Goal: Information Seeking & Learning: Learn about a topic

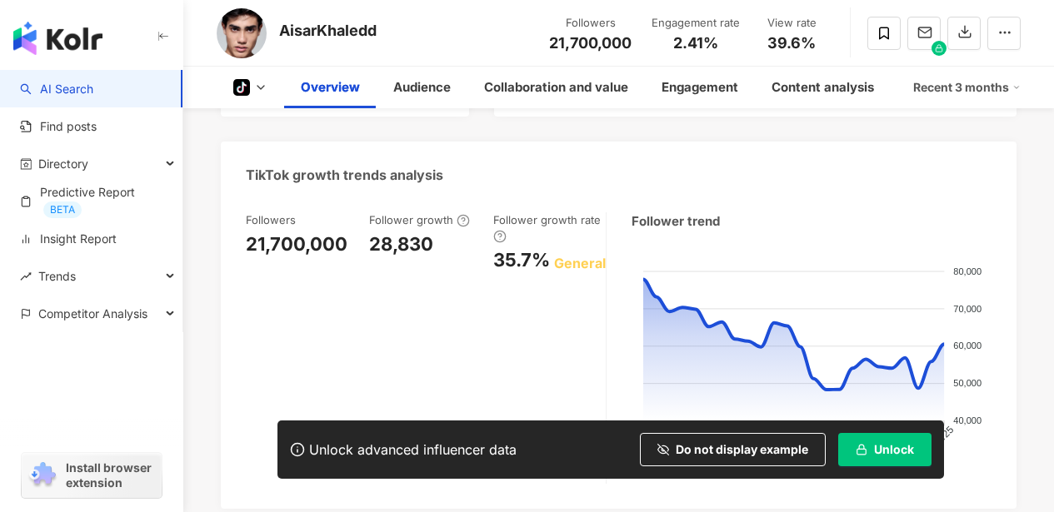
scroll to position [601, 0]
click at [847, 313] on foreignobject at bounding box center [811, 358] width 360 height 225
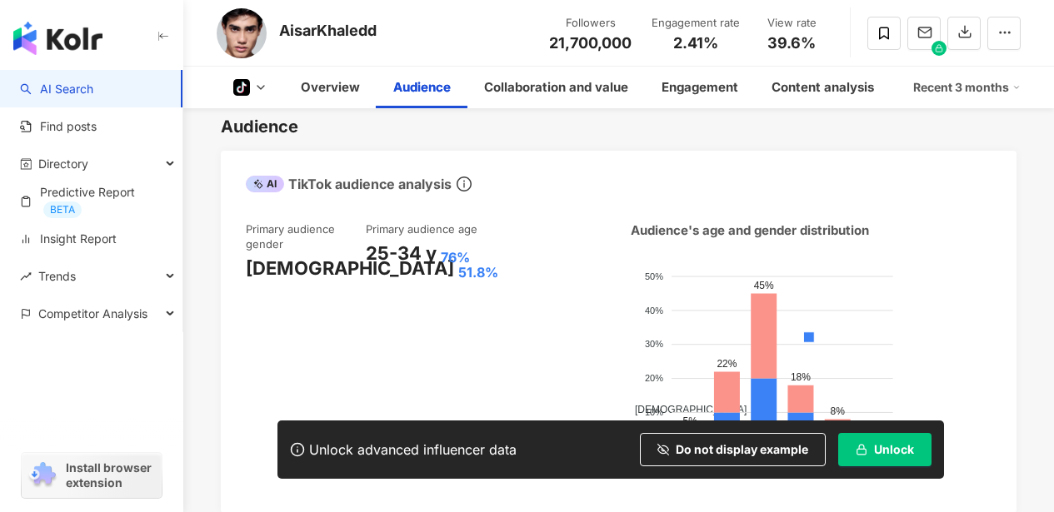
scroll to position [1012, 0]
click at [467, 176] on icon "info-circle" at bounding box center [463, 183] width 15 height 15
click at [465, 180] on icon "info-circle" at bounding box center [464, 183] width 2 height 7
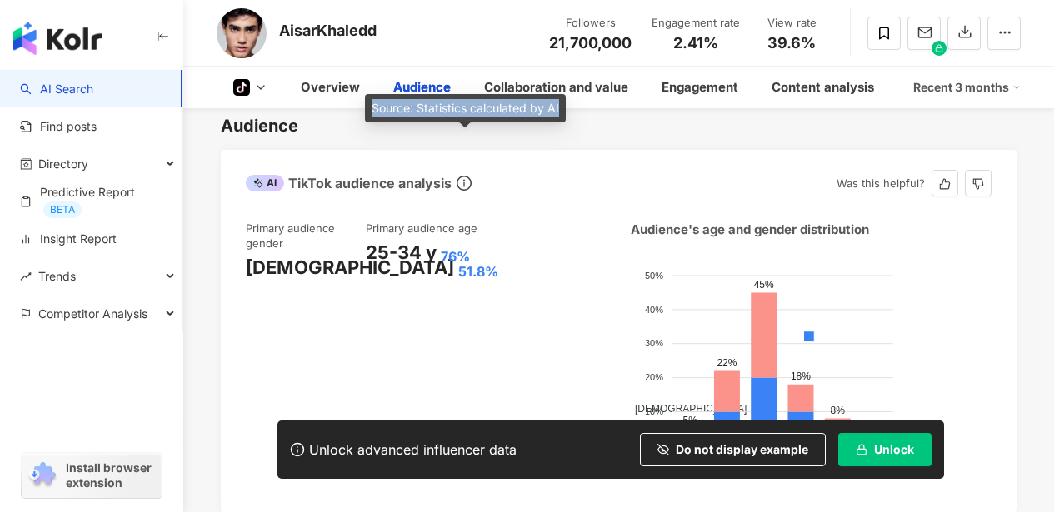
drag, startPoint x: 372, startPoint y: 107, endPoint x: 562, endPoint y: 106, distance: 189.9
click at [562, 106] on div "Source: Statistics calculated by AI" at bounding box center [465, 108] width 201 height 28
copy div "Source: Statistics calculated by AI"
click at [547, 150] on div "AI TikTok audience analysis Was this helpful?" at bounding box center [619, 177] width 796 height 54
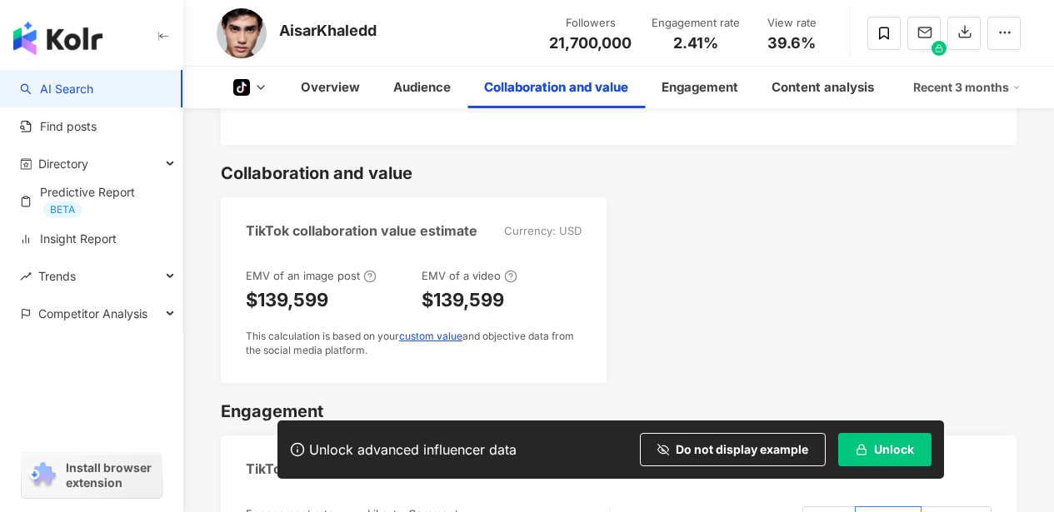
scroll to position [1379, 0]
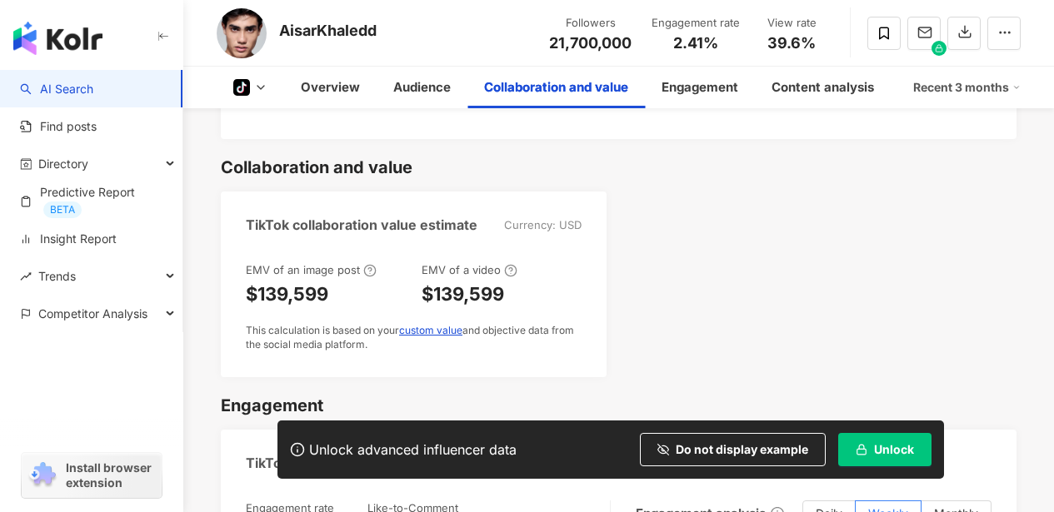
scroll to position [1385, 0]
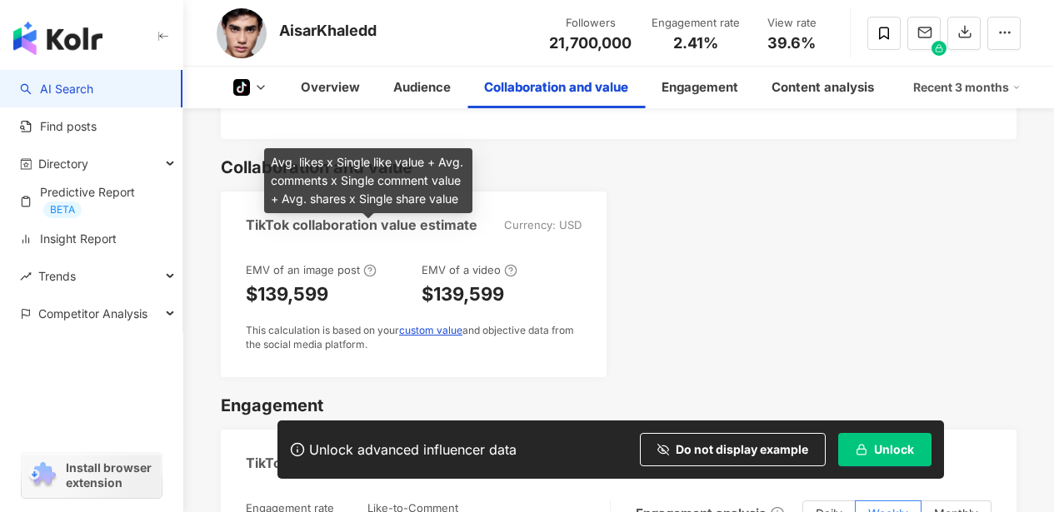
click at [368, 264] on icon at bounding box center [369, 270] width 13 height 13
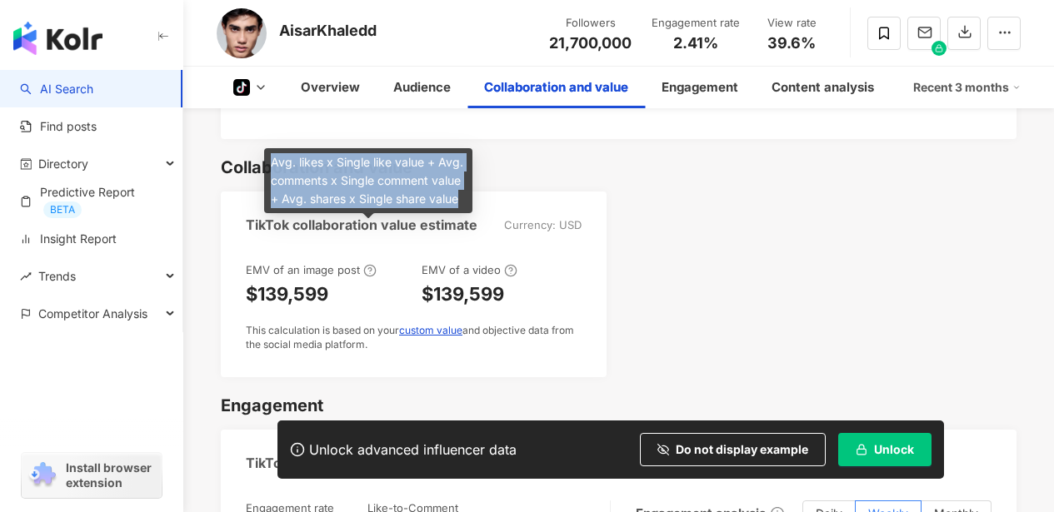
drag, startPoint x: 272, startPoint y: 166, endPoint x: 462, endPoint y: 198, distance: 192.7
click at [462, 198] on div "Avg. likes x Single like value + Avg. comments x Single comment value + Avg. sh…" at bounding box center [368, 180] width 208 height 65
copy div "Avg. likes x Single like value + Avg. comments x Single comment value + Avg. sh…"
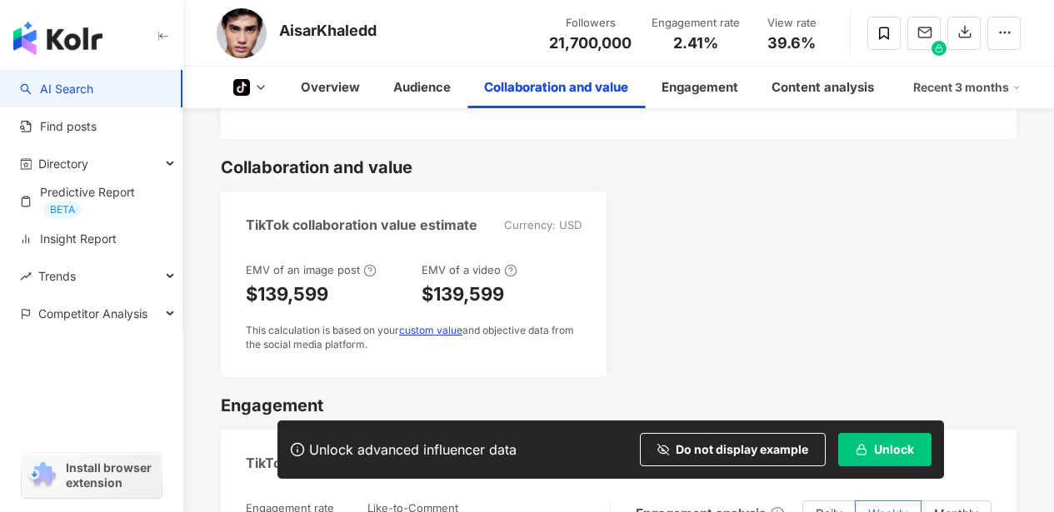
click at [507, 264] on icon at bounding box center [510, 270] width 13 height 13
click at [506, 264] on icon at bounding box center [510, 270] width 13 height 13
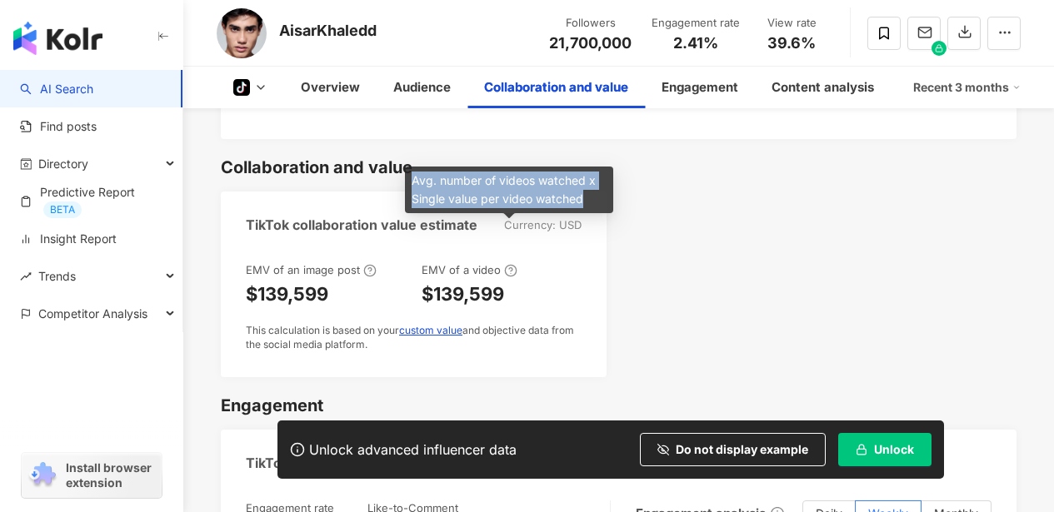
drag, startPoint x: 413, startPoint y: 182, endPoint x: 602, endPoint y: 201, distance: 190.0
click at [602, 201] on div "Avg. number of videos watched x Single value per video watched" at bounding box center [509, 190] width 208 height 47
copy div "Avg. number of videos watched x Single value per video watched"
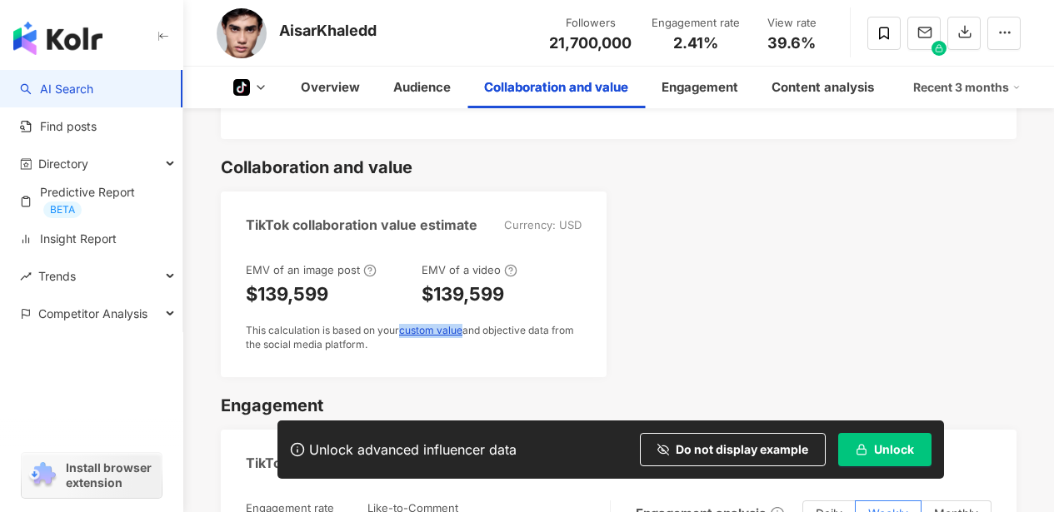
click at [865, 274] on div "TikTok collaboration value estimate Currency: USD EMV of an image post $139,599…" at bounding box center [619, 285] width 796 height 186
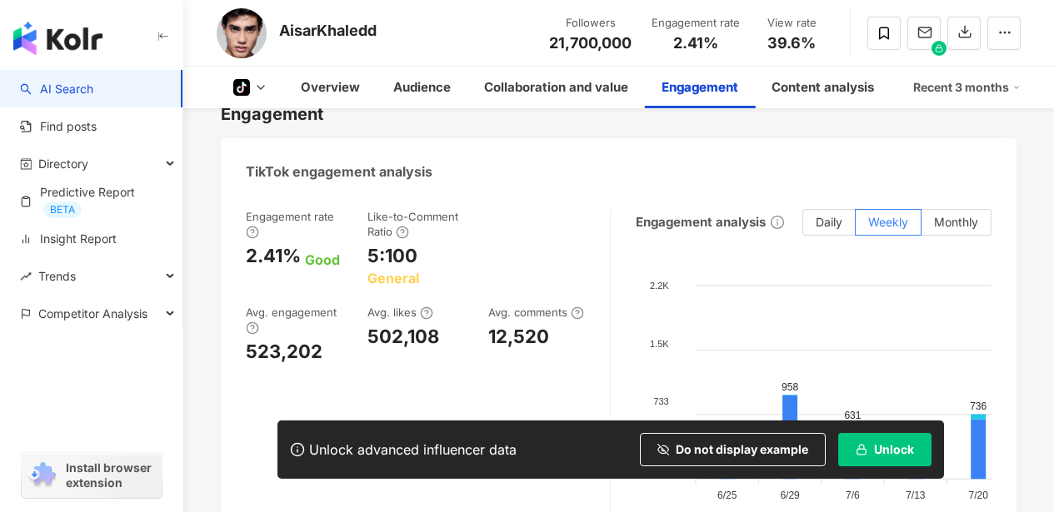
scroll to position [1677, 0]
click at [257, 227] on circle at bounding box center [252, 232] width 11 height 11
click at [259, 226] on icon at bounding box center [252, 232] width 13 height 13
click at [254, 230] on icon at bounding box center [252, 233] width 3 height 6
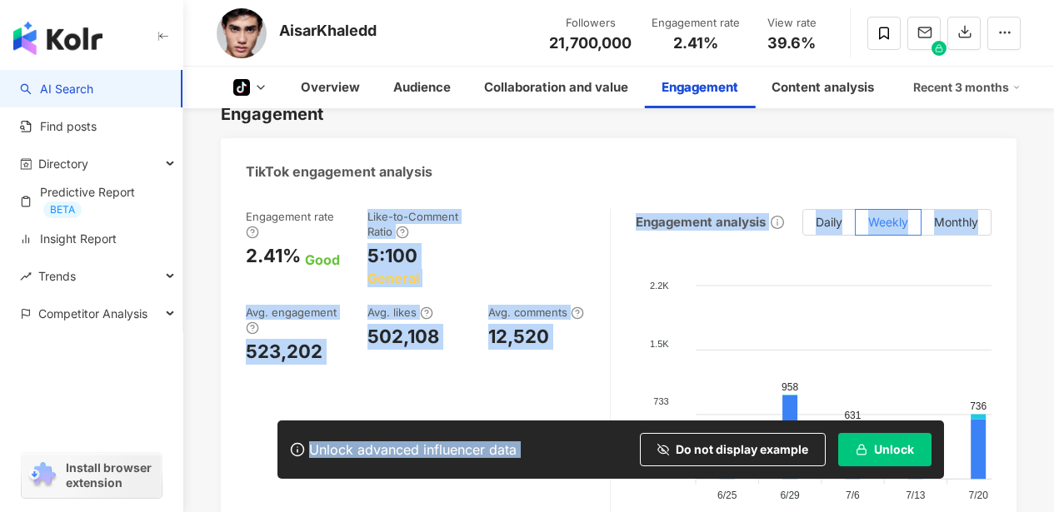
drag, startPoint x: 263, startPoint y: 113, endPoint x: 362, endPoint y: 163, distance: 111.0
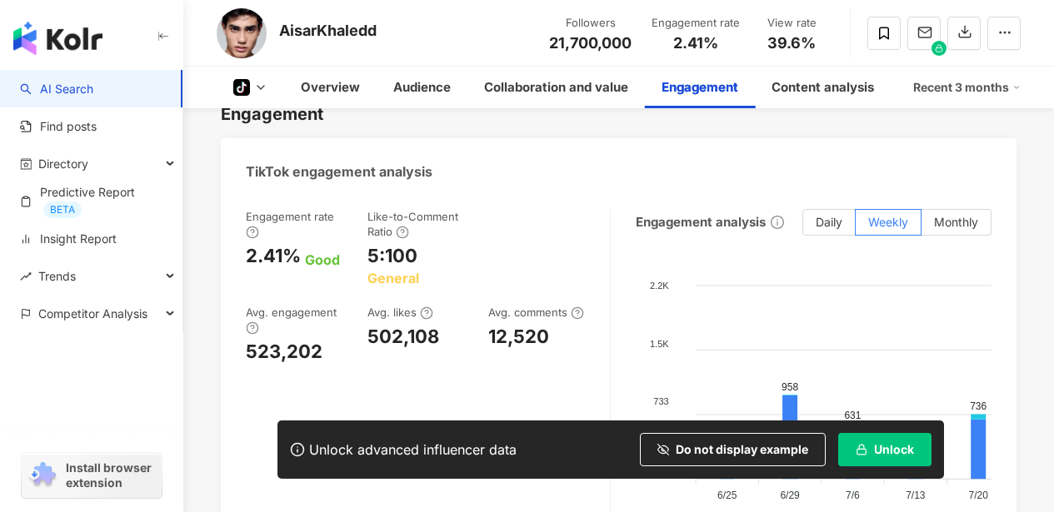
click at [371, 162] on div "TikTok engagement analysis" at bounding box center [339, 171] width 187 height 18
click at [259, 226] on icon at bounding box center [252, 232] width 13 height 13
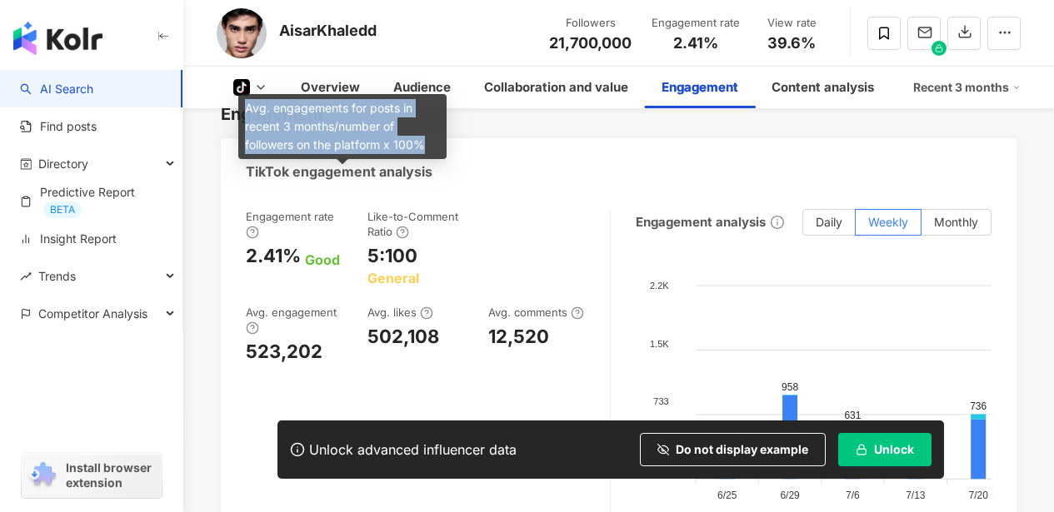
drag, startPoint x: 250, startPoint y: 110, endPoint x: 431, endPoint y: 151, distance: 185.3
click at [431, 151] on div "Avg. engagements for posts in recent 3 months/number of followers on the platfo…" at bounding box center [342, 126] width 208 height 65
copy div "Avg. engagements for posts in recent 3 months/number of followers on the platfo…"
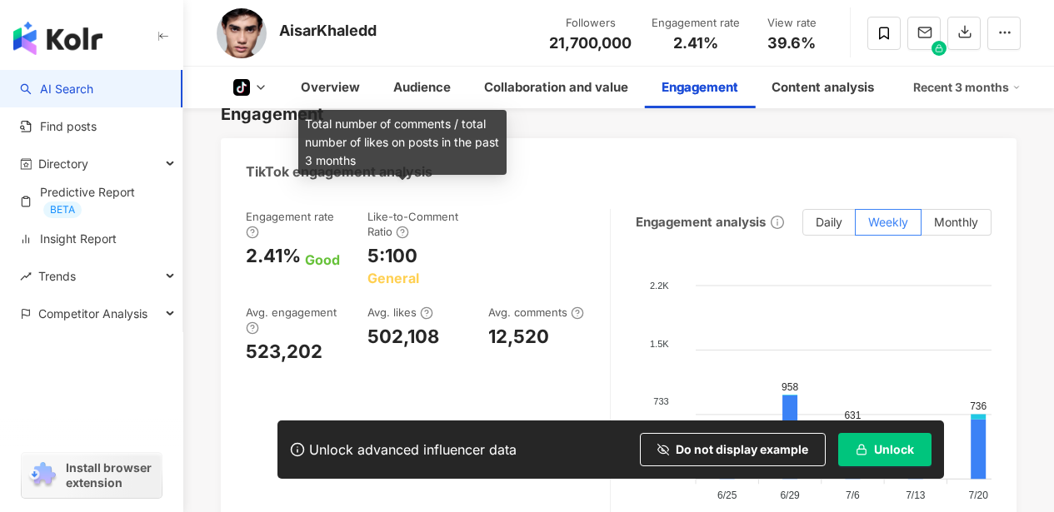
click at [401, 226] on icon at bounding box center [402, 232] width 13 height 13
click at [403, 226] on icon at bounding box center [402, 232] width 13 height 13
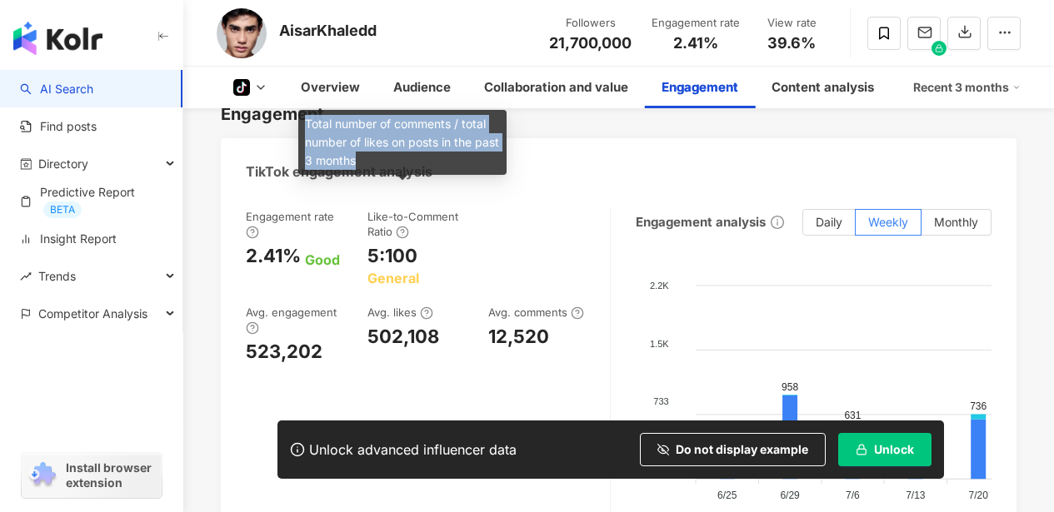
drag, startPoint x: 401, startPoint y: 162, endPoint x: 301, endPoint y: 127, distance: 106.2
click at [301, 127] on div "Total number of comments / total number of likes on posts in the past 3 months" at bounding box center [402, 142] width 208 height 65
copy div "Total number of comments / total number of likes on posts in the past 3 months"
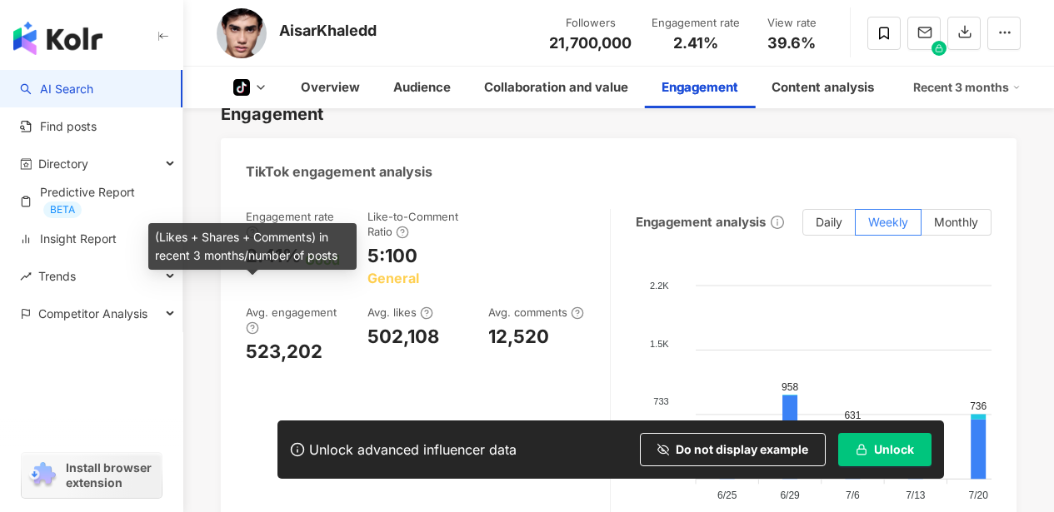
click at [250, 322] on icon at bounding box center [252, 328] width 13 height 13
click at [252, 326] on icon at bounding box center [252, 329] width 3 height 6
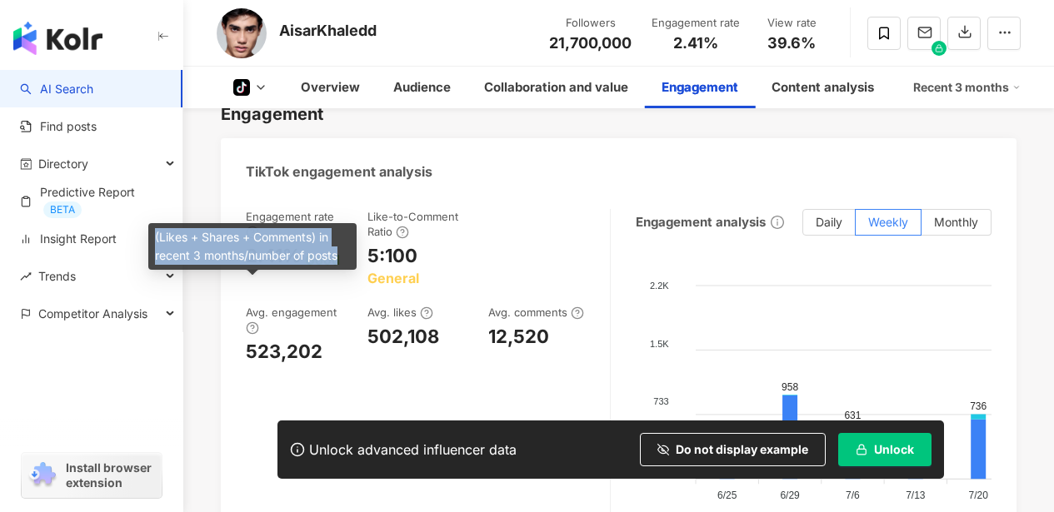
drag, startPoint x: 156, startPoint y: 236, endPoint x: 343, endPoint y: 255, distance: 188.4
click at [343, 255] on div "(Likes + Shares + Comments) in recent 3 months/number of posts" at bounding box center [252, 246] width 208 height 47
copy div "(Likes + Shares + Comments) in recent 3 months/number of posts"
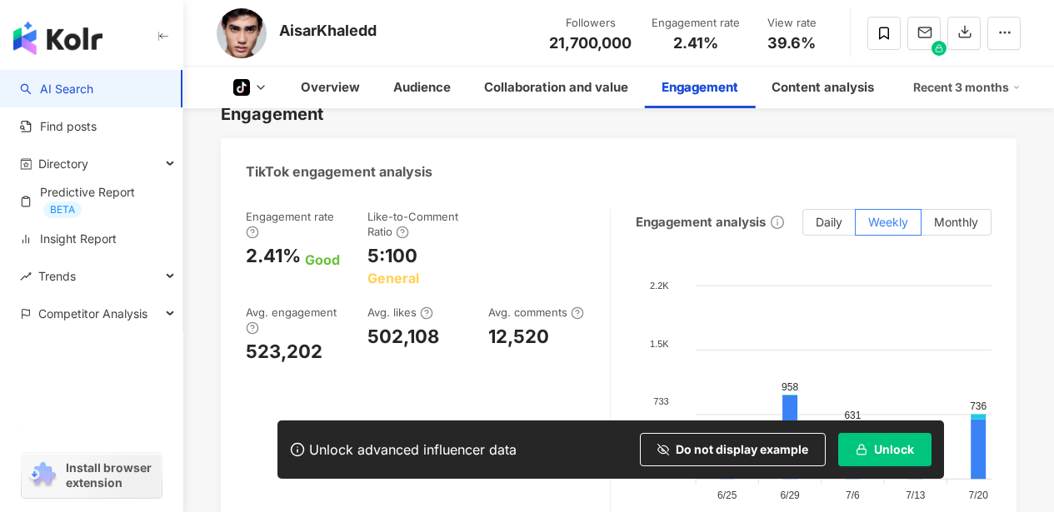
click at [426, 307] on icon at bounding box center [426, 313] width 13 height 13
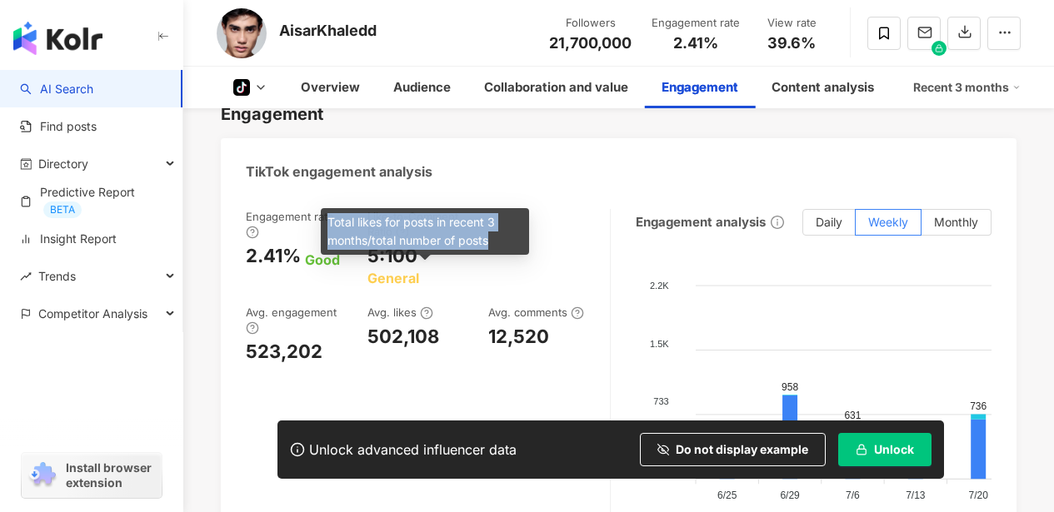
drag, startPoint x: 492, startPoint y: 242, endPoint x: 328, endPoint y: 223, distance: 165.1
click at [328, 223] on div "Total likes for posts in recent 3 months/total number of posts" at bounding box center [425, 231] width 208 height 47
copy div "Total likes for posts in recent 3 months/total number of posts"
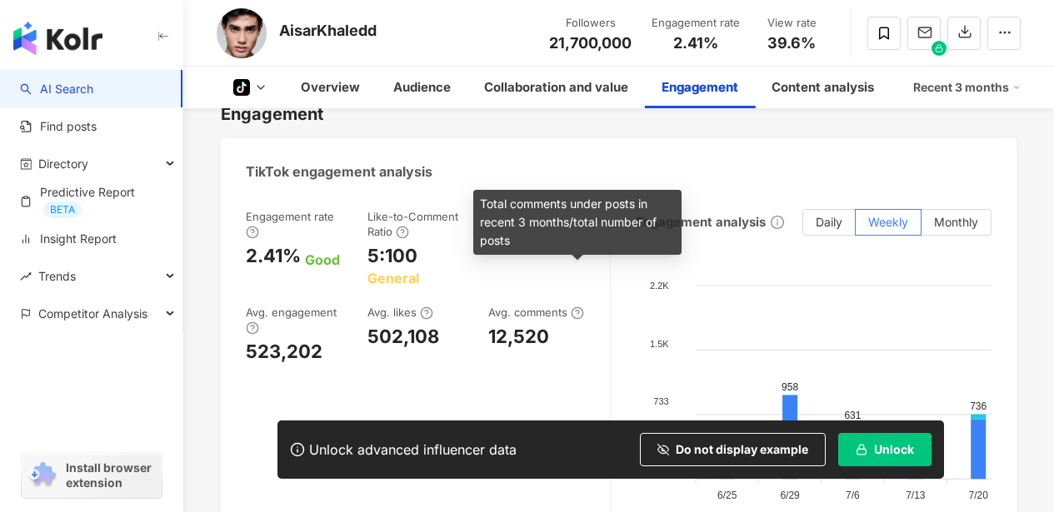
click at [576, 307] on icon at bounding box center [577, 313] width 13 height 13
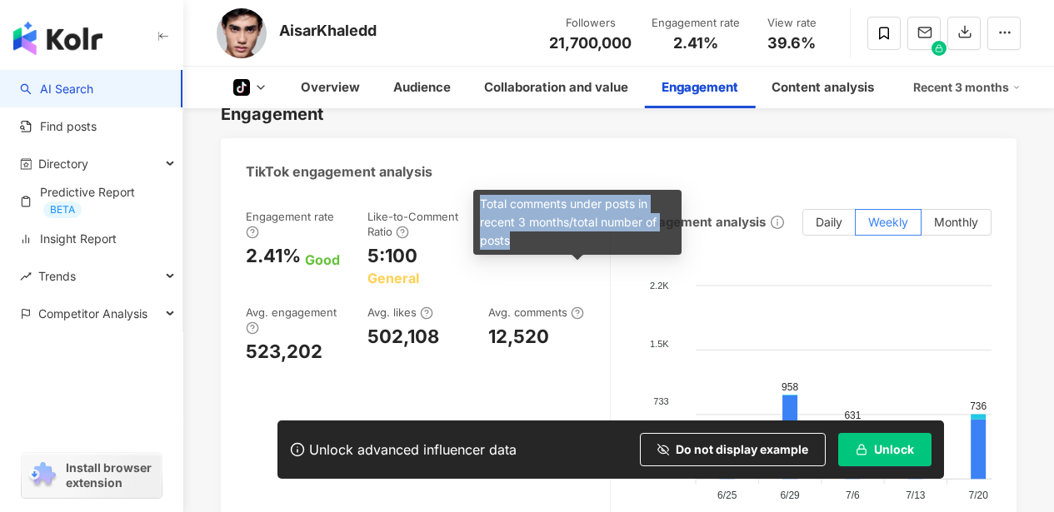
drag, startPoint x: 529, startPoint y: 245, endPoint x: 481, endPoint y: 209, distance: 60.1
click at [481, 209] on div "Total comments under posts in recent 3 months/total number of posts" at bounding box center [577, 222] width 208 height 65
copy div "Total comments under posts in recent 3 months/total number of posts"
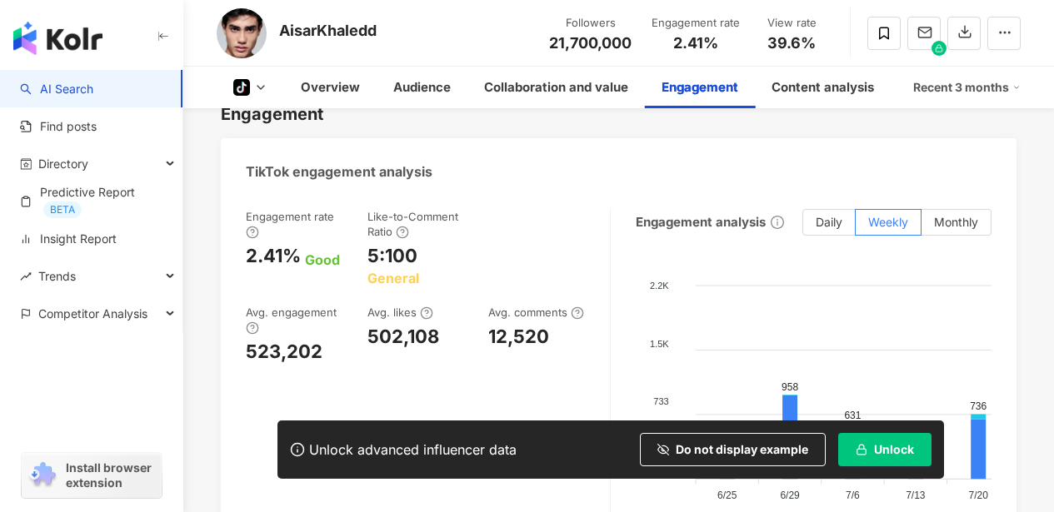
click at [422, 255] on div "Engagement rate 2.41% Good Like-to-Comment Ratio 5:100 General Avg. engagement …" at bounding box center [419, 287] width 347 height 156
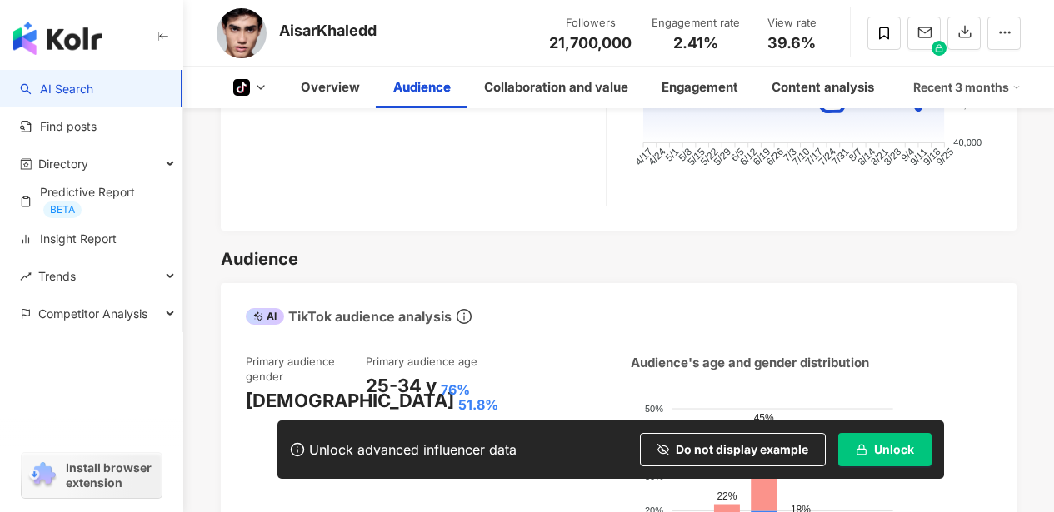
scroll to position [1074, 0]
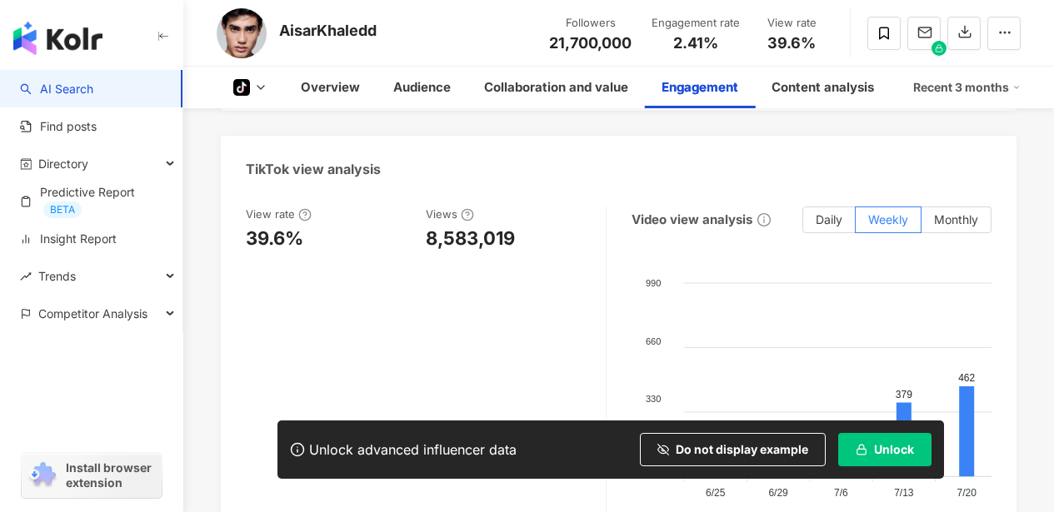
scroll to position [2137, 0]
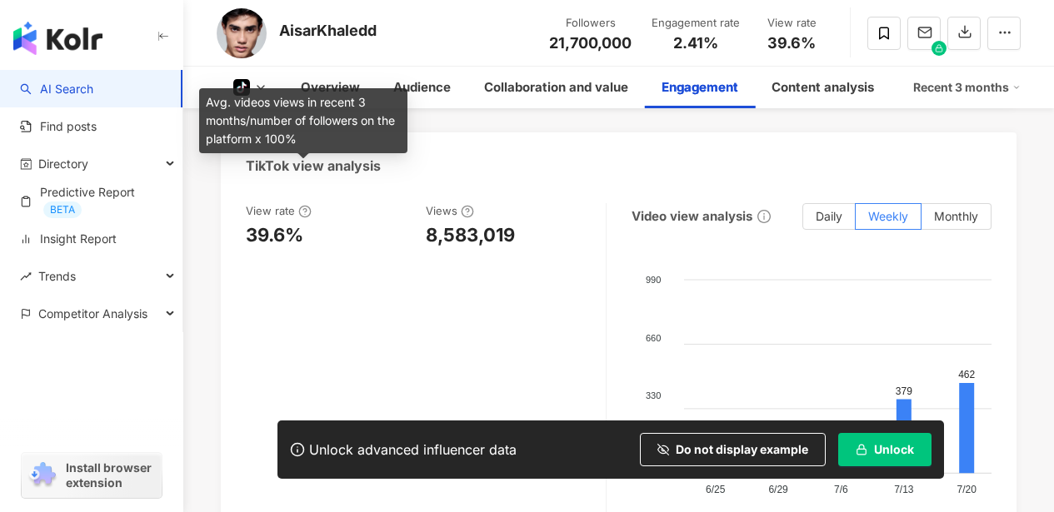
click at [304, 209] on icon at bounding box center [304, 212] width 3 height 6
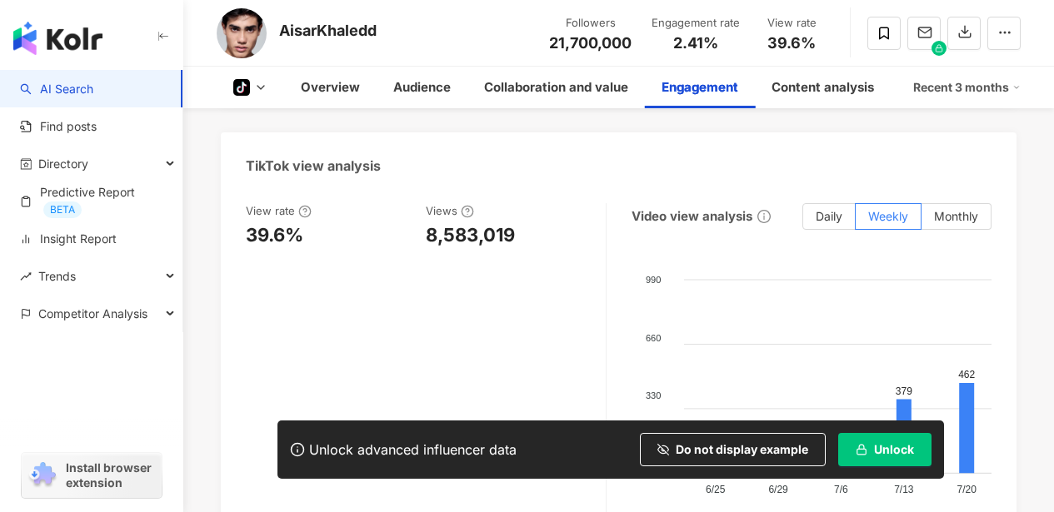
click at [306, 205] on icon at bounding box center [304, 211] width 13 height 13
click at [304, 209] on icon at bounding box center [304, 212] width 3 height 6
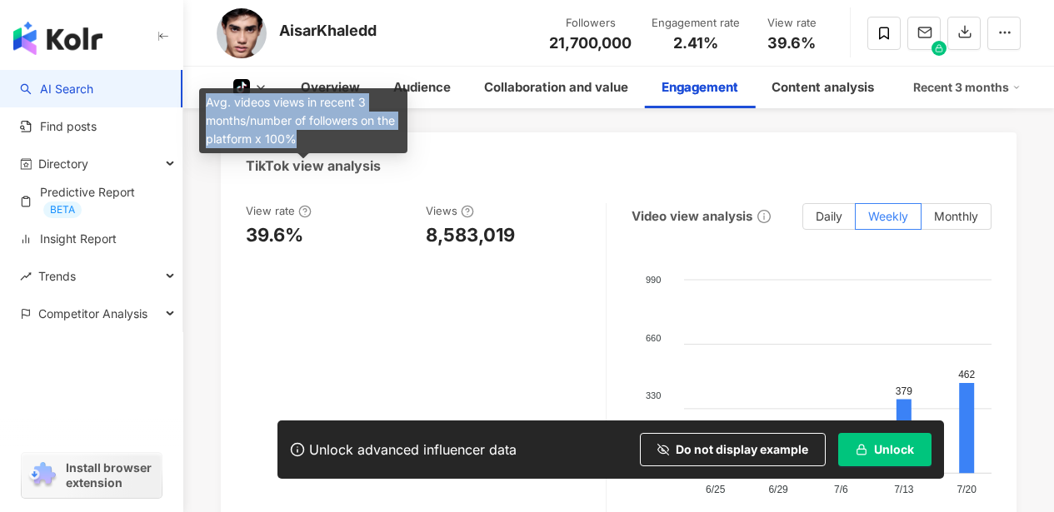
drag, startPoint x: 304, startPoint y: 140, endPoint x: 202, endPoint y: 104, distance: 108.5
click at [202, 104] on div "Avg. videos views in recent 3 months/number of followers on the platform x 100%" at bounding box center [303, 120] width 208 height 65
copy div "Avg. videos views in recent 3 months/number of followers on the platform x 100%"
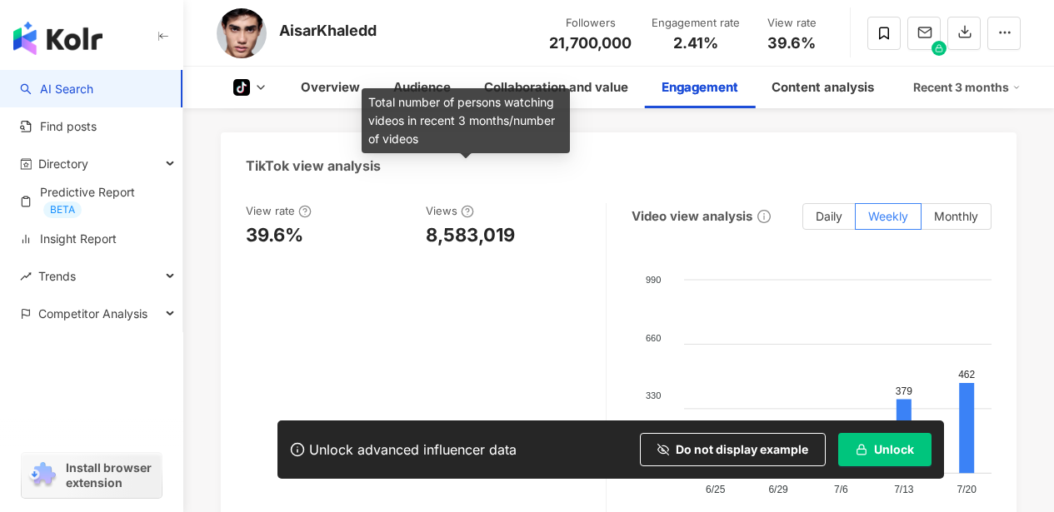
click at [462, 205] on icon at bounding box center [467, 211] width 13 height 13
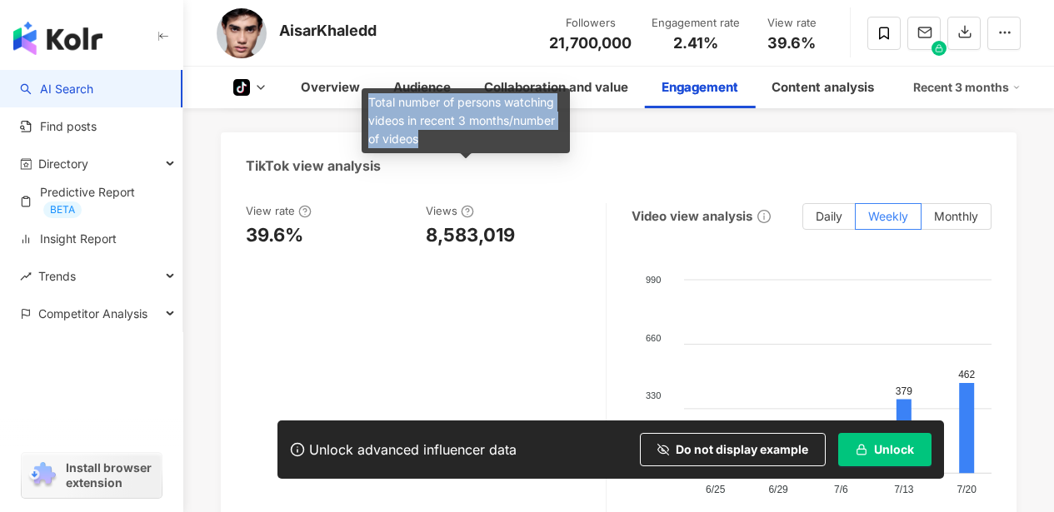
drag, startPoint x: 426, startPoint y: 142, endPoint x: 364, endPoint y: 103, distance: 72.6
click at [364, 103] on div "Total number of persons watching videos in recent 3 months/number of videos" at bounding box center [466, 120] width 208 height 65
copy div "Total number of persons watching videos in recent 3 months/number of videos"
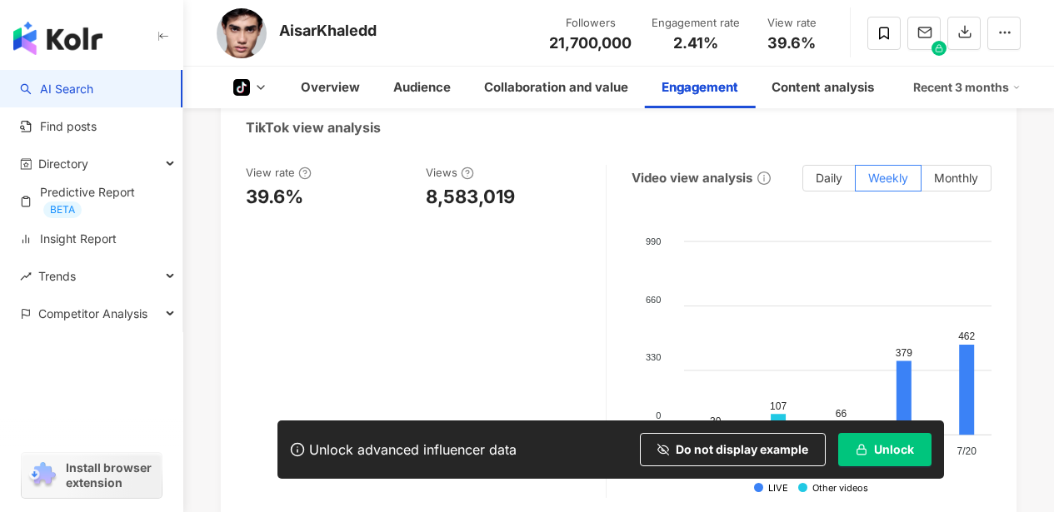
scroll to position [2176, 0]
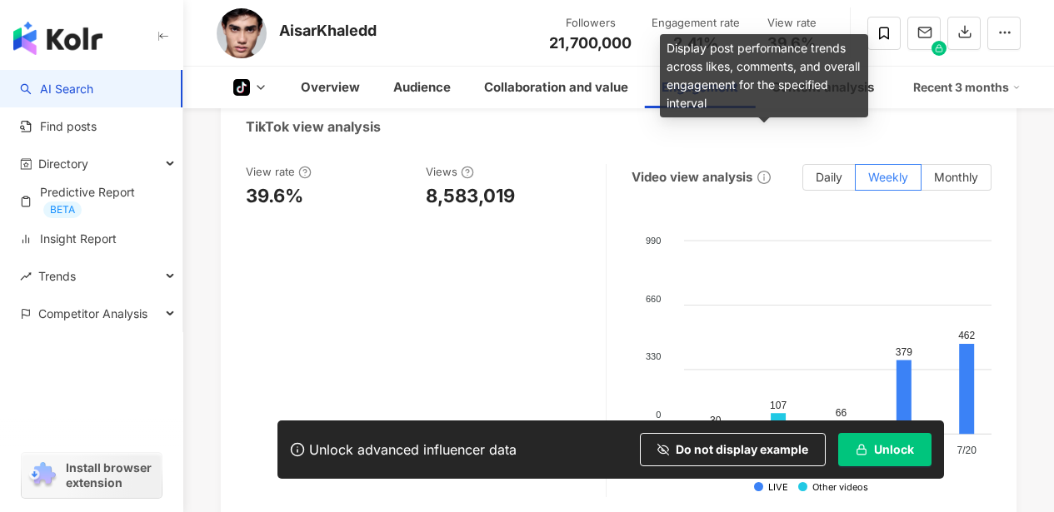
click at [766, 171] on icon "info-circle" at bounding box center [763, 177] width 13 height 13
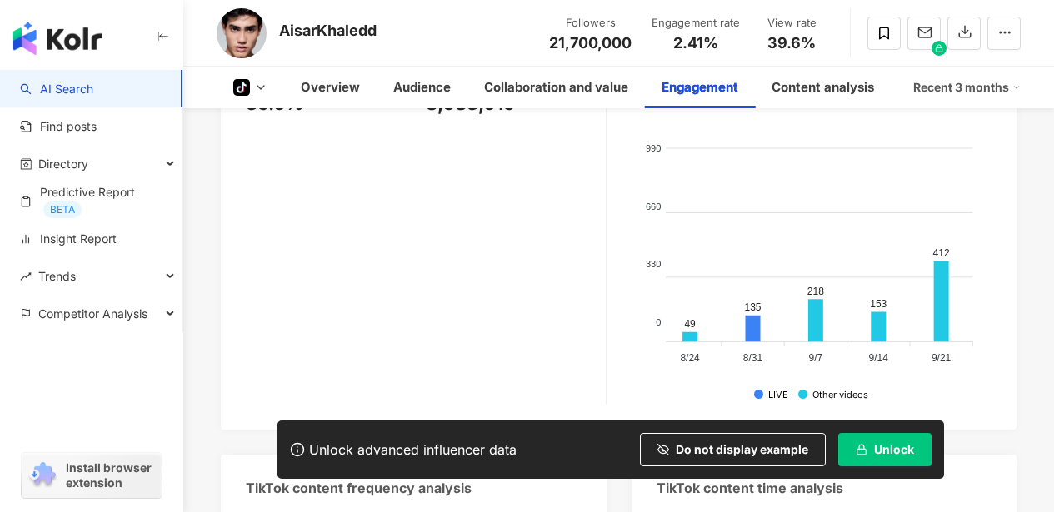
scroll to position [0, 0]
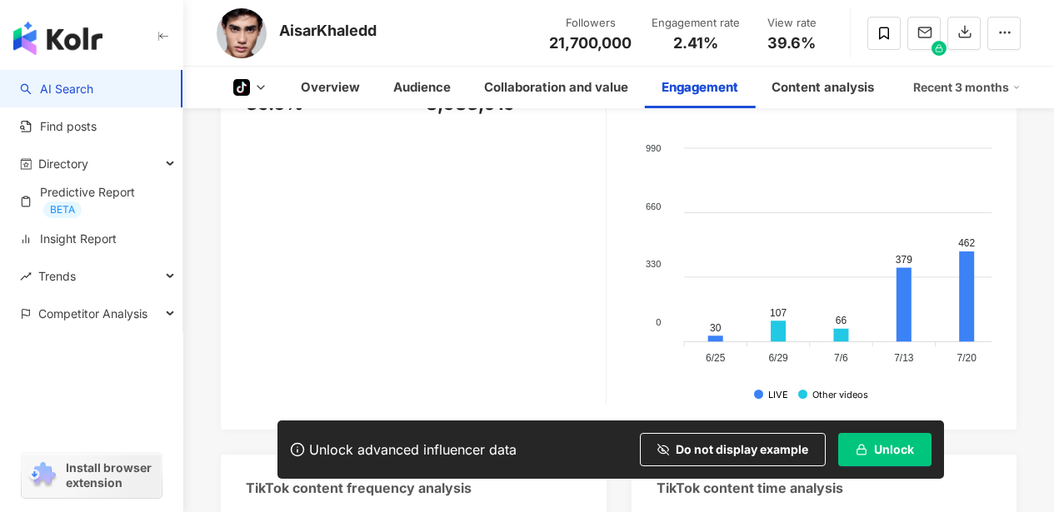
click at [802, 390] on div at bounding box center [802, 394] width 9 height 9
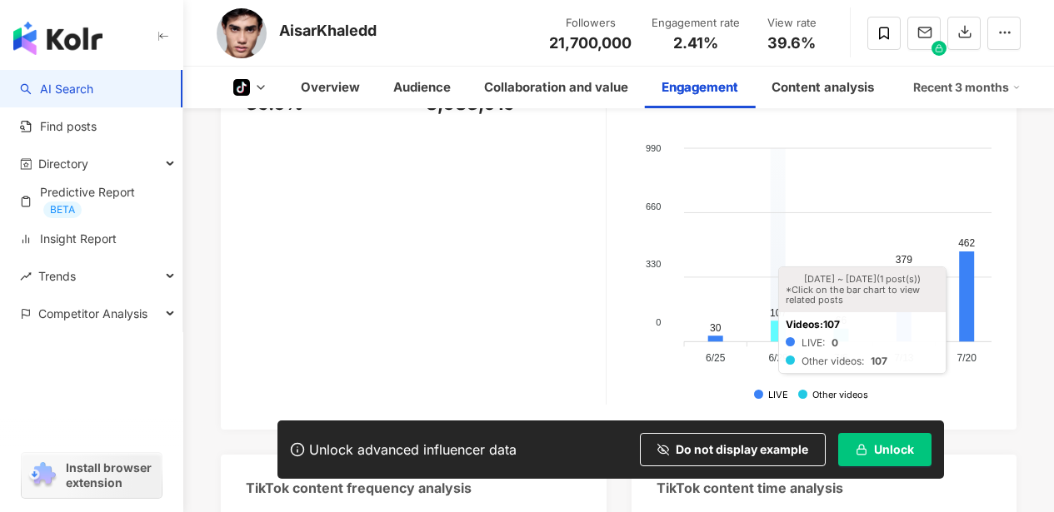
click at [779, 321] on icon at bounding box center [778, 331] width 15 height 21
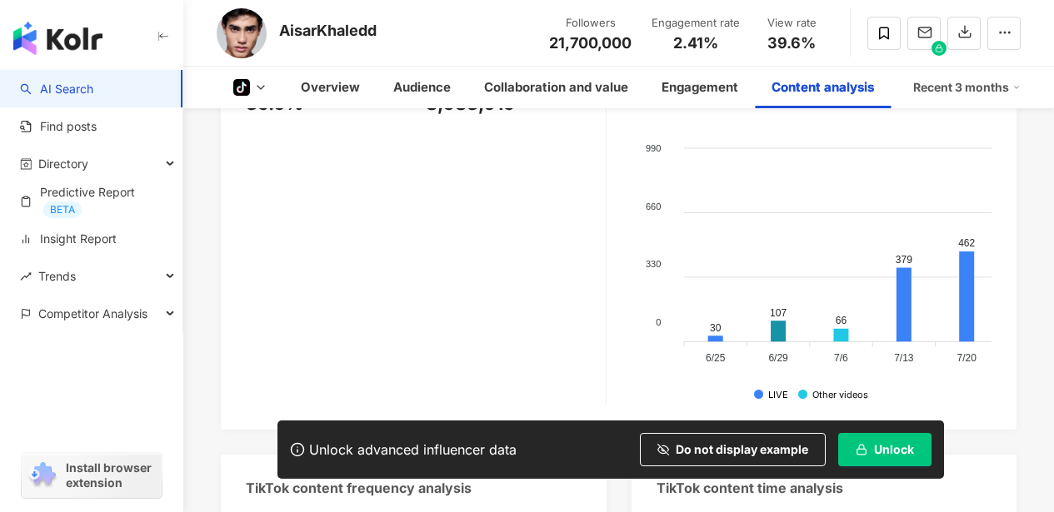
scroll to position [3190, 0]
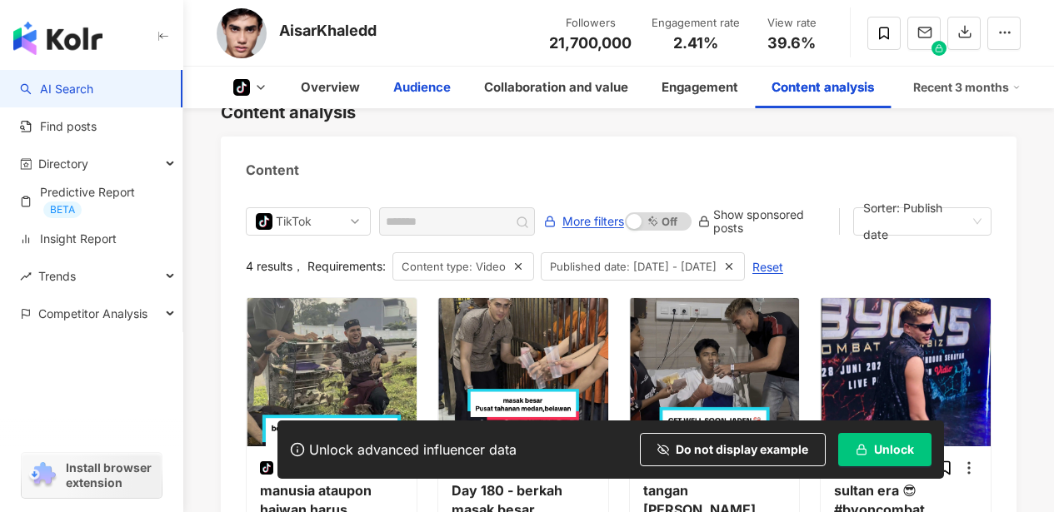
click at [436, 92] on div "Audience" at bounding box center [421, 87] width 57 height 20
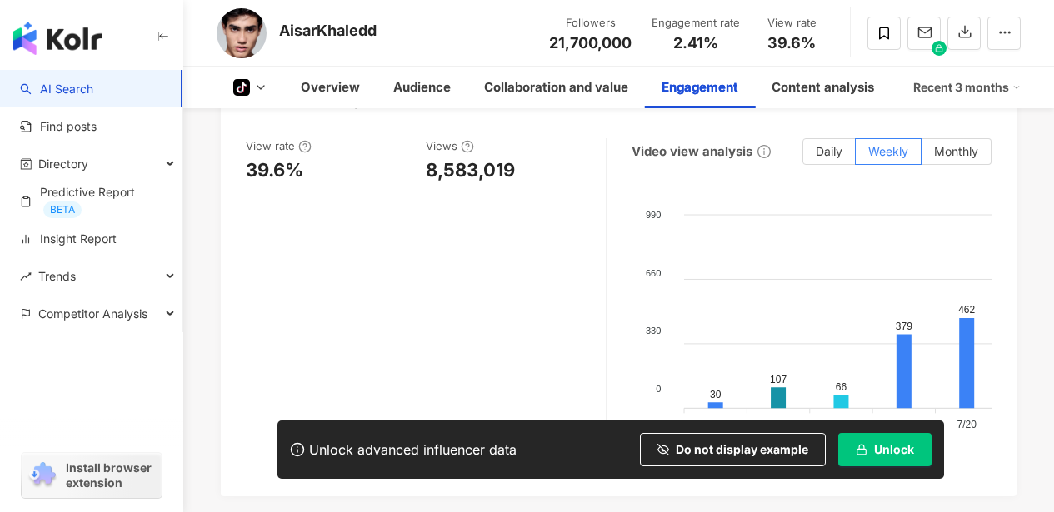
scroll to position [2222, 0]
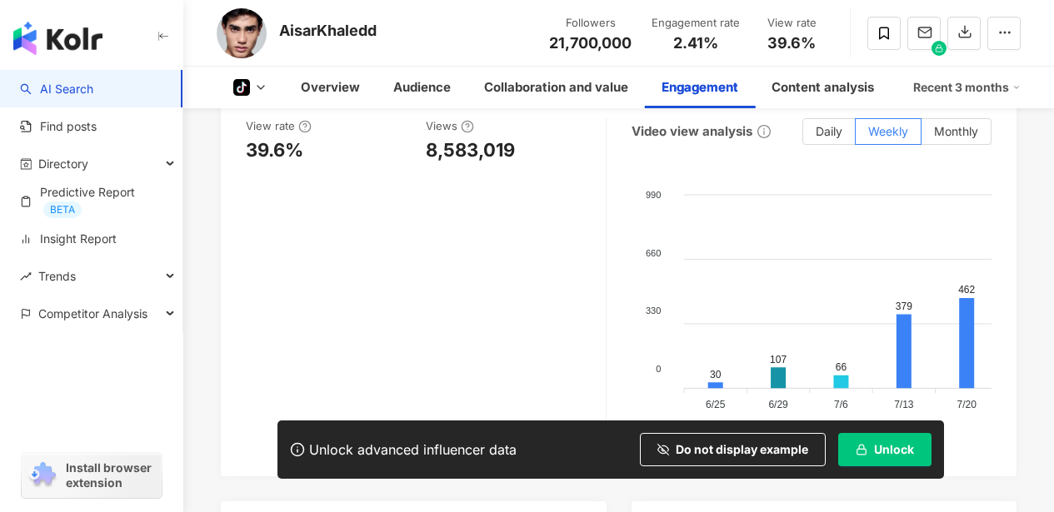
click at [799, 436] on div at bounding box center [802, 440] width 9 height 9
click at [803, 436] on div at bounding box center [802, 440] width 9 height 9
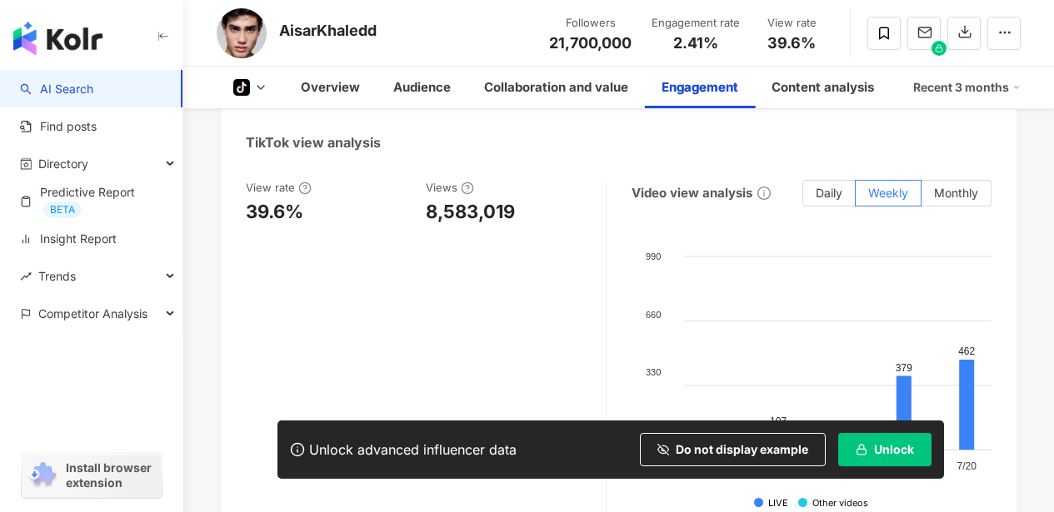
scroll to position [2155, 0]
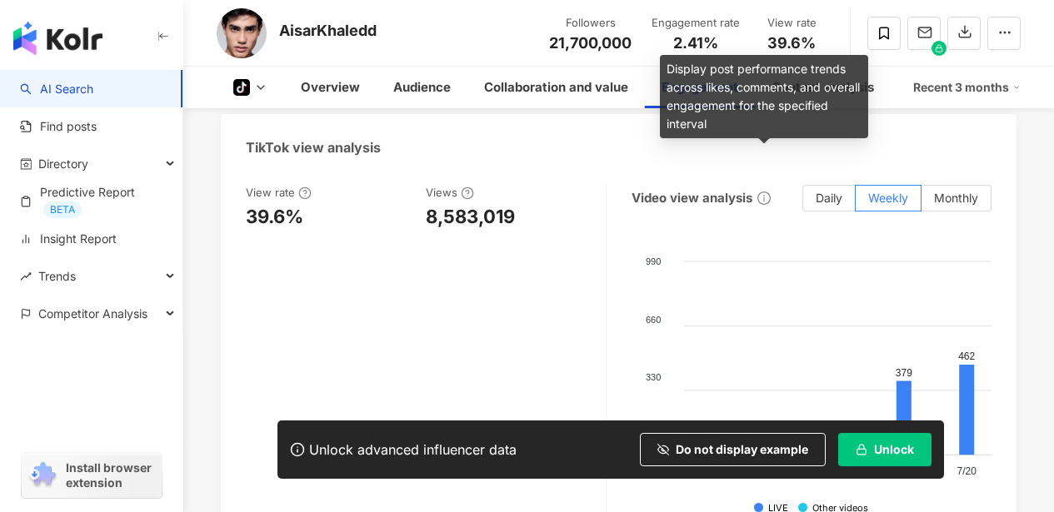
click at [767, 192] on icon "info-circle" at bounding box center [763, 198] width 13 height 13
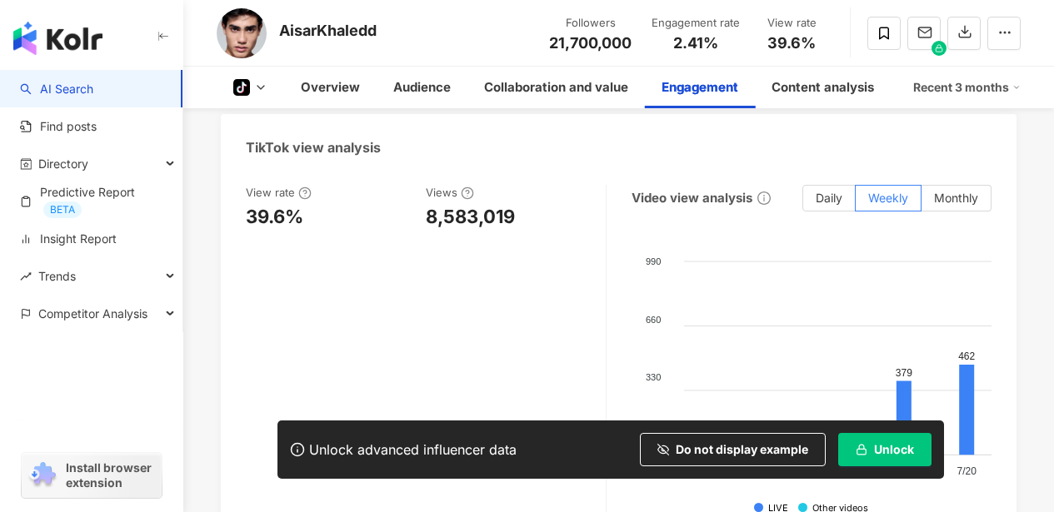
click at [767, 192] on icon "info-circle" at bounding box center [763, 198] width 13 height 13
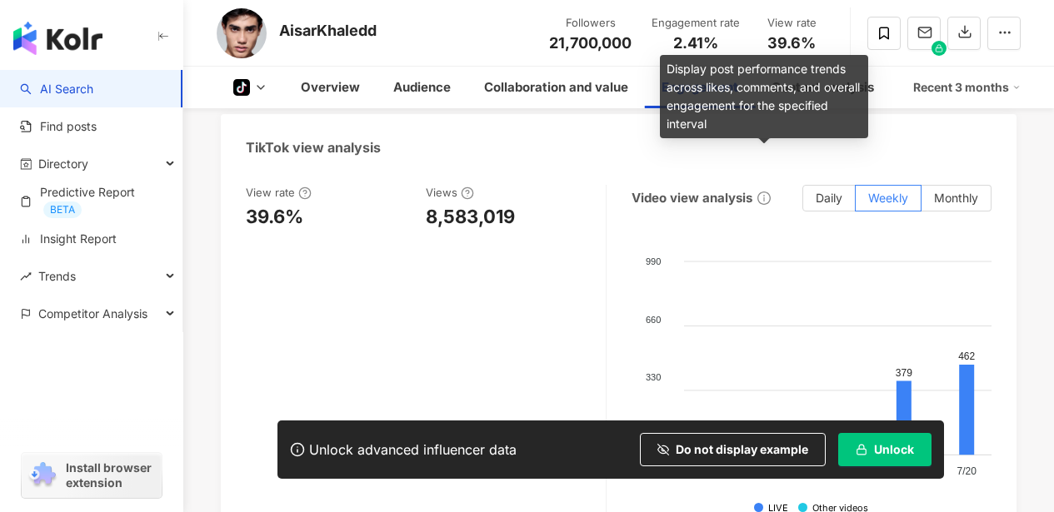
click at [760, 192] on icon "info-circle" at bounding box center [763, 198] width 13 height 13
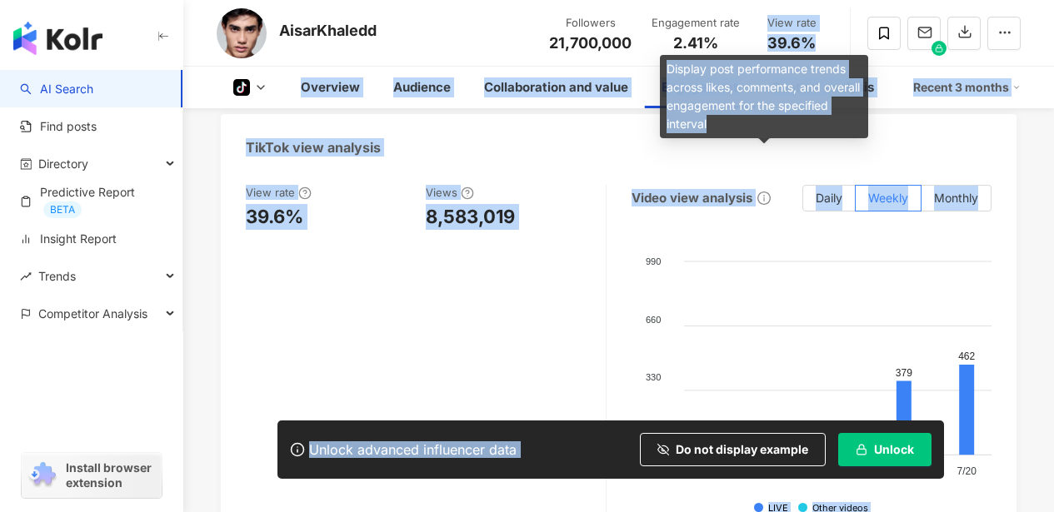
drag, startPoint x: 766, startPoint y: 127, endPoint x: 658, endPoint y: 64, distance: 125.0
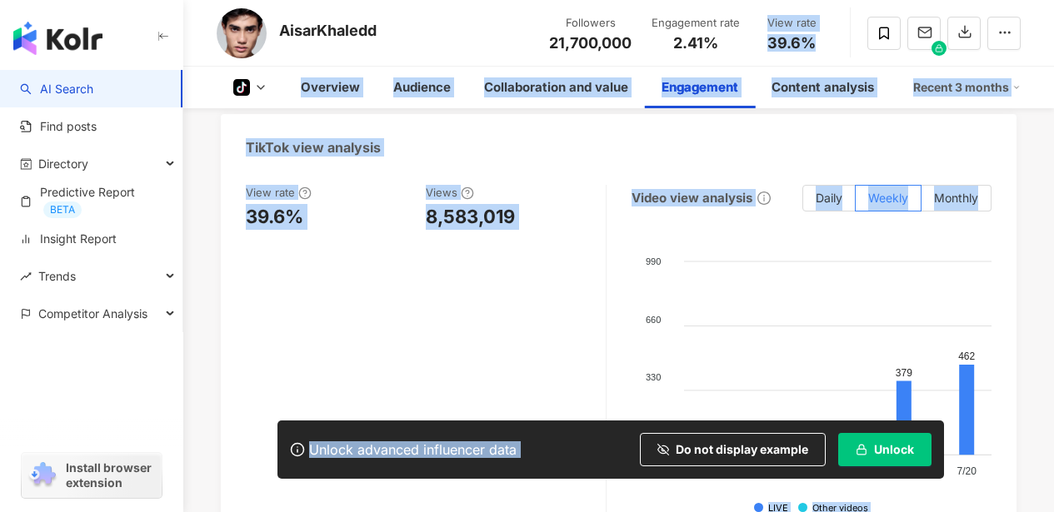
copy body "View rate 39.6% tiktok-icon Overview Audience Collaboration and value Engagemen…"
click at [776, 190] on div "Video view analysis Daily Weekly Monthly 990 990 660 660 330 330 0 0 30 107 66 …" at bounding box center [811, 351] width 361 height 333
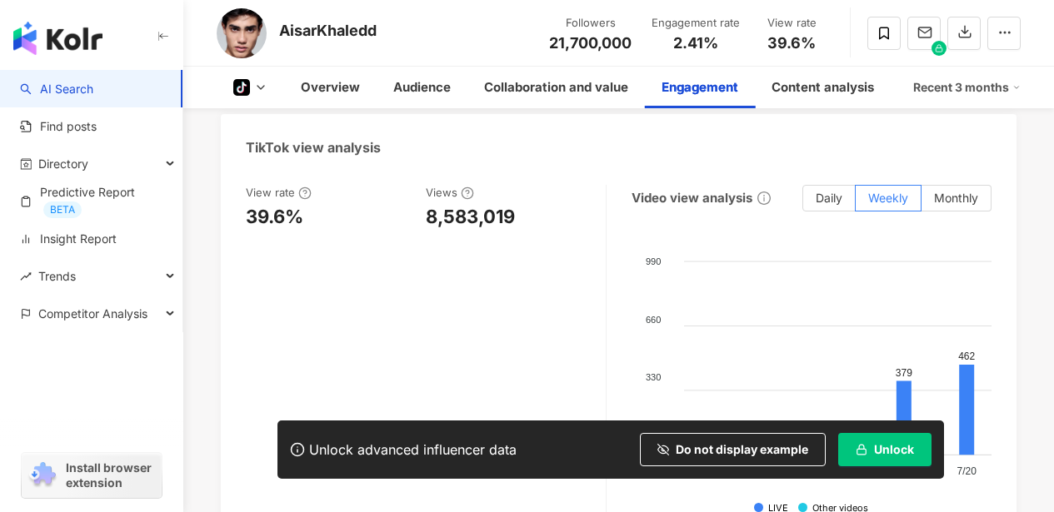
click at [765, 192] on icon "info-circle" at bounding box center [763, 198] width 13 height 13
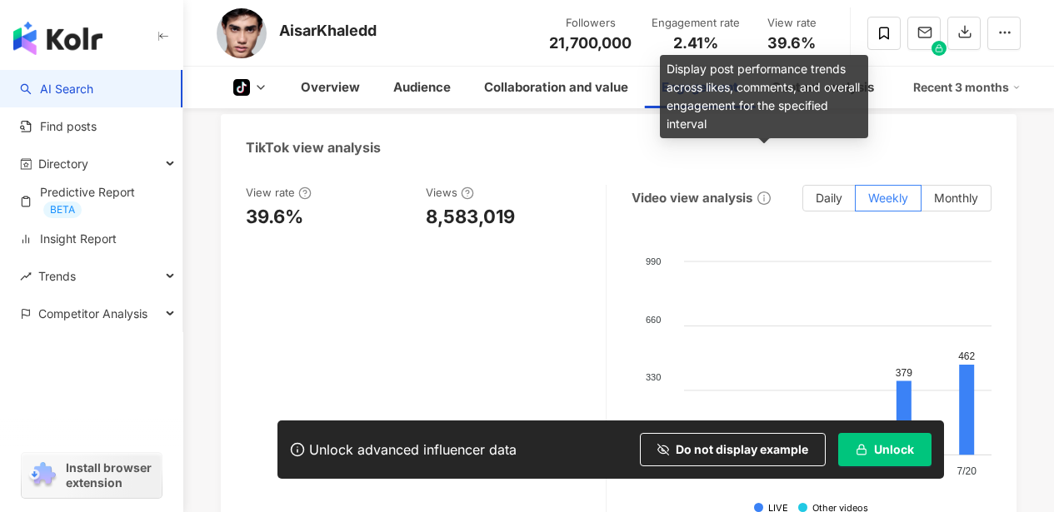
click at [761, 192] on icon "info-circle" at bounding box center [763, 198] width 13 height 13
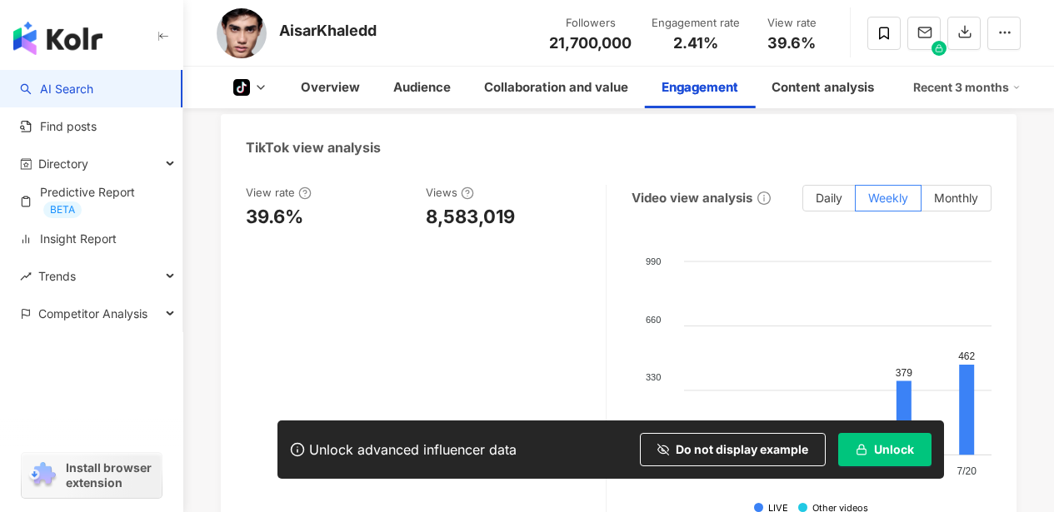
click at [762, 192] on icon "info-circle" at bounding box center [763, 198] width 13 height 13
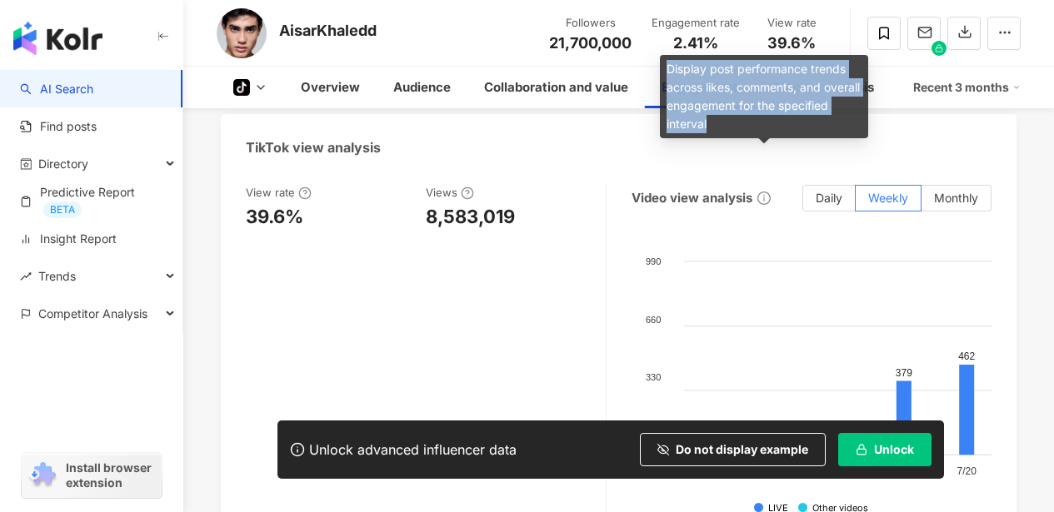
drag, startPoint x: 766, startPoint y: 122, endPoint x: 667, endPoint y: 71, distance: 110.7
click at [667, 71] on div "Display post performance trends across likes, comments, and overall engagement …" at bounding box center [764, 96] width 208 height 83
click at [703, 96] on div "Display post performance trends across likes, comments, and overall engagement …" at bounding box center [764, 96] width 208 height 83
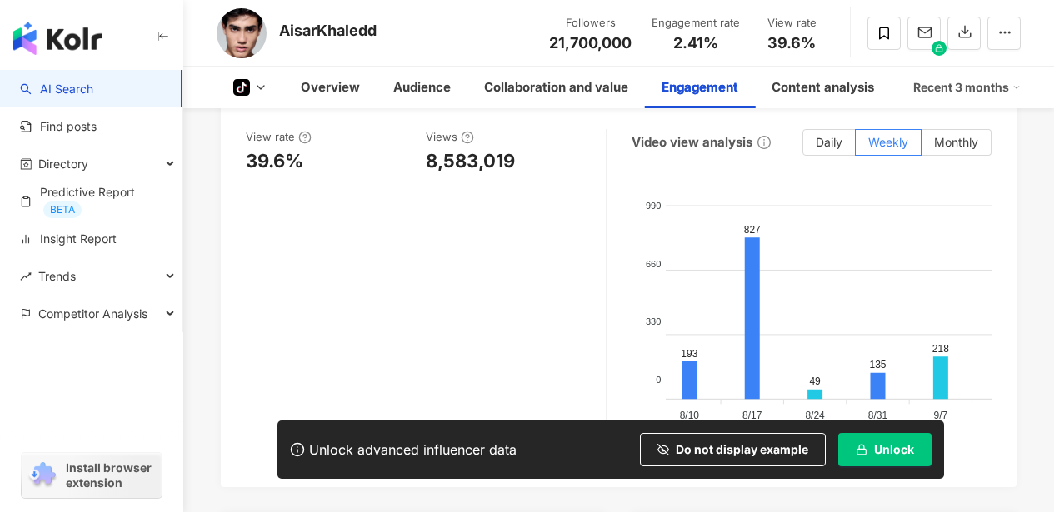
scroll to position [0, 466]
click at [397, 262] on div "View rate 39.6% Views 8,583,019" at bounding box center [426, 295] width 361 height 333
click at [441, 204] on div "View rate 39.6% Views 8,583,019" at bounding box center [426, 295] width 361 height 333
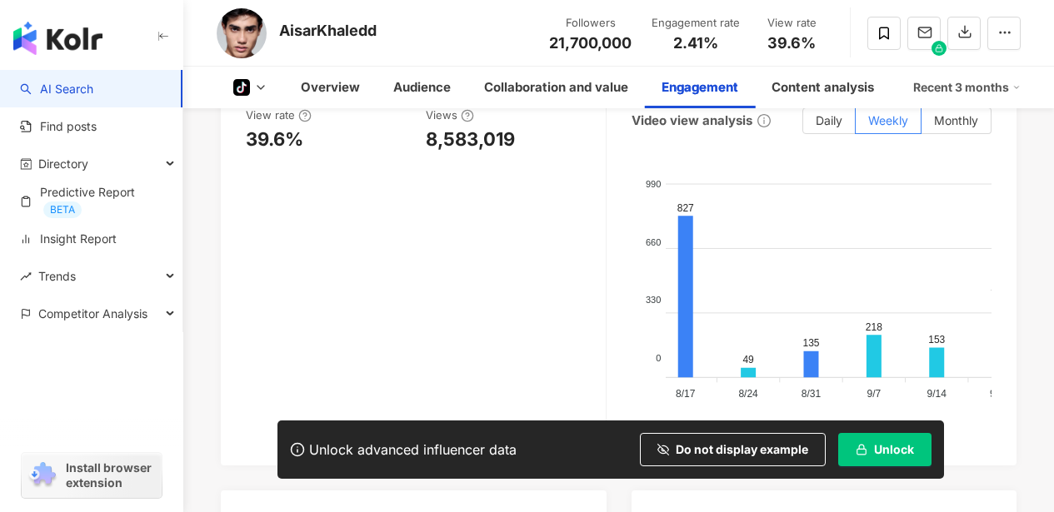
scroll to position [0, 533]
click at [501, 213] on div "View rate 39.6% Views 8,583,019" at bounding box center [426, 273] width 361 height 333
click at [515, 279] on div "View rate 39.6% Views 8,583,019" at bounding box center [426, 273] width 361 height 333
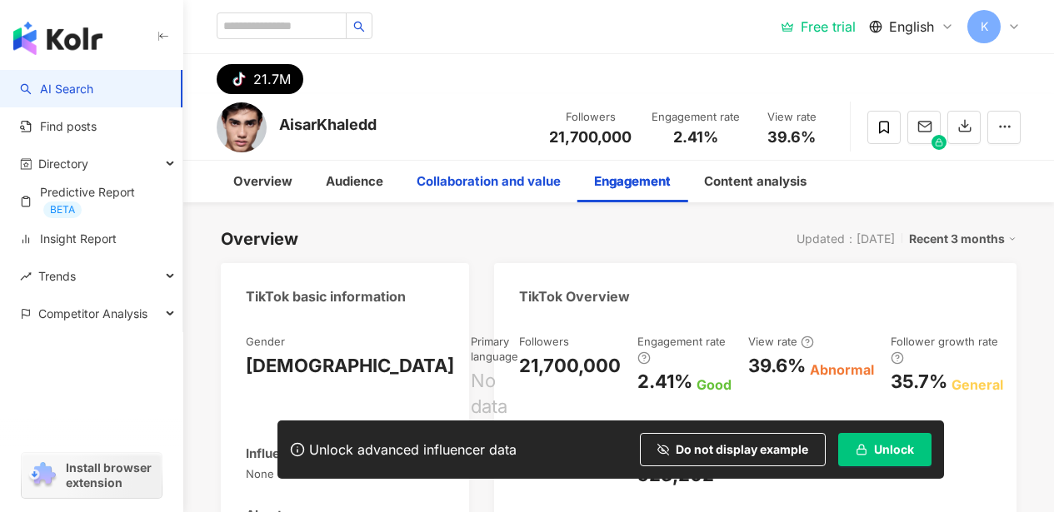
click at [463, 175] on div "Collaboration and value" at bounding box center [489, 182] width 144 height 20
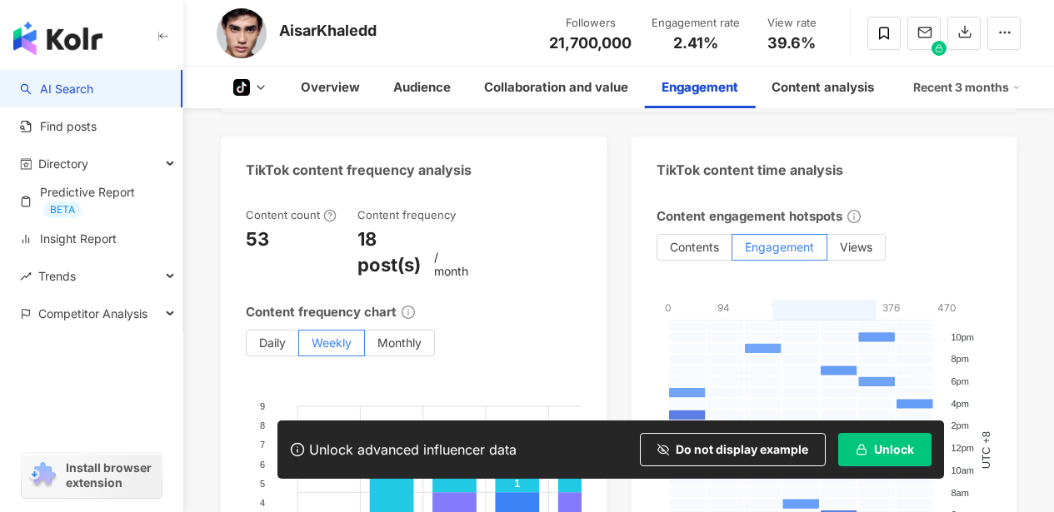
scroll to position [2590, 0]
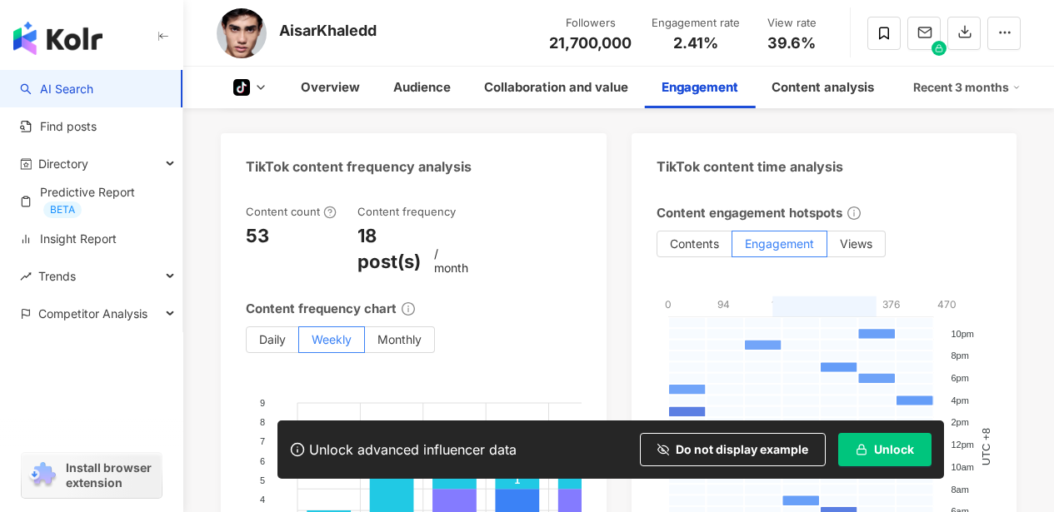
click at [405, 302] on icon "info-circle" at bounding box center [408, 308] width 13 height 13
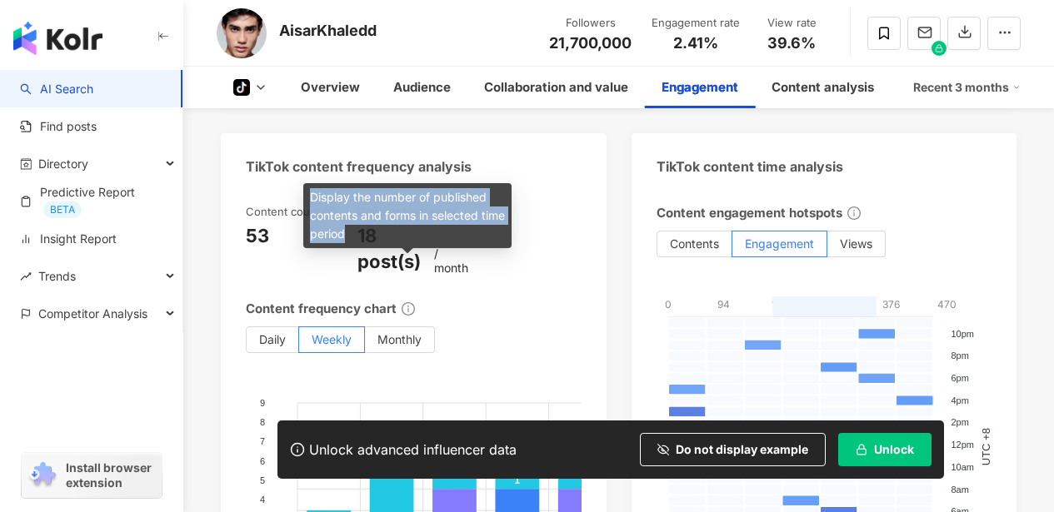
drag, startPoint x: 384, startPoint y: 236, endPoint x: 303, endPoint y: 198, distance: 89.1
click at [303, 198] on div "Display the number of published contents and forms in selected time period" at bounding box center [407, 215] width 208 height 65
copy div "Display the number of published contents and forms in selected time period"
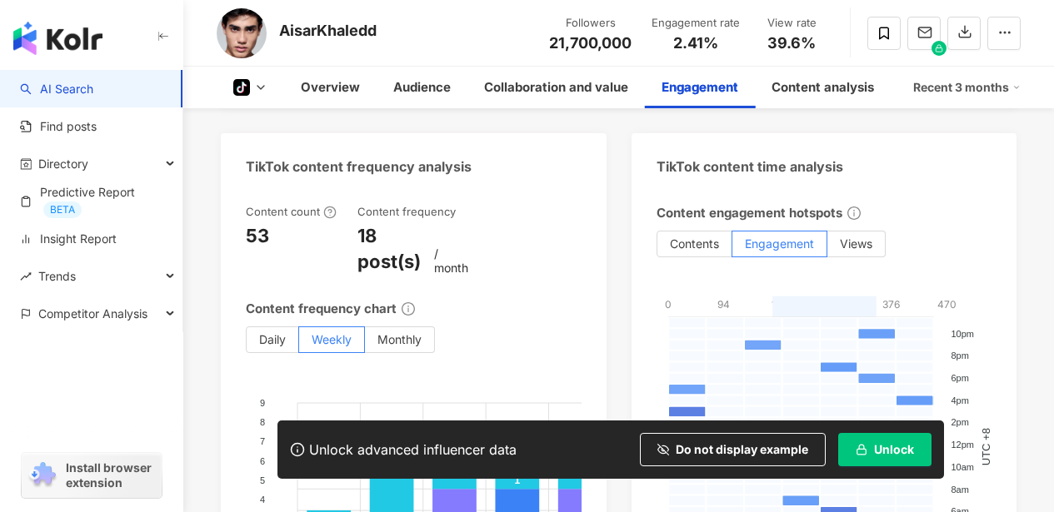
click at [326, 206] on icon at bounding box center [329, 212] width 13 height 13
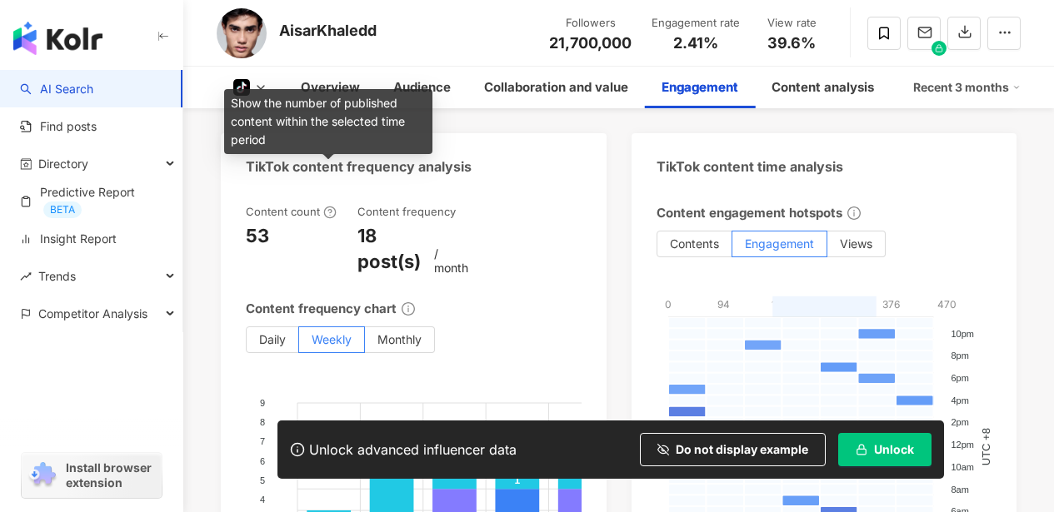
click at [328, 206] on icon at bounding box center [329, 212] width 13 height 13
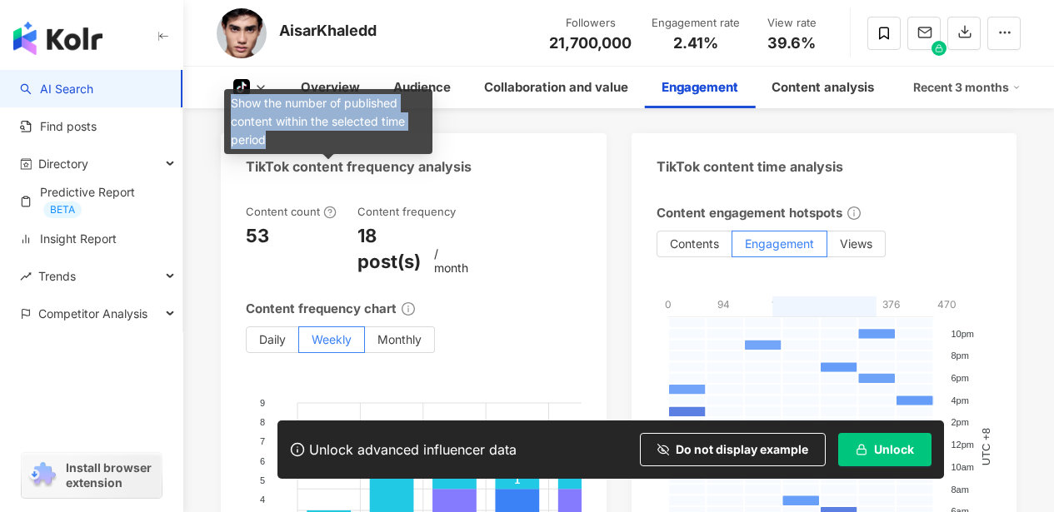
drag, startPoint x: 274, startPoint y: 146, endPoint x: 231, endPoint y: 104, distance: 60.1
click at [231, 104] on div "Show the number of published content within the selected time period" at bounding box center [328, 121] width 208 height 65
copy div "Show the number of published content within the selected time period"
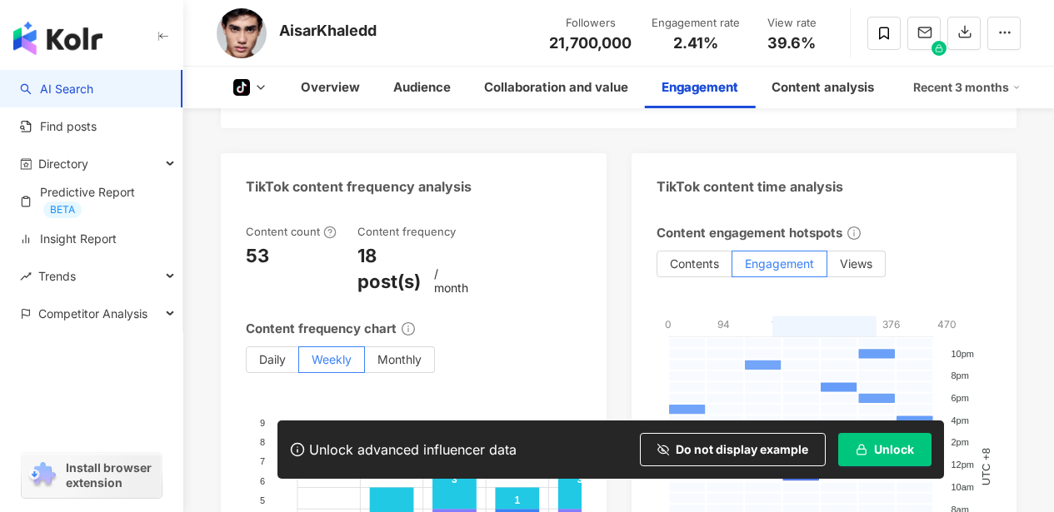
scroll to position [2571, 0]
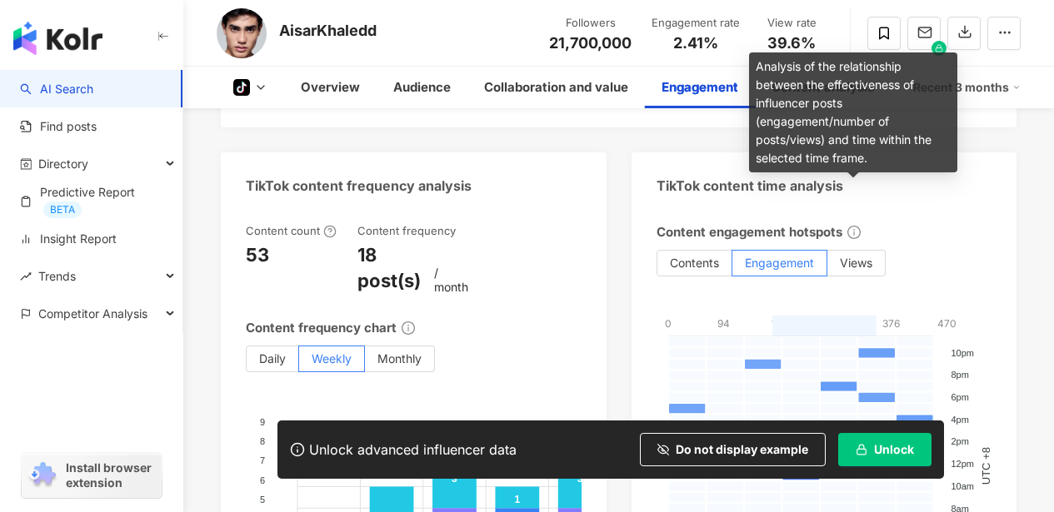
click at [851, 226] on icon "info-circle" at bounding box center [853, 232] width 13 height 13
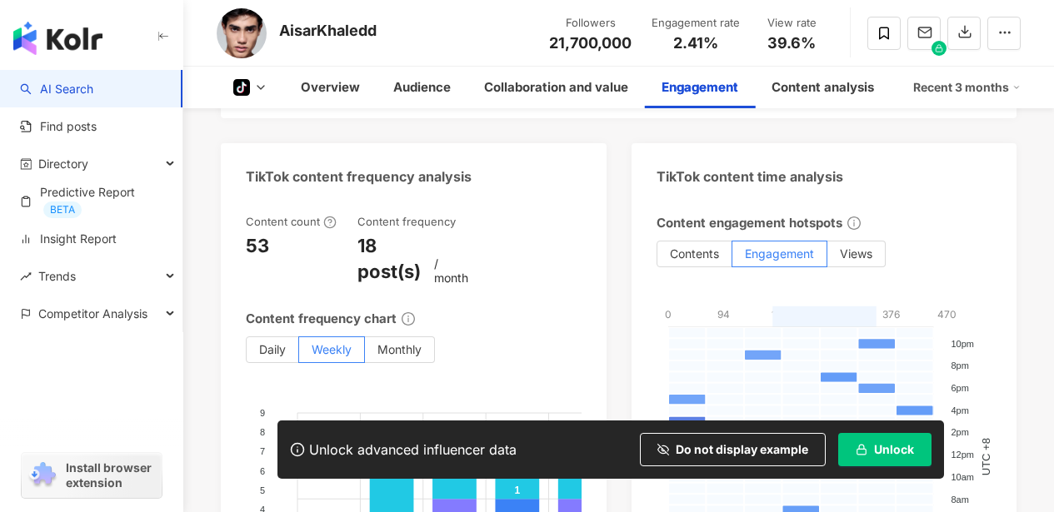
scroll to position [2581, 0]
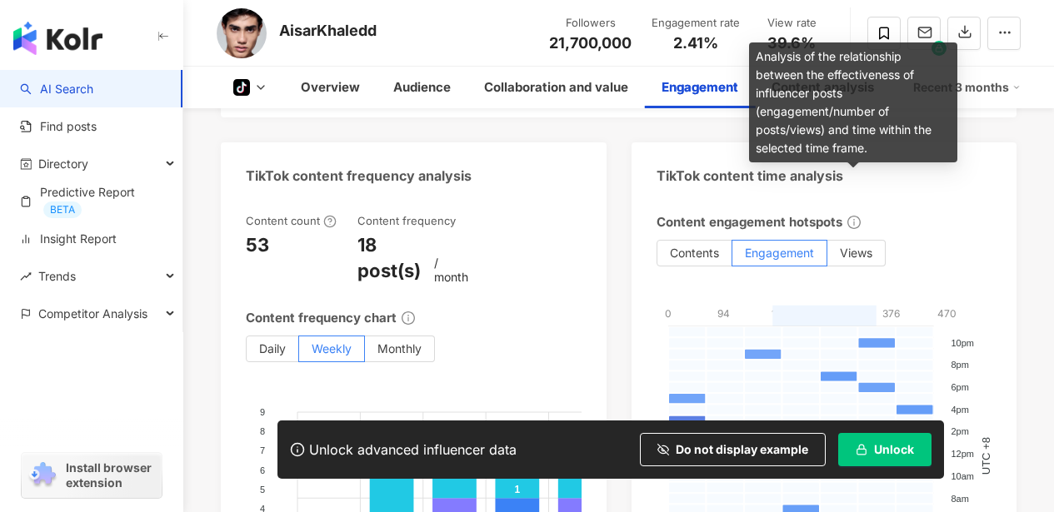
click at [851, 216] on icon "info-circle" at bounding box center [853, 222] width 13 height 13
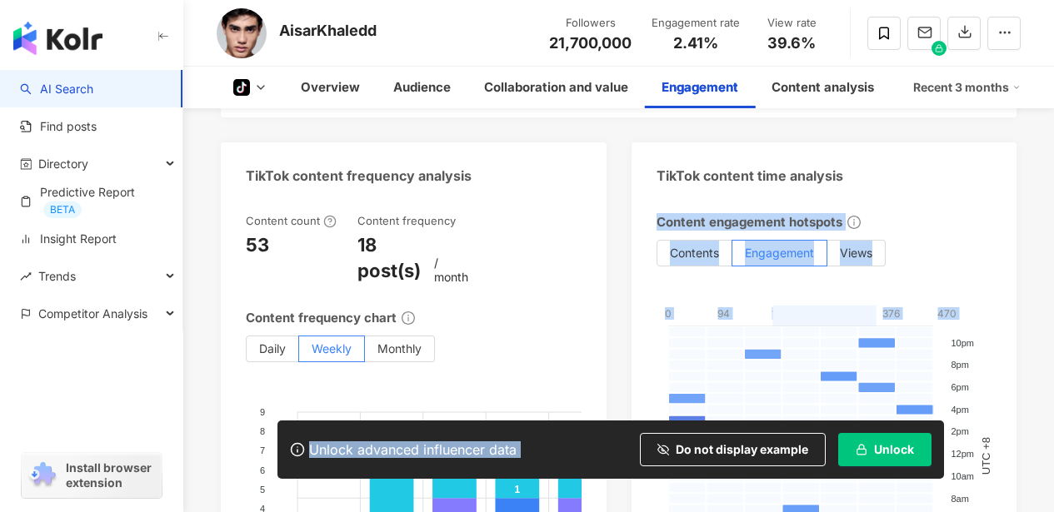
drag, startPoint x: 871, startPoint y: 151, endPoint x: 810, endPoint y: 157, distance: 62.0
click at [932, 142] on div "TikTok content time analysis" at bounding box center [824, 169] width 386 height 54
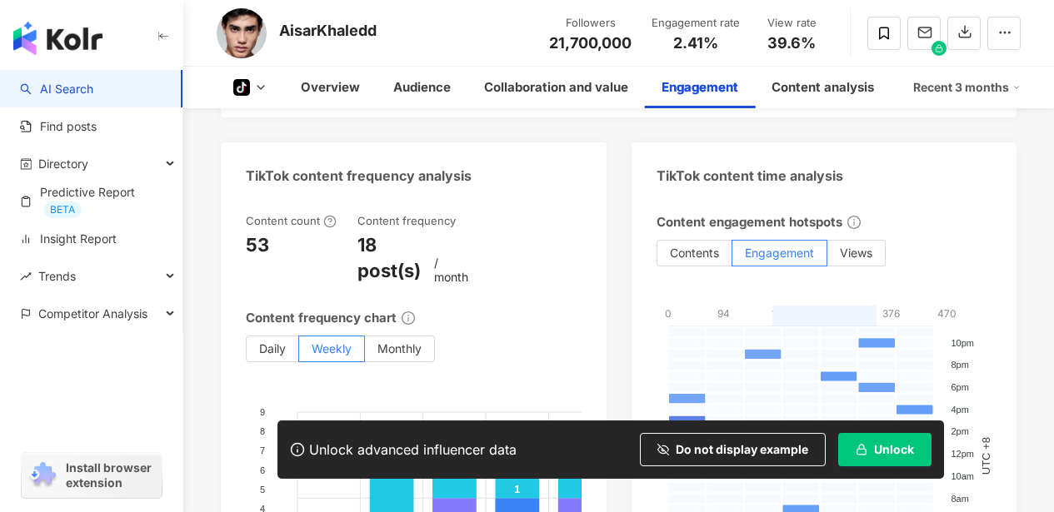
click at [852, 216] on icon "info-circle" at bounding box center [853, 222] width 13 height 13
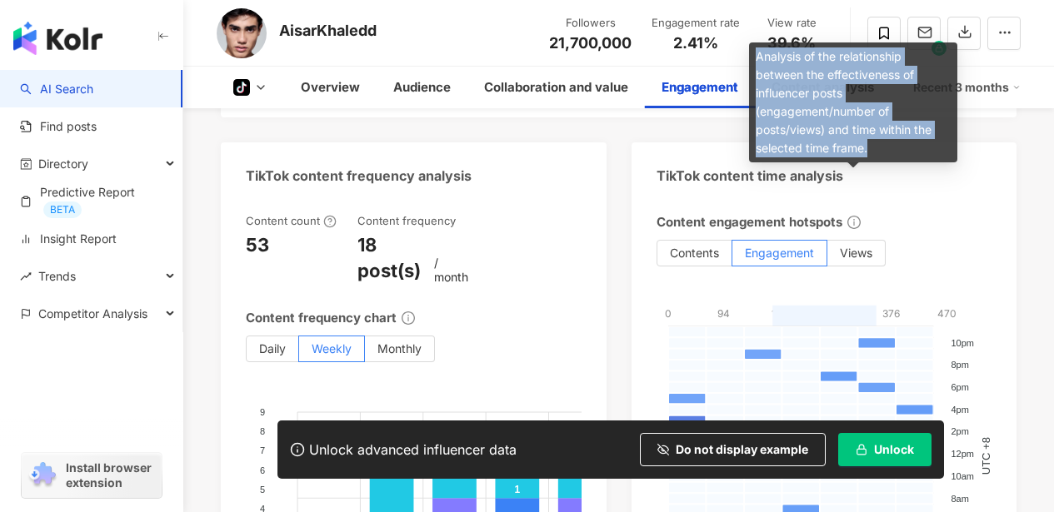
drag, startPoint x: 878, startPoint y: 153, endPoint x: 756, endPoint y: 62, distance: 152.3
click at [756, 62] on div "Analysis of the relationship between the effectiveness of influencer posts (eng…" at bounding box center [853, 102] width 208 height 120
copy div "Analysis of the relationship between the effectiveness of influencer posts (eng…"
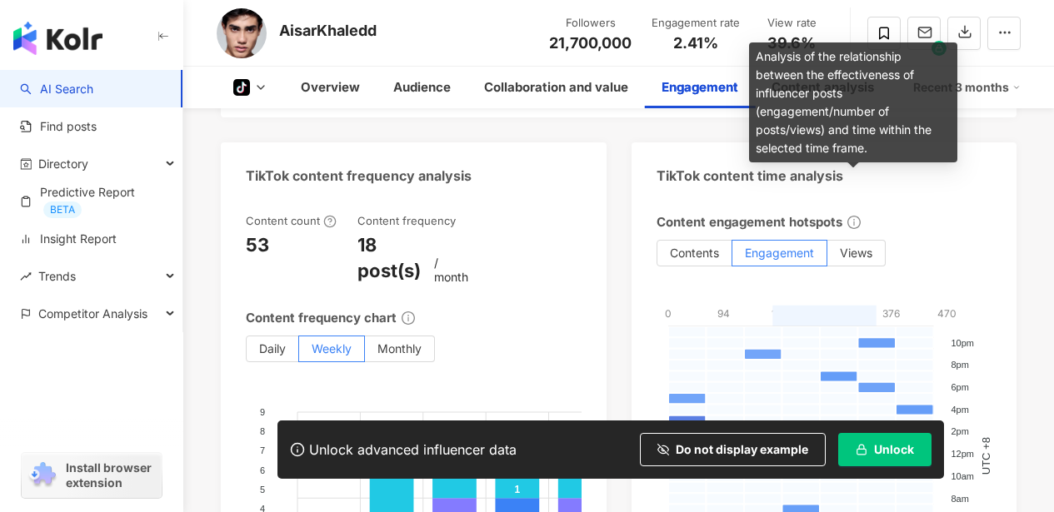
click at [939, 235] on div "Content engagement hotspots Contents Engagement Views 0 94 188 282 376 470 0 - …" at bounding box center [824, 440] width 336 height 455
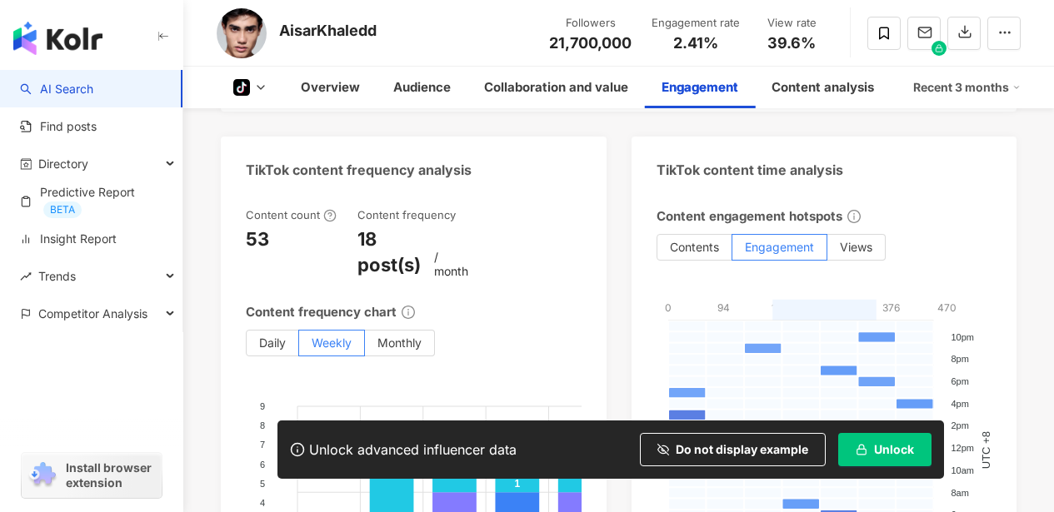
scroll to position [2587, 0]
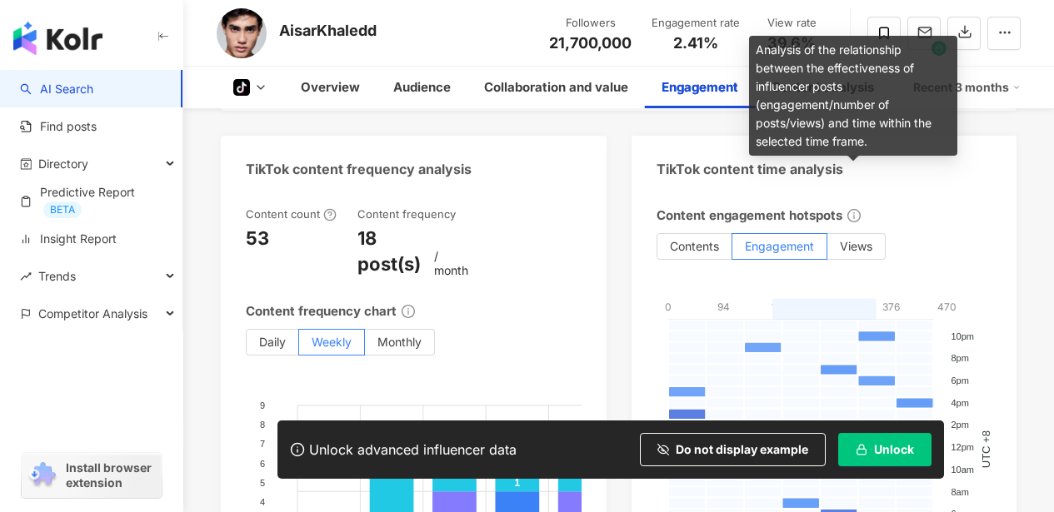
click at [855, 209] on icon "info-circle" at bounding box center [853, 215] width 13 height 13
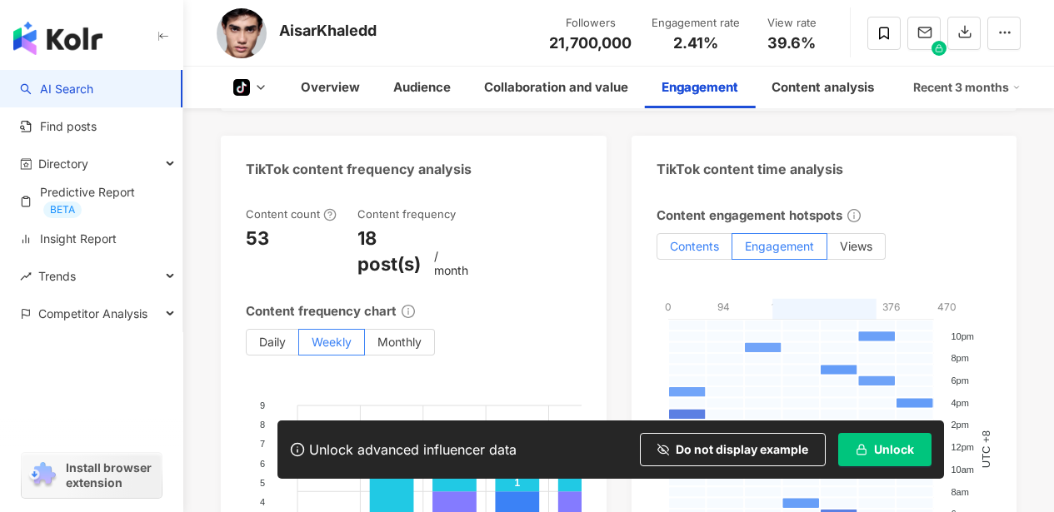
click at [675, 239] on span "Contents" at bounding box center [694, 246] width 49 height 14
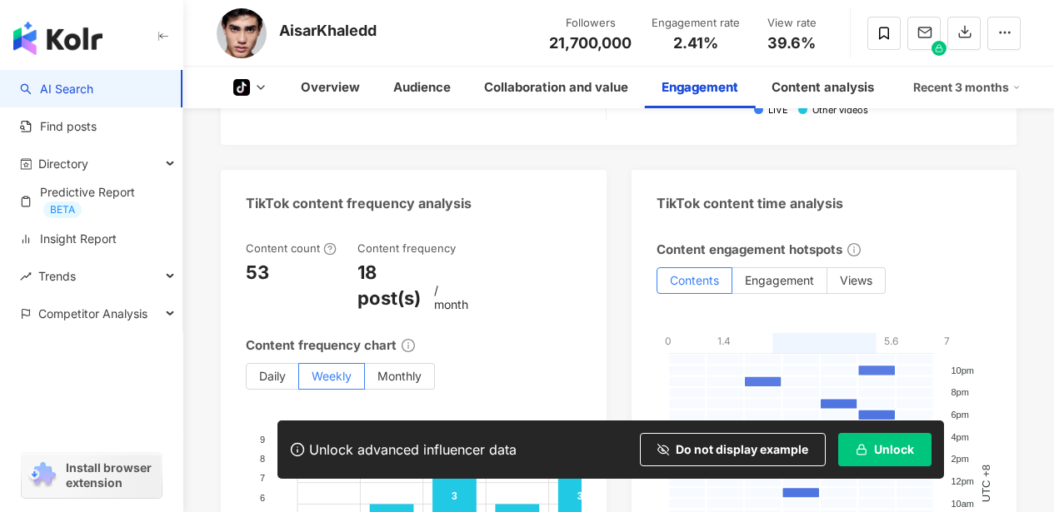
scroll to position [2577, 0]
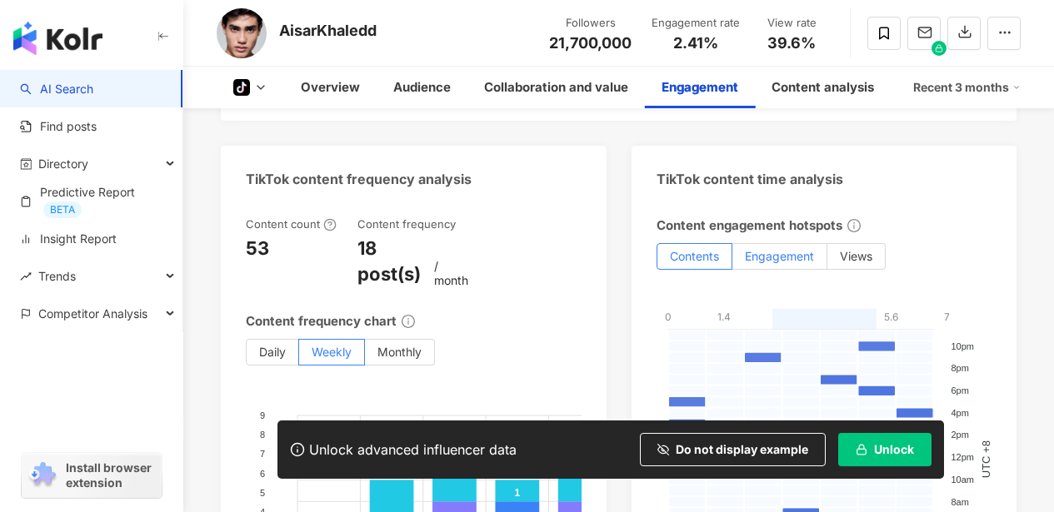
click at [796, 249] on span "Engagement" at bounding box center [779, 256] width 69 height 14
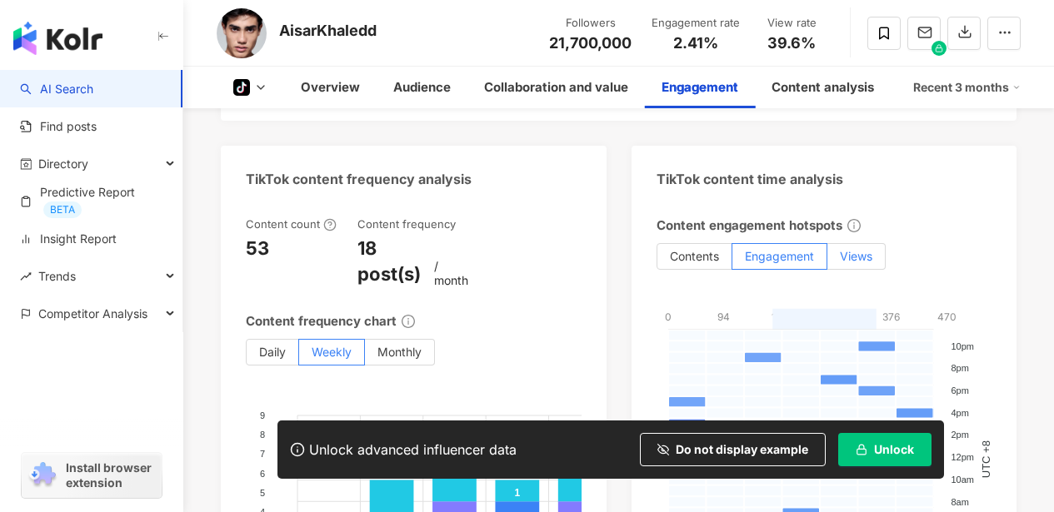
click at [866, 249] on span "Views" at bounding box center [856, 256] width 32 height 14
click at [690, 249] on span "Contents" at bounding box center [694, 256] width 49 height 14
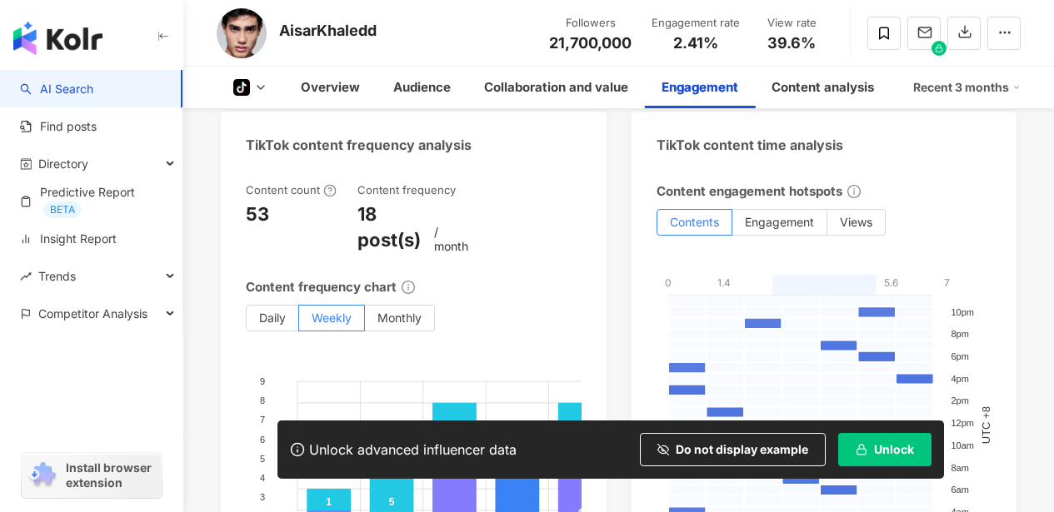
scroll to position [2587, 0]
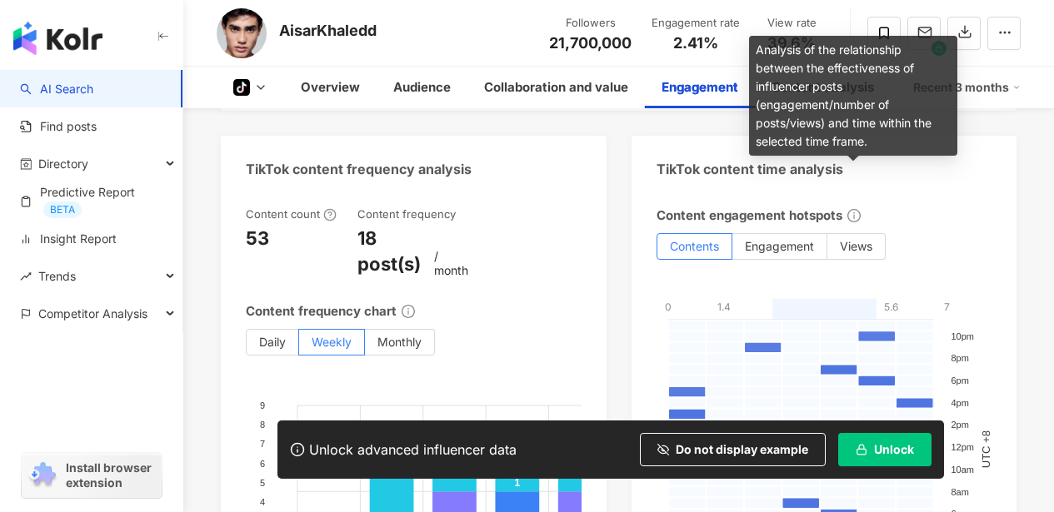
click at [852, 209] on icon "info-circle" at bounding box center [853, 215] width 13 height 13
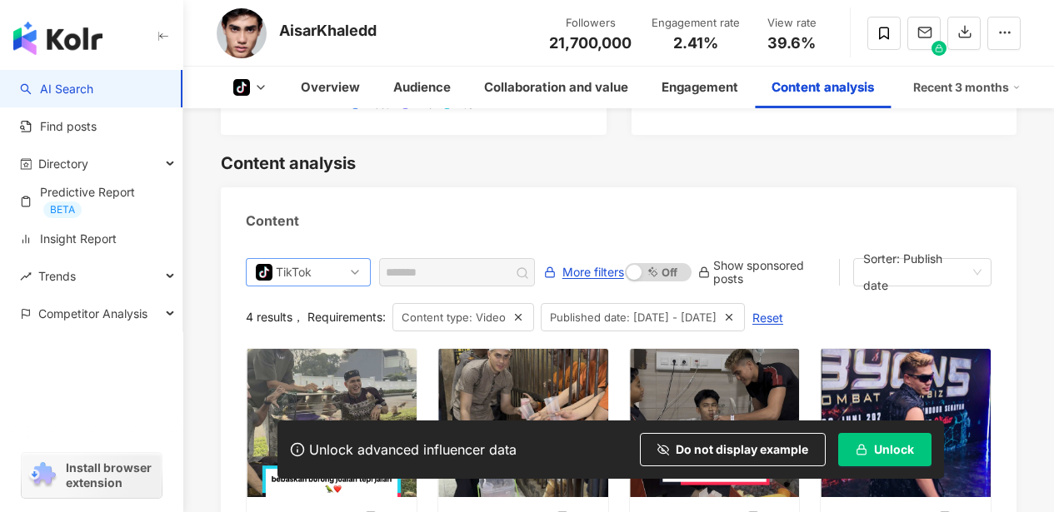
scroll to position [3140, 0]
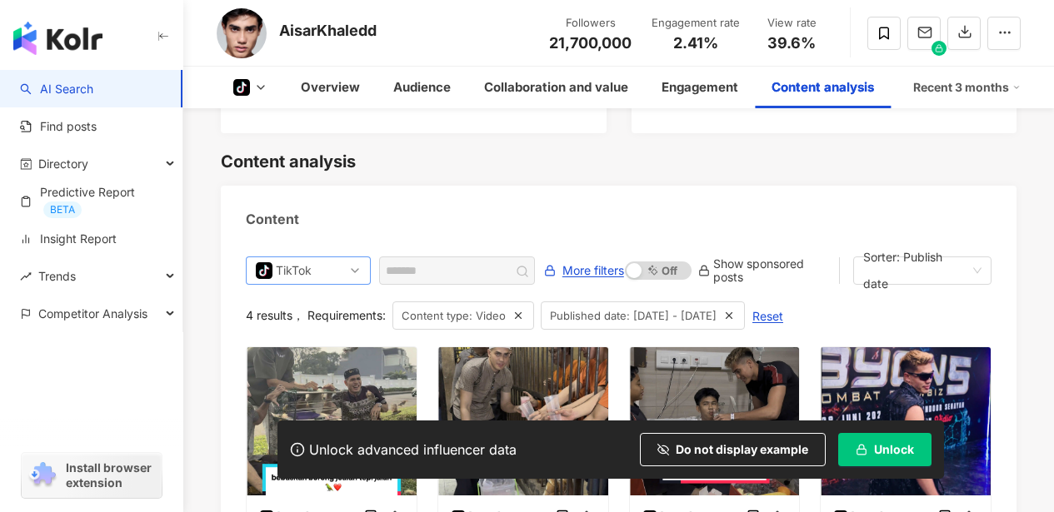
click at [355, 257] on span "tiktok-icon TikTok" at bounding box center [308, 270] width 105 height 27
click at [556, 198] on div "Content" at bounding box center [619, 213] width 796 height 54
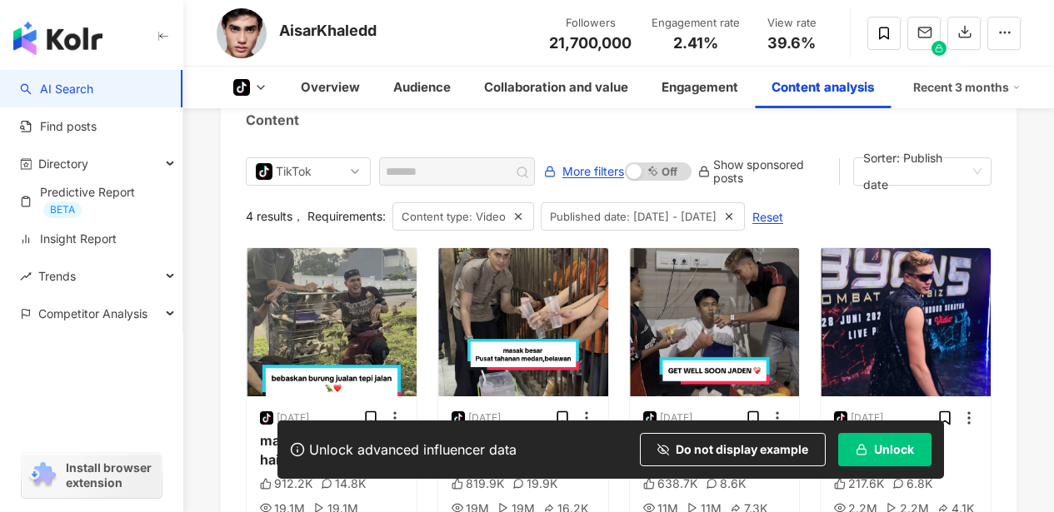
scroll to position [3245, 0]
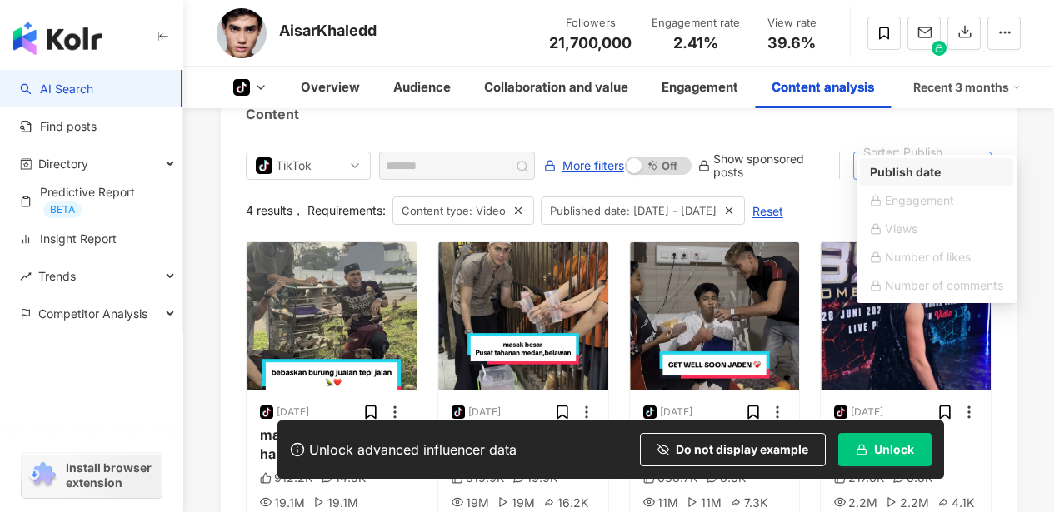
click at [975, 141] on span "Sorter: Publish date" at bounding box center [922, 165] width 118 height 53
click at [933, 172] on div "Publish date" at bounding box center [936, 172] width 133 height 18
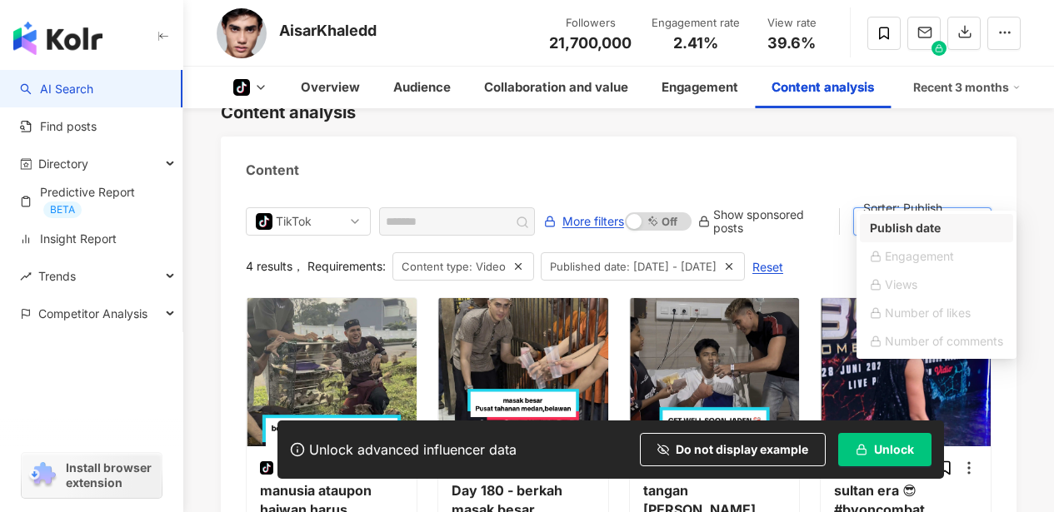
click at [1007, 154] on div "Content" at bounding box center [619, 164] width 796 height 54
click at [952, 137] on div "Content" at bounding box center [619, 164] width 796 height 54
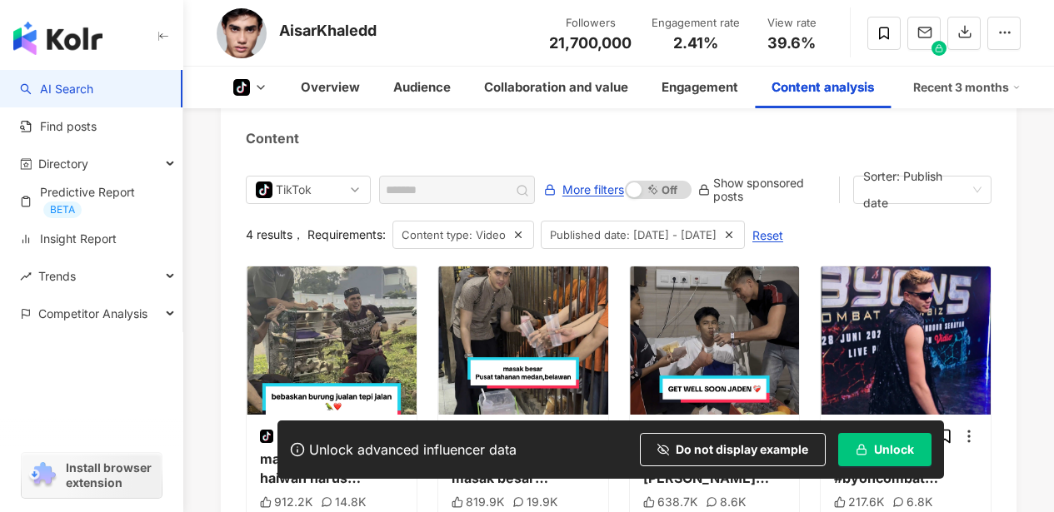
scroll to position [3222, 0]
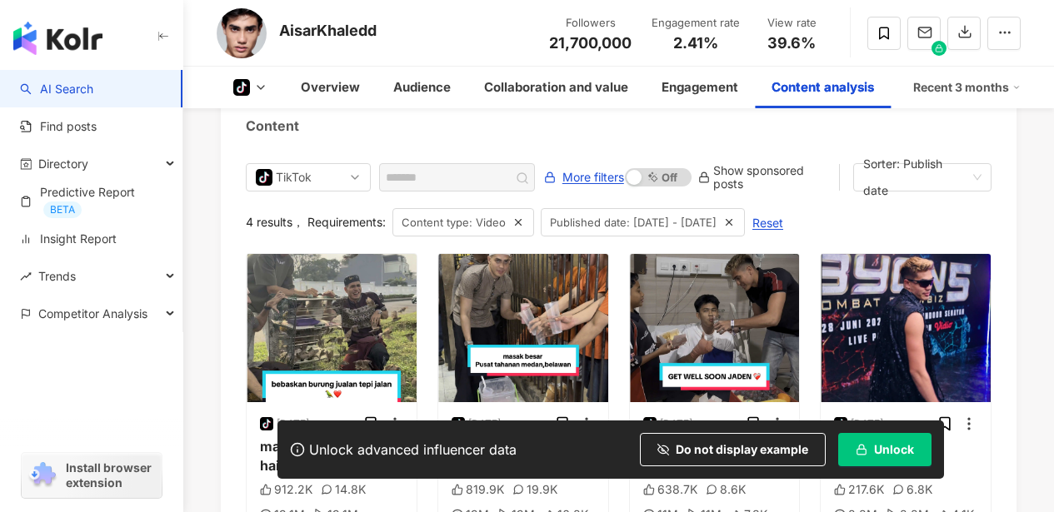
scroll to position [3235, 0]
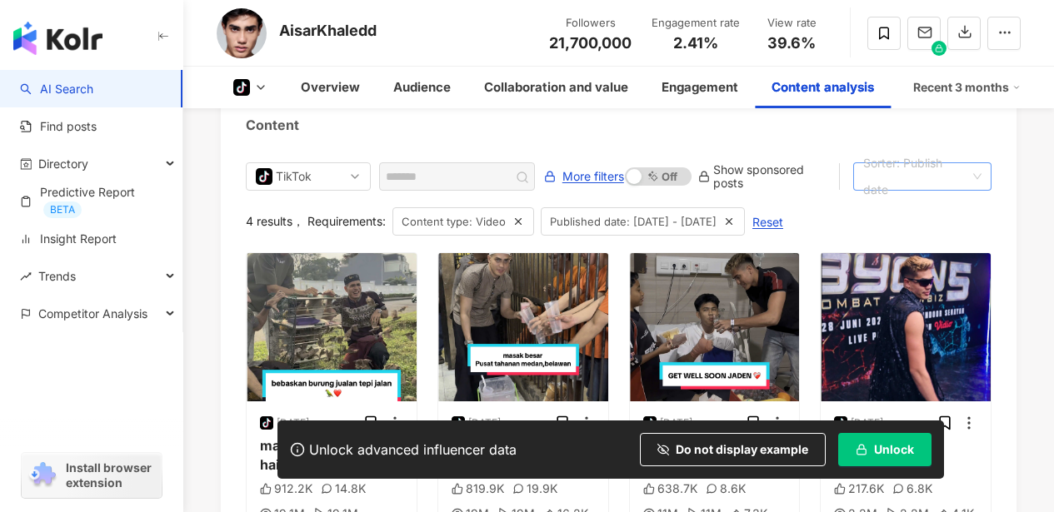
click at [975, 152] on span "Sorter: Publish date" at bounding box center [922, 176] width 118 height 53
click at [606, 163] on span "More filters" at bounding box center [593, 176] width 62 height 27
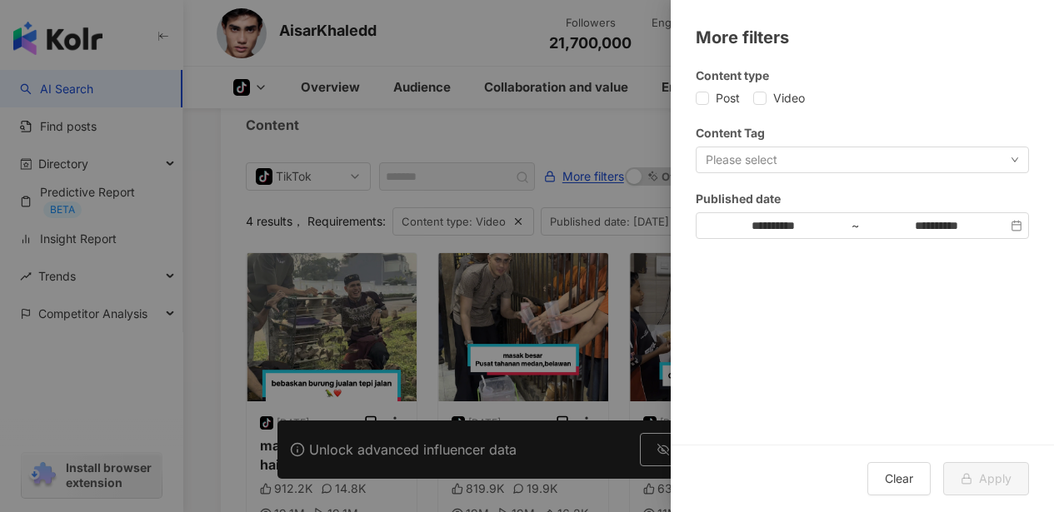
click at [1025, 153] on div "Please select" at bounding box center [862, 160] width 333 height 27
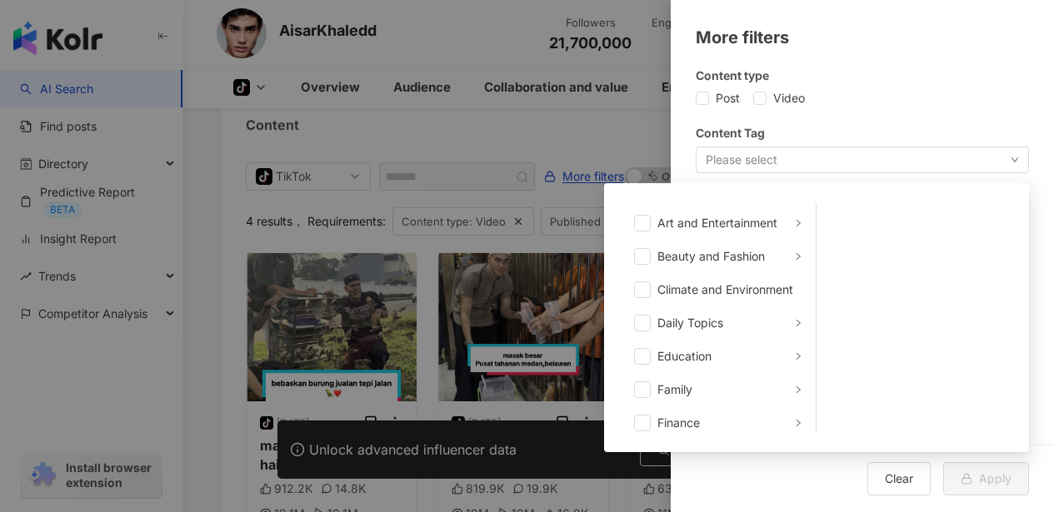
click at [1021, 157] on div "Please select Art and Entertainment Beauty and Fashion Climate and Environment …" at bounding box center [862, 160] width 333 height 27
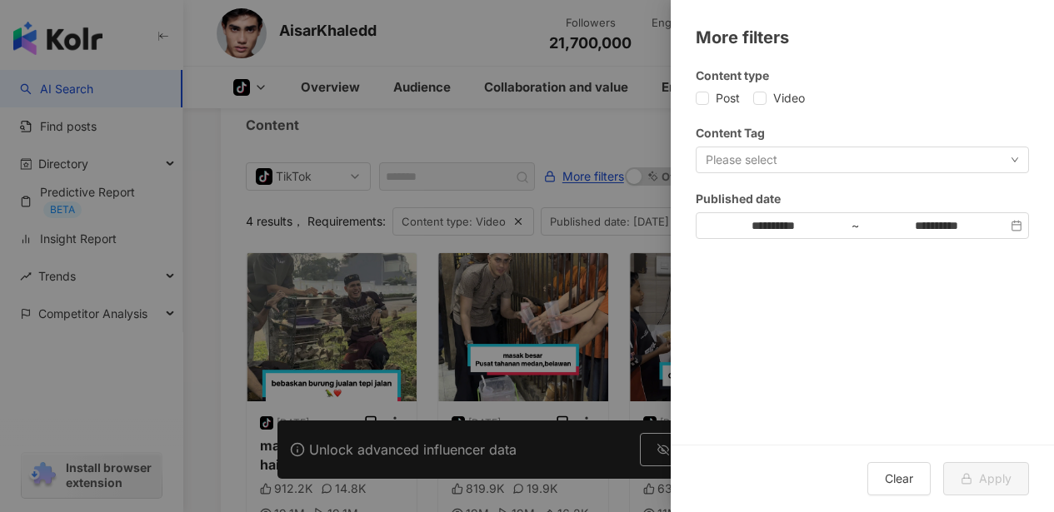
click at [905, 155] on div "Please select" at bounding box center [862, 160] width 333 height 27
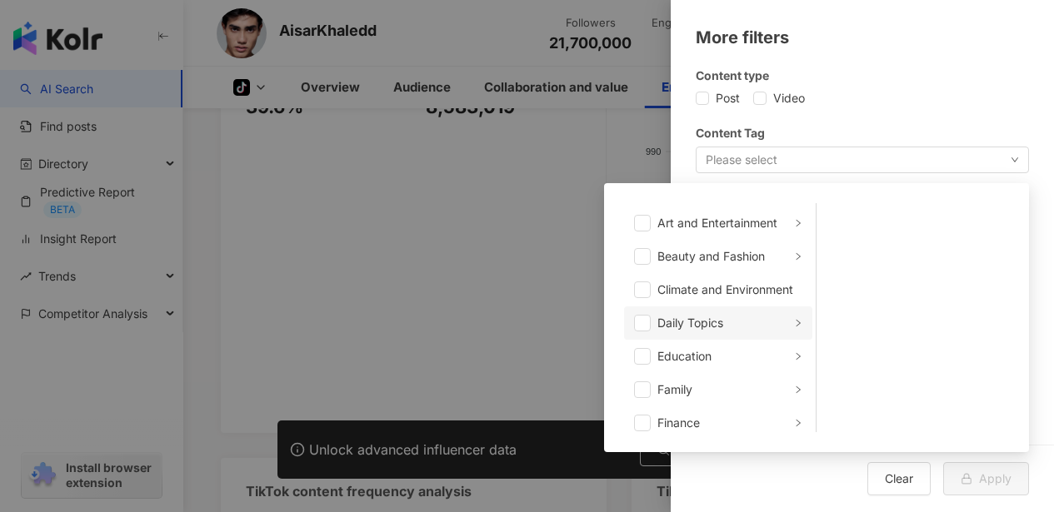
scroll to position [2198, 0]
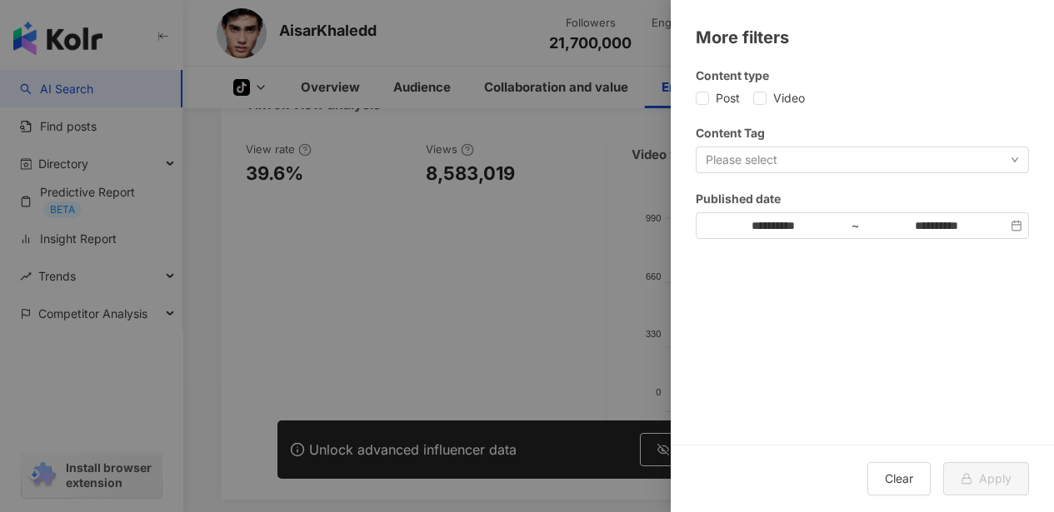
click at [958, 114] on div "**********" at bounding box center [862, 153] width 333 height 172
click at [582, 283] on div at bounding box center [527, 256] width 1054 height 512
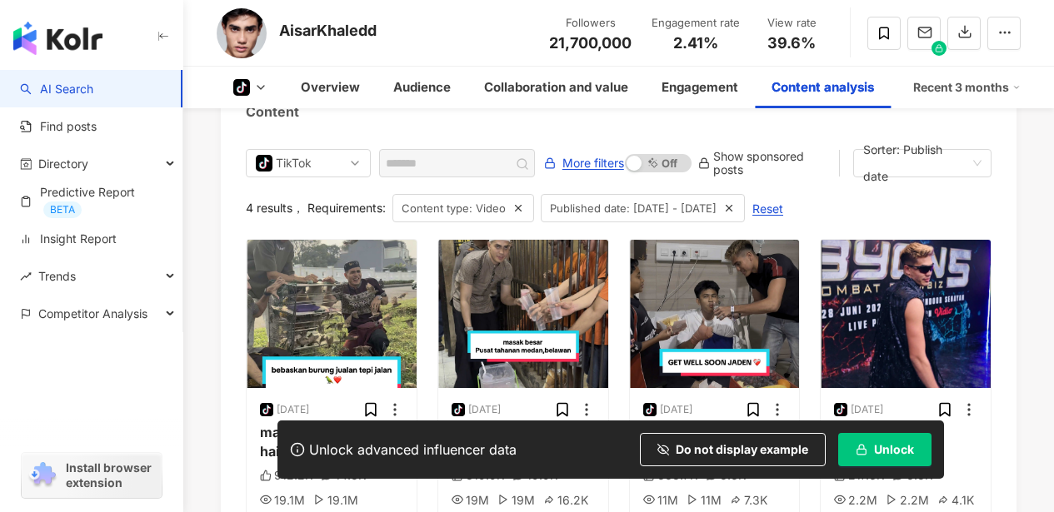
scroll to position [3248, 0]
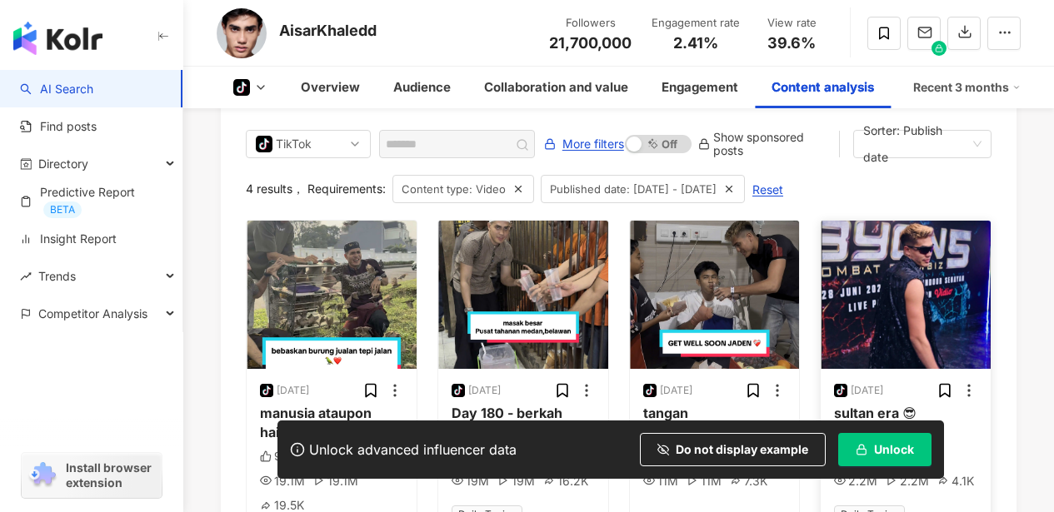
scroll to position [3284, 0]
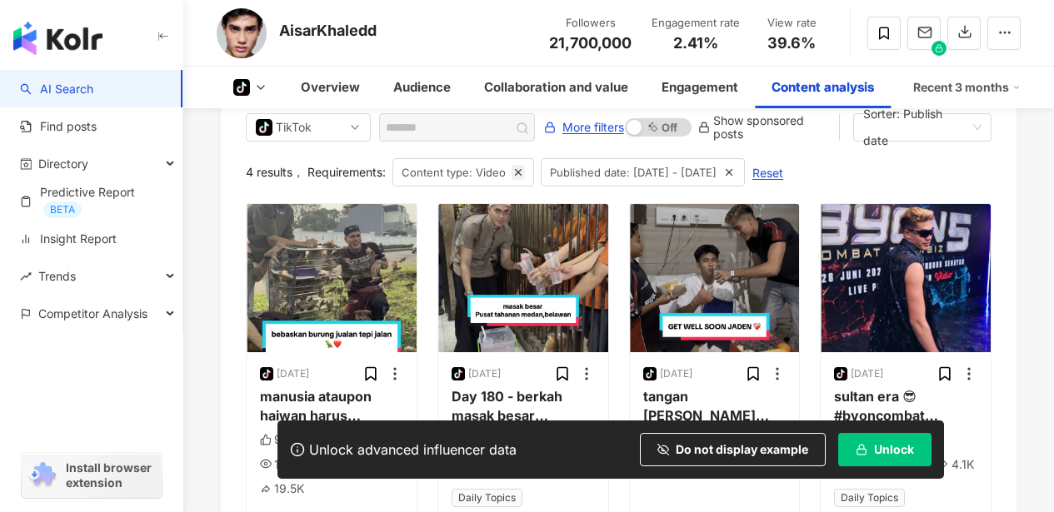
click at [520, 167] on icon "button" at bounding box center [518, 173] width 12 height 12
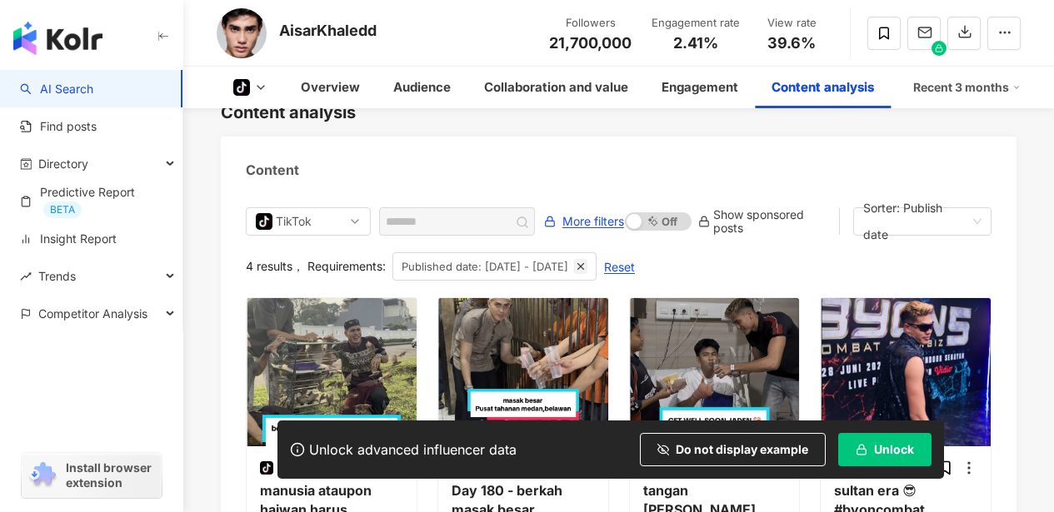
click at [581, 264] on line "button" at bounding box center [581, 267] width 6 height 6
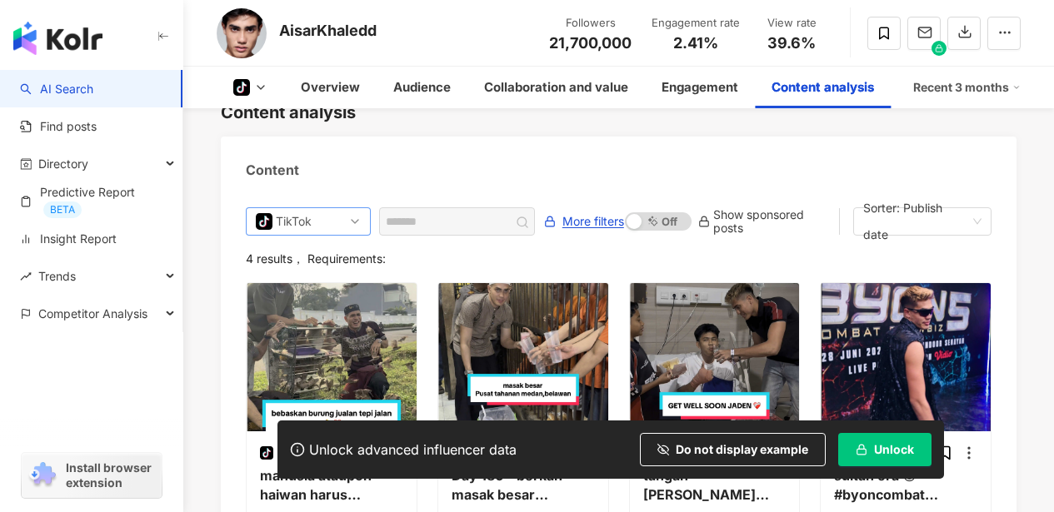
click at [342, 208] on span "tiktok-icon TikTok" at bounding box center [308, 221] width 105 height 27
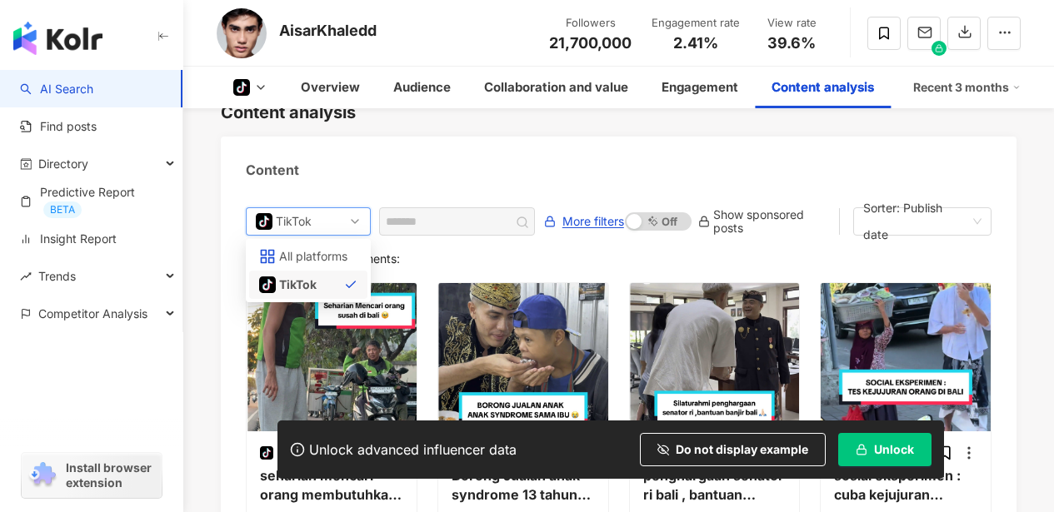
click at [351, 208] on span "tiktok-icon TikTok" at bounding box center [308, 221] width 105 height 27
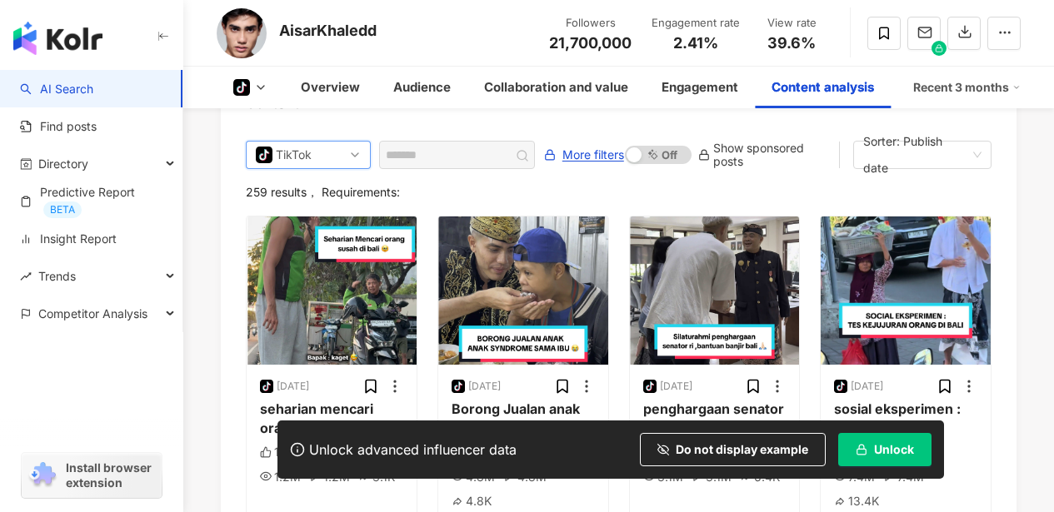
scroll to position [3293, 0]
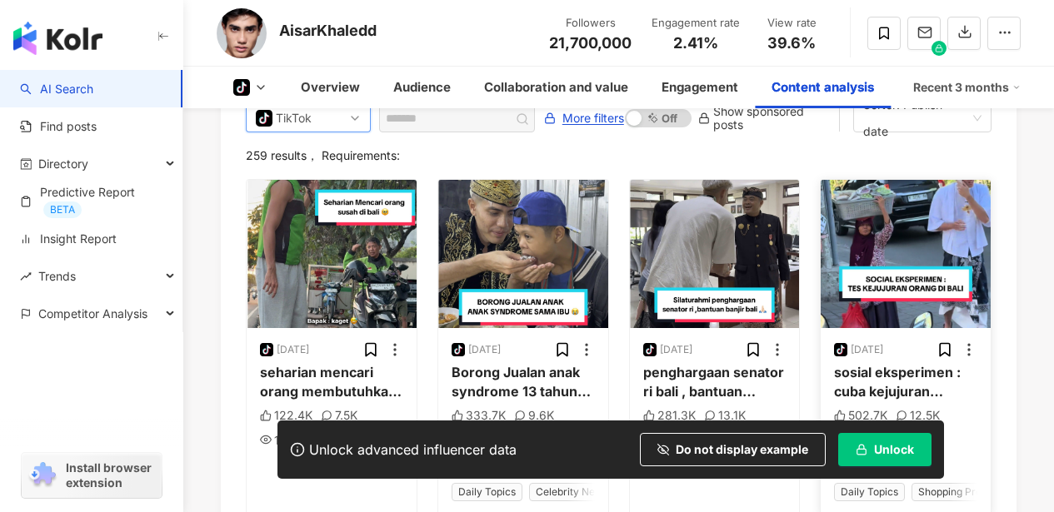
click at [965, 184] on img "button" at bounding box center [906, 254] width 170 height 148
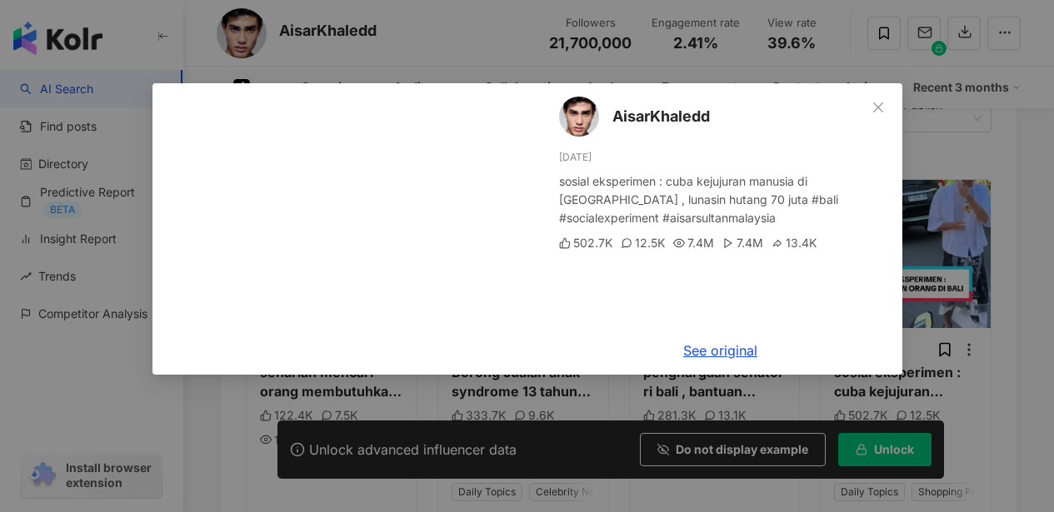
scroll to position [0, 0]
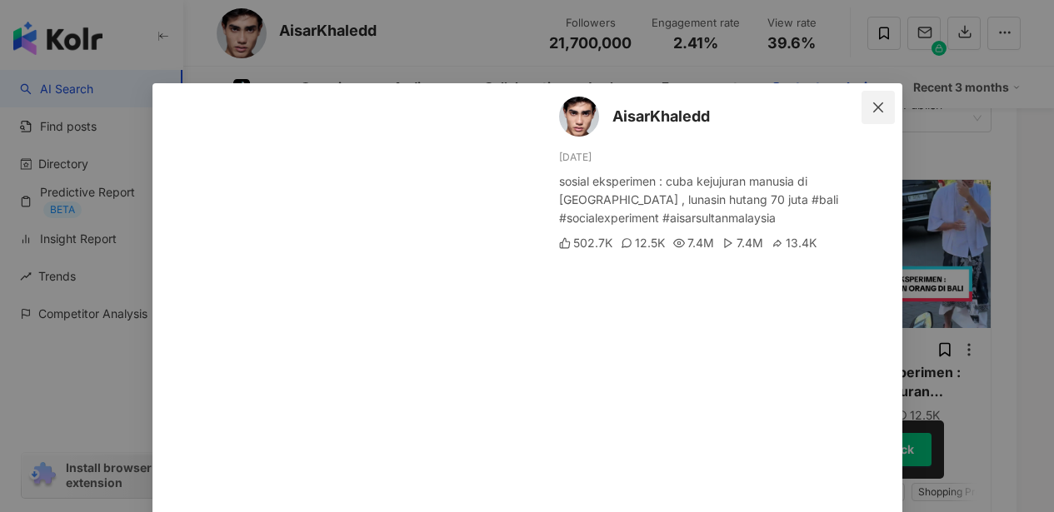
click at [871, 112] on icon "close" at bounding box center [877, 107] width 13 height 13
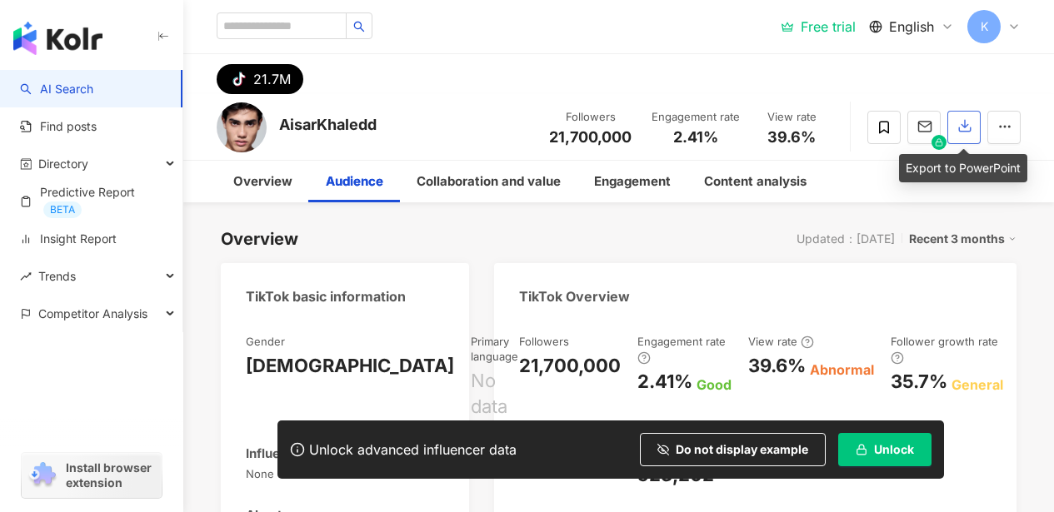
click at [960, 133] on icon "button" at bounding box center [964, 125] width 15 height 15
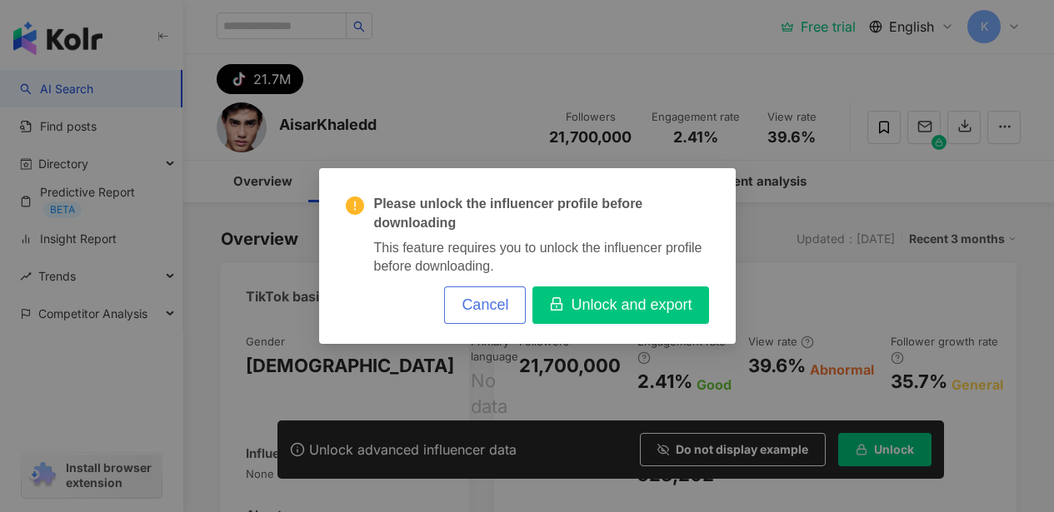
click at [505, 307] on span "Cancel" at bounding box center [484, 306] width 47 height 18
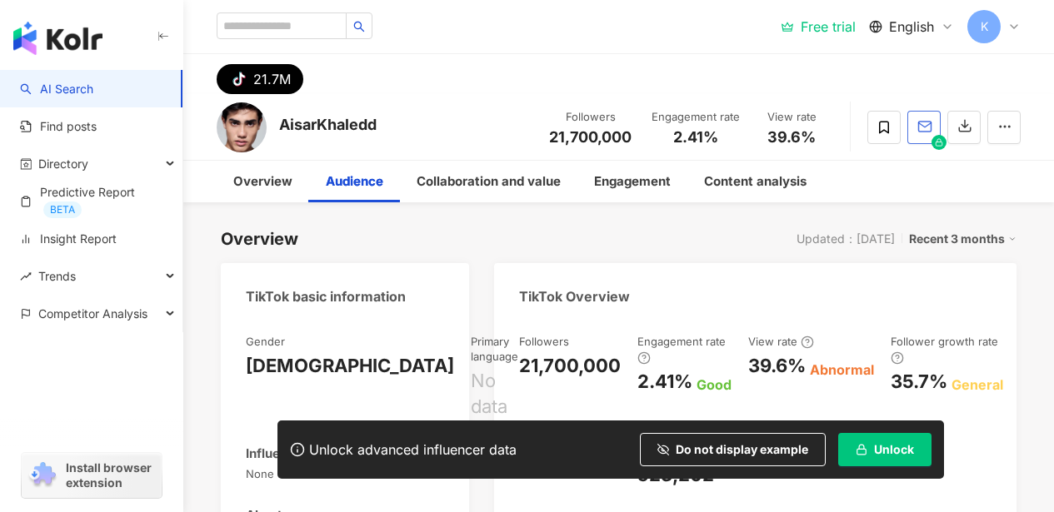
click at [967, 193] on div "Overview Audience Collaboration and value Engagement Content analysis" at bounding box center [619, 182] width 804 height 42
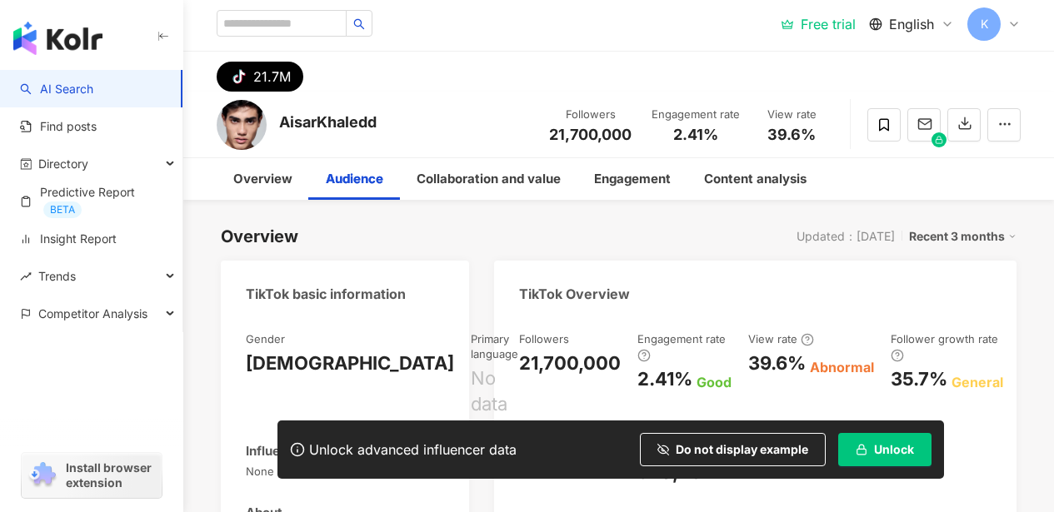
scroll to position [3, 0]
click at [882, 163] on div "Overview Audience Collaboration and value Engagement Content analysis" at bounding box center [619, 178] width 804 height 42
click at [1006, 122] on icon "button" at bounding box center [1004, 123] width 15 height 15
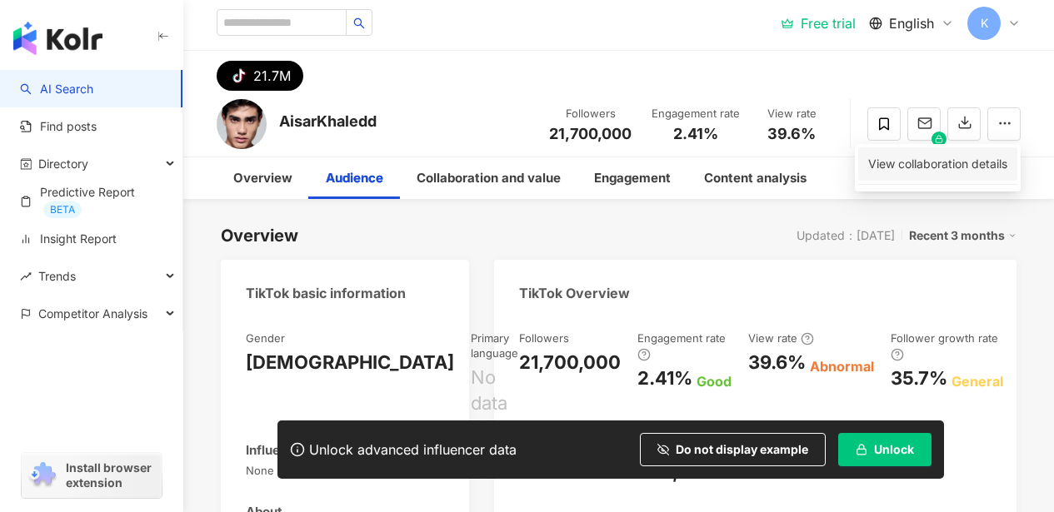
scroll to position [7, 0]
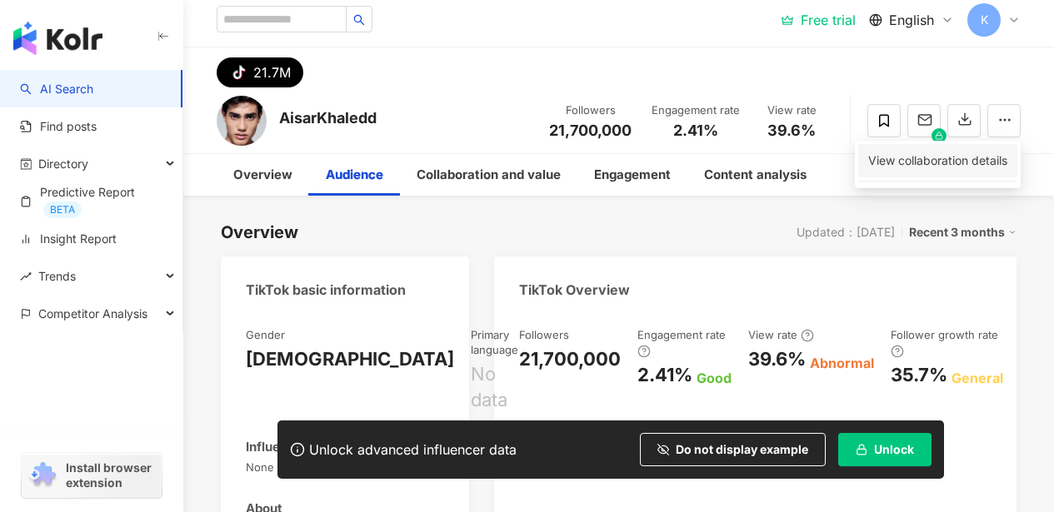
click at [957, 170] on li "View collaboration details" at bounding box center [937, 160] width 159 height 33
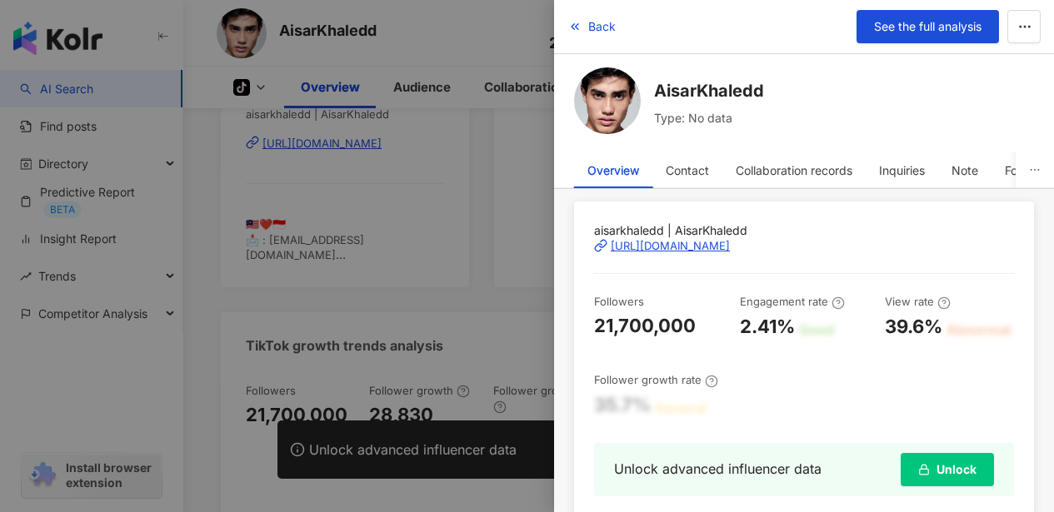
scroll to position [57, 0]
click at [669, 171] on div "Contact" at bounding box center [687, 170] width 43 height 33
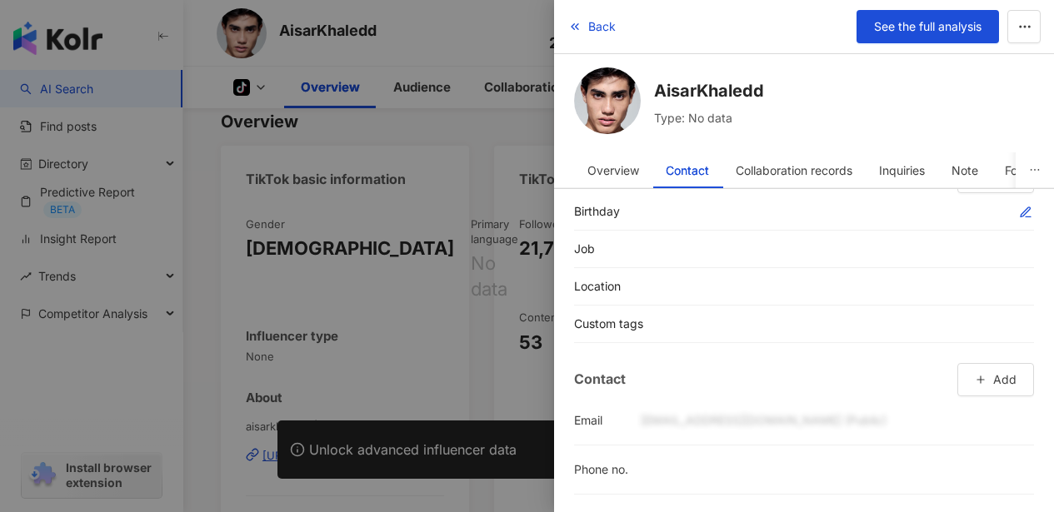
scroll to position [48, 0]
click at [524, 203] on div at bounding box center [527, 256] width 1054 height 512
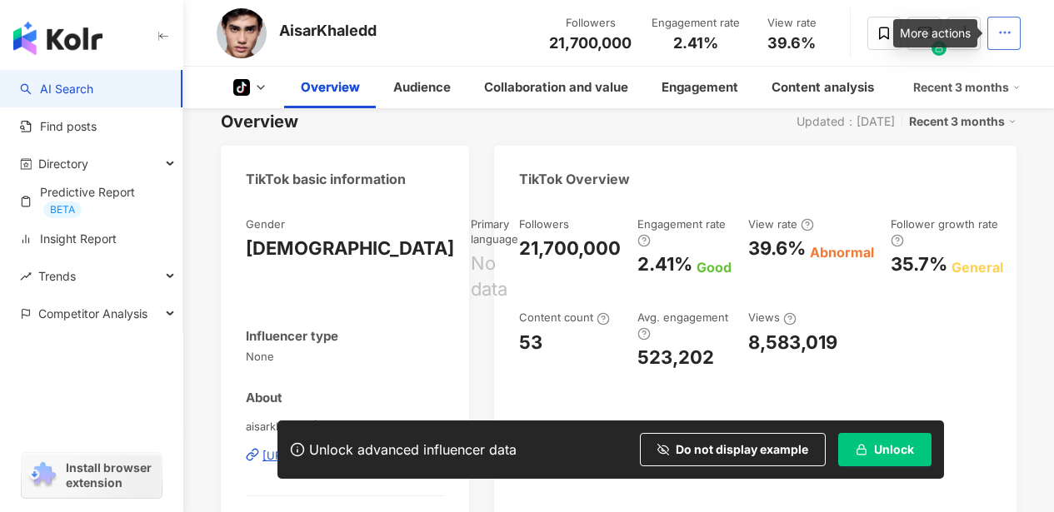
click at [1013, 37] on button "button" at bounding box center [1003, 33] width 33 height 33
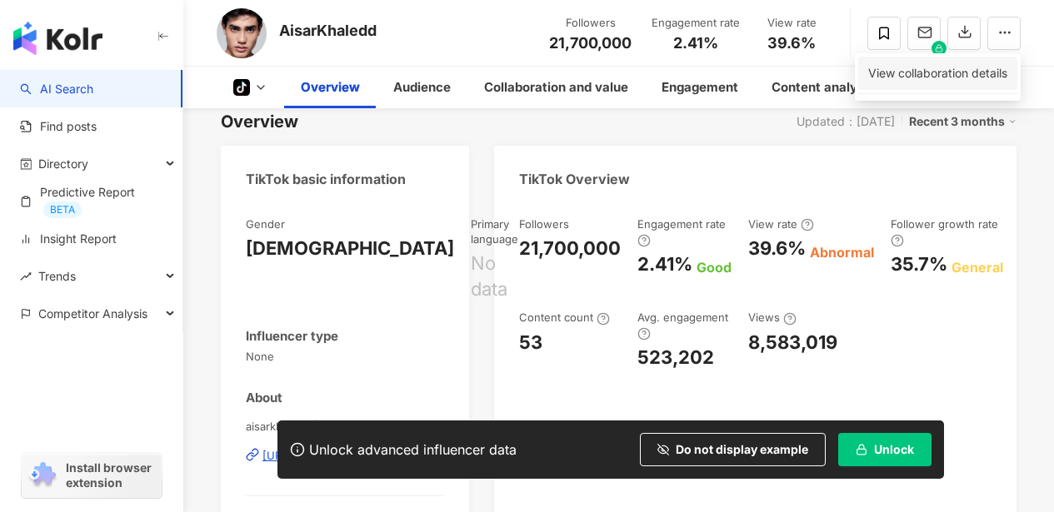
click at [960, 71] on span "View collaboration details" at bounding box center [937, 73] width 139 height 18
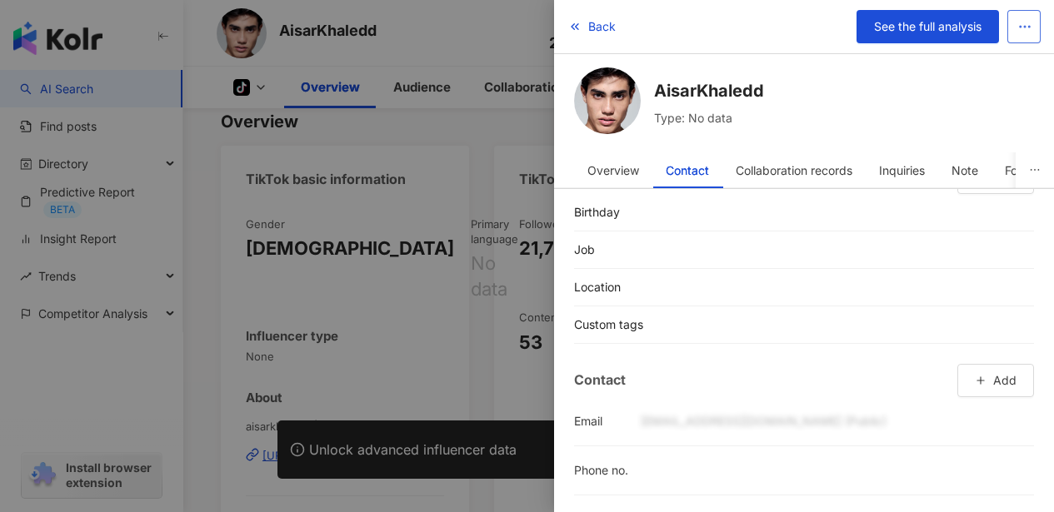
click at [1021, 27] on icon "button" at bounding box center [1024, 26] width 15 height 15
click at [1042, 107] on div "AisarKhaledd Type: No data" at bounding box center [804, 103] width 500 height 72
click at [623, 170] on div "Overview" at bounding box center [613, 170] width 52 height 33
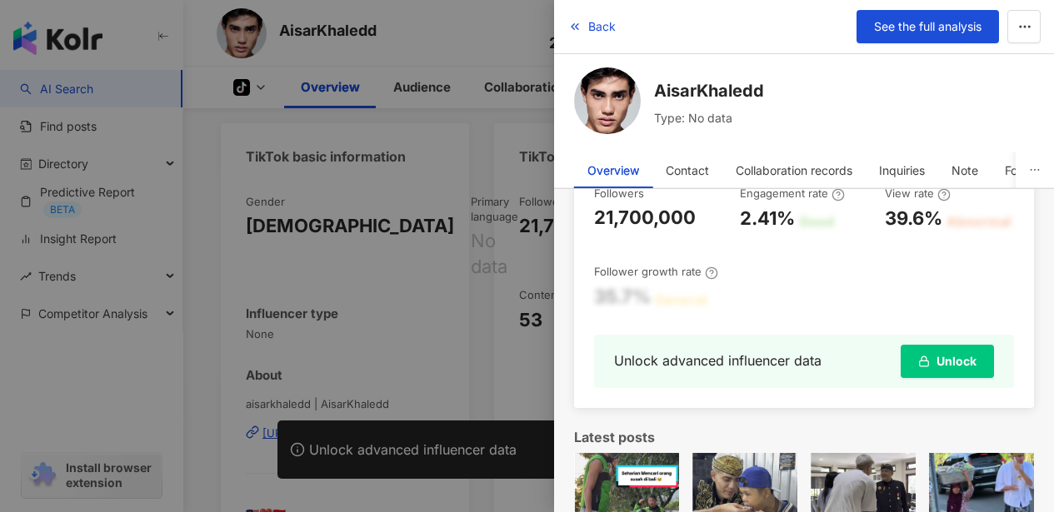
scroll to position [232, 0]
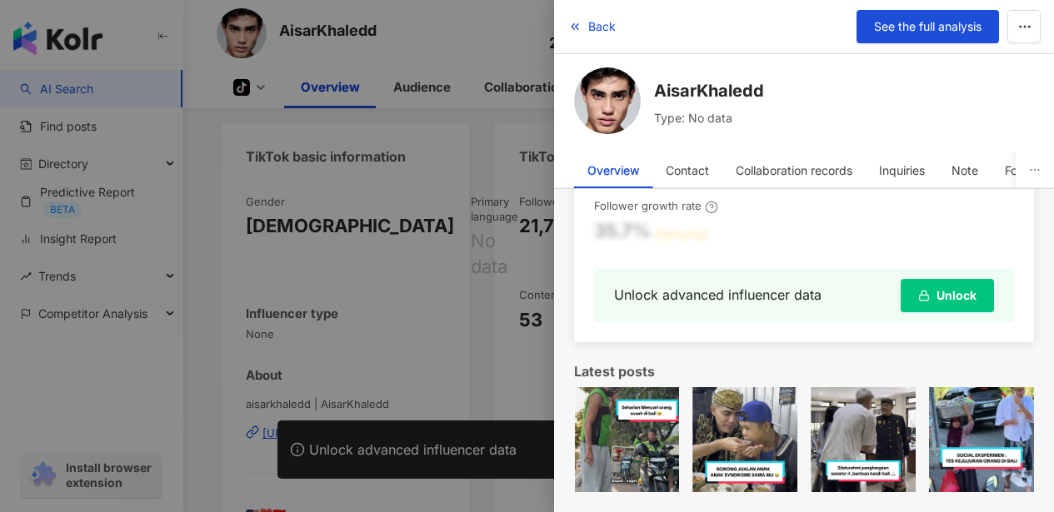
click at [953, 301] on span "Unlock" at bounding box center [956, 295] width 40 height 13
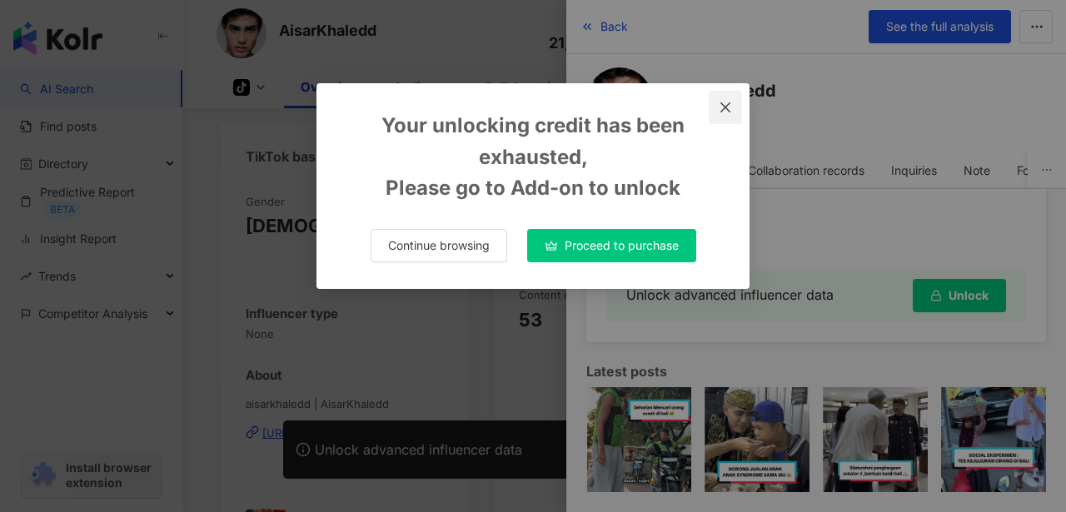
click at [724, 105] on icon "close" at bounding box center [726, 107] width 10 height 10
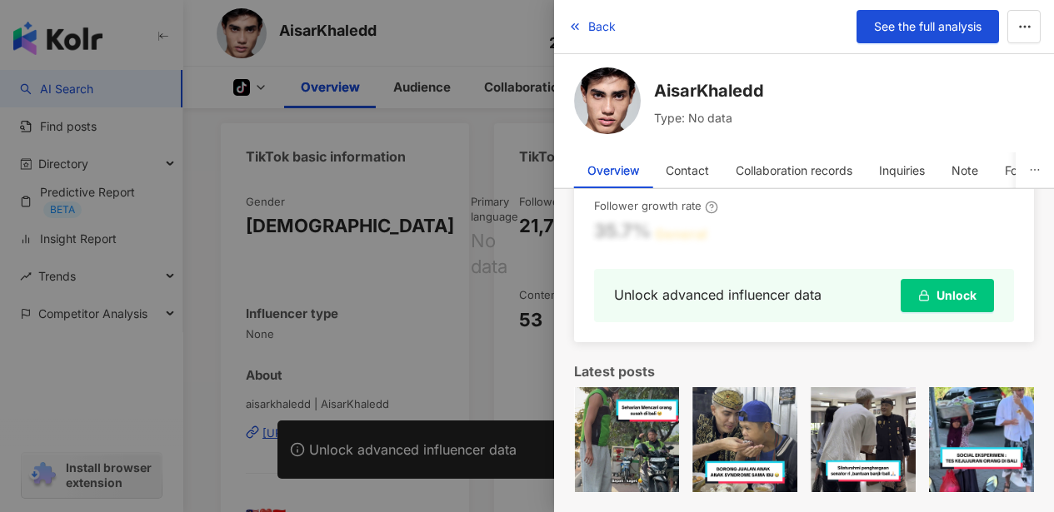
scroll to position [0, 0]
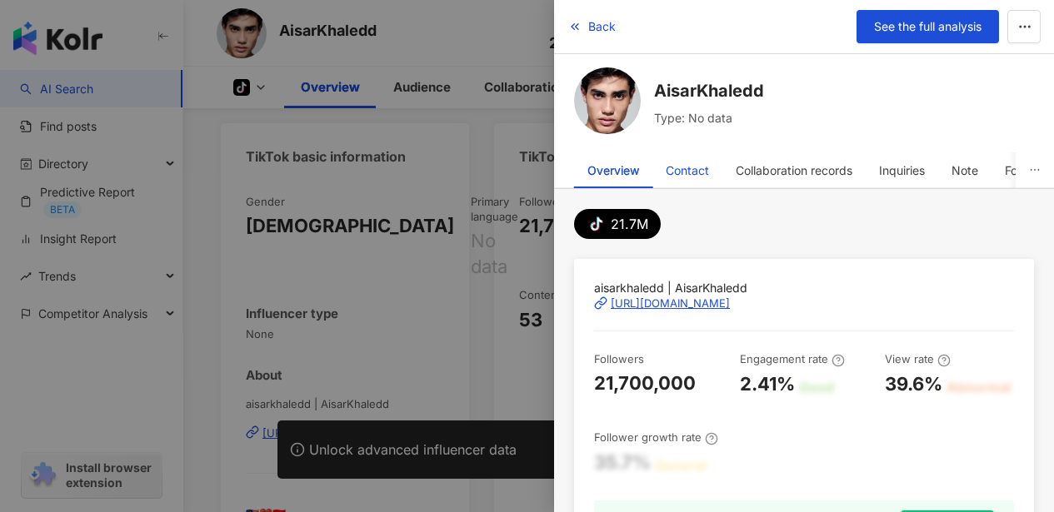
click at [686, 172] on div "Contact" at bounding box center [687, 170] width 43 height 33
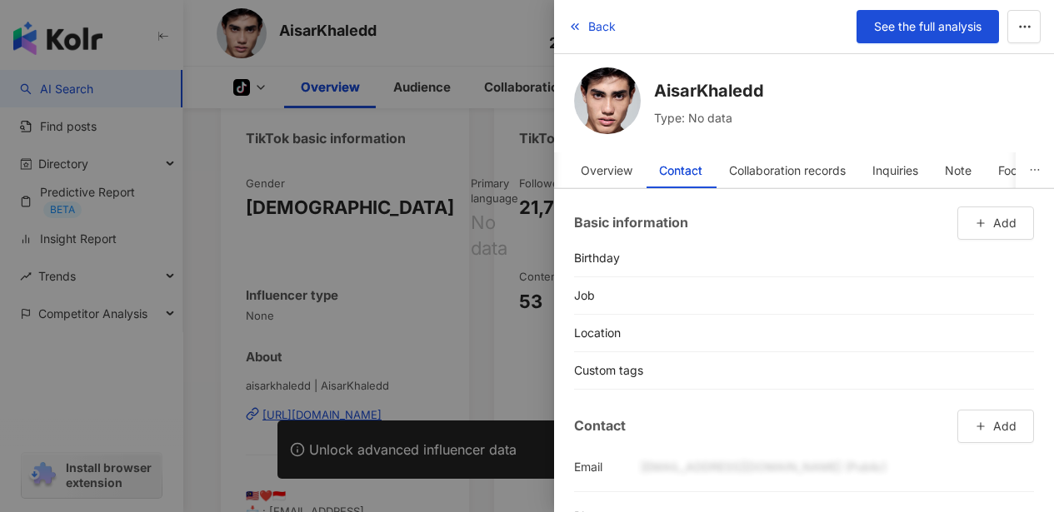
scroll to position [3, 0]
click at [1019, 370] on icon "button" at bounding box center [1025, 370] width 13 height 13
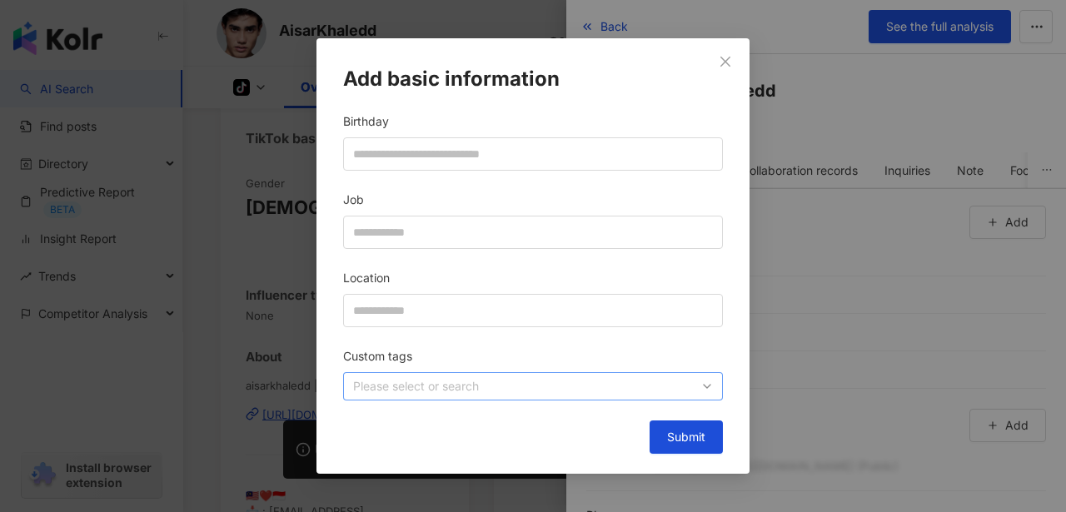
click at [702, 387] on div "Please select or search" at bounding box center [533, 386] width 380 height 28
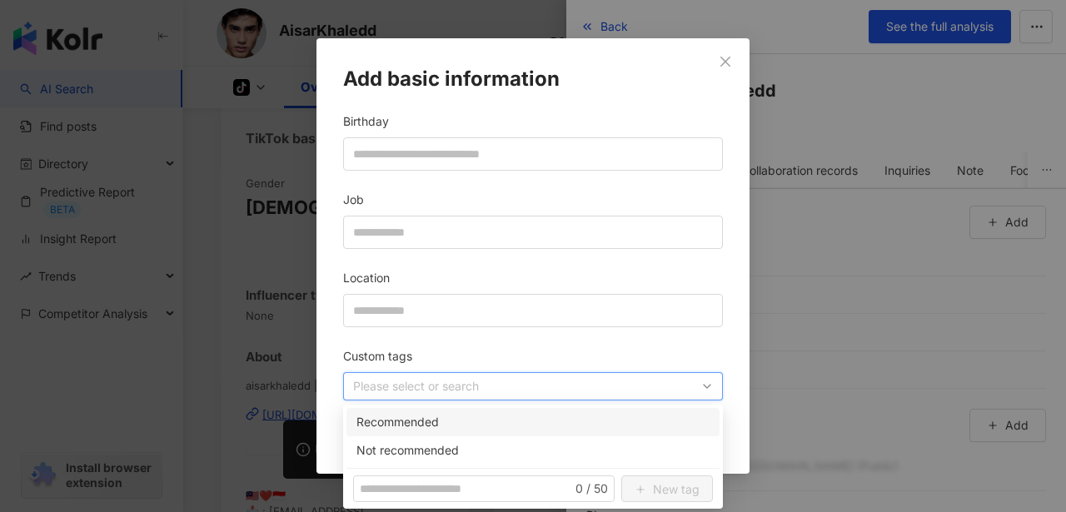
click at [649, 348] on div "Custom tags" at bounding box center [533, 359] width 380 height 25
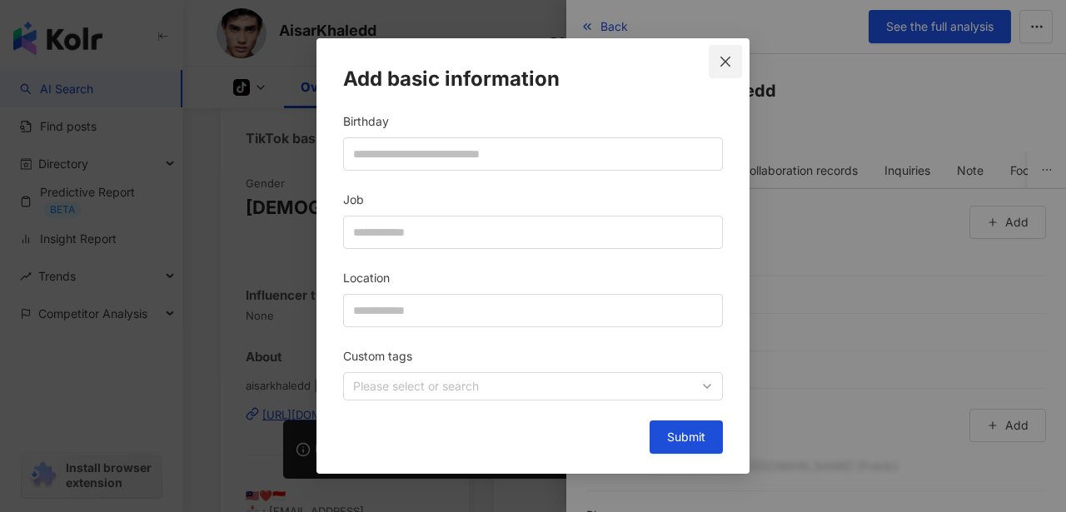
click at [729, 60] on icon "close" at bounding box center [725, 61] width 13 height 13
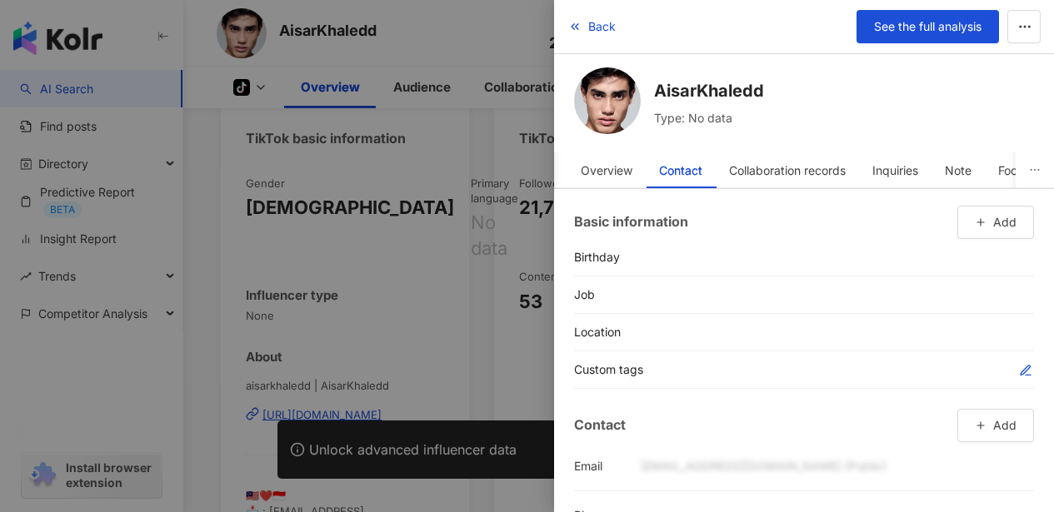
click at [1019, 370] on icon "button" at bounding box center [1025, 370] width 13 height 13
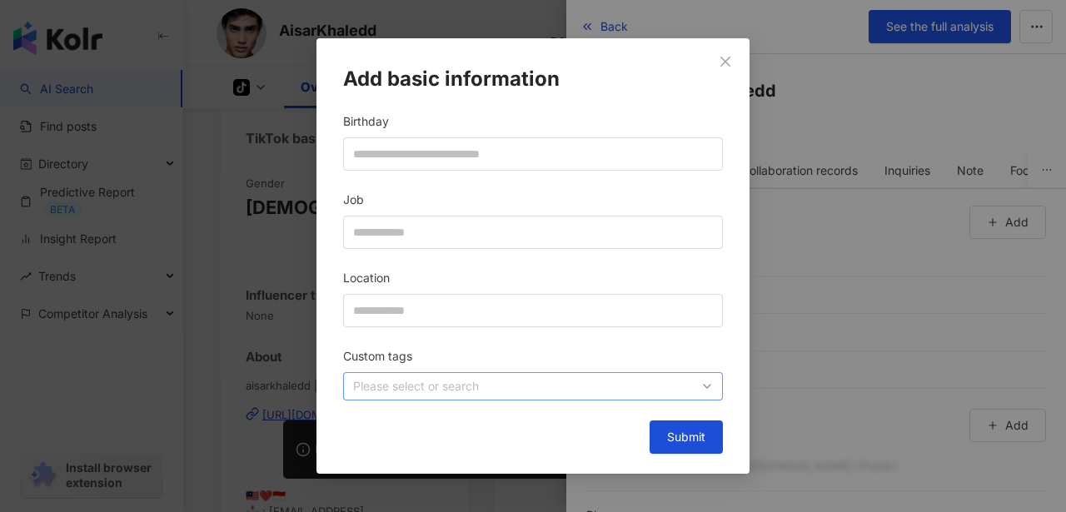
click at [709, 385] on div "Please select or search" at bounding box center [533, 386] width 380 height 28
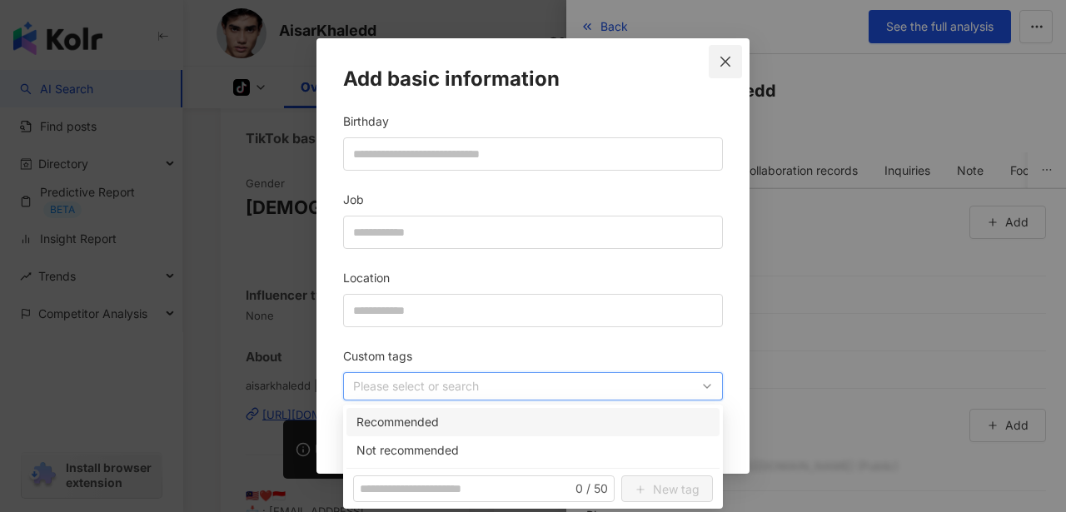
click at [726, 63] on icon "close" at bounding box center [726, 62] width 10 height 10
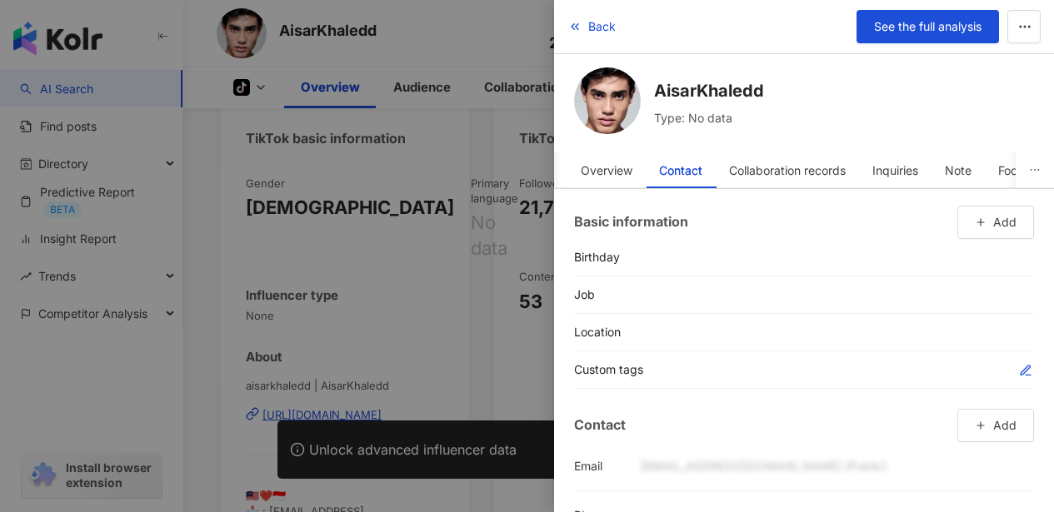
click at [1019, 371] on icon "button" at bounding box center [1025, 370] width 13 height 13
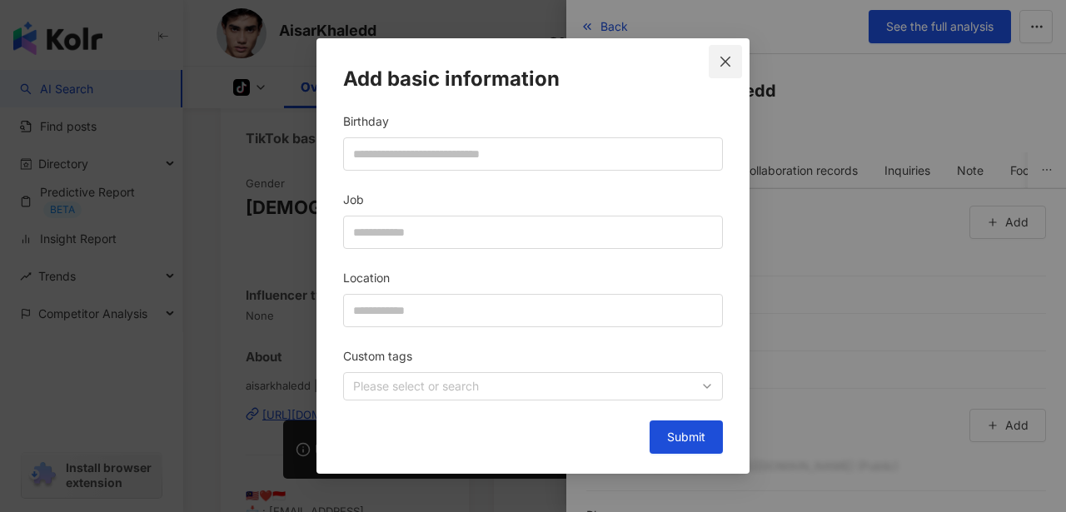
click at [725, 61] on icon "close" at bounding box center [726, 62] width 10 height 10
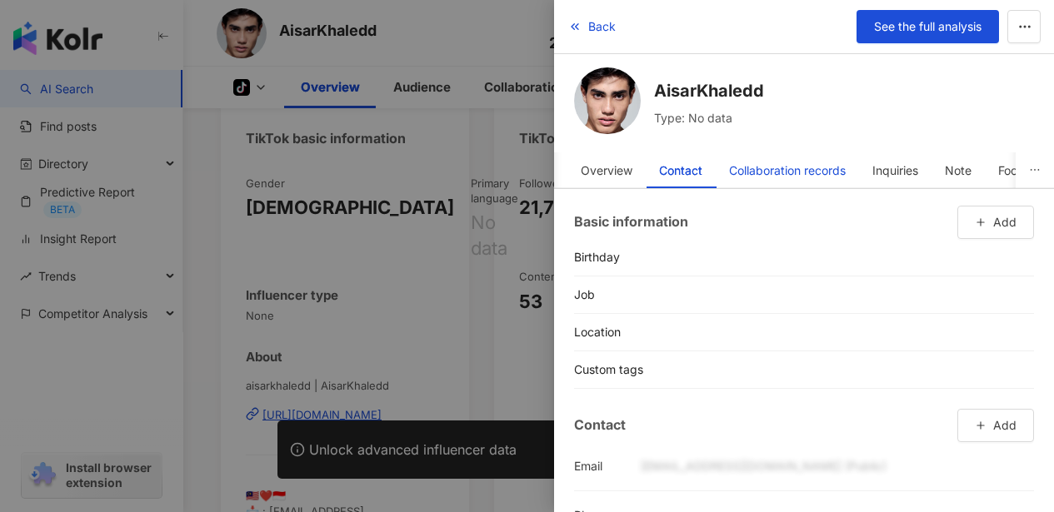
click at [788, 170] on div "Collaboration records" at bounding box center [787, 170] width 117 height 33
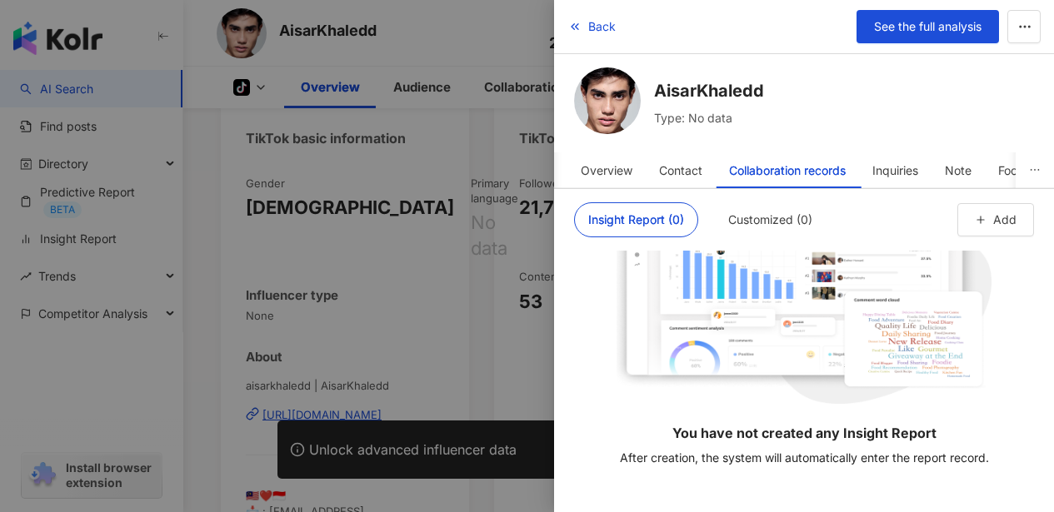
scroll to position [182, 0]
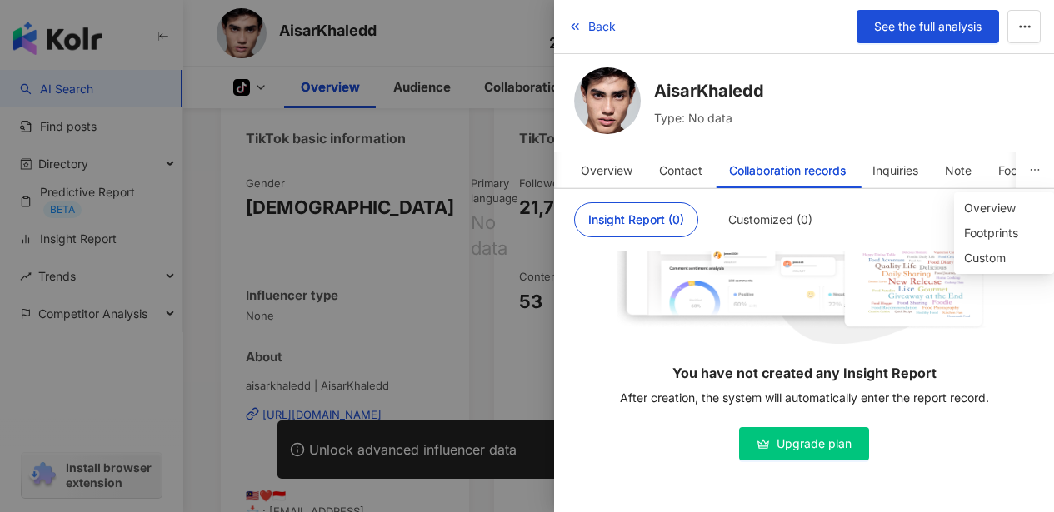
click at [1032, 171] on icon "ellipsis" at bounding box center [1035, 170] width 12 height 12
click at [1001, 233] on span "Footprints" at bounding box center [1004, 233] width 80 height 18
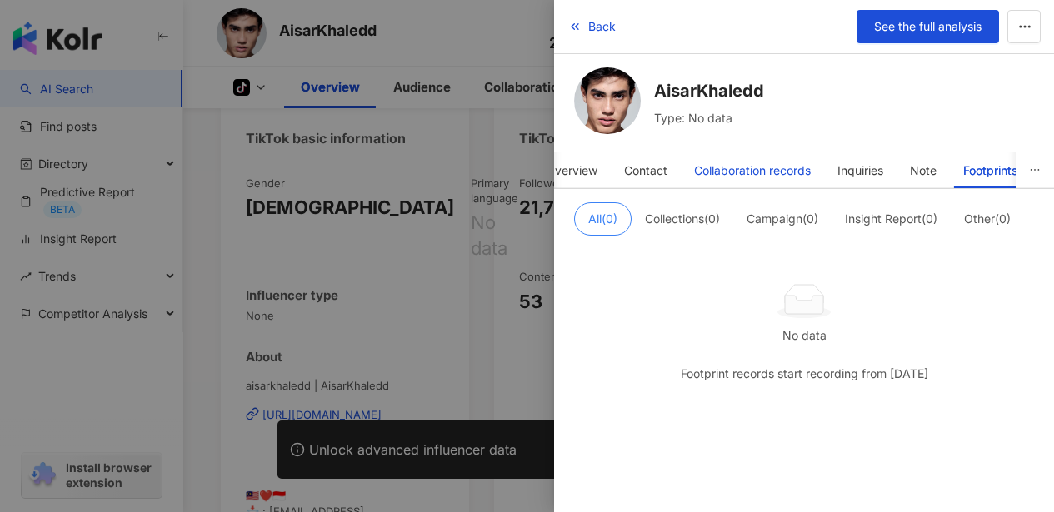
click at [788, 170] on div "Collaboration records" at bounding box center [752, 170] width 117 height 33
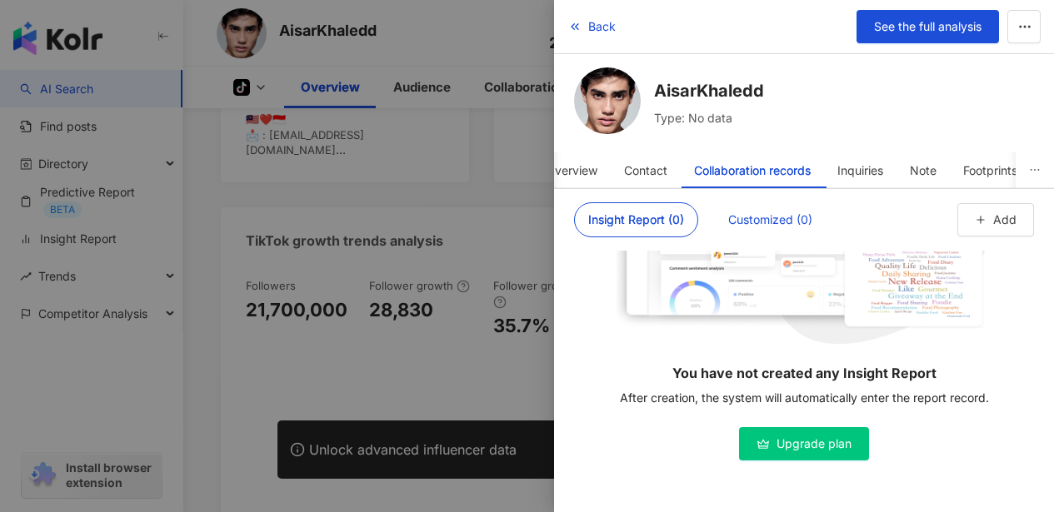
click at [770, 214] on div "Customized (0)" at bounding box center [770, 219] width 84 height 33
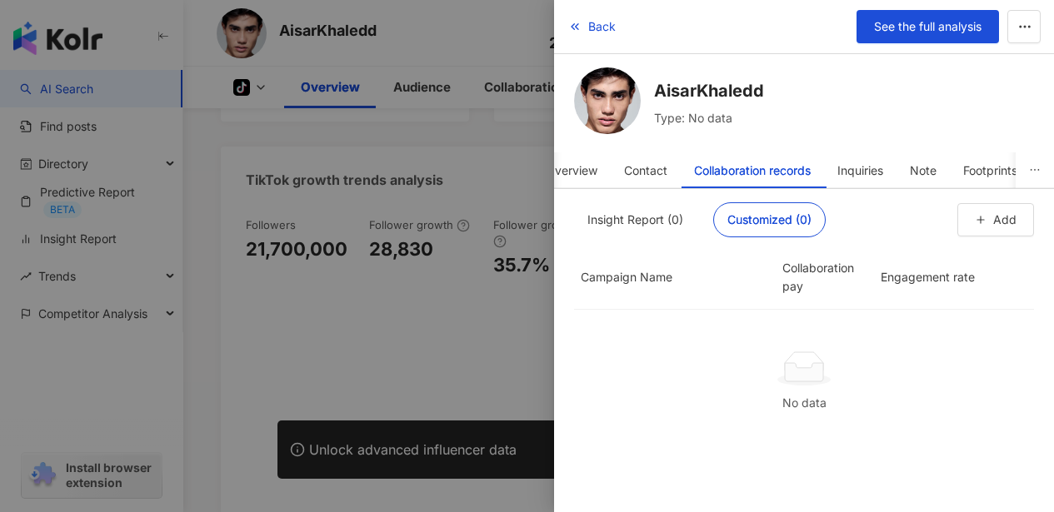
scroll to position [595, 0]
click at [975, 225] on icon "button" at bounding box center [981, 220] width 12 height 12
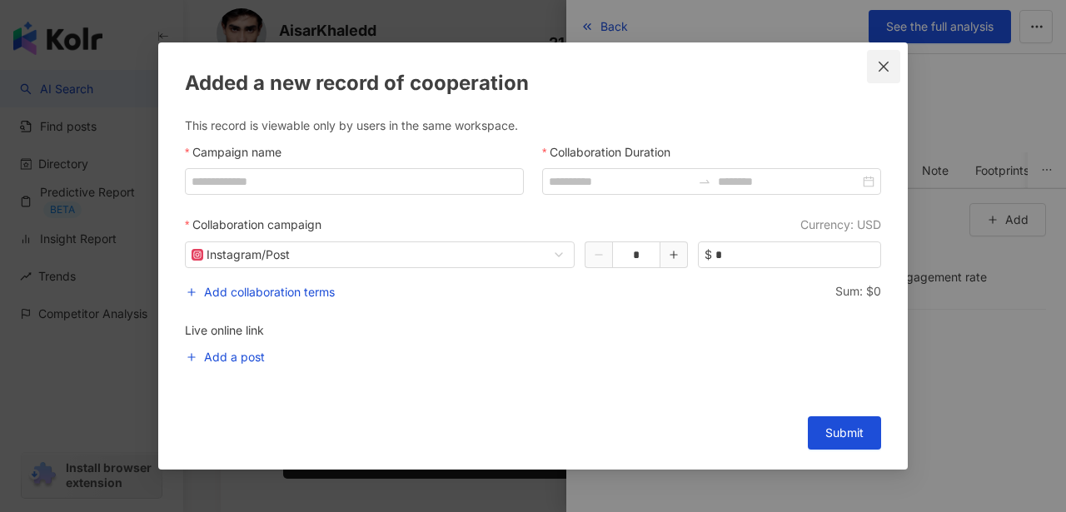
click at [880, 61] on icon "close" at bounding box center [883, 66] width 13 height 13
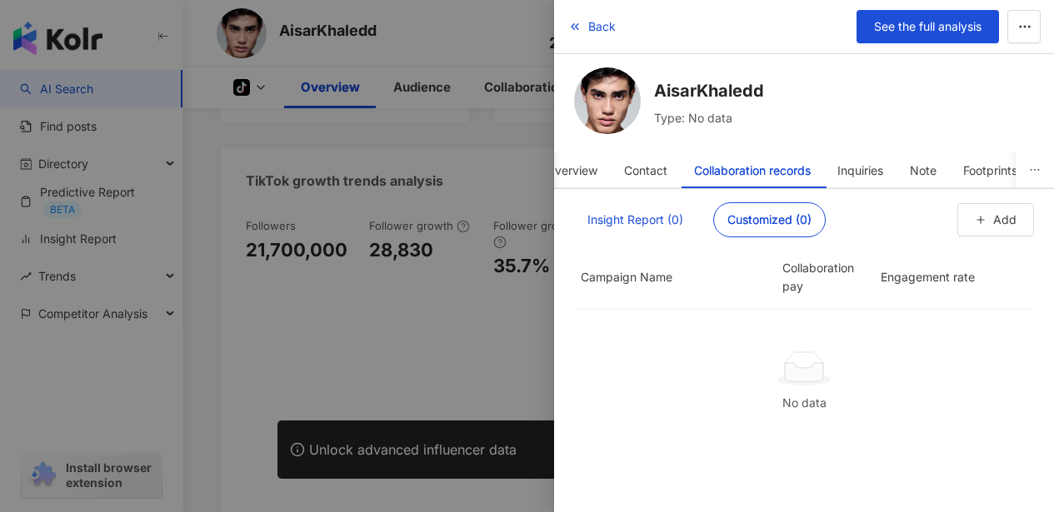
click at [638, 224] on div "Insight Report (0)" at bounding box center [635, 219] width 96 height 33
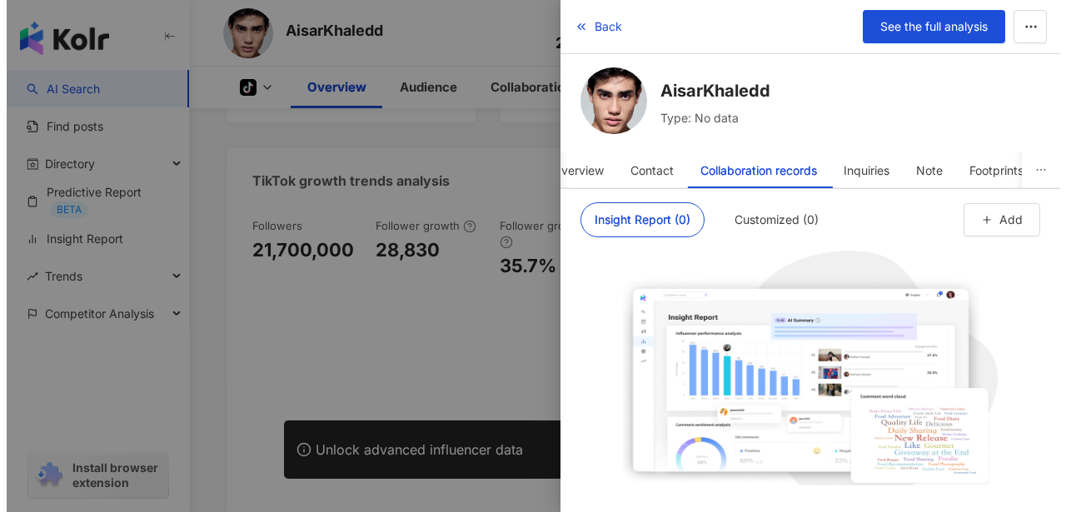
scroll to position [182, 0]
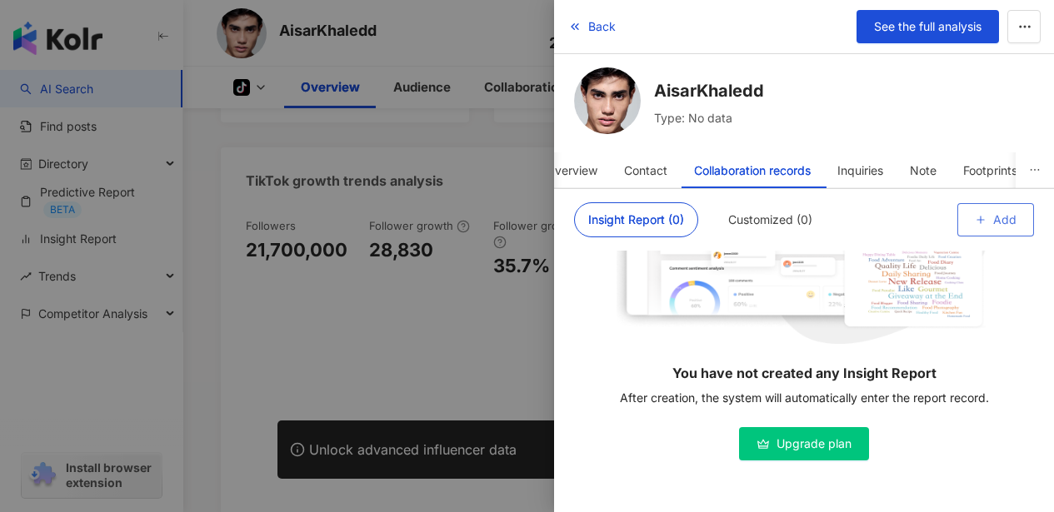
click at [1005, 228] on button "Add" at bounding box center [995, 219] width 77 height 33
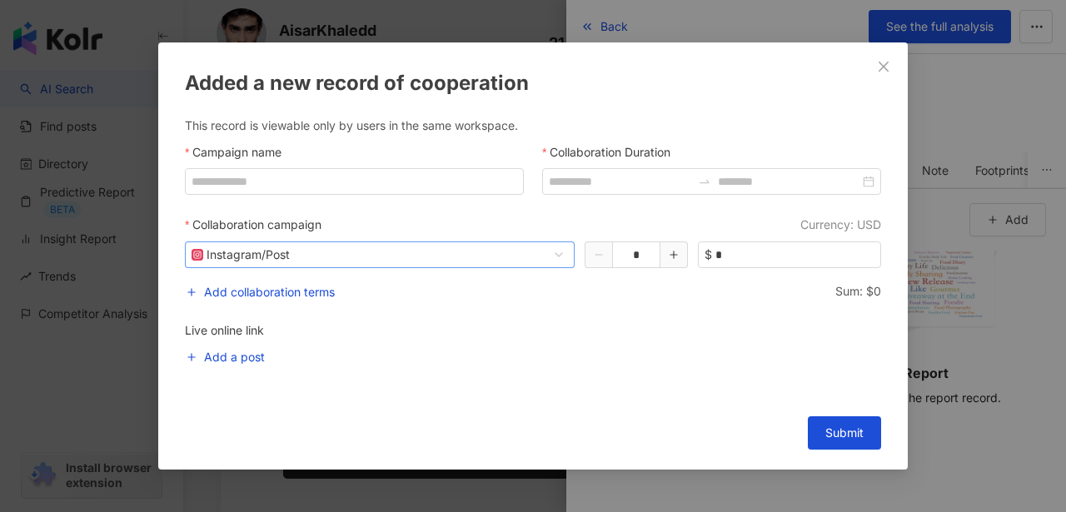
click at [486, 257] on span "Instagram / Post" at bounding box center [380, 254] width 377 height 25
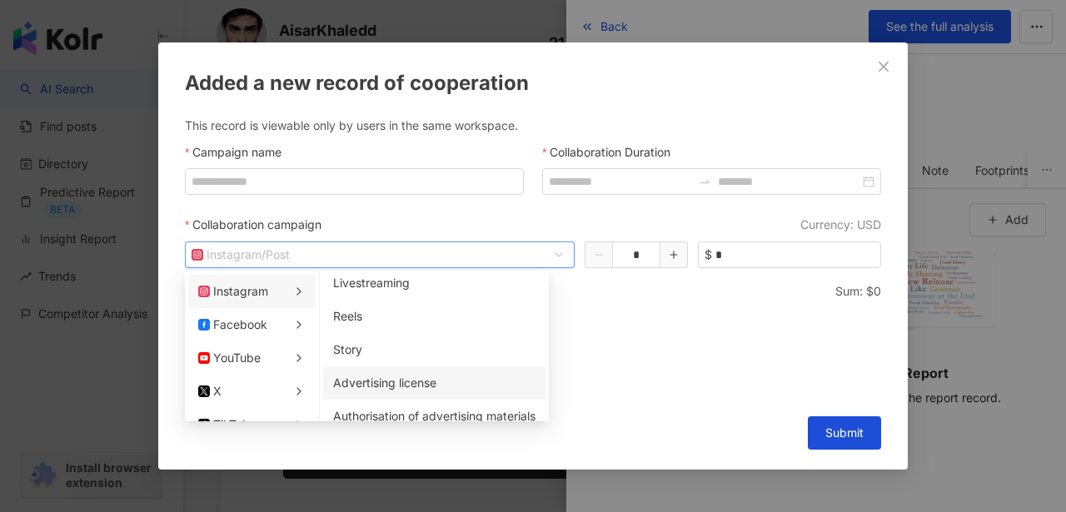
scroll to position [0, 0]
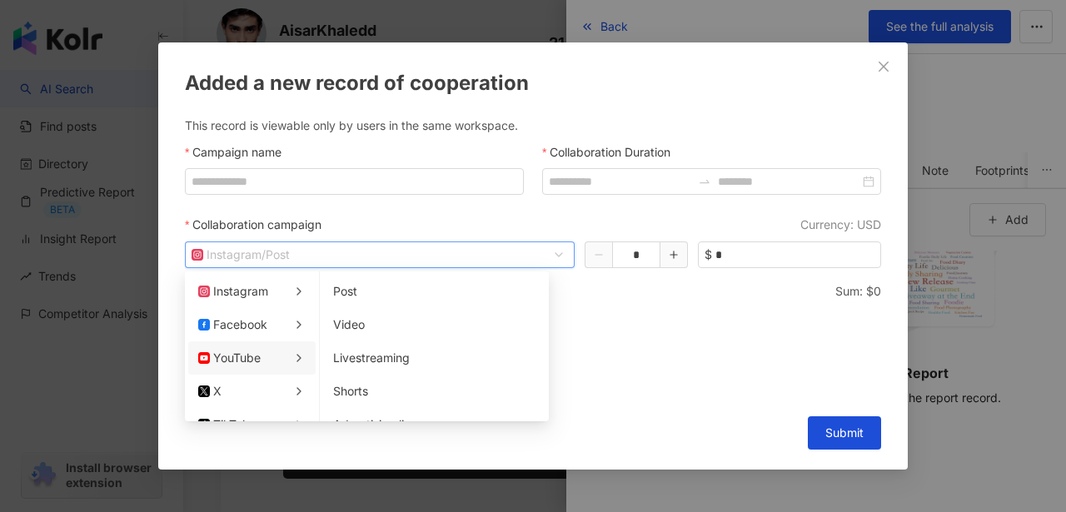
click at [955, 225] on div "Added a new record of cooperation This record is viewable only by users in the …" at bounding box center [533, 256] width 1066 height 512
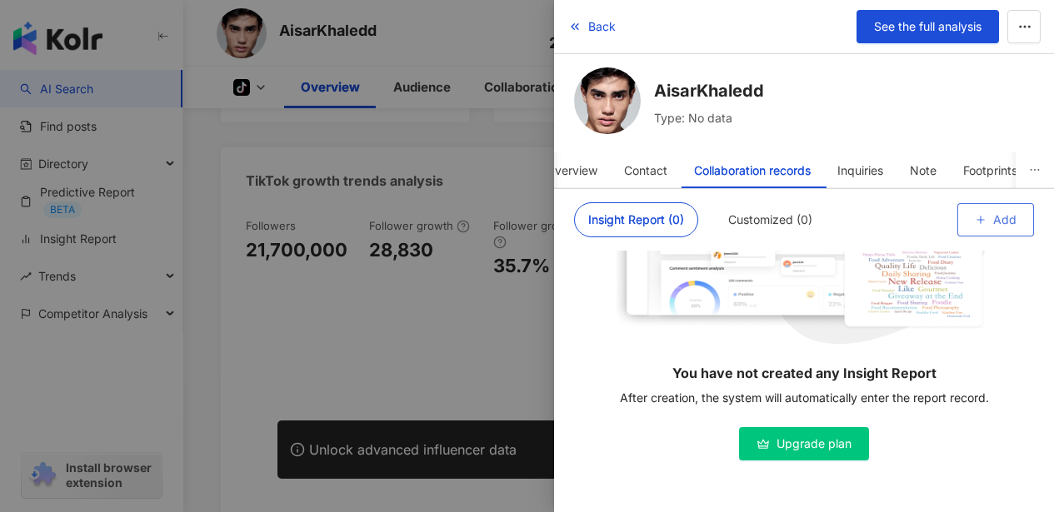
click at [1015, 224] on button "Add" at bounding box center [995, 219] width 77 height 33
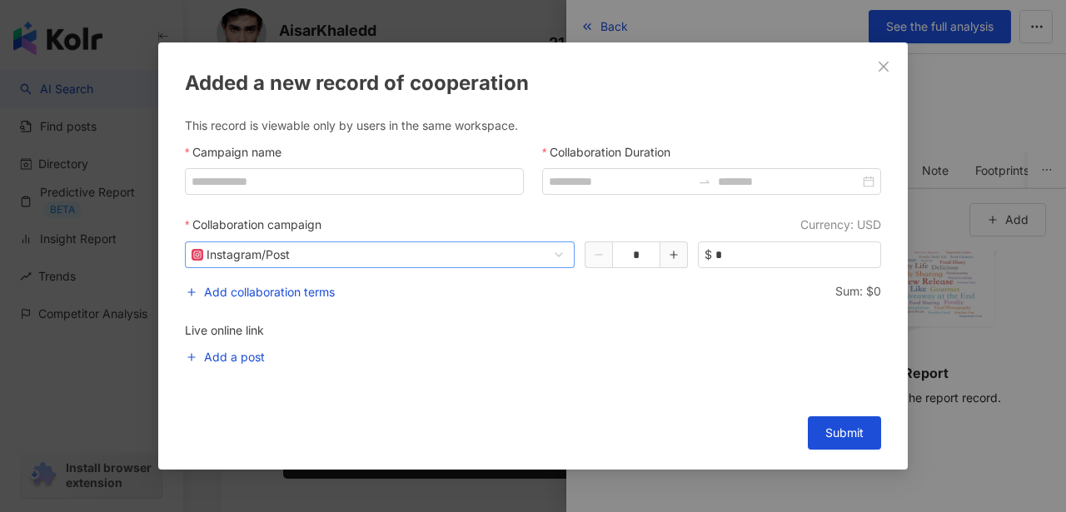
click at [551, 257] on span "Instagram / Post" at bounding box center [380, 254] width 377 height 25
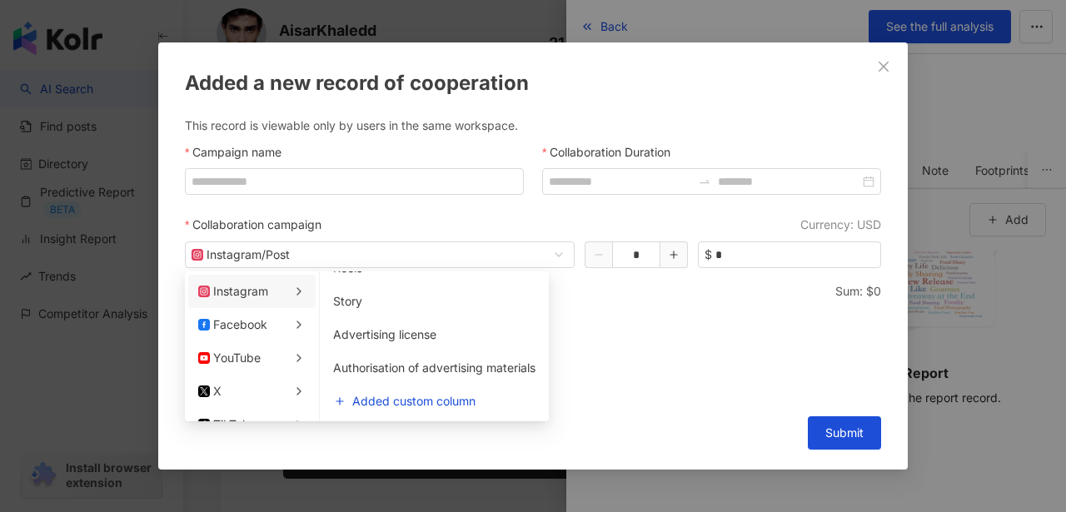
scroll to position [3, 0]
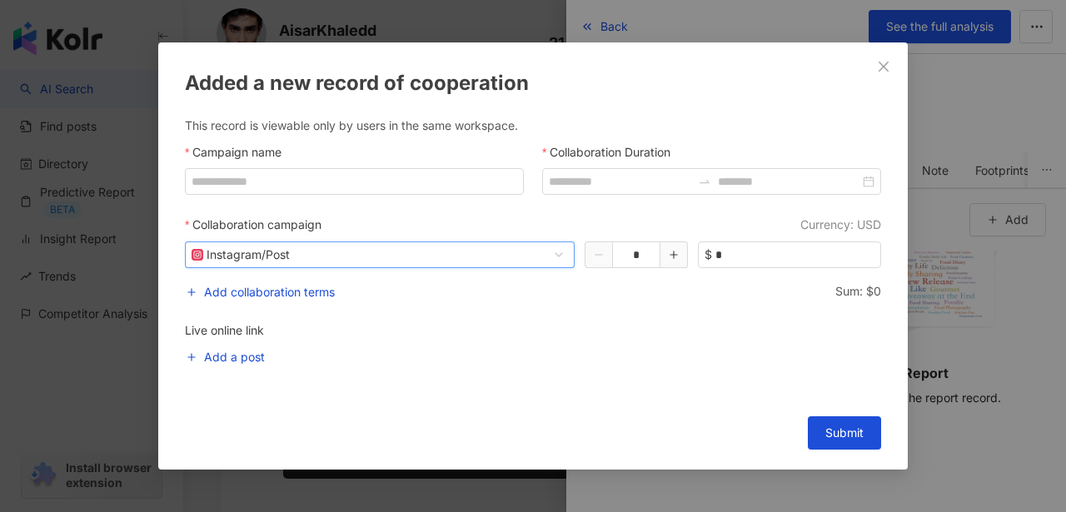
click at [459, 262] on span "Instagram / Post" at bounding box center [380, 254] width 377 height 25
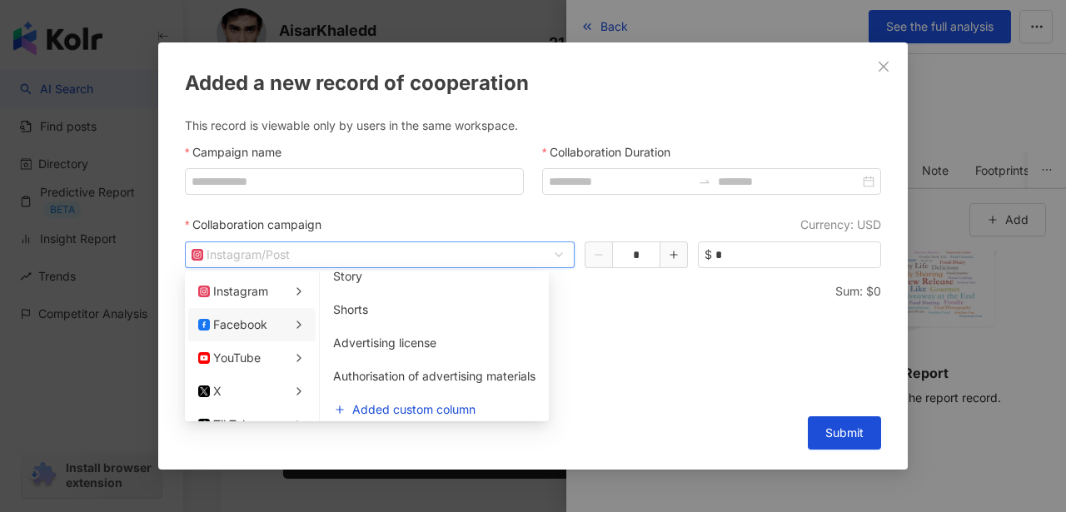
scroll to position [123, 0]
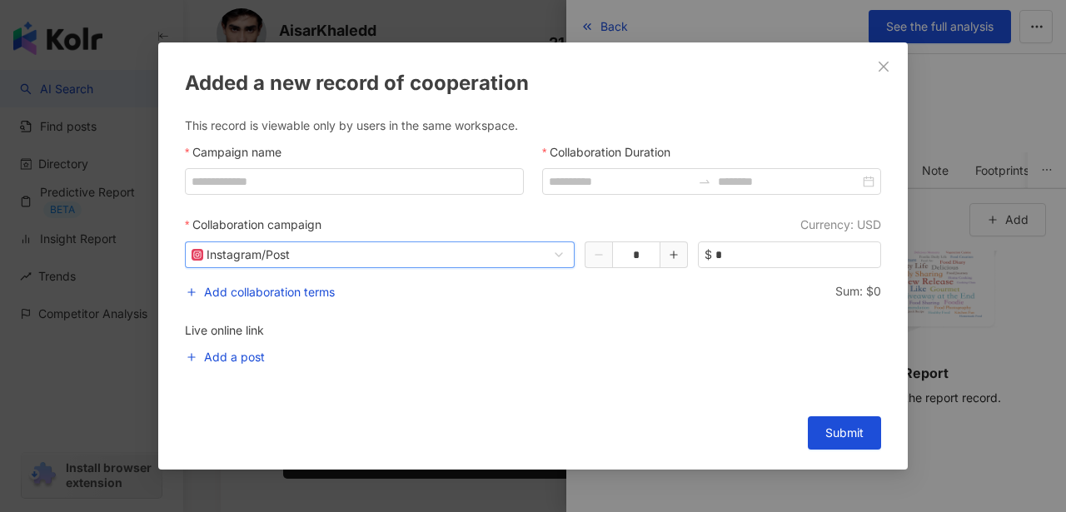
click at [965, 402] on div "Added a new record of cooperation This record is viewable only by users in the …" at bounding box center [533, 256] width 1066 height 512
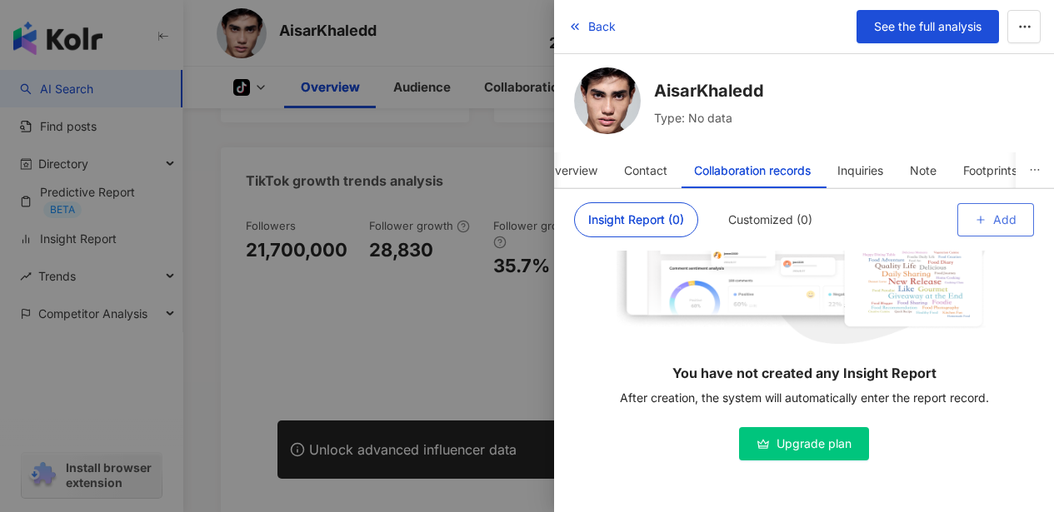
click at [975, 223] on button "Add" at bounding box center [995, 219] width 77 height 33
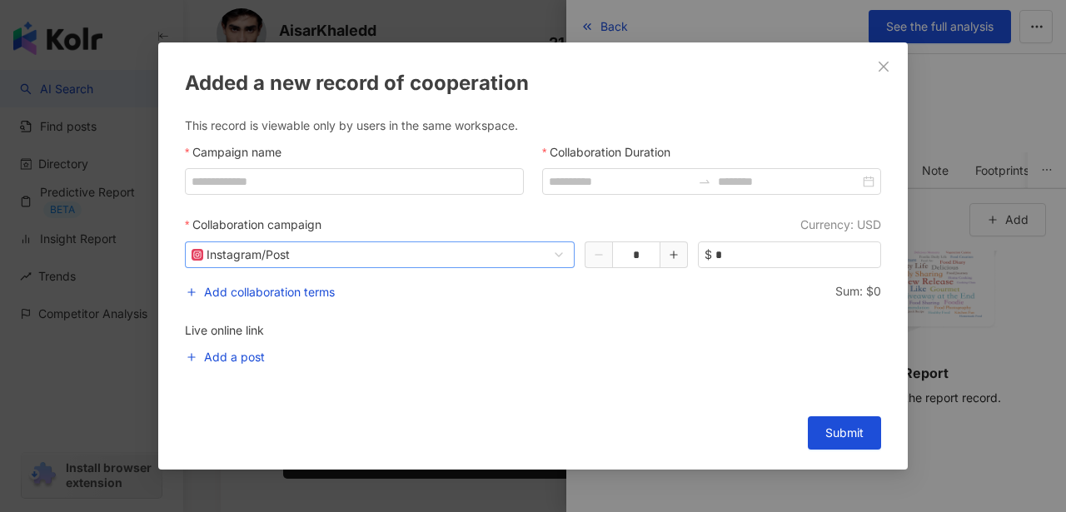
click at [348, 252] on span "Instagram / Post" at bounding box center [380, 254] width 377 height 25
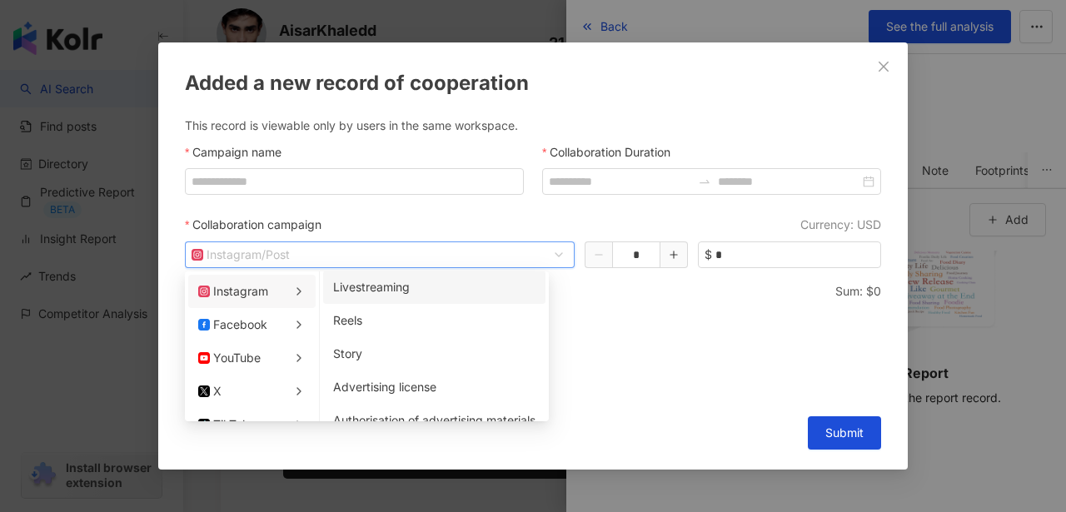
scroll to position [90, 0]
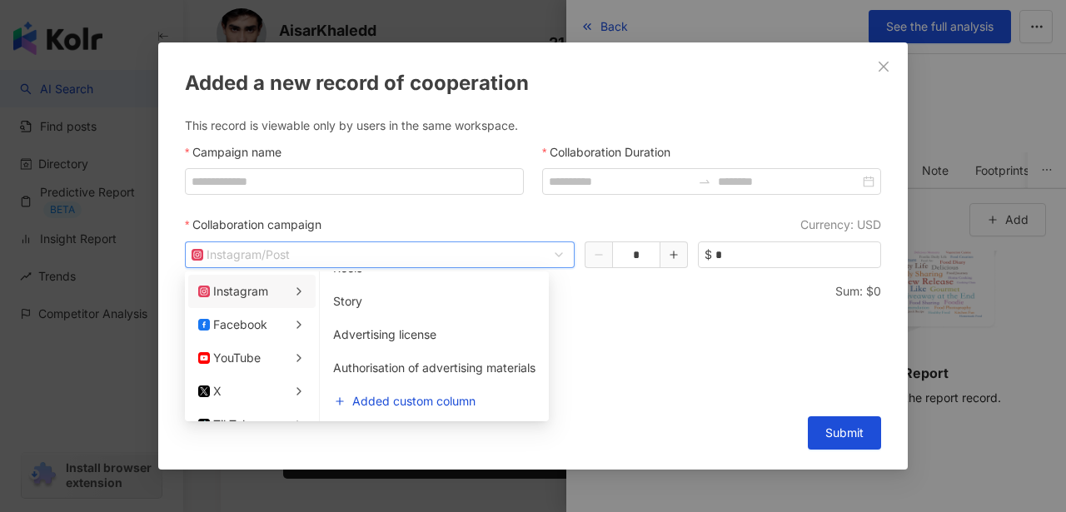
drag, startPoint x: 691, startPoint y: 302, endPoint x: 681, endPoint y: 278, distance: 26.1
click at [691, 302] on form "Campaign name Collaboration Duration Collaboration campaign Currency: USD Insta…" at bounding box center [533, 269] width 696 height 253
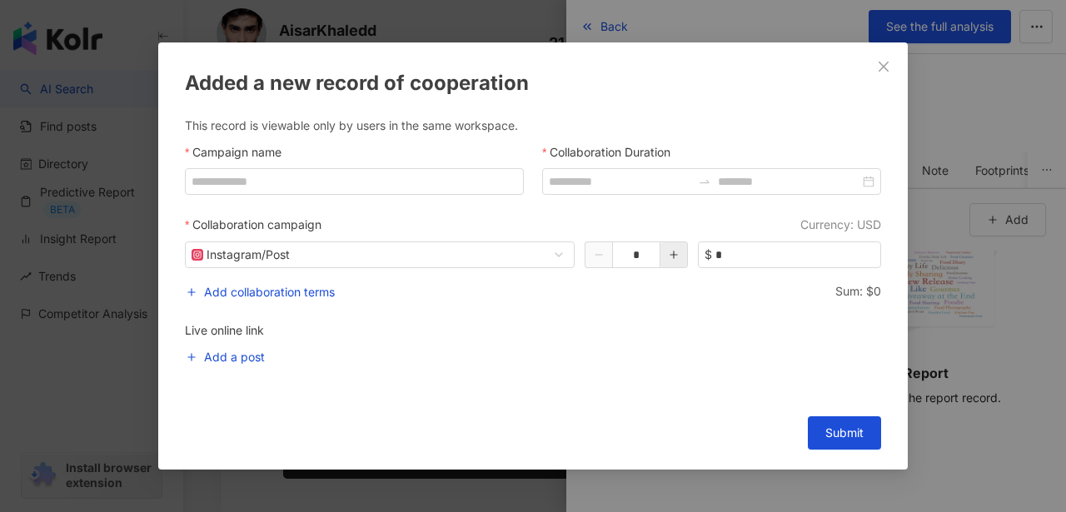
click at [676, 259] on icon "button" at bounding box center [674, 255] width 12 height 12
click at [593, 259] on icon "button" at bounding box center [599, 255] width 12 height 12
type input "*"
click at [780, 258] on input "*" at bounding box center [798, 254] width 165 height 25
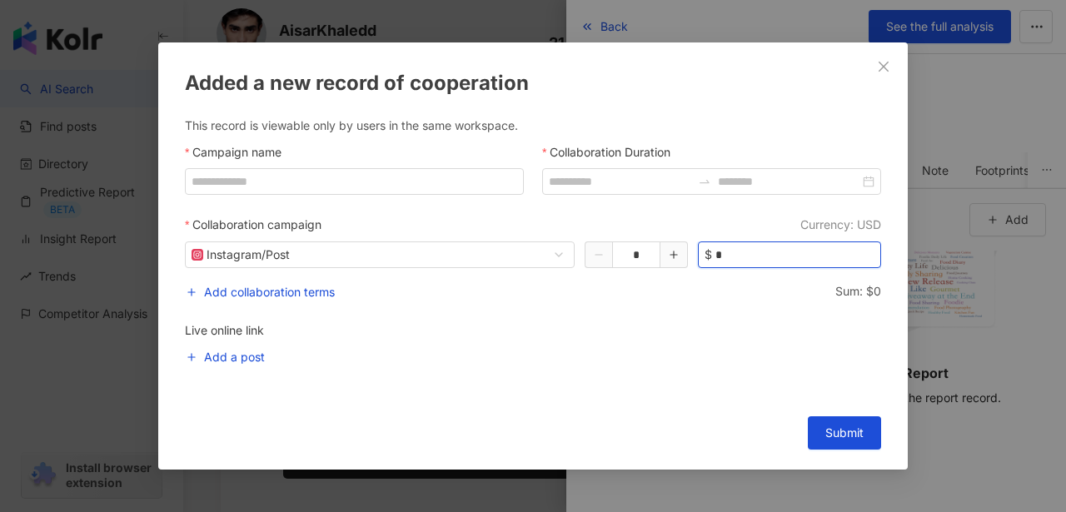
click at [780, 258] on input "*" at bounding box center [798, 254] width 165 height 25
click at [787, 253] on input "*" at bounding box center [798, 254] width 165 height 25
click at [318, 296] on span "Add collaboration terms" at bounding box center [269, 292] width 131 height 20
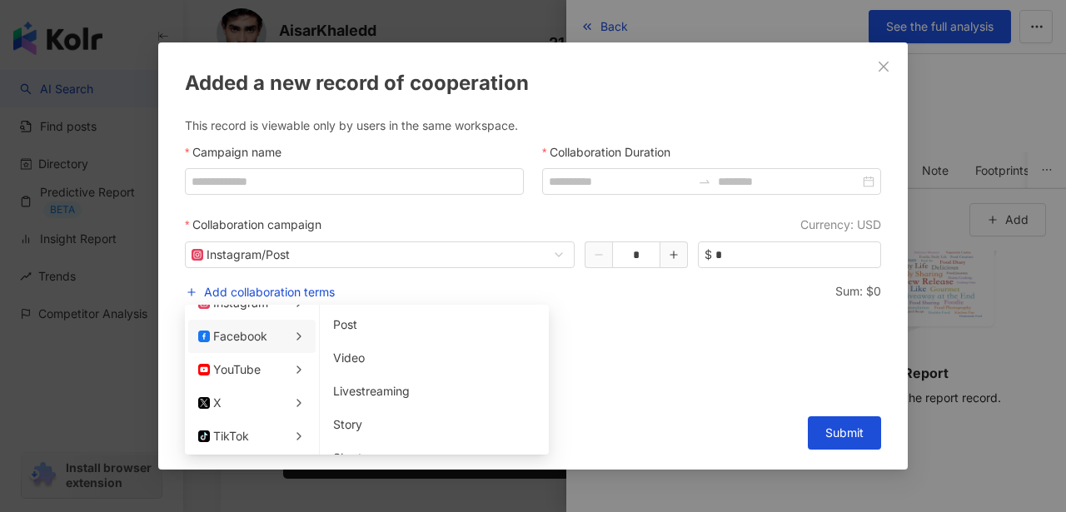
scroll to position [57, 0]
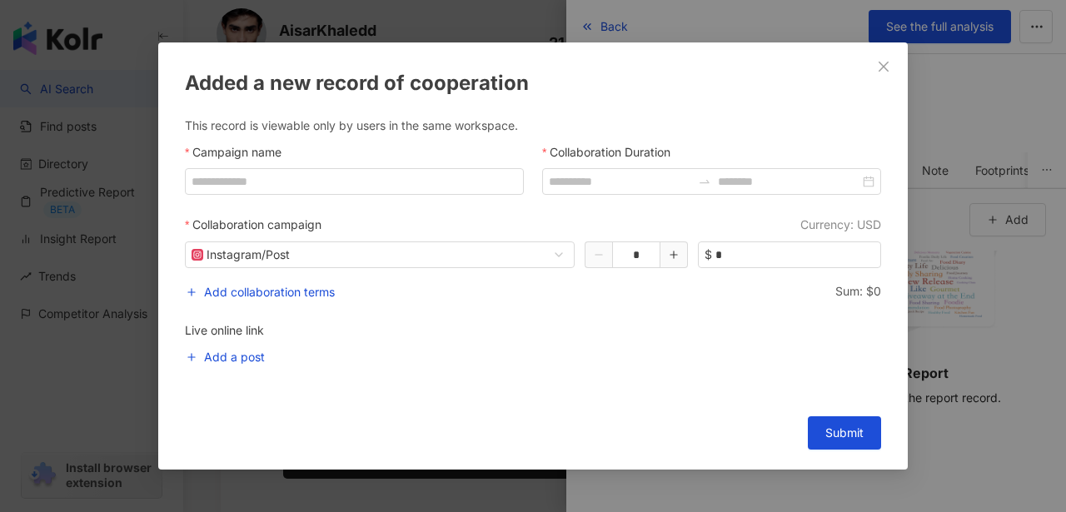
click at [694, 354] on div "Add a post" at bounding box center [533, 362] width 696 height 30
click at [262, 357] on span "Add a post" at bounding box center [234, 357] width 61 height 20
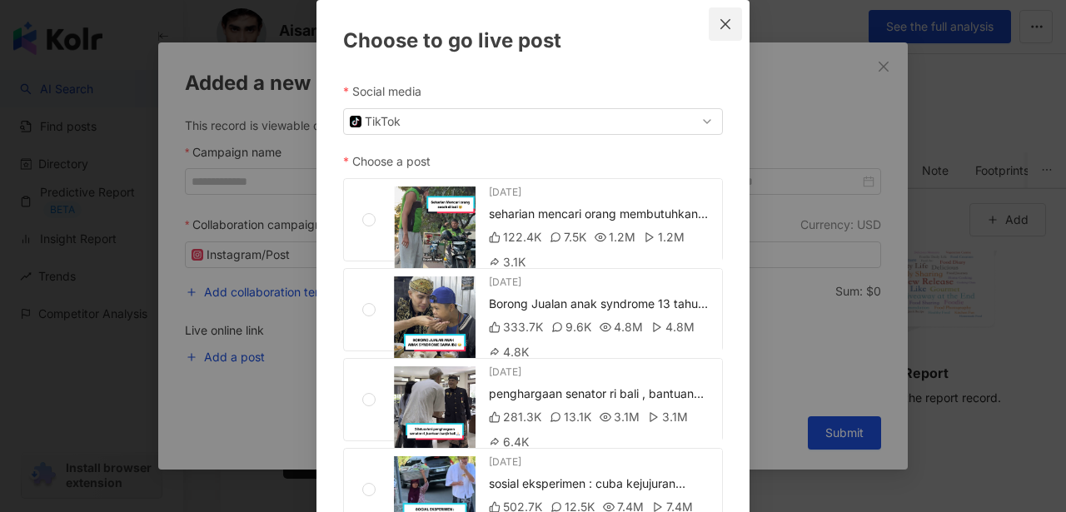
click at [719, 26] on icon "close" at bounding box center [725, 23] width 13 height 13
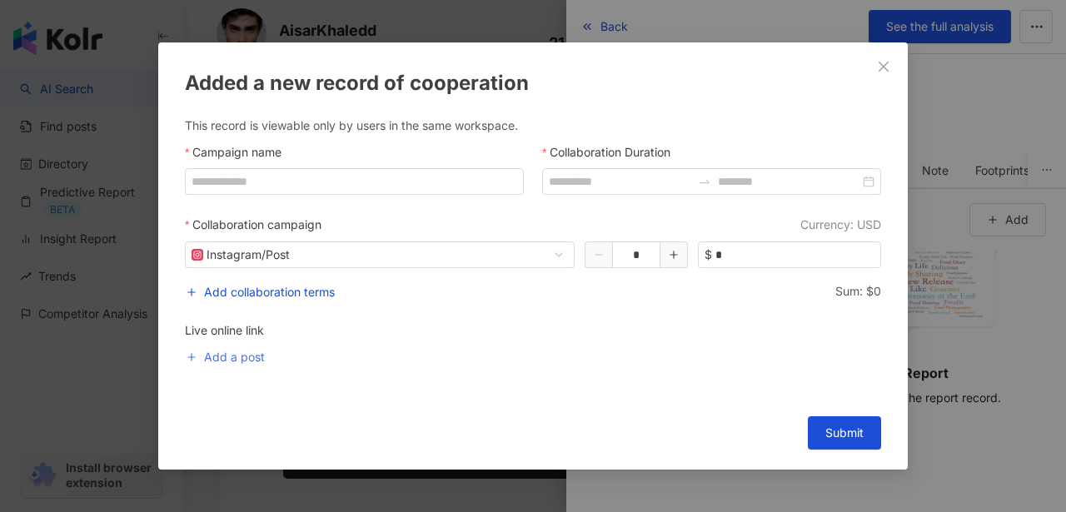
click at [237, 360] on span "Add a post" at bounding box center [234, 357] width 61 height 20
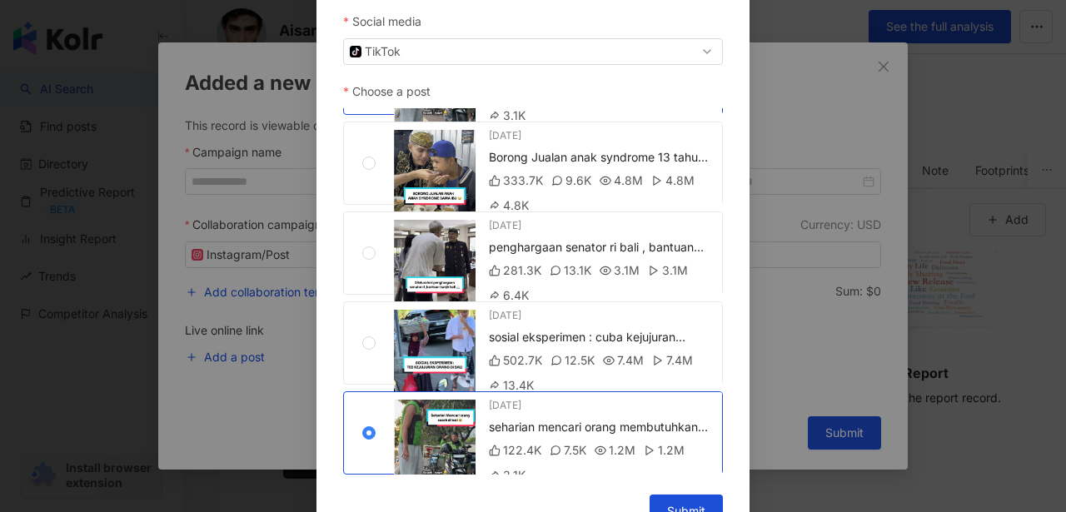
scroll to position [105, 0]
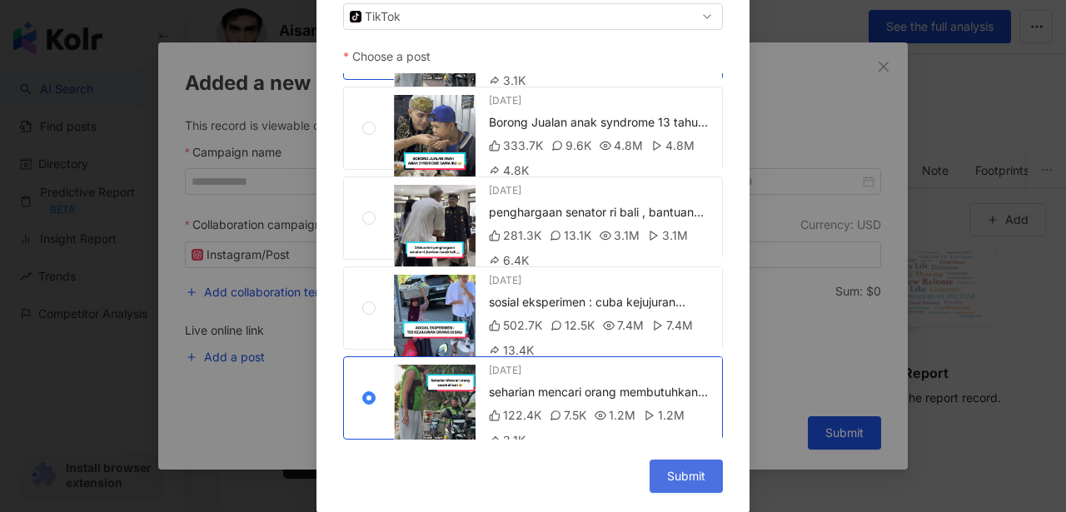
click at [685, 472] on span "Submit" at bounding box center [686, 476] width 38 height 13
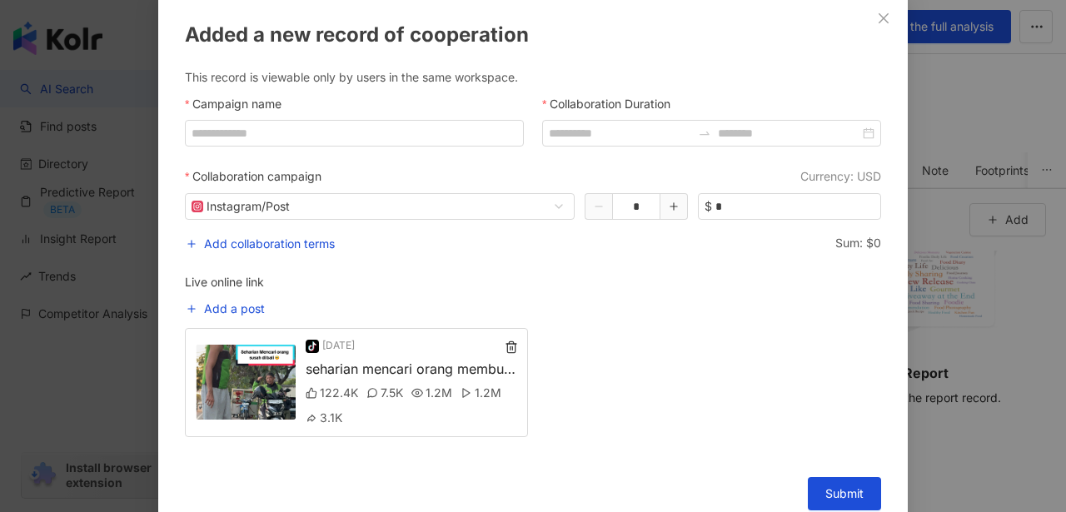
scroll to position [7, 0]
click at [511, 346] on line "button" at bounding box center [511, 347] width 0 height 3
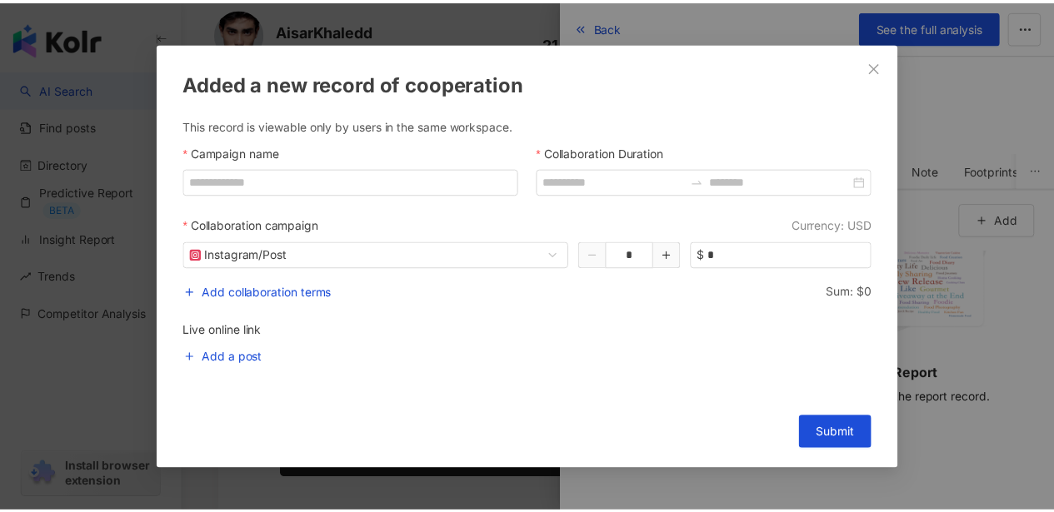
scroll to position [0, 0]
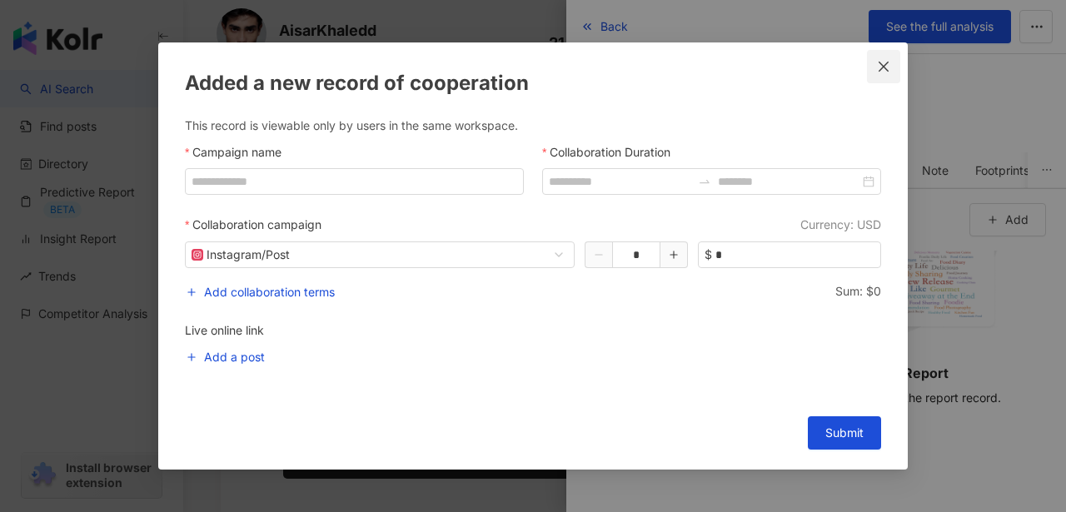
click at [882, 62] on icon "close" at bounding box center [883, 66] width 13 height 13
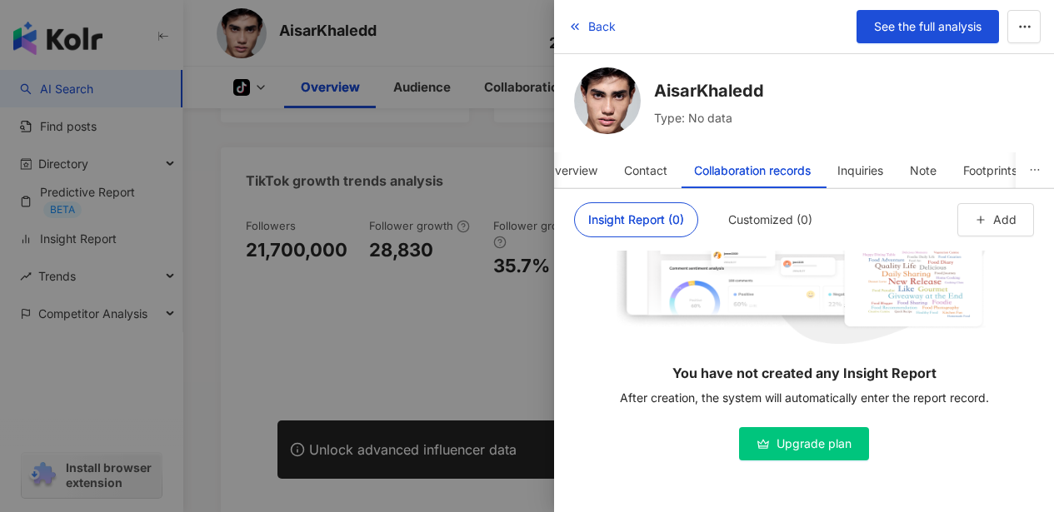
scroll to position [622, 0]
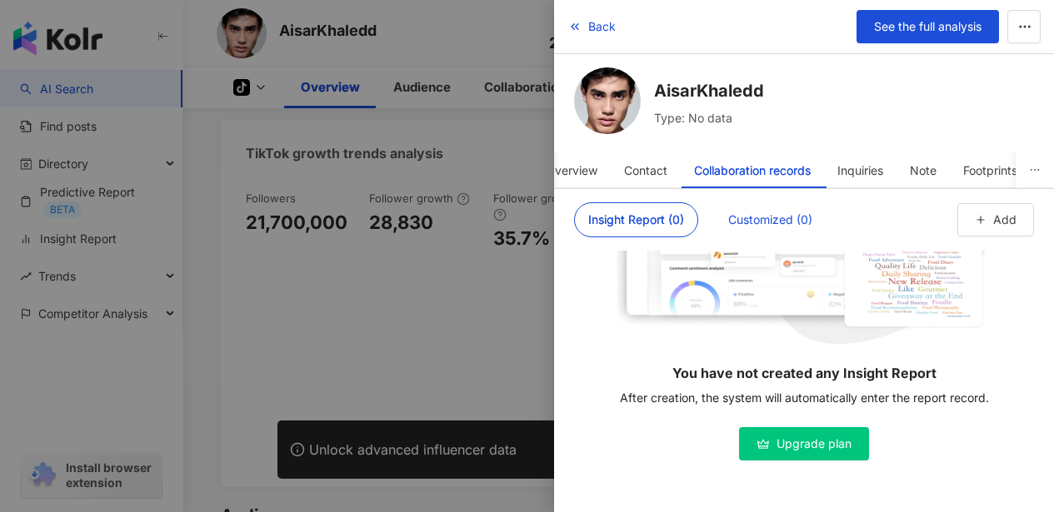
click at [771, 216] on div "Customized (0)" at bounding box center [770, 219] width 84 height 33
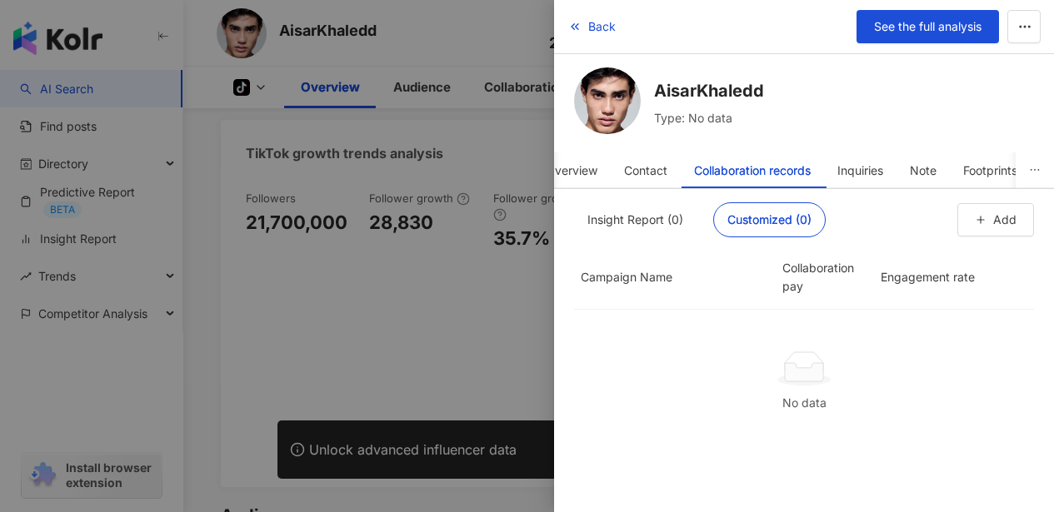
scroll to position [25, 0]
click at [1025, 225] on button "Add" at bounding box center [995, 219] width 77 height 33
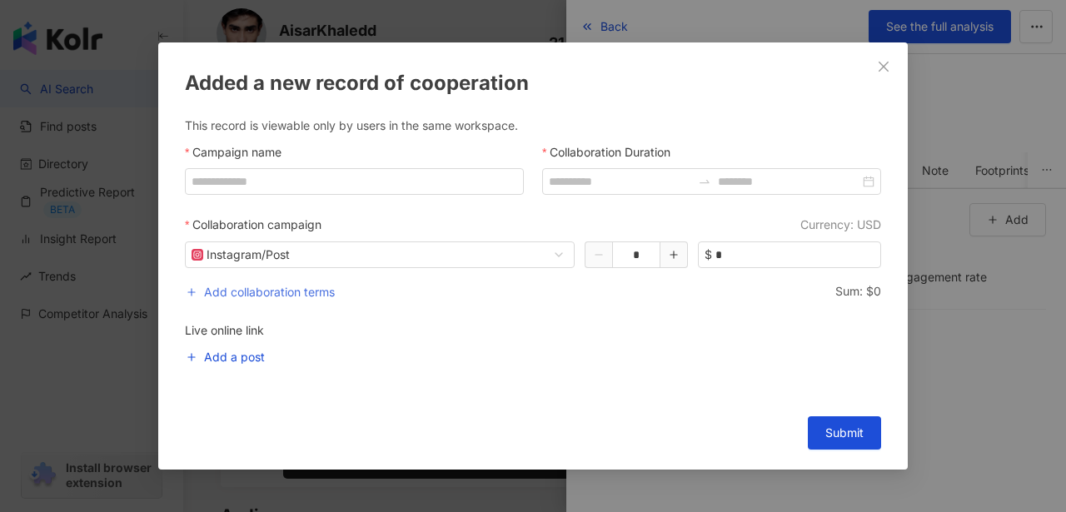
click at [270, 292] on span "Add collaboration terms" at bounding box center [269, 292] width 131 height 20
click at [488, 398] on div "Added a new record of cooperation This record is viewable only by users in the …" at bounding box center [533, 255] width 750 height 427
click at [880, 62] on icon "close" at bounding box center [884, 66] width 10 height 10
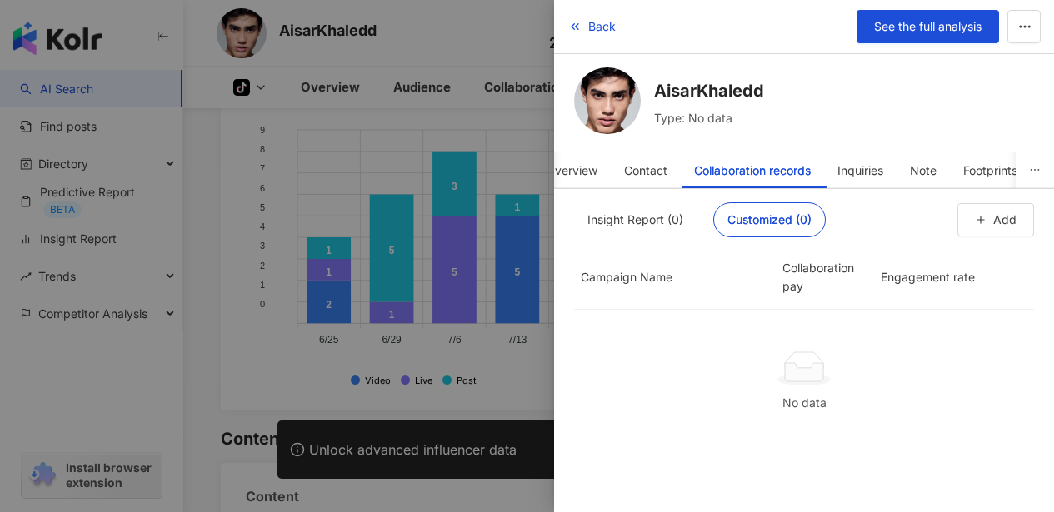
scroll to position [0, 0]
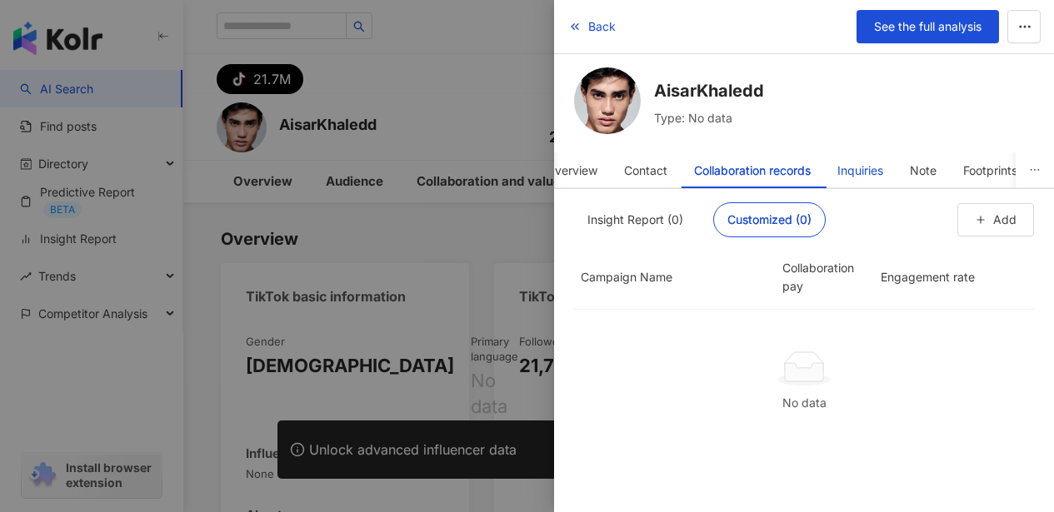
click at [869, 166] on div "Inquiries" at bounding box center [860, 170] width 46 height 33
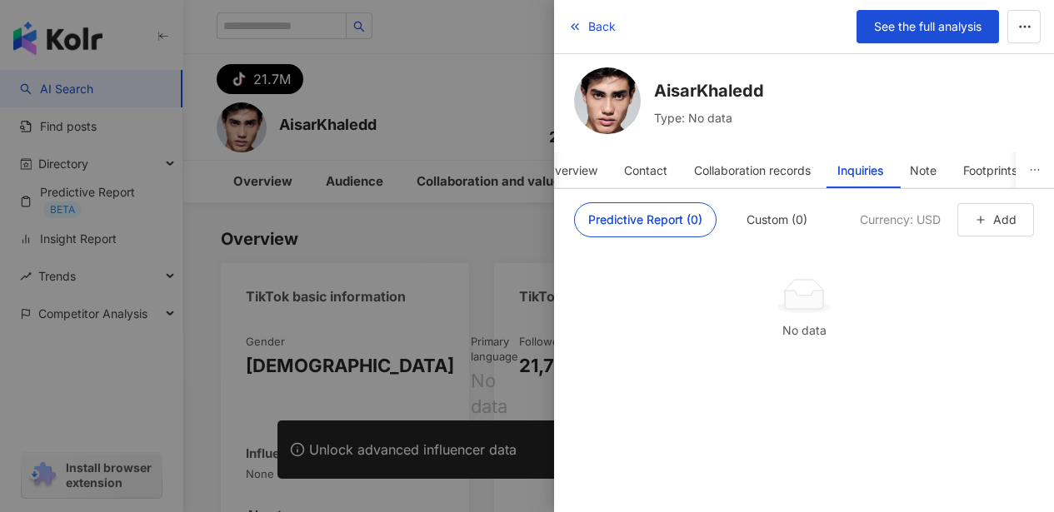
scroll to position [3, 0]
click at [985, 224] on icon "button" at bounding box center [981, 220] width 12 height 12
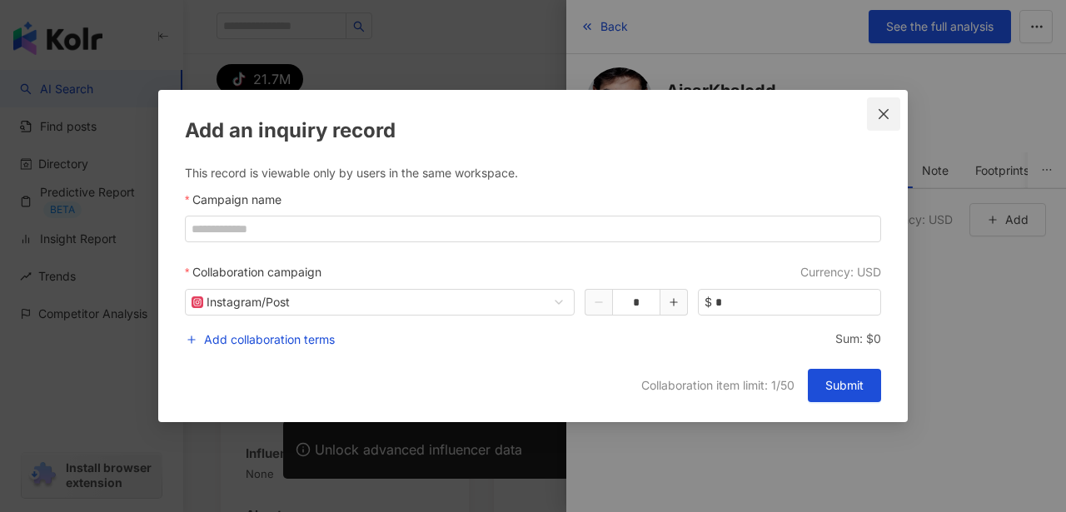
click at [888, 120] on button "Close" at bounding box center [883, 113] width 33 height 33
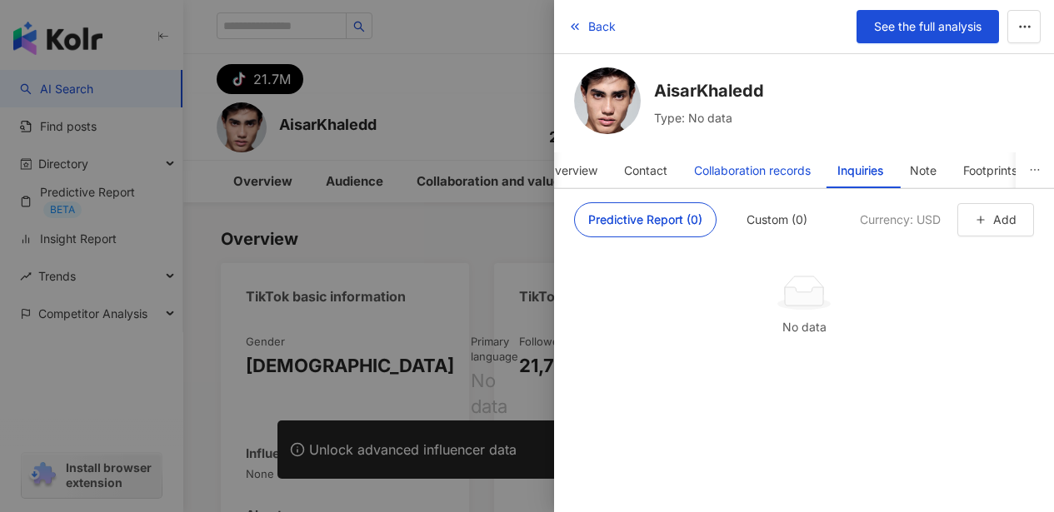
click at [760, 177] on div "Collaboration records" at bounding box center [752, 170] width 117 height 33
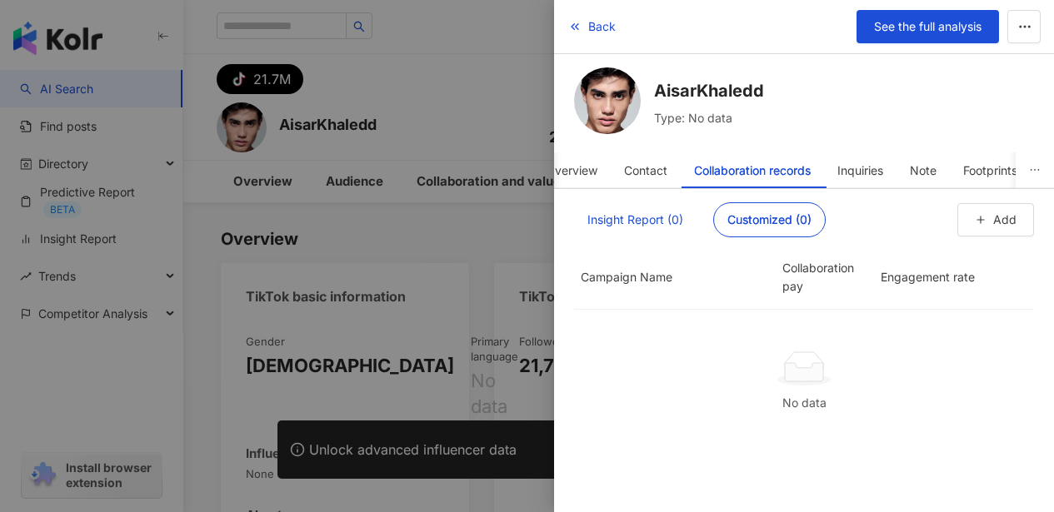
click at [590, 218] on div "Insight Report (0)" at bounding box center [635, 219] width 96 height 33
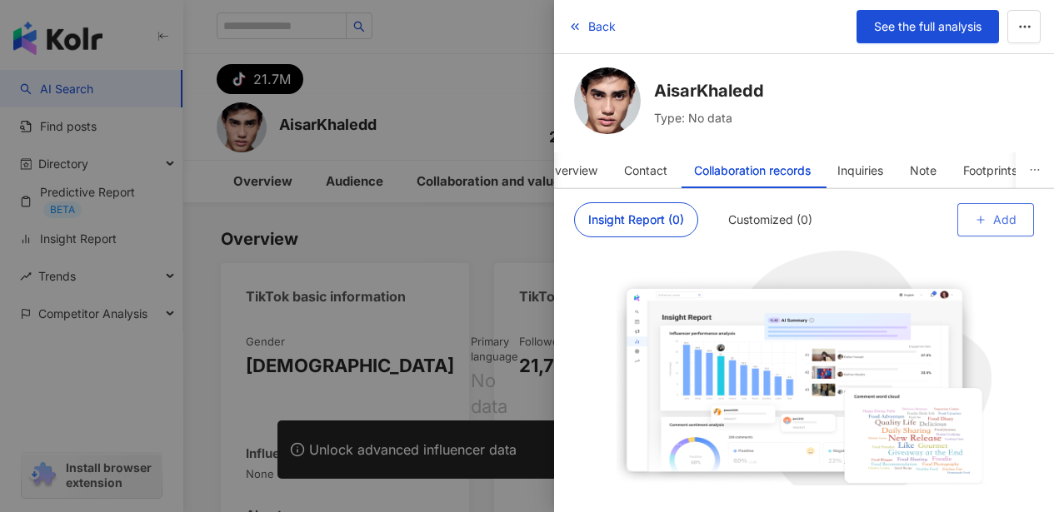
click at [1009, 216] on span "Add" at bounding box center [1004, 219] width 23 height 13
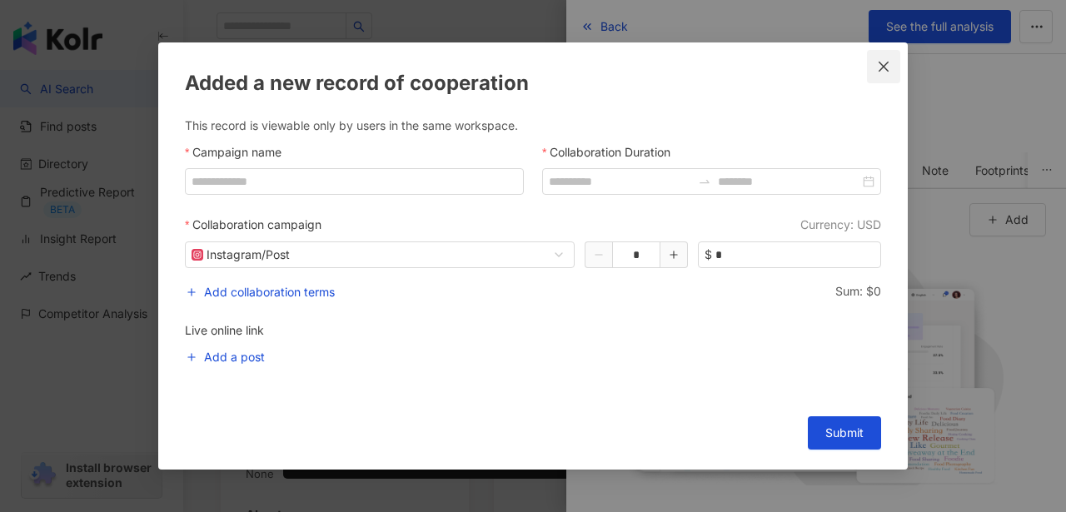
click at [892, 65] on span "Close" at bounding box center [883, 66] width 33 height 13
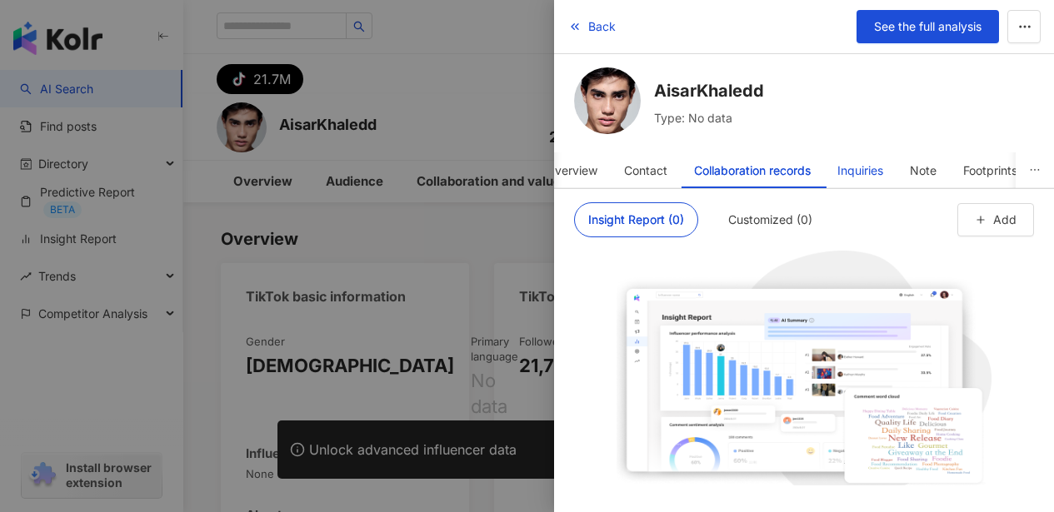
click at [856, 171] on div "Inquiries" at bounding box center [860, 170] width 46 height 33
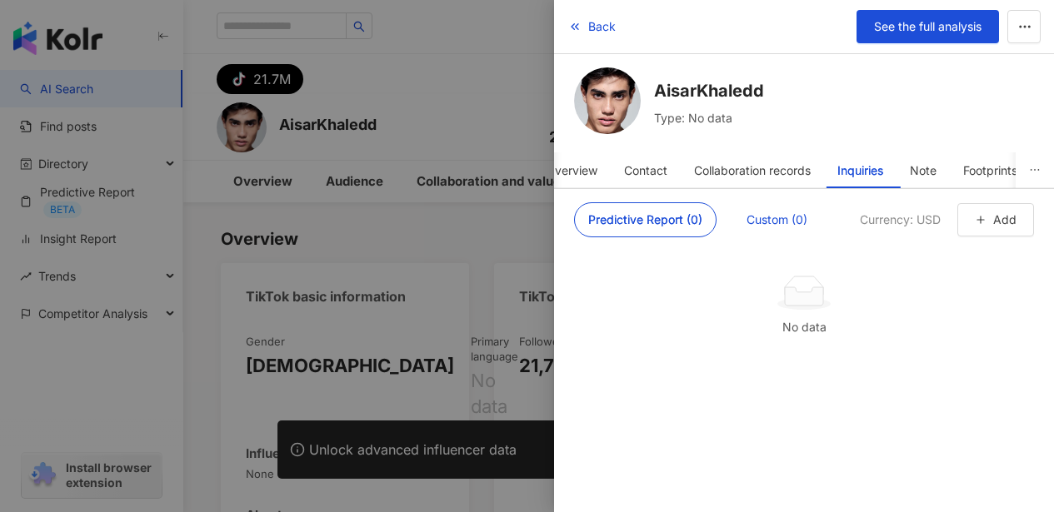
click at [782, 222] on div "Custom (0)" at bounding box center [776, 219] width 61 height 33
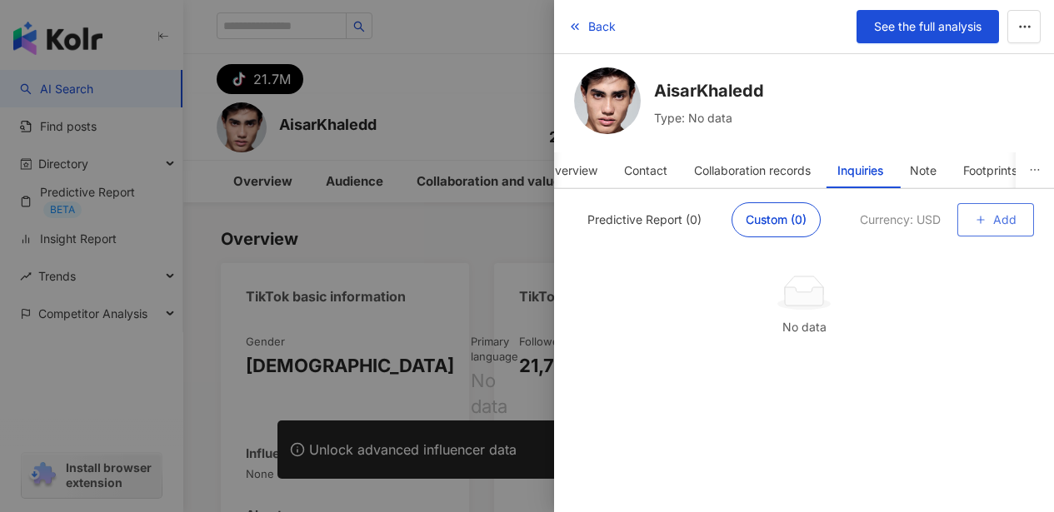
click at [1026, 223] on button "Add" at bounding box center [995, 219] width 77 height 33
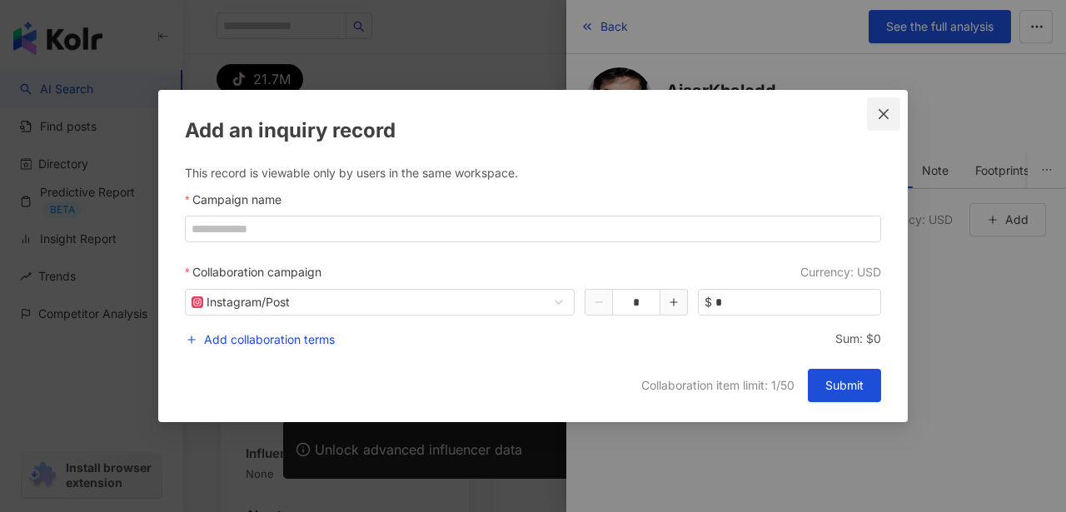
click at [880, 115] on icon "close" at bounding box center [883, 113] width 13 height 13
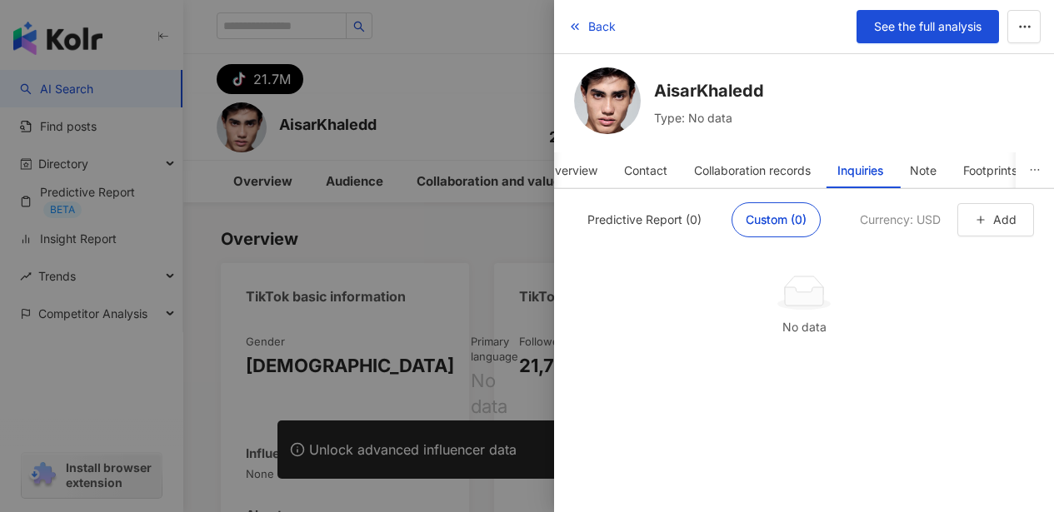
click at [905, 226] on div "Currency: USD" at bounding box center [900, 220] width 81 height 20
click at [668, 223] on div "Predictive Report (0)" at bounding box center [644, 219] width 114 height 33
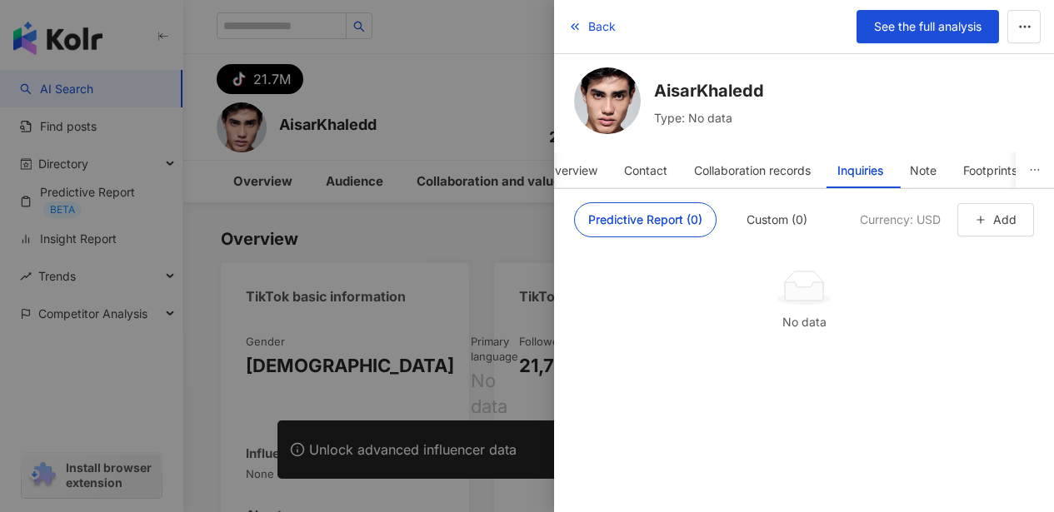
scroll to position [0, 0]
click at [530, 178] on div at bounding box center [527, 256] width 1054 height 512
click at [630, 165] on div "Contact" at bounding box center [645, 170] width 43 height 33
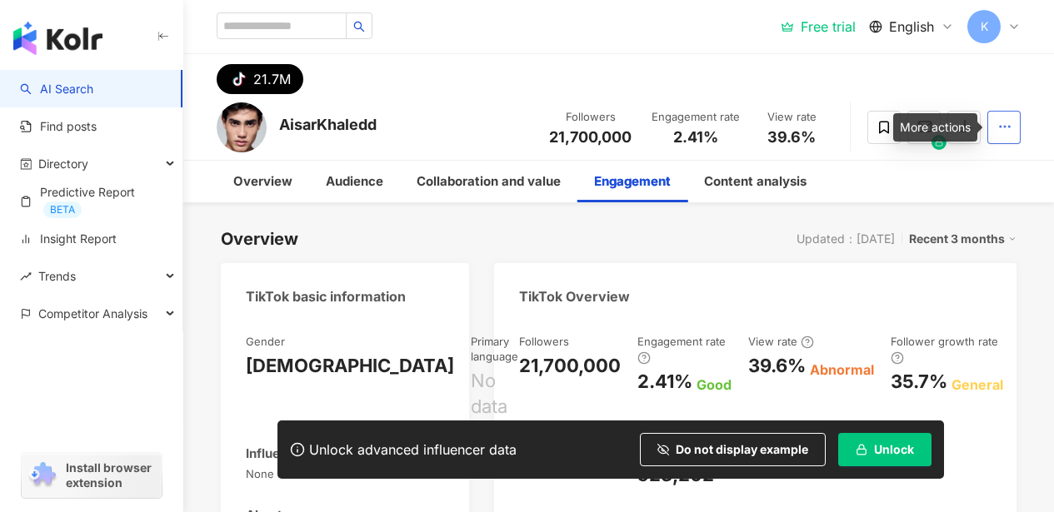
click at [1009, 127] on circle "button" at bounding box center [1010, 127] width 2 height 2
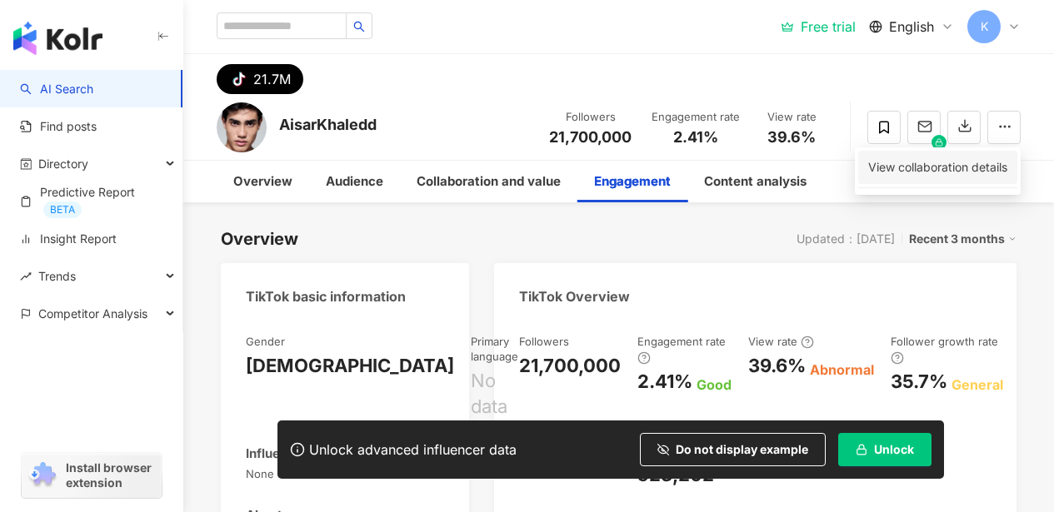
click at [987, 157] on li "View collaboration details" at bounding box center [937, 167] width 159 height 33
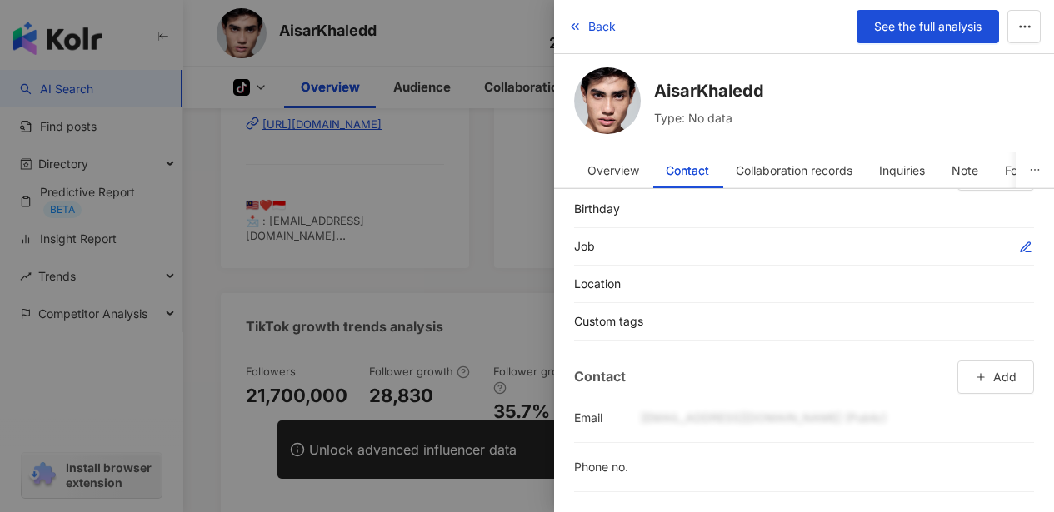
scroll to position [675, 0]
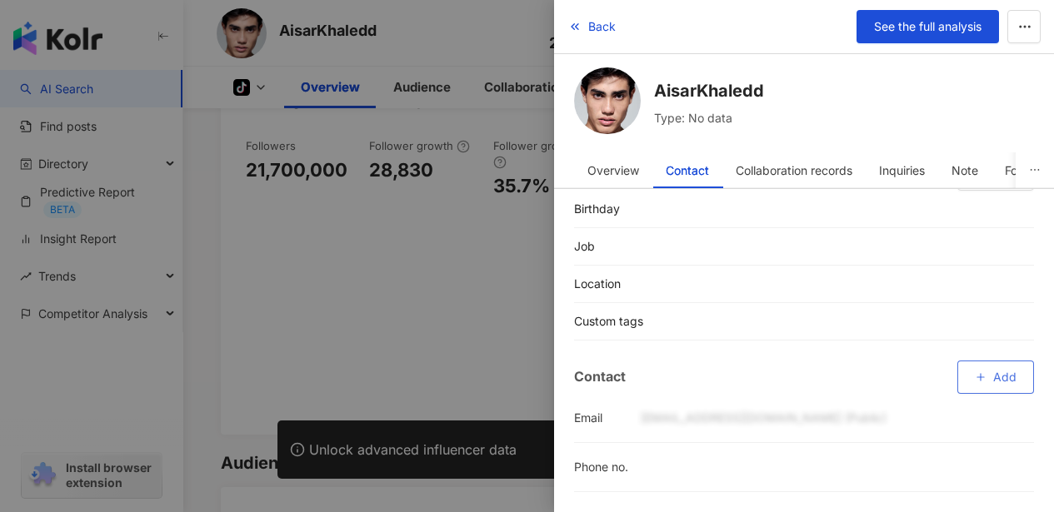
click at [975, 382] on icon "button" at bounding box center [981, 378] width 12 height 12
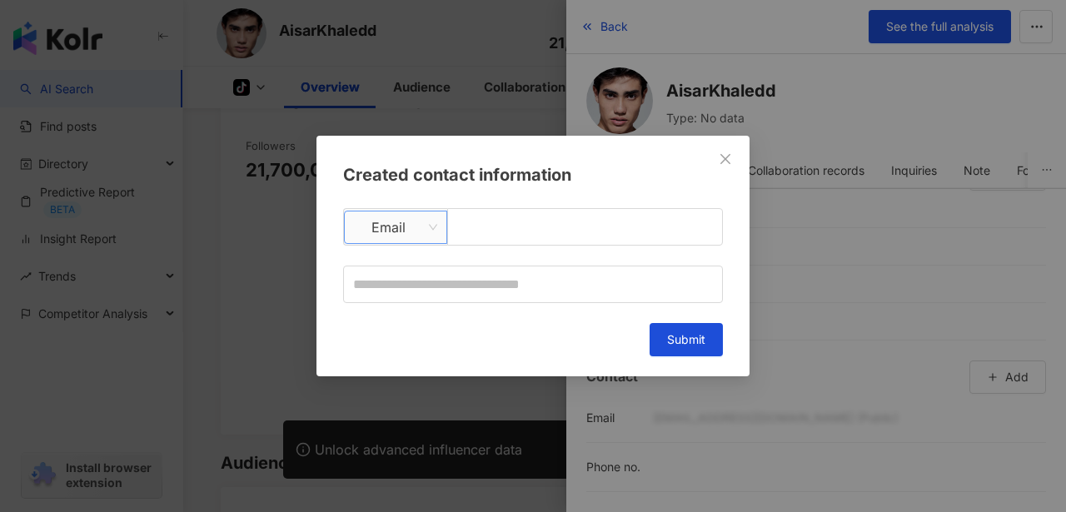
click at [421, 236] on span "Email" at bounding box center [395, 228] width 83 height 32
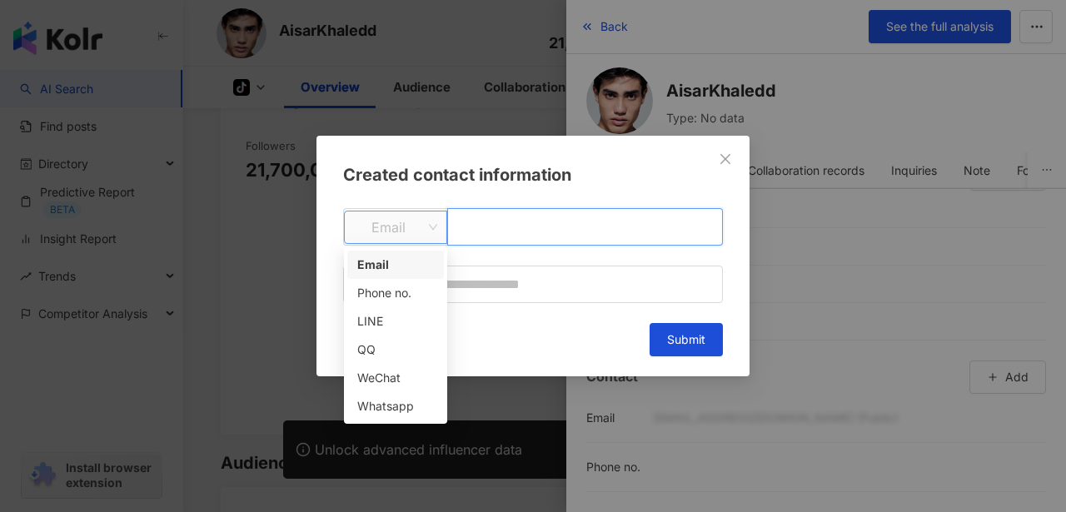
click at [523, 243] on input "text" at bounding box center [585, 226] width 276 height 37
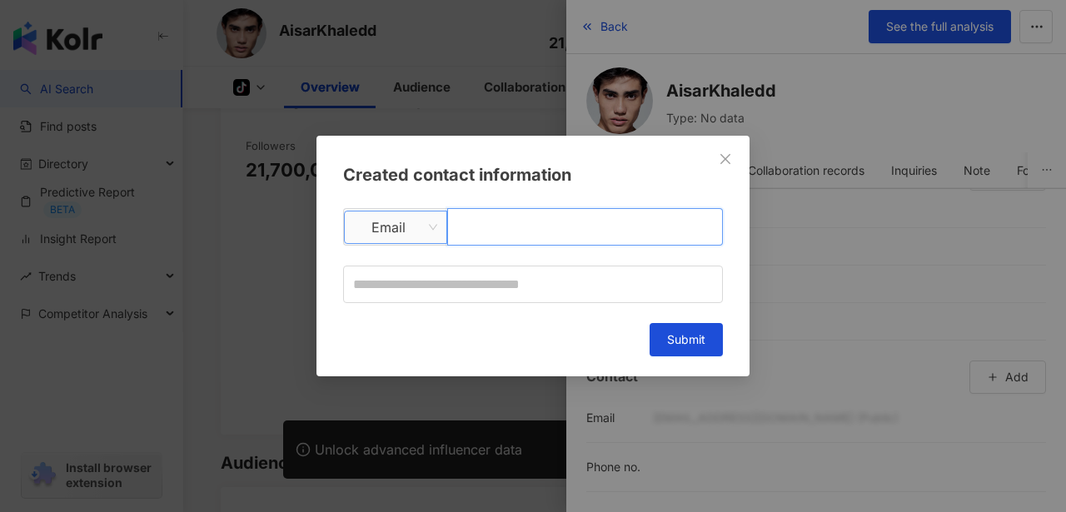
click at [418, 227] on span "Email" at bounding box center [395, 228] width 83 height 32
click at [422, 224] on span "Email" at bounding box center [395, 228] width 83 height 32
click at [724, 161] on icon "close" at bounding box center [726, 159] width 10 height 10
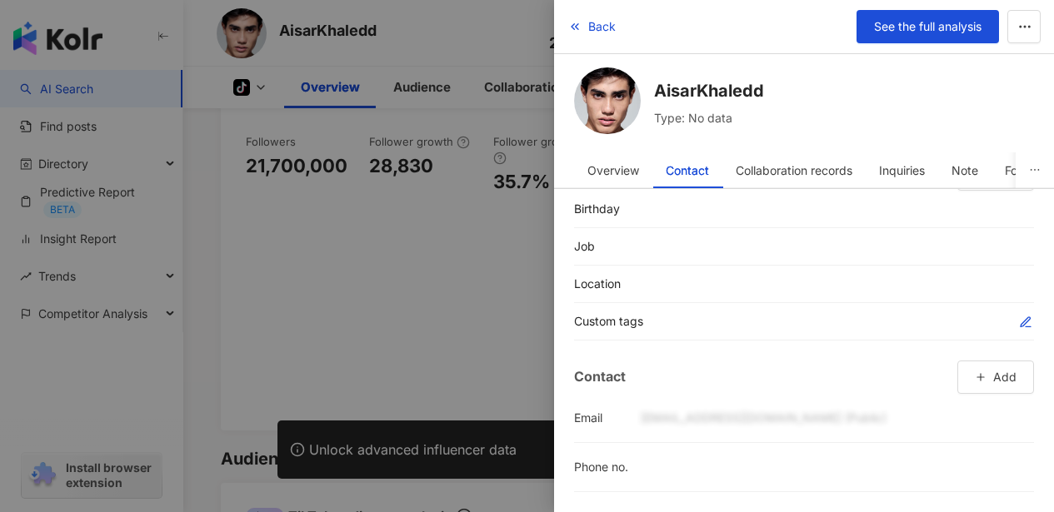
scroll to position [687, 0]
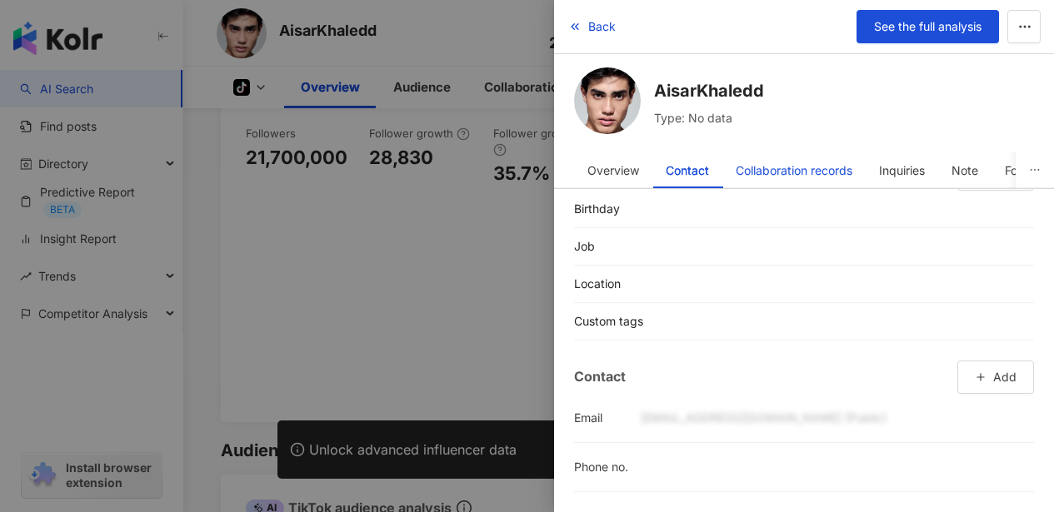
click at [796, 155] on div "Collaboration records" at bounding box center [794, 170] width 117 height 33
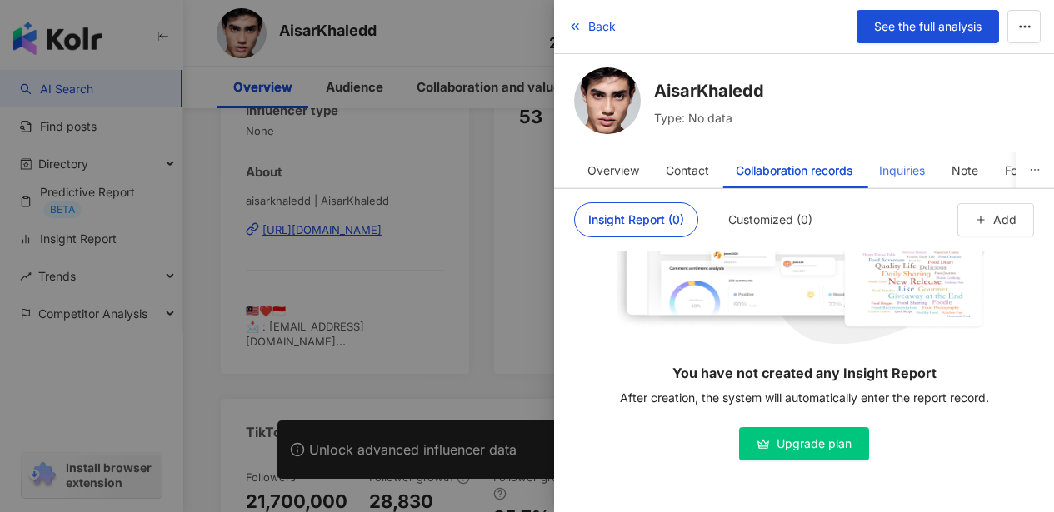
scroll to position [0, 0]
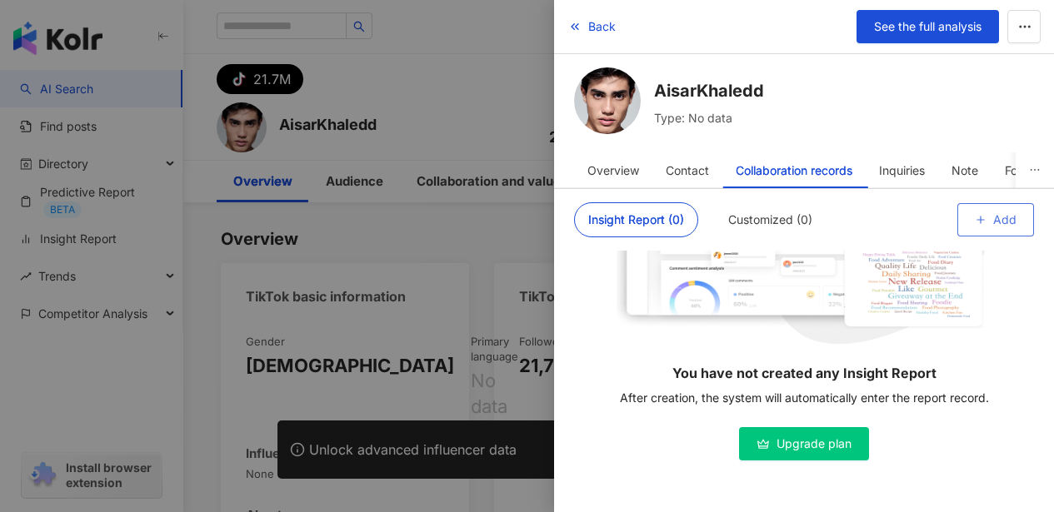
click at [975, 219] on icon "button" at bounding box center [981, 220] width 12 height 12
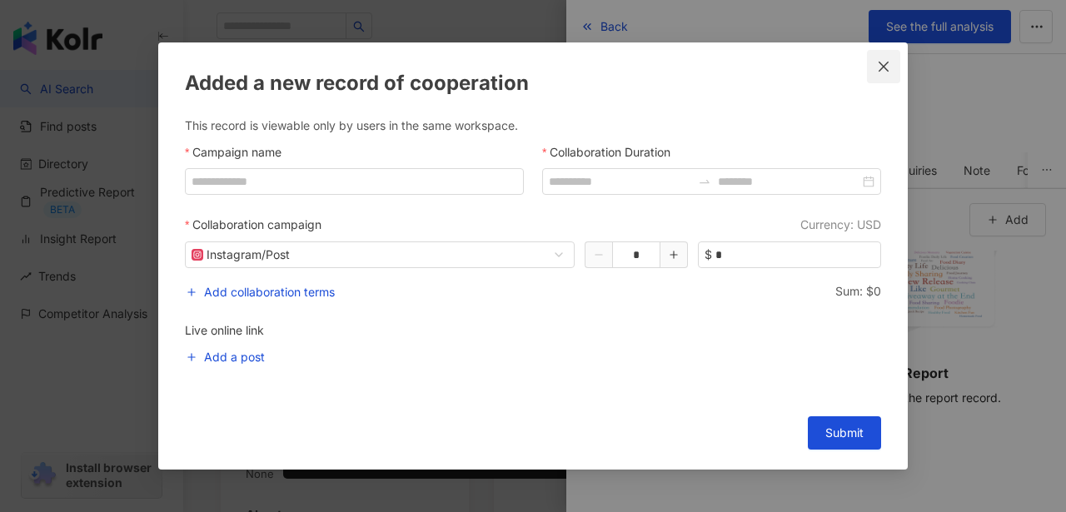
click at [890, 72] on icon "close" at bounding box center [883, 66] width 13 height 13
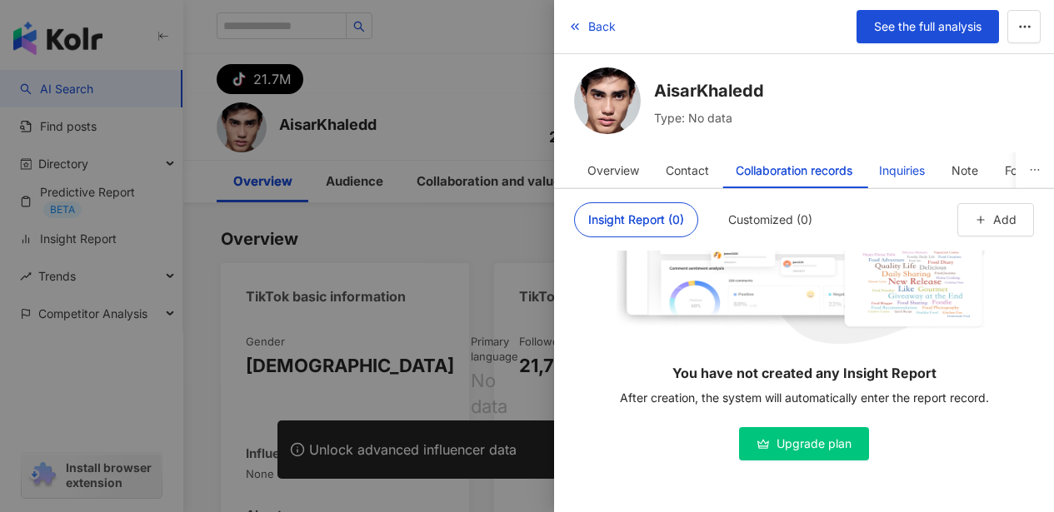
click at [900, 174] on div "Inquiries" at bounding box center [902, 170] width 46 height 33
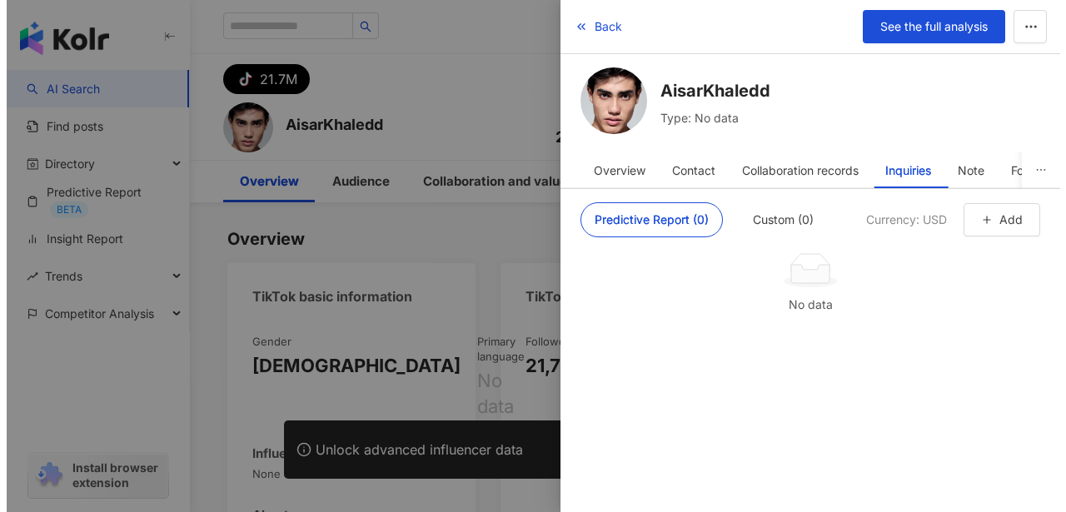
scroll to position [27, 0]
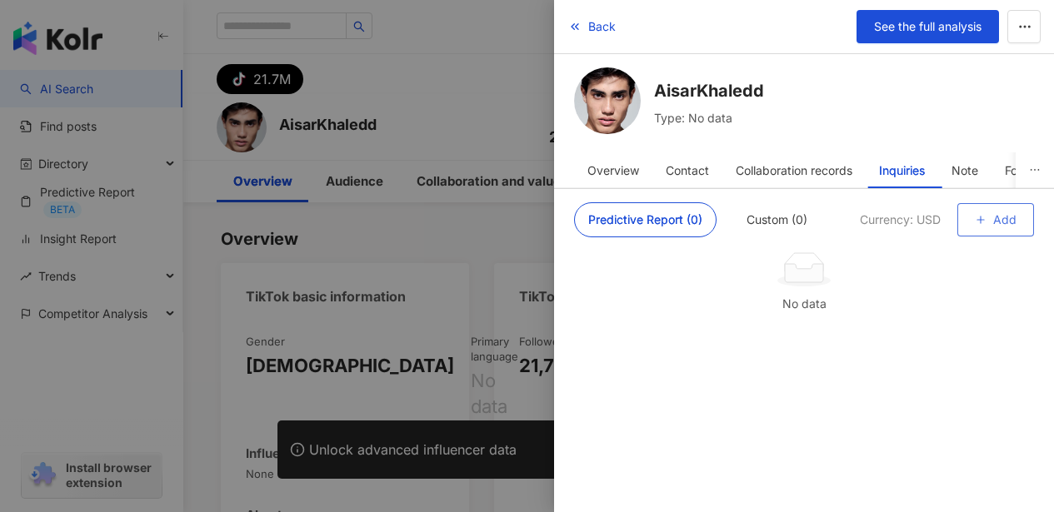
click at [989, 221] on button "Add" at bounding box center [995, 219] width 77 height 33
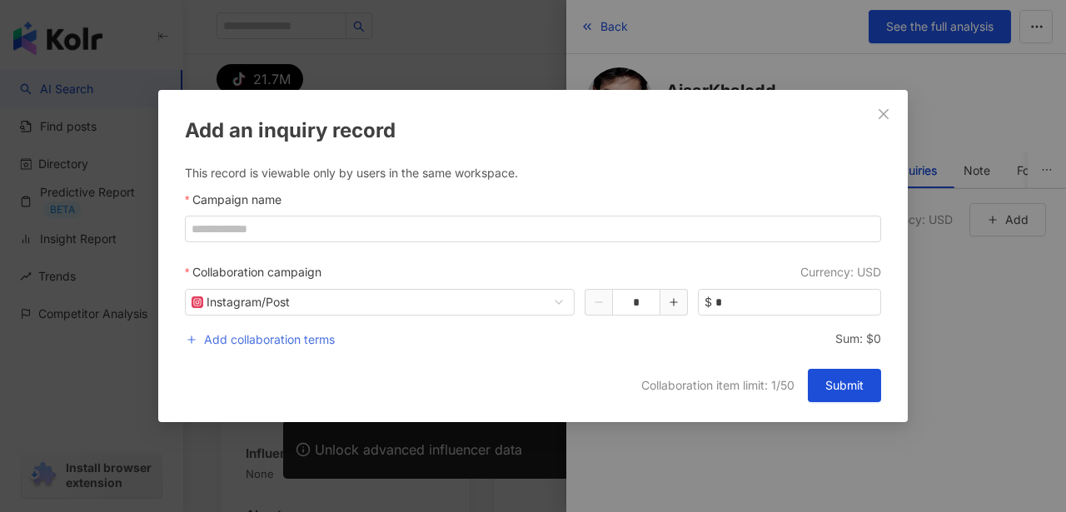
click at [297, 342] on span "Add collaboration terms" at bounding box center [269, 340] width 131 height 20
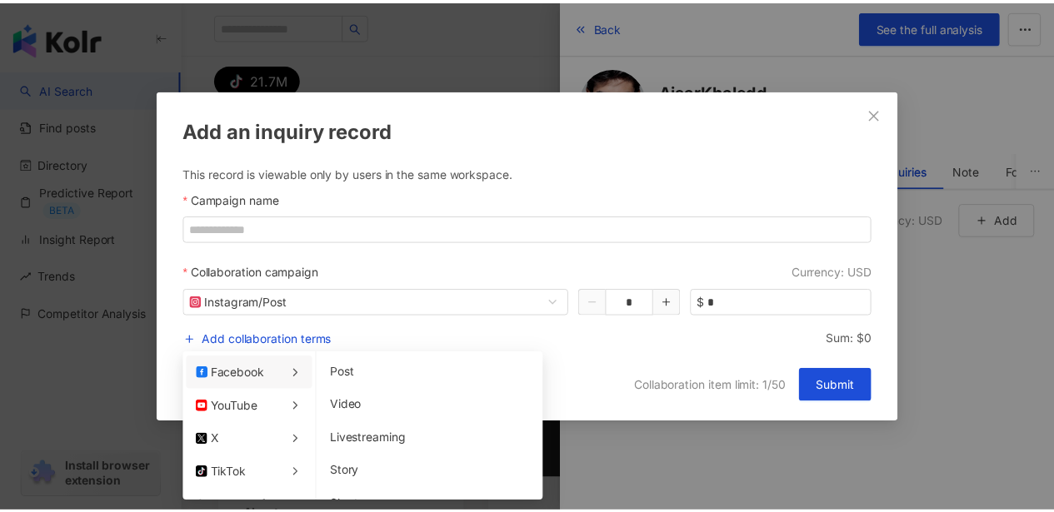
scroll to position [33, 0]
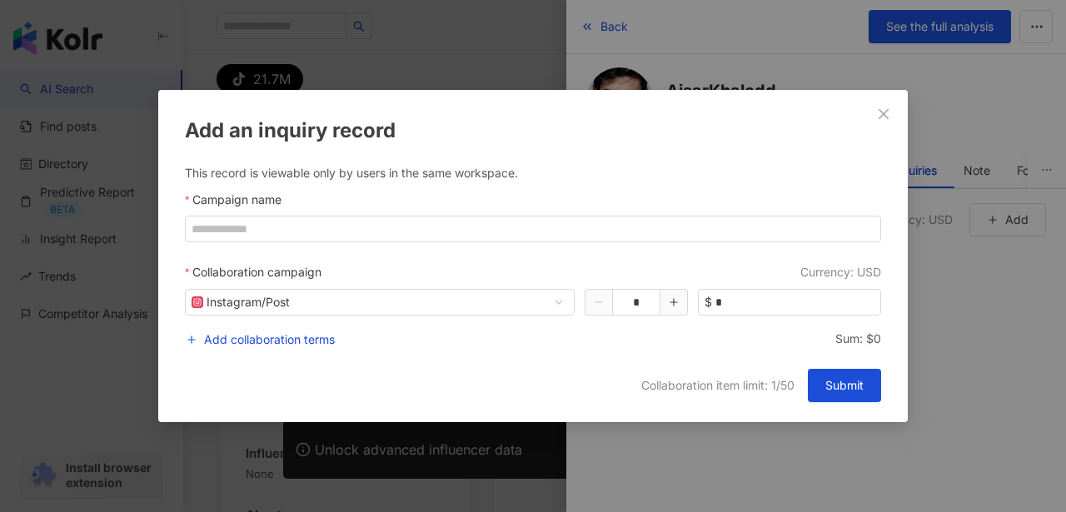
click at [808, 138] on div "Add an inquiry record" at bounding box center [533, 131] width 696 height 28
click at [892, 114] on span "Close" at bounding box center [883, 113] width 33 height 13
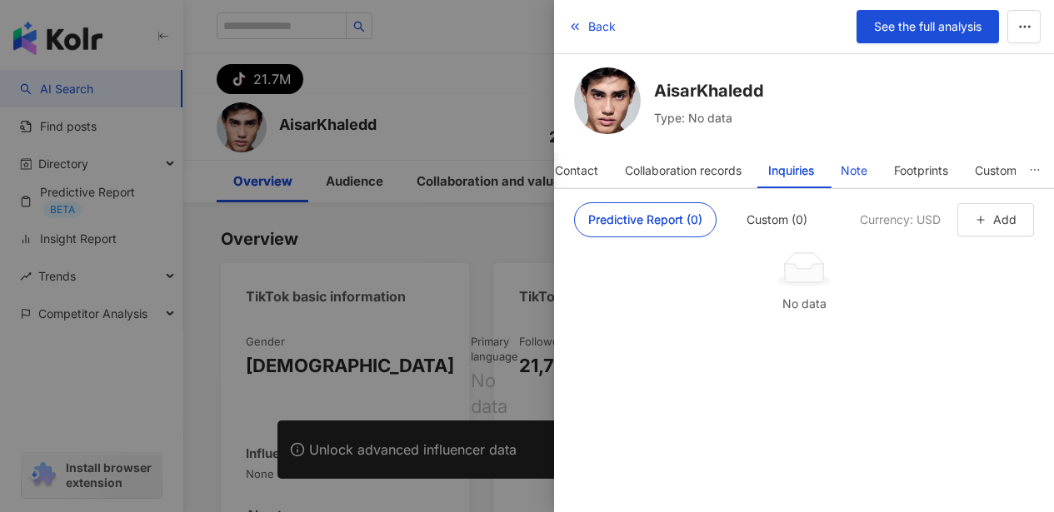
click at [862, 172] on div "Note" at bounding box center [854, 170] width 27 height 33
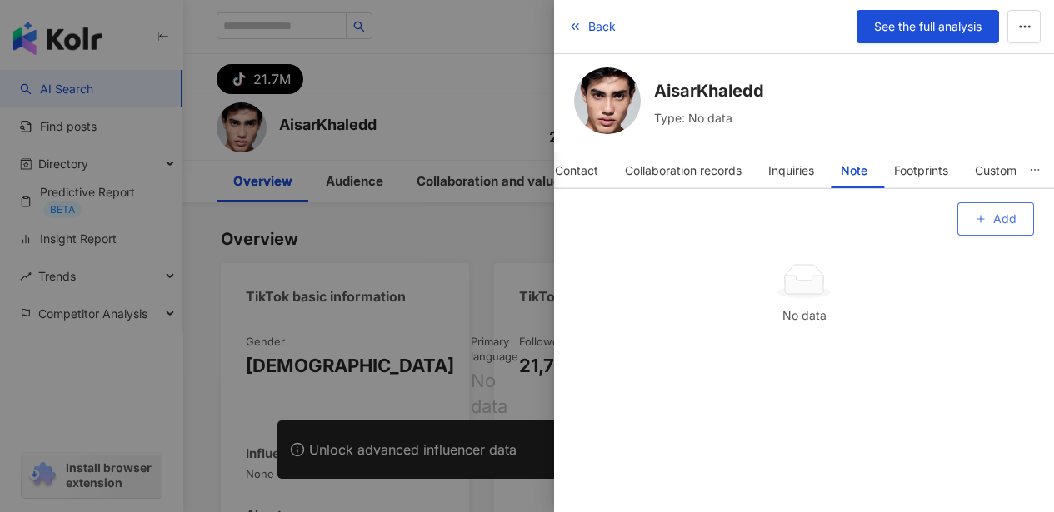
click at [991, 212] on button "Add" at bounding box center [995, 218] width 77 height 33
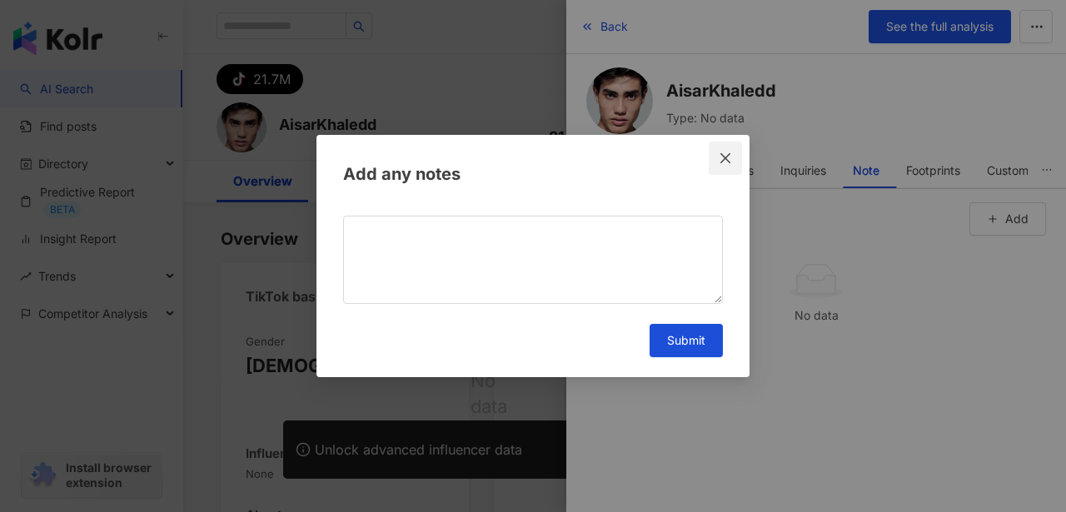
click at [732, 158] on span "Close" at bounding box center [725, 158] width 33 height 13
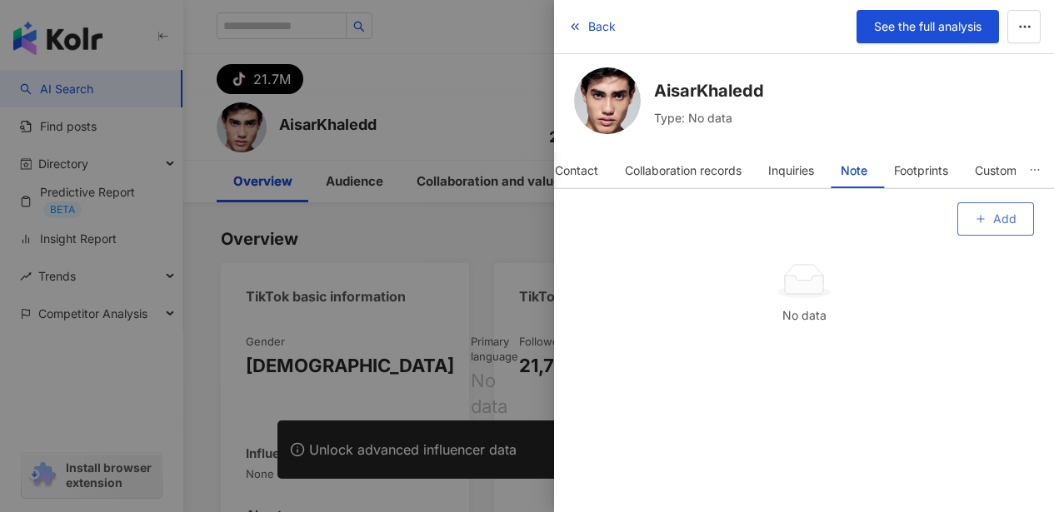
click at [1002, 216] on span "Add" at bounding box center [1004, 218] width 23 height 13
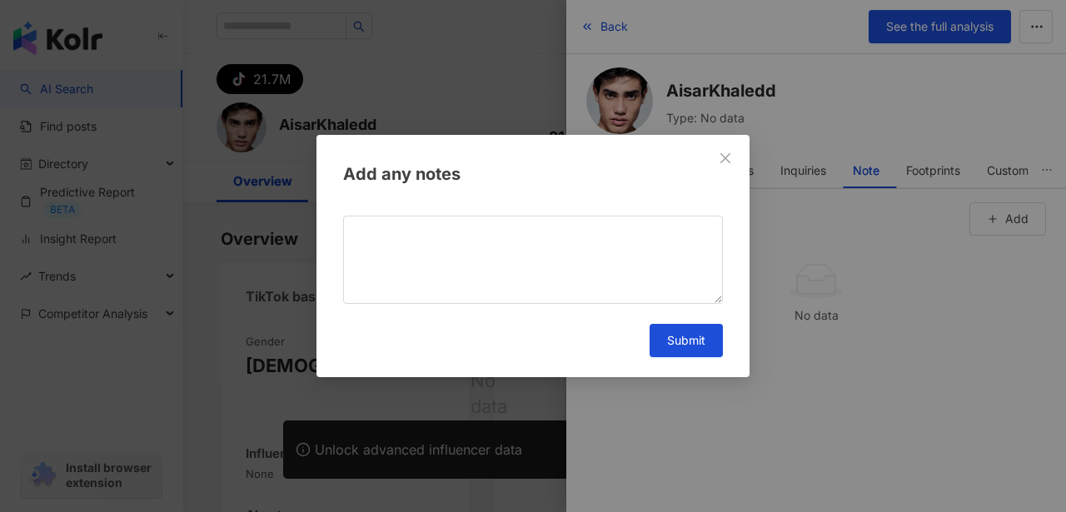
click at [727, 162] on icon "close" at bounding box center [725, 158] width 13 height 13
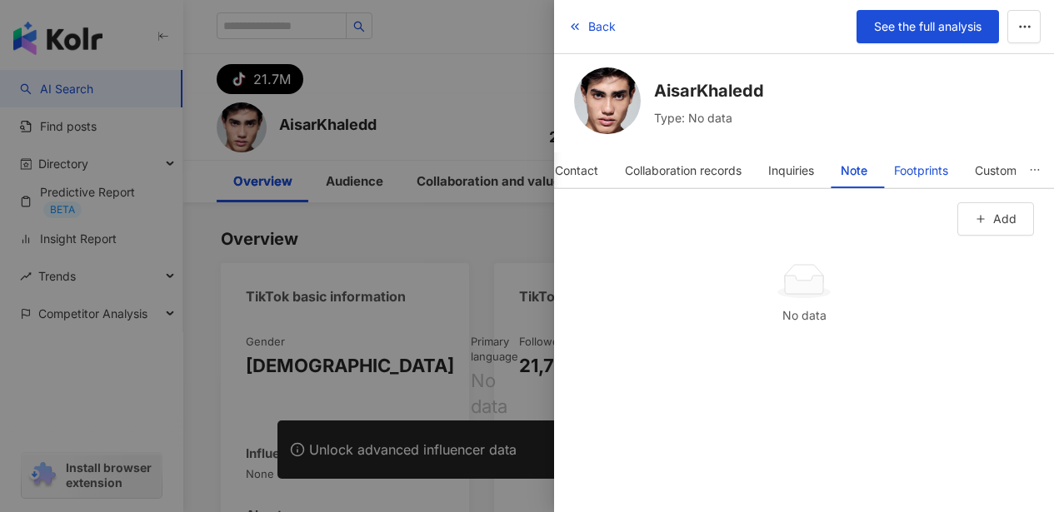
click at [941, 168] on div "Footprints" at bounding box center [921, 170] width 54 height 33
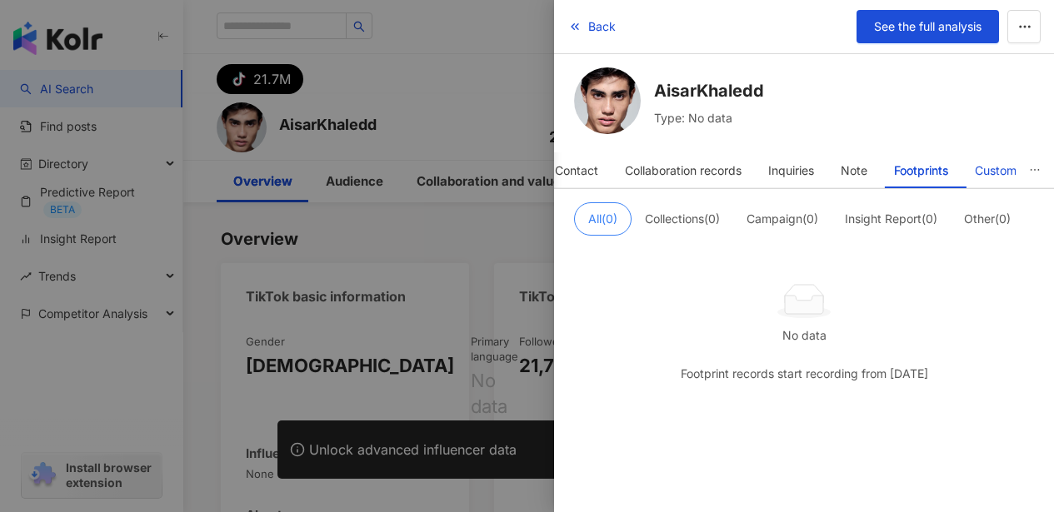
click at [992, 170] on div "Custom" at bounding box center [996, 170] width 42 height 33
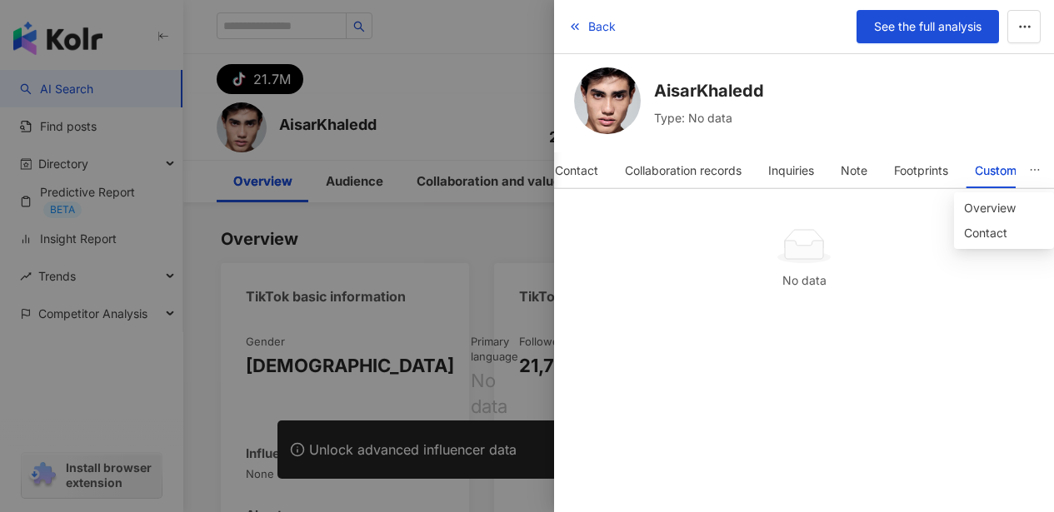
click at [1035, 171] on icon "ellipsis" at bounding box center [1035, 170] width 12 height 12
click at [1035, 169] on icon "ellipsis" at bounding box center [1035, 170] width 12 height 12
click at [998, 207] on span "Overview" at bounding box center [1004, 208] width 80 height 18
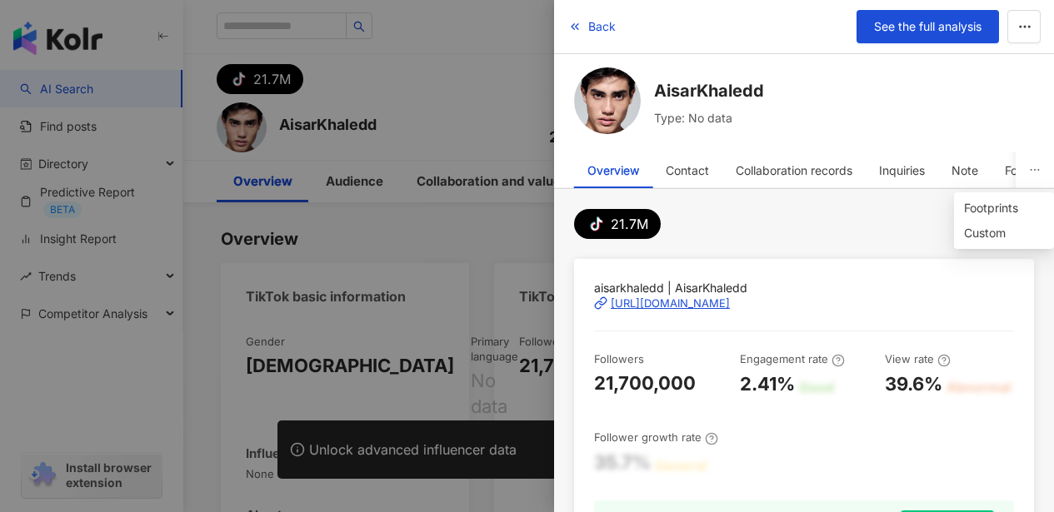
click at [1028, 172] on button "button" at bounding box center [1034, 170] width 38 height 36
click at [1019, 232] on div "tiktok-icon 21.7M" at bounding box center [804, 224] width 460 height 30
click at [1039, 176] on icon "ellipsis" at bounding box center [1035, 170] width 12 height 12
click at [1004, 202] on span "Footprints" at bounding box center [1004, 208] width 80 height 18
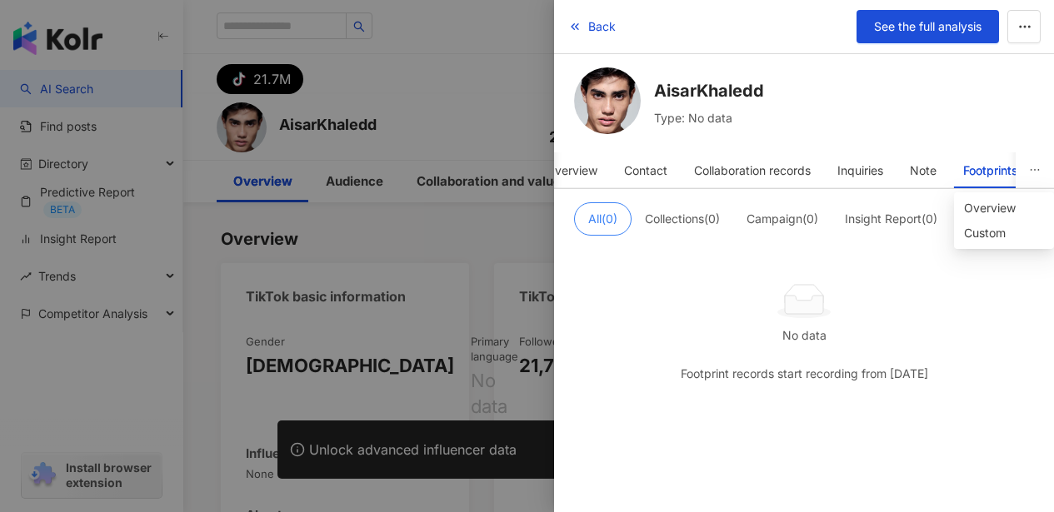
click at [1039, 172] on icon "ellipsis" at bounding box center [1035, 170] width 12 height 12
click at [1040, 172] on icon "ellipsis" at bounding box center [1035, 170] width 12 height 12
click at [1032, 173] on icon "ellipsis" at bounding box center [1035, 170] width 12 height 12
click at [1021, 229] on span "Custom" at bounding box center [1004, 233] width 80 height 18
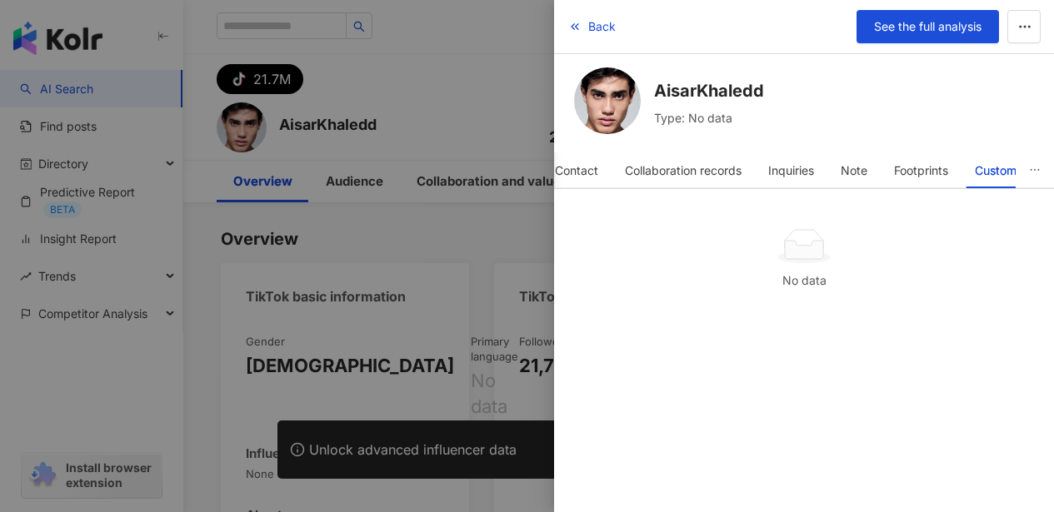
click at [1024, 171] on button "button" at bounding box center [1034, 170] width 38 height 36
click at [987, 175] on div "Custom" at bounding box center [996, 170] width 42 height 33
click at [1053, 168] on html "AI Search Find posts Directory Predictive Report BETA Insight Report Trends Com…" at bounding box center [527, 256] width 1054 height 512
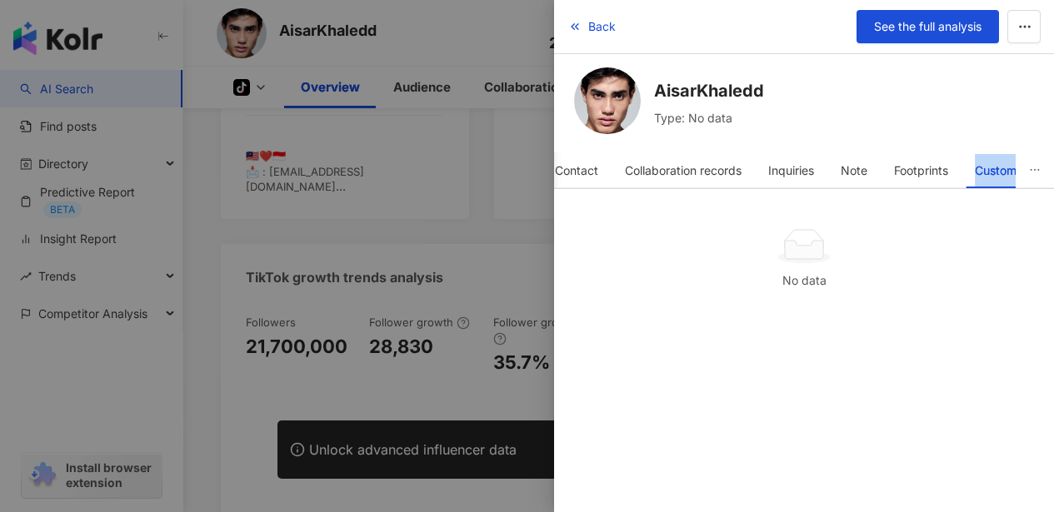
scroll to position [499, 0]
click at [1035, 34] on button "button" at bounding box center [1023, 26] width 33 height 33
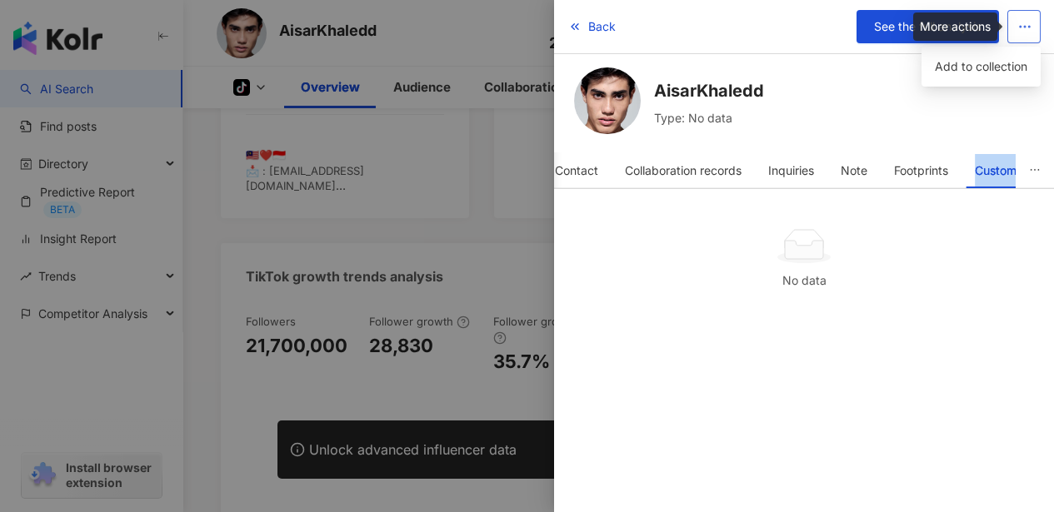
click at [1024, 35] on span "button" at bounding box center [1024, 25] width 15 height 17
click at [1031, 25] on icon "button" at bounding box center [1024, 26] width 15 height 15
click at [1027, 127] on div "AisarKhaledd Type: No data" at bounding box center [804, 103] width 460 height 72
click at [1019, 24] on icon "button" at bounding box center [1024, 26] width 15 height 15
click at [1025, 25] on icon "button" at bounding box center [1024, 26] width 15 height 15
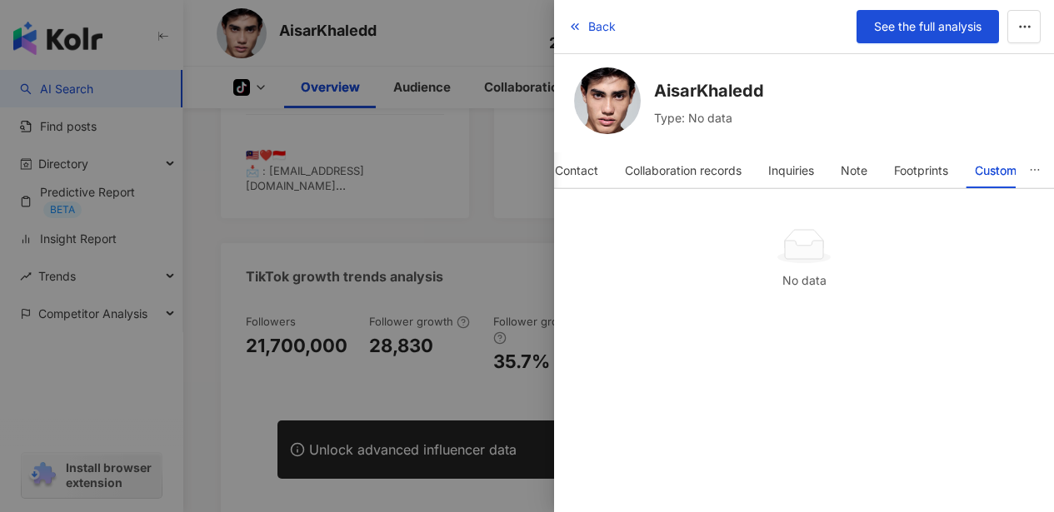
drag, startPoint x: 474, startPoint y: 65, endPoint x: 490, endPoint y: 74, distance: 18.3
click at [475, 67] on div at bounding box center [527, 256] width 1054 height 512
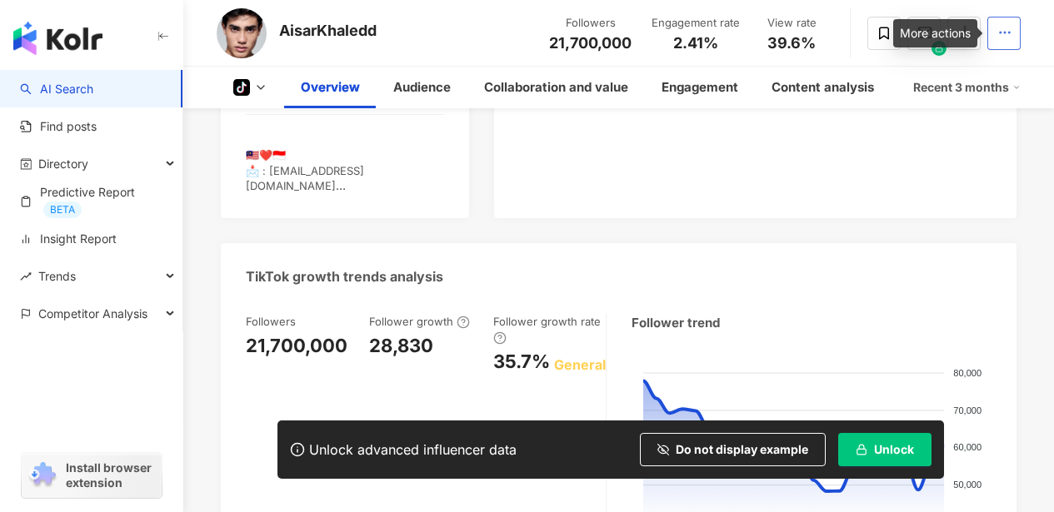
click at [1000, 32] on circle "button" at bounding box center [1001, 33] width 2 height 2
click at [1005, 28] on icon "button" at bounding box center [1004, 32] width 15 height 15
click at [256, 88] on icon at bounding box center [260, 87] width 13 height 13
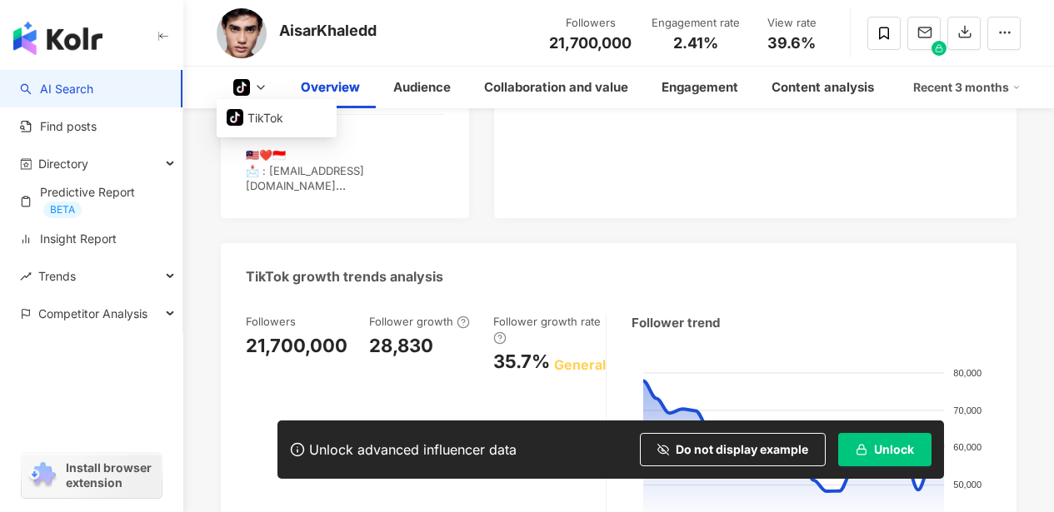
click at [260, 84] on icon at bounding box center [260, 87] width 13 height 13
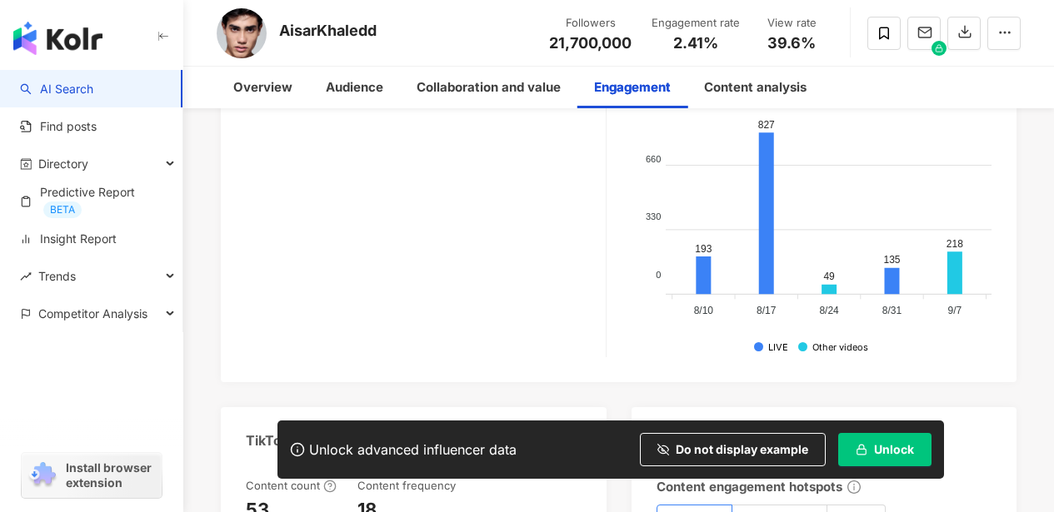
scroll to position [0, 0]
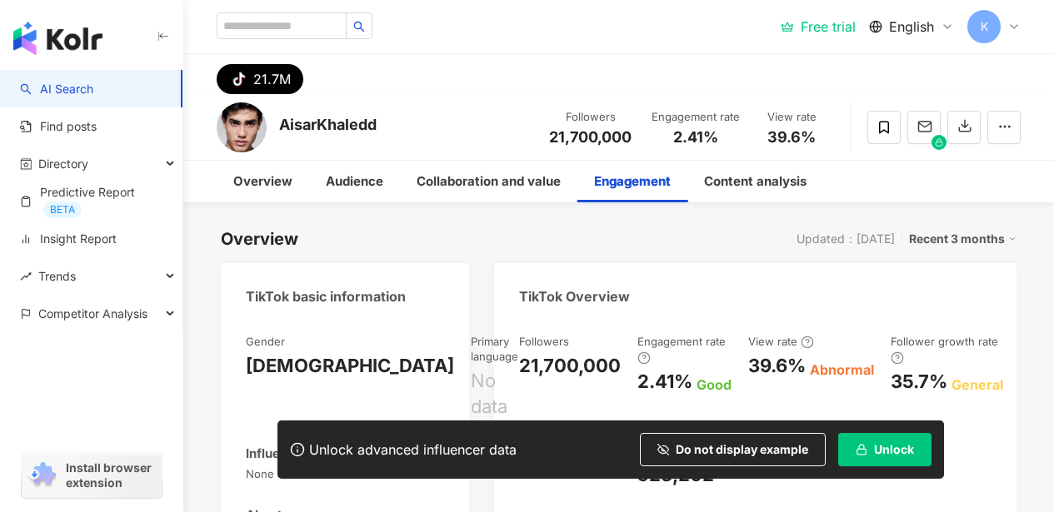
click at [1016, 35] on div "K" at bounding box center [993, 26] width 53 height 33
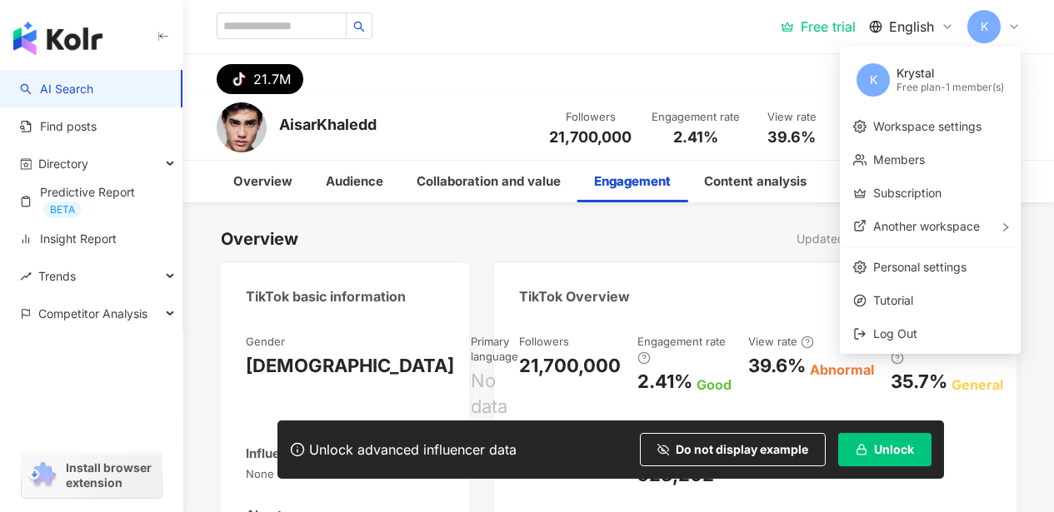
click at [1018, 30] on icon at bounding box center [1013, 26] width 13 height 13
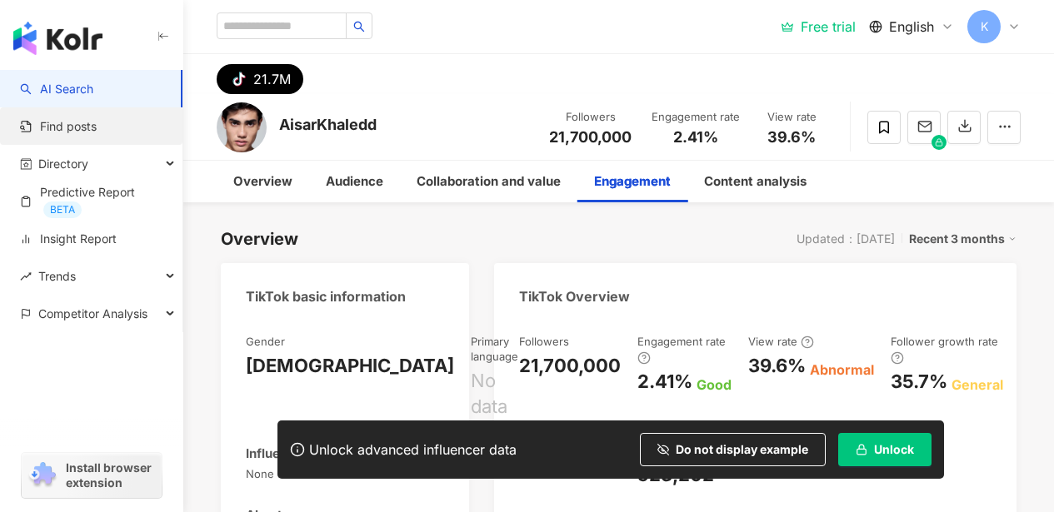
click at [97, 123] on link "Find posts" at bounding box center [58, 126] width 77 height 17
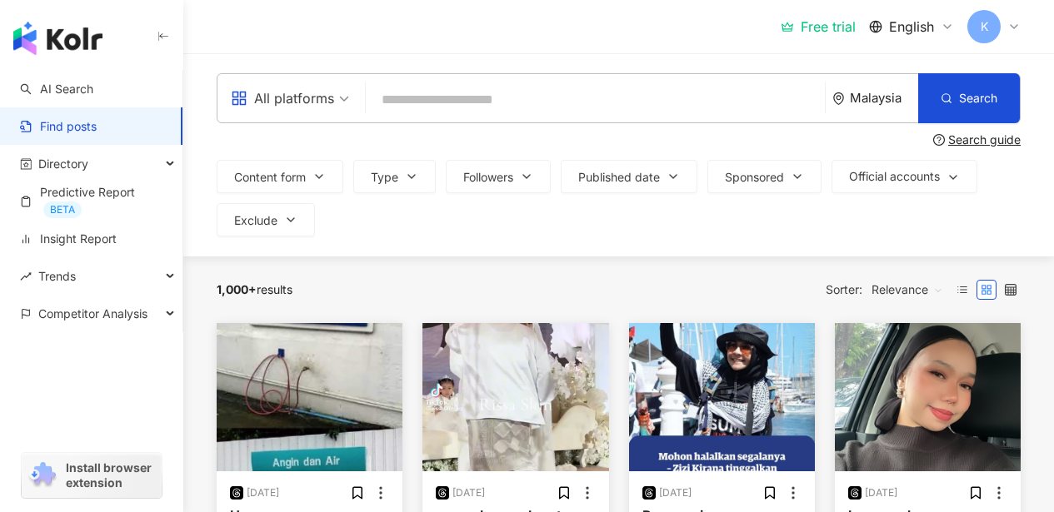
click at [1019, 26] on icon at bounding box center [1013, 26] width 13 height 13
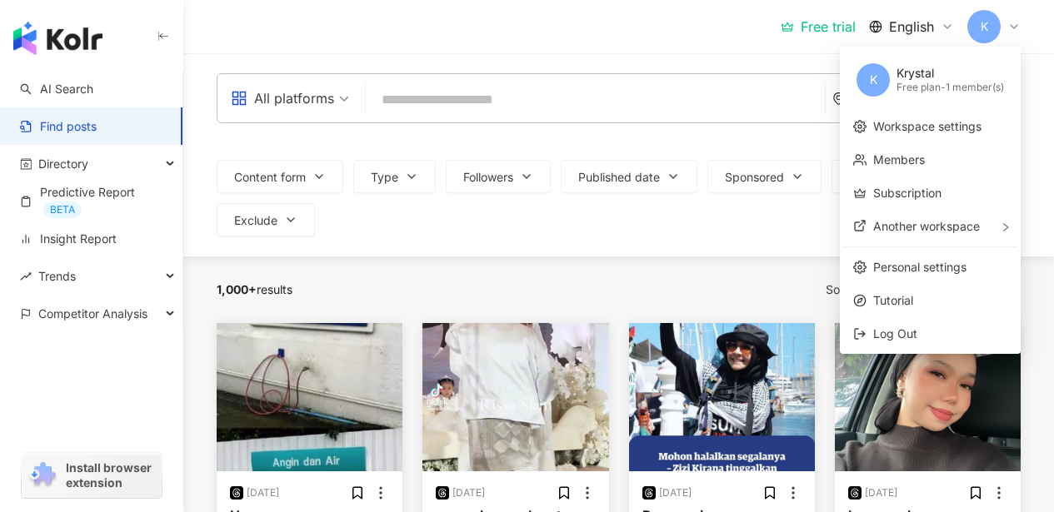
click at [1019, 26] on icon at bounding box center [1013, 26] width 13 height 13
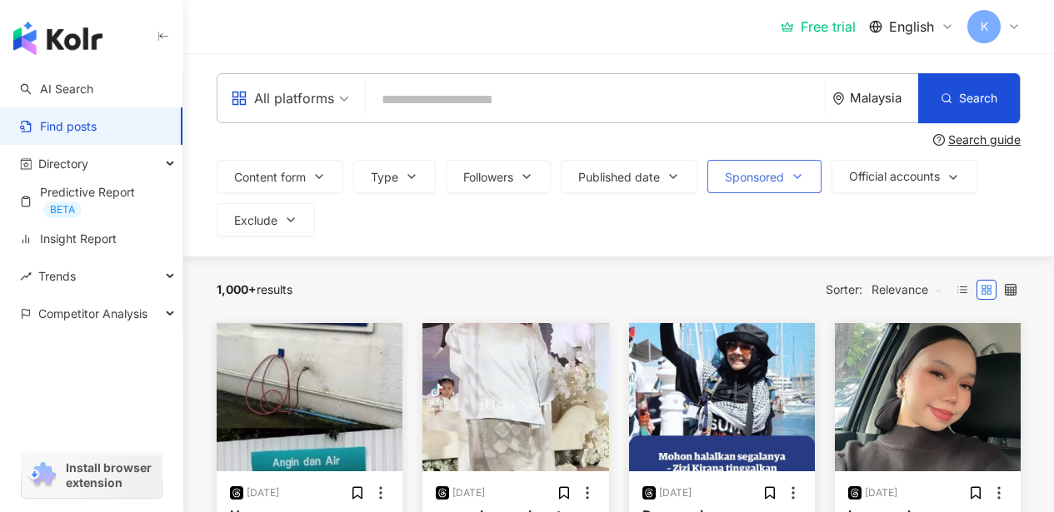
click at [800, 178] on icon "button" at bounding box center [797, 176] width 13 height 13
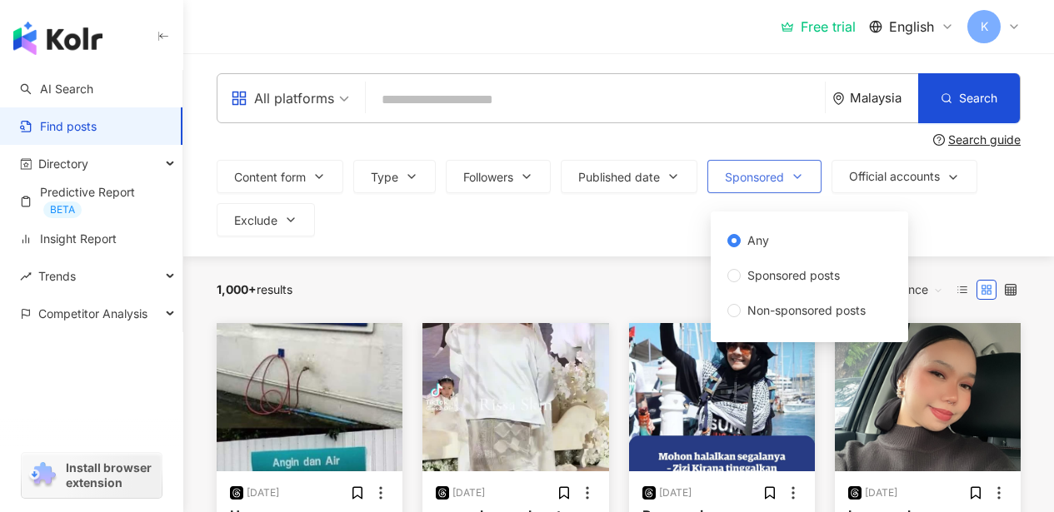
click at [800, 178] on icon "button" at bounding box center [797, 176] width 13 height 13
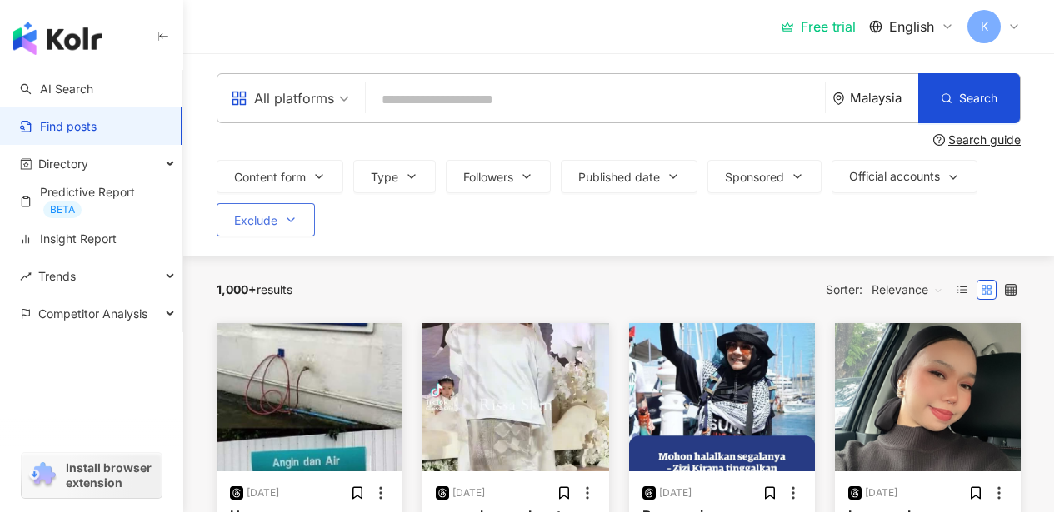
click at [274, 226] on span "Exclude" at bounding box center [255, 220] width 43 height 13
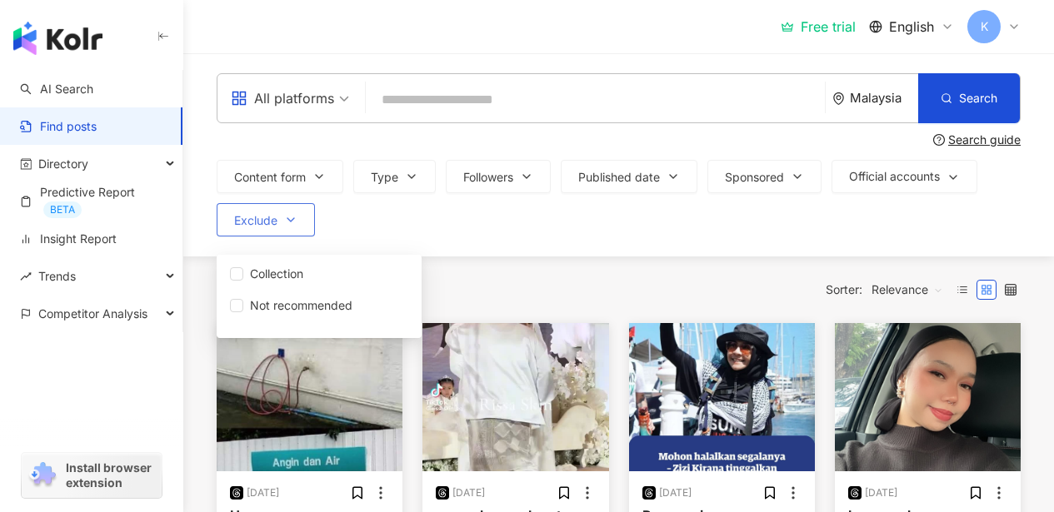
click at [293, 218] on icon "button" at bounding box center [290, 219] width 7 height 3
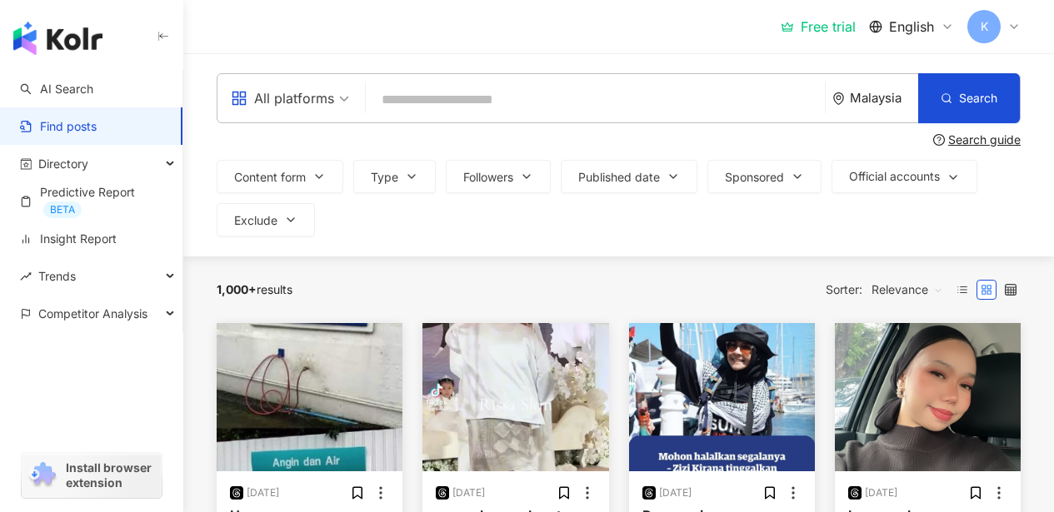
click at [337, 101] on span "All platforms" at bounding box center [290, 98] width 118 height 27
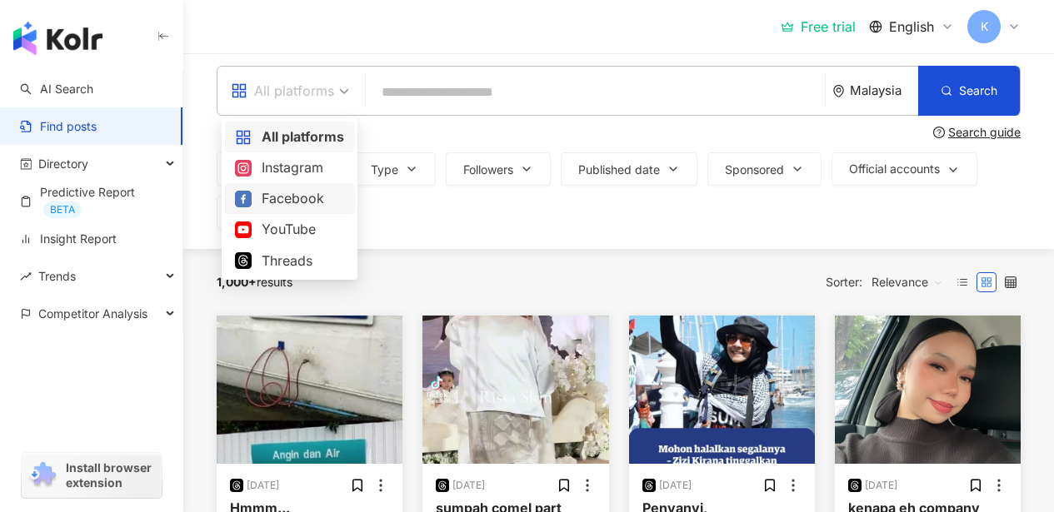
scroll to position [14, 0]
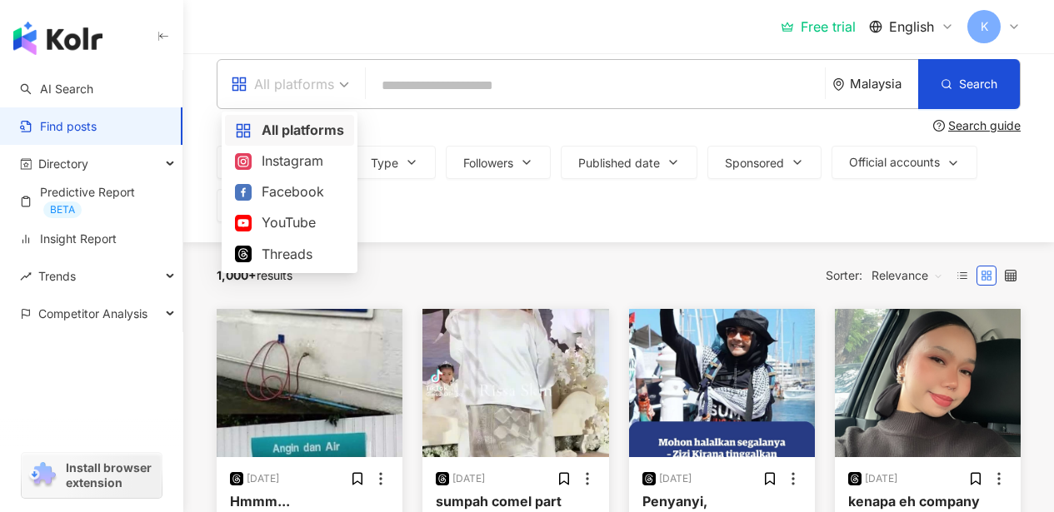
click at [342, 82] on span "All platforms" at bounding box center [290, 84] width 118 height 27
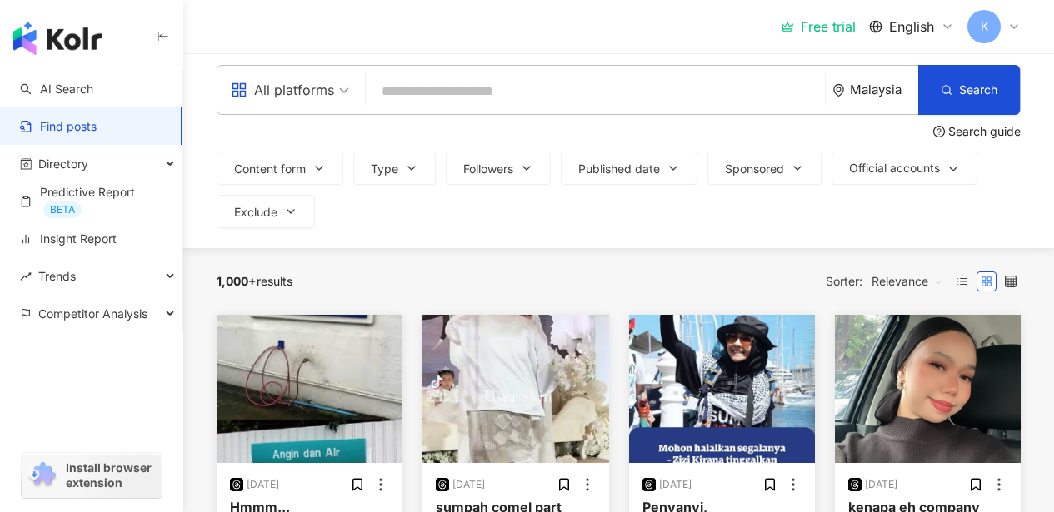
scroll to position [7, 0]
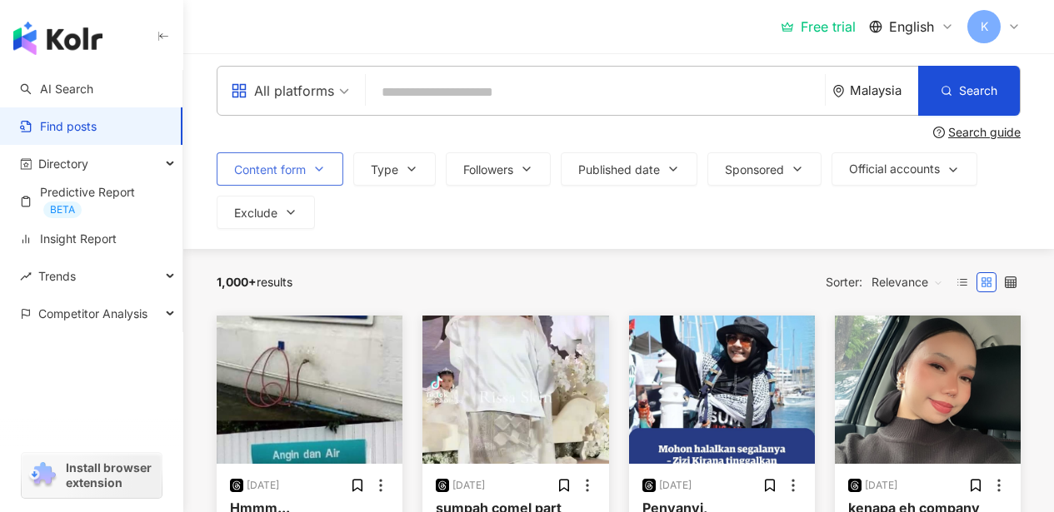
click at [297, 167] on span "Content form" at bounding box center [270, 169] width 72 height 13
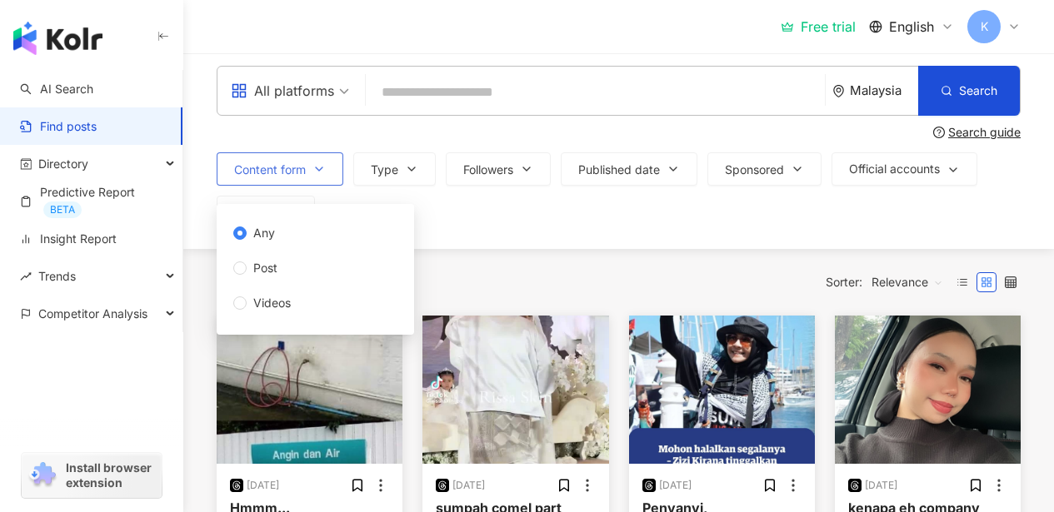
click at [326, 167] on icon "button" at bounding box center [318, 168] width 13 height 13
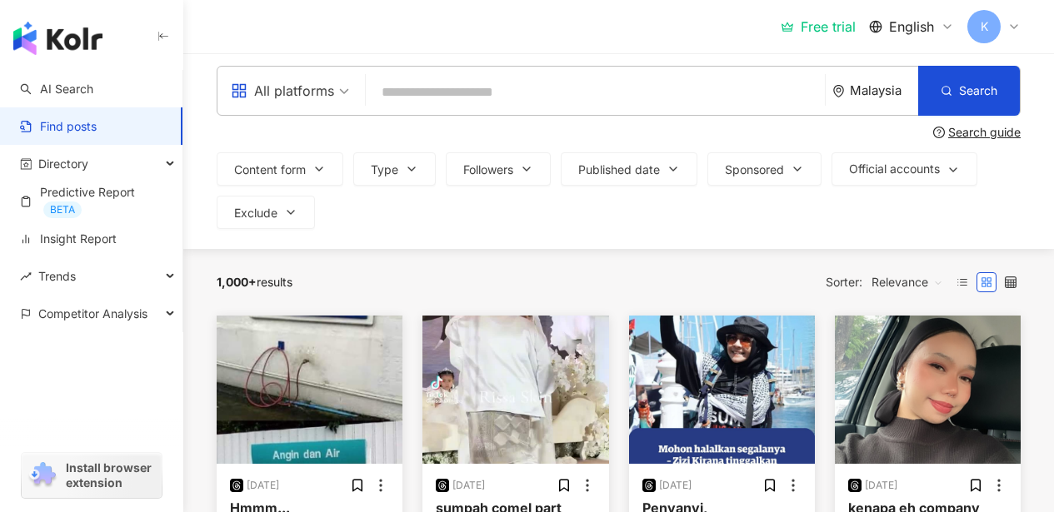
scroll to position [0, 0]
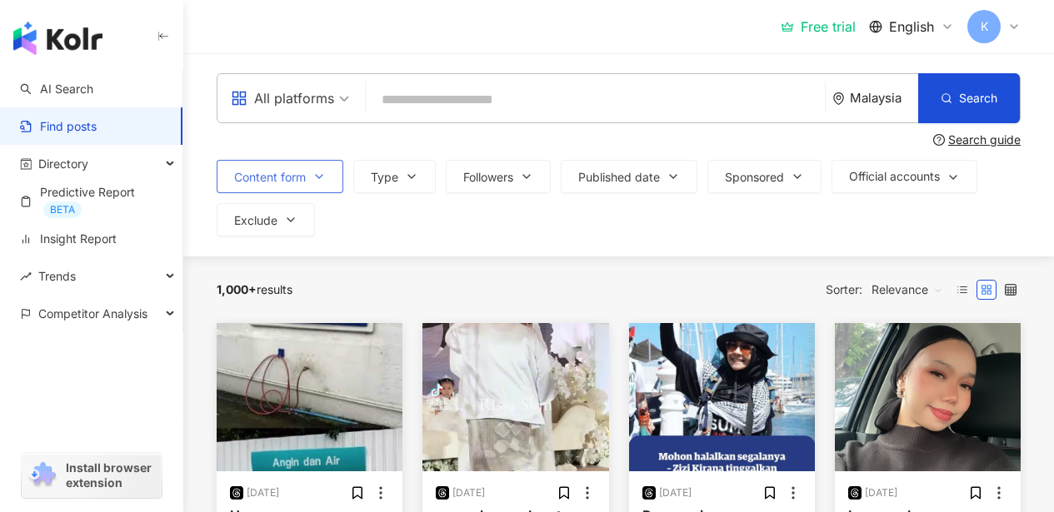
click at [303, 178] on span "Content form" at bounding box center [270, 177] width 72 height 13
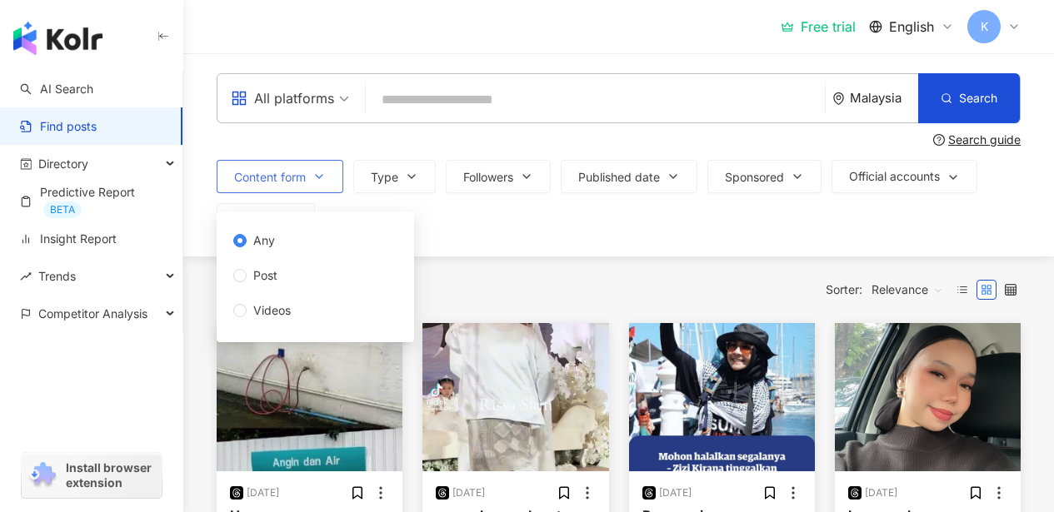
click at [313, 177] on icon "button" at bounding box center [318, 176] width 13 height 13
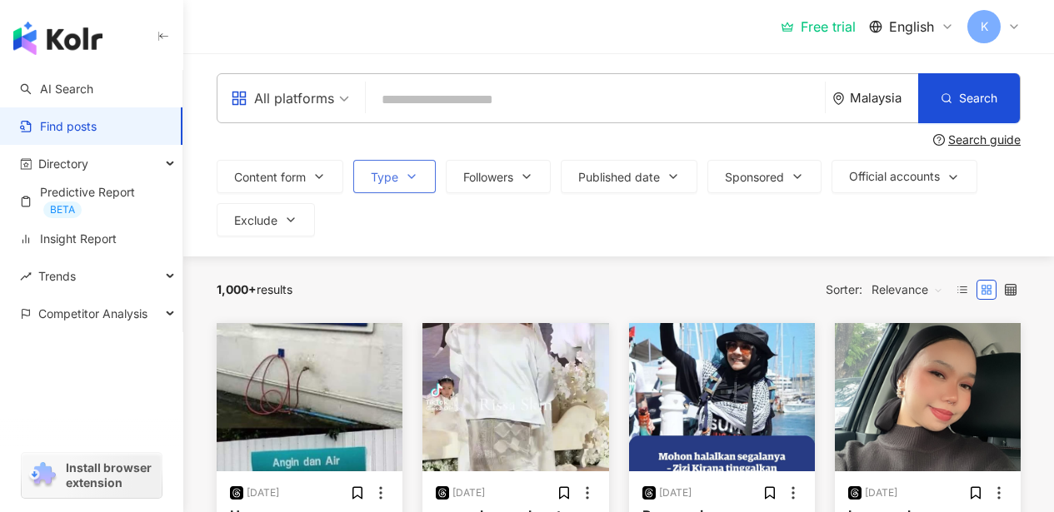
click at [413, 182] on icon "button" at bounding box center [411, 176] width 13 height 13
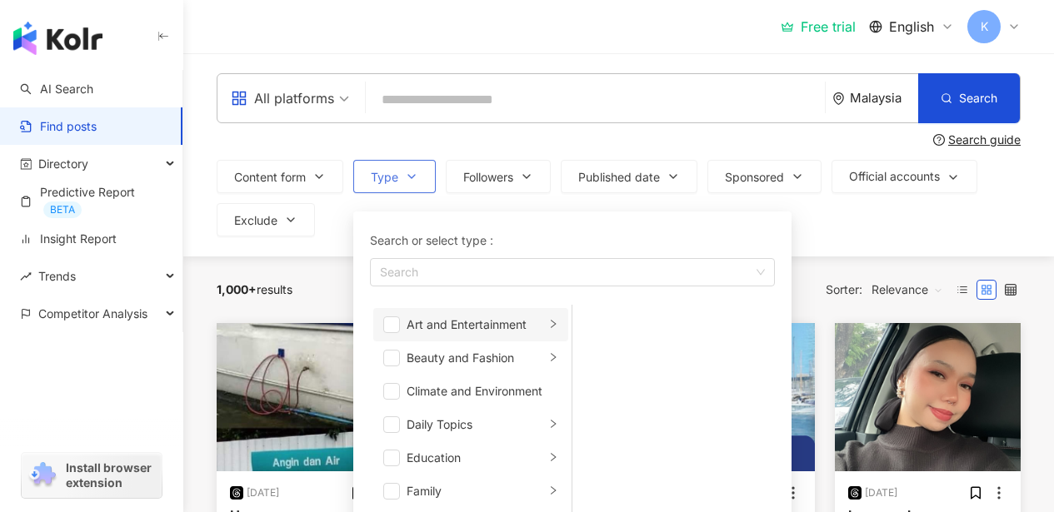
click at [548, 325] on icon "right" at bounding box center [553, 324] width 10 height 10
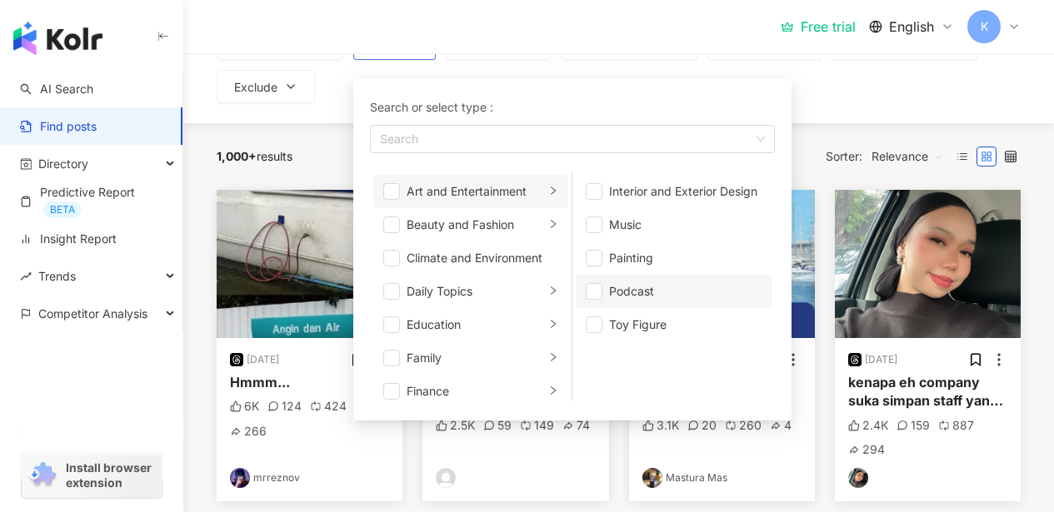
scroll to position [152, 0]
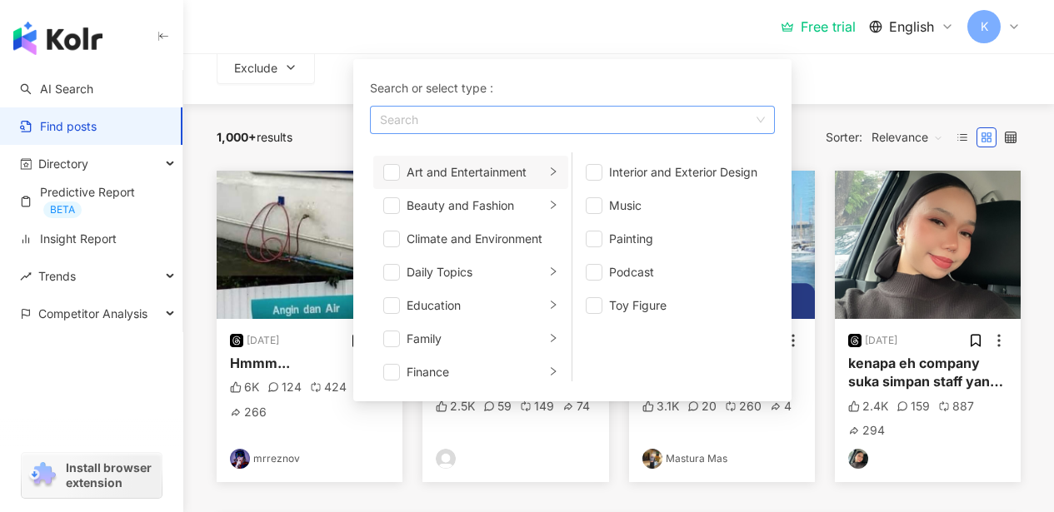
click at [760, 124] on div "Search" at bounding box center [572, 120] width 405 height 28
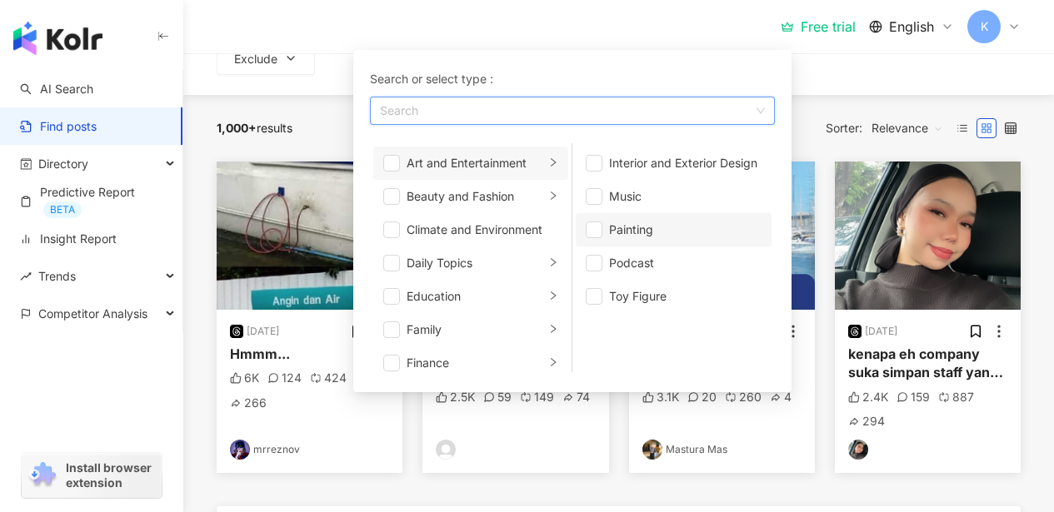
scroll to position [159, 0]
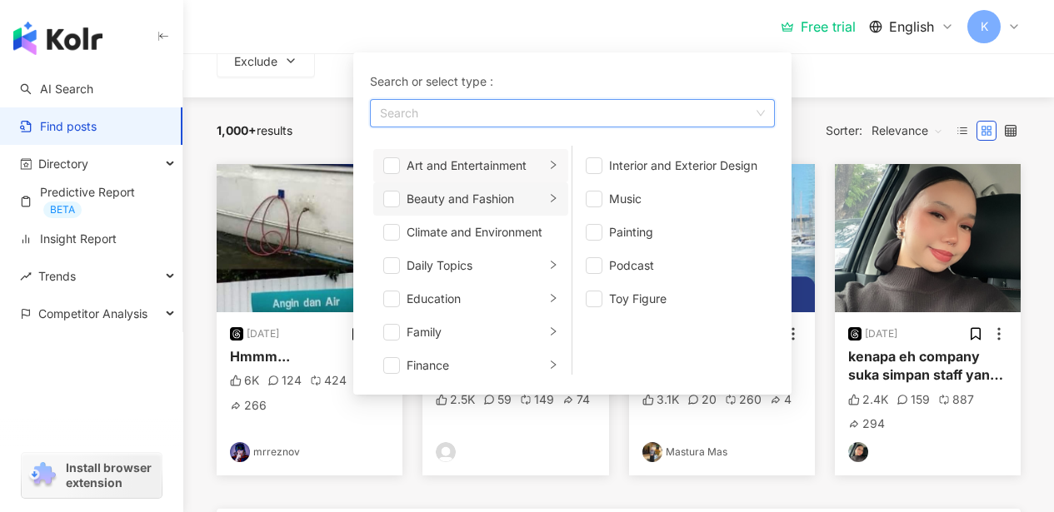
click at [548, 195] on icon "right" at bounding box center [553, 198] width 10 height 10
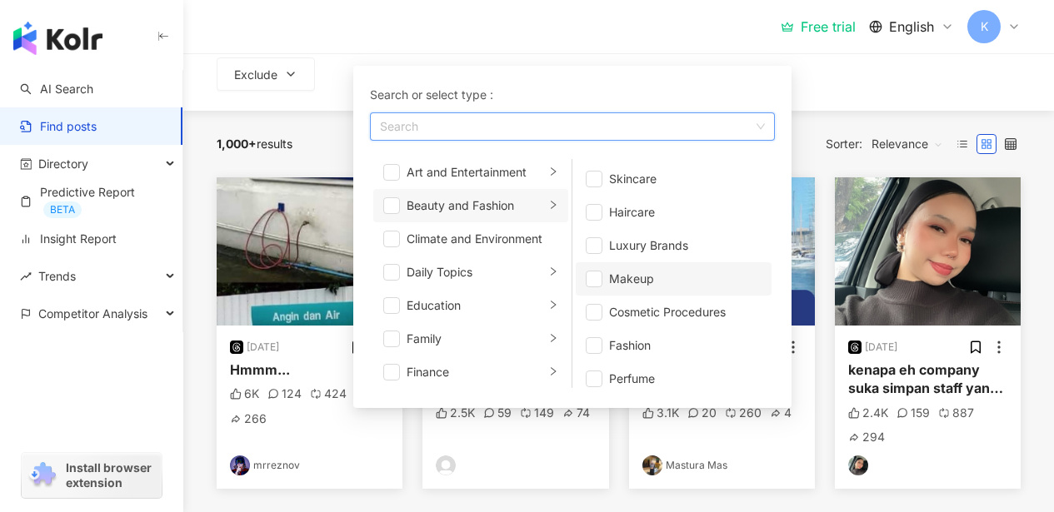
scroll to position [126, 0]
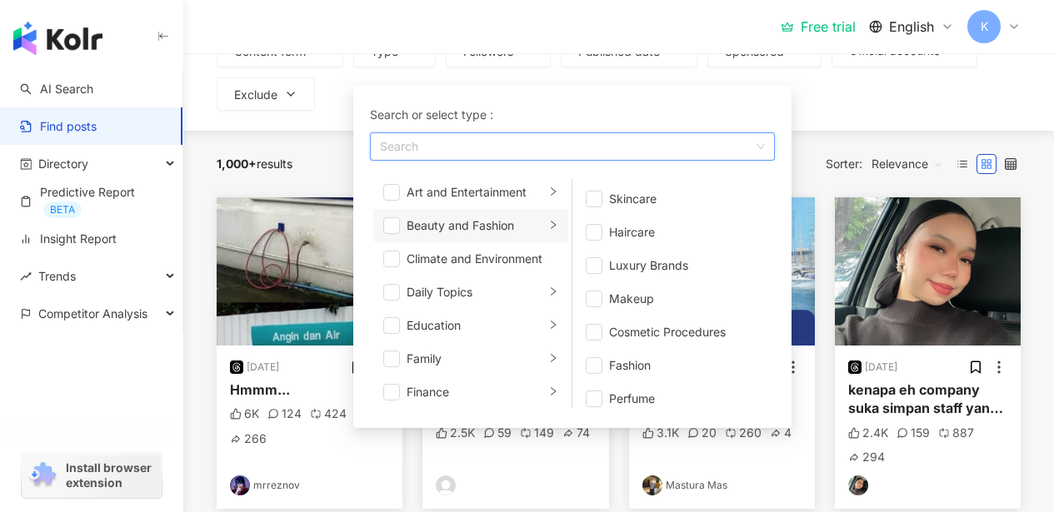
click at [877, 115] on div "All platforms Malaysia Search Search guide Content form Type Search or select t…" at bounding box center [618, 29] width 870 height 203
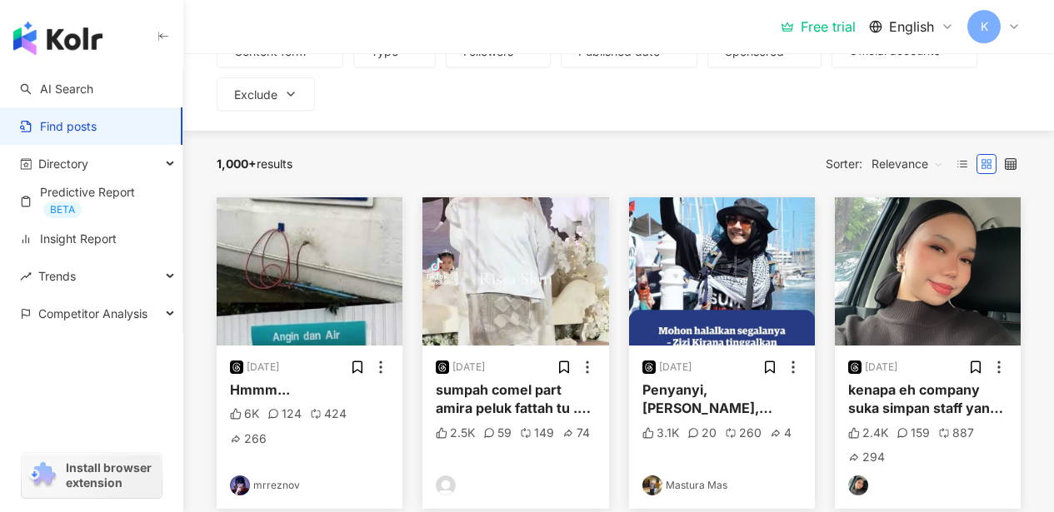
scroll to position [0, 0]
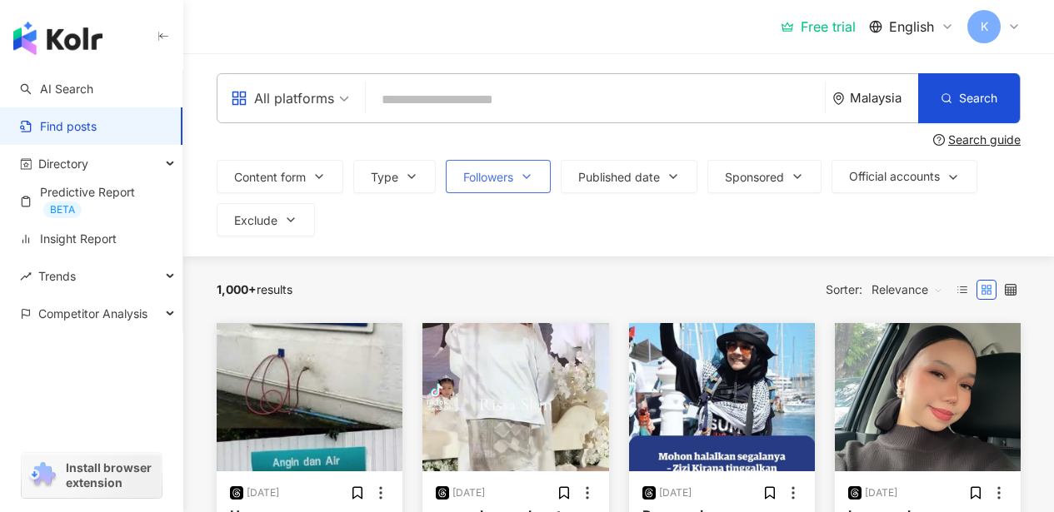
click at [516, 175] on button "Followers" at bounding box center [498, 176] width 105 height 33
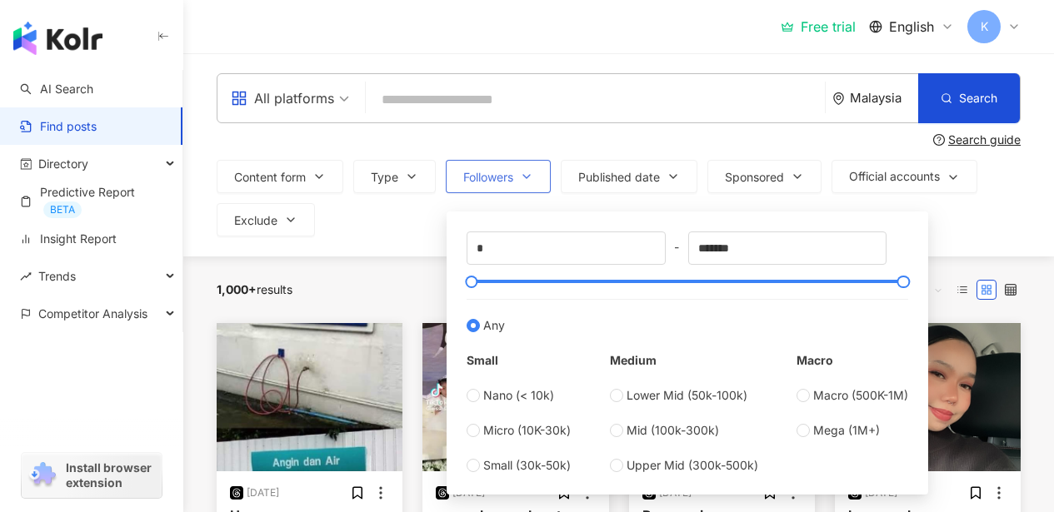
click at [530, 172] on icon "button" at bounding box center [526, 176] width 13 height 13
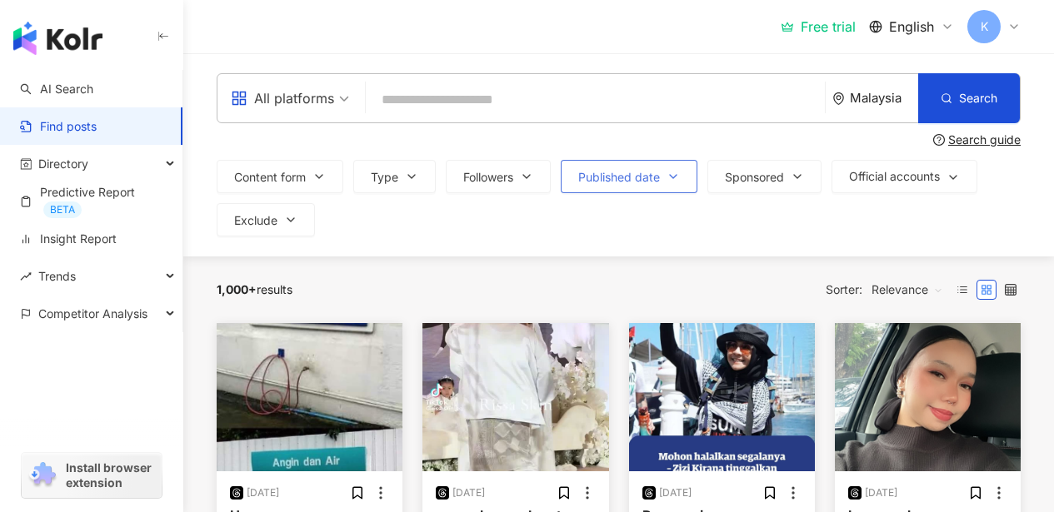
click at [633, 180] on span "Published date" at bounding box center [619, 177] width 82 height 13
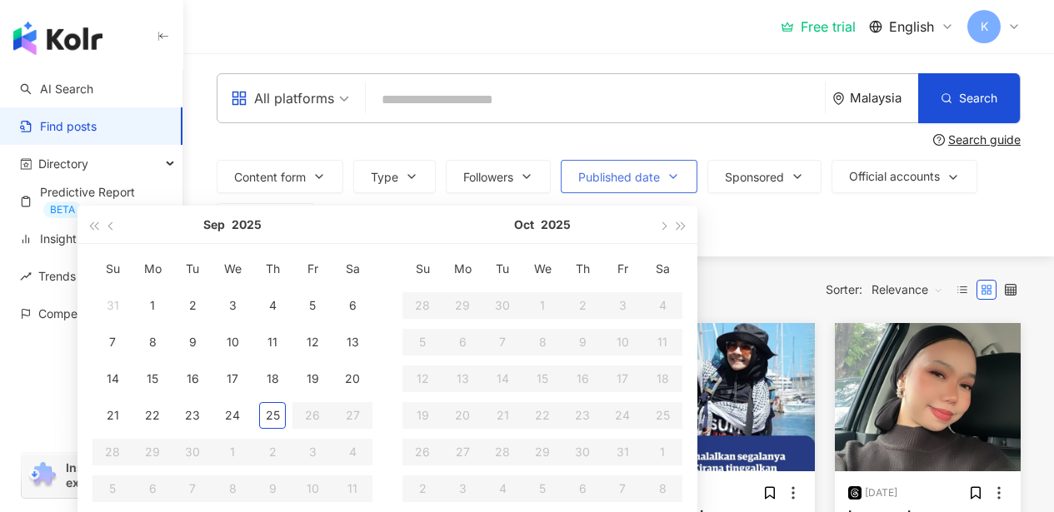
click at [679, 173] on icon "button" at bounding box center [672, 176] width 13 height 13
click at [701, 151] on div "All platforms Malaysia Search Search guide Content form Type Followers Publishe…" at bounding box center [618, 154] width 870 height 163
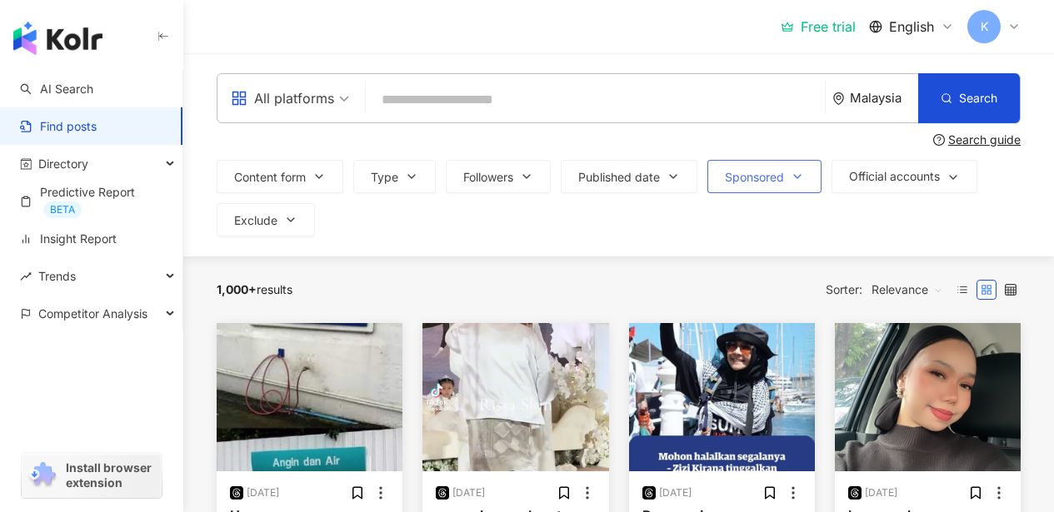
click at [799, 177] on icon "button" at bounding box center [797, 176] width 13 height 13
click at [907, 180] on span "Official accounts" at bounding box center [894, 176] width 91 height 13
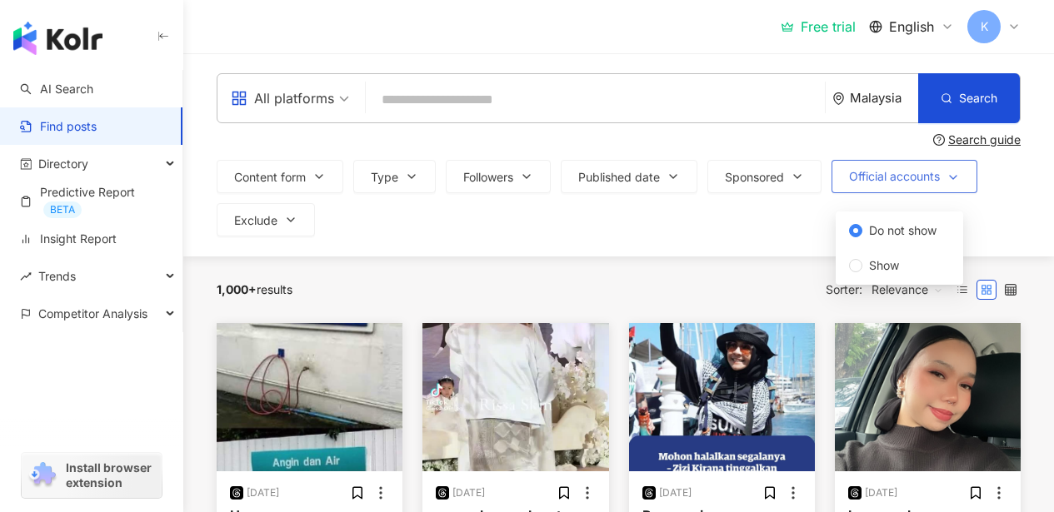
click at [955, 177] on icon "button" at bounding box center [952, 177] width 13 height 13
click at [887, 177] on span "Official accounts" at bounding box center [894, 176] width 91 height 13
click at [678, 222] on div "Content form Type Followers Published date Sep 2025 Su Mo Tu We Th Fr Sa 31 1 2…" at bounding box center [619, 198] width 804 height 77
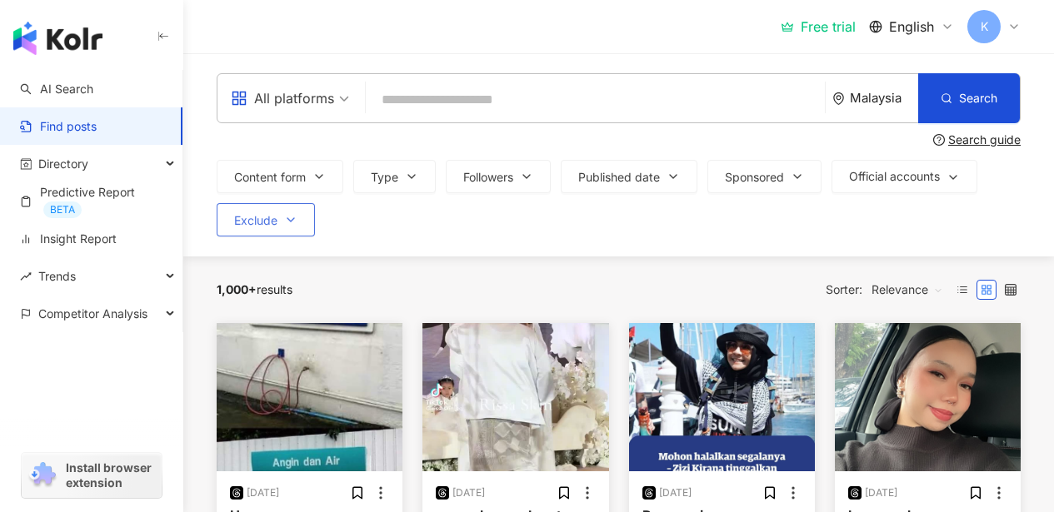
click at [293, 224] on icon "button" at bounding box center [290, 219] width 13 height 13
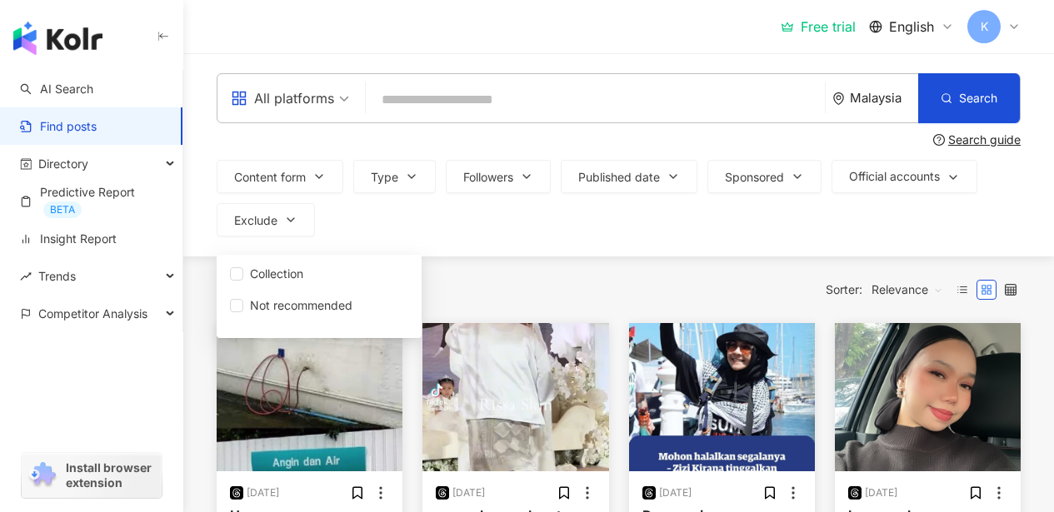
click at [690, 245] on div "All platforms Malaysia Search Search guide Content form Type Followers Publishe…" at bounding box center [618, 154] width 870 height 203
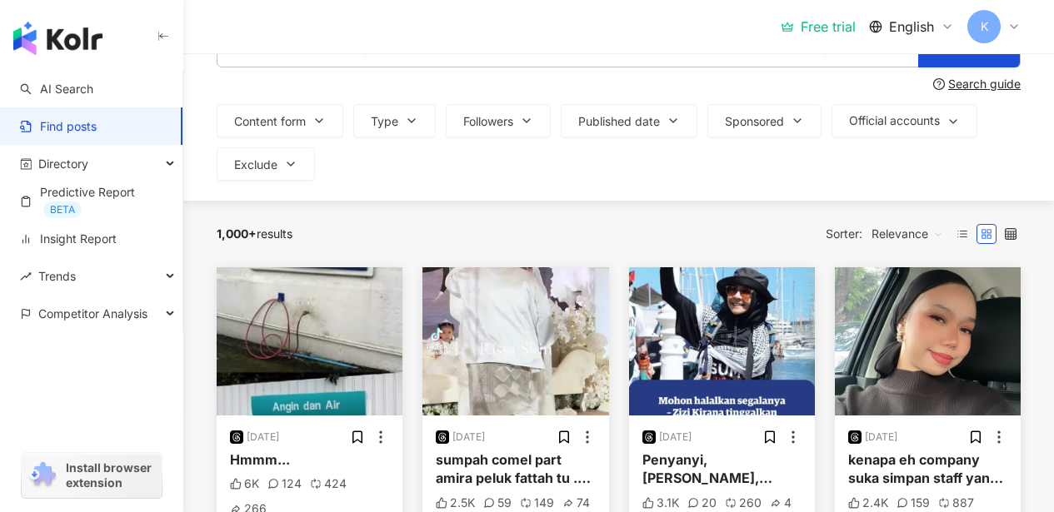
scroll to position [57, 0]
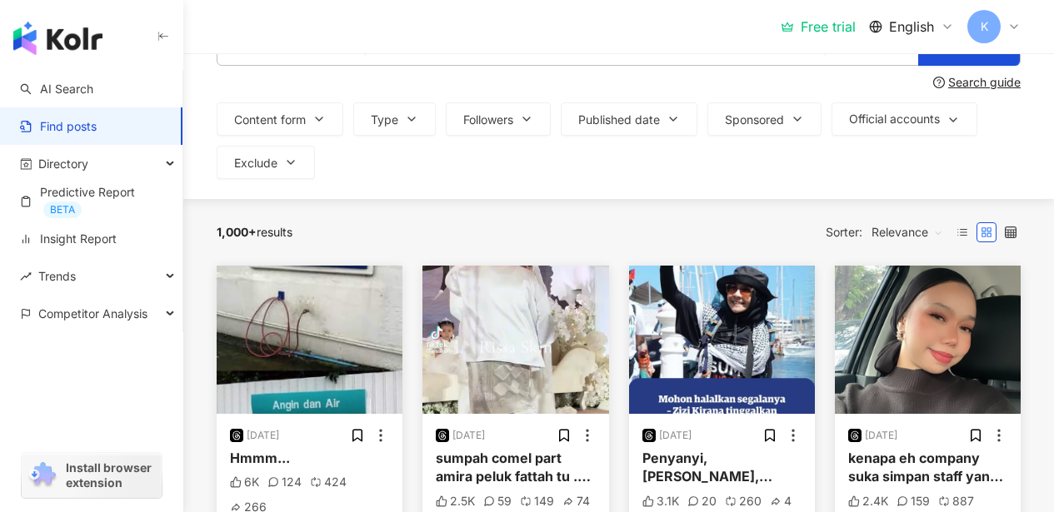
click at [923, 233] on span "Relevance" at bounding box center [907, 232] width 72 height 27
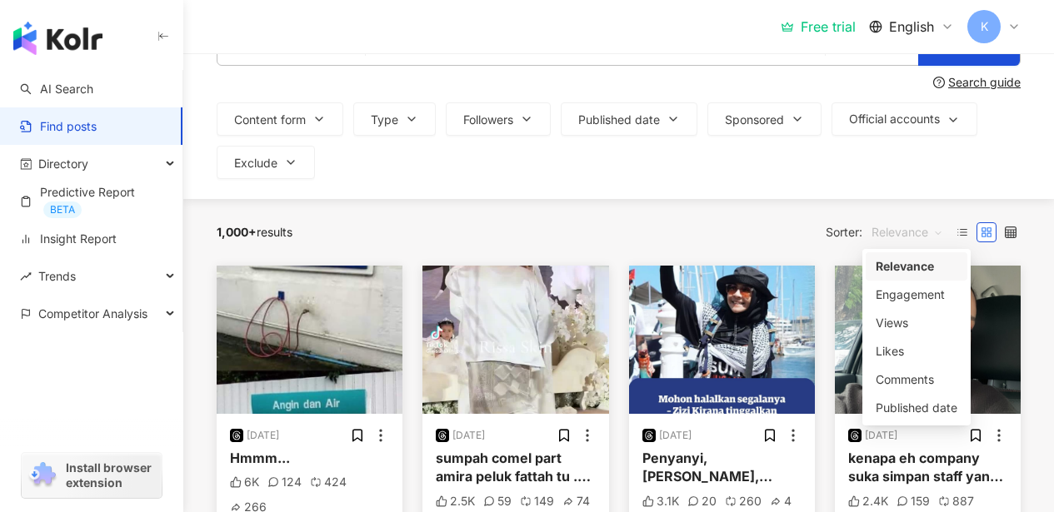
click at [930, 227] on span "Relevance" at bounding box center [907, 232] width 72 height 27
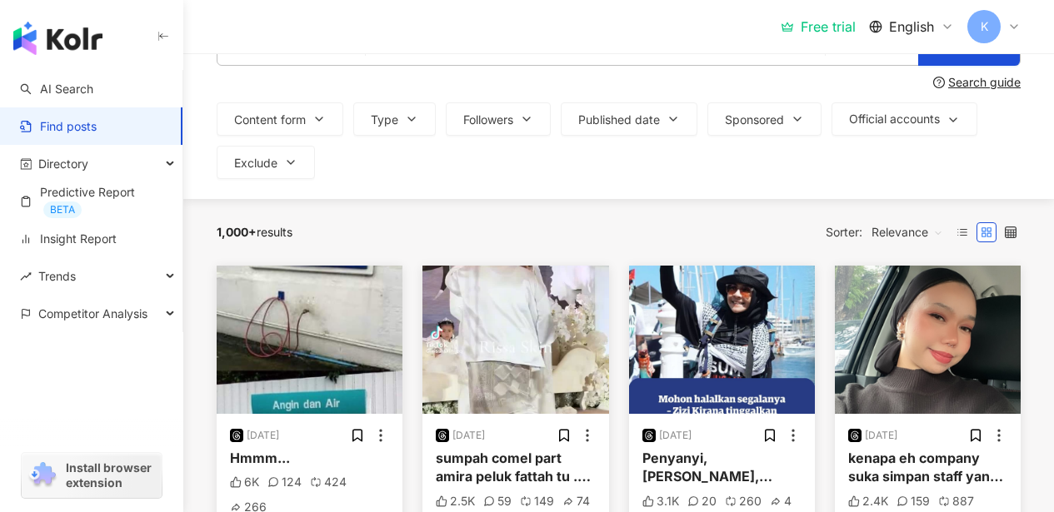
click at [910, 175] on div "Content form Type Followers Published date Sep 2025 Su Mo Tu We Th Fr Sa 31 1 2…" at bounding box center [619, 140] width 804 height 77
click at [940, 231] on span "Relevance" at bounding box center [907, 232] width 72 height 27
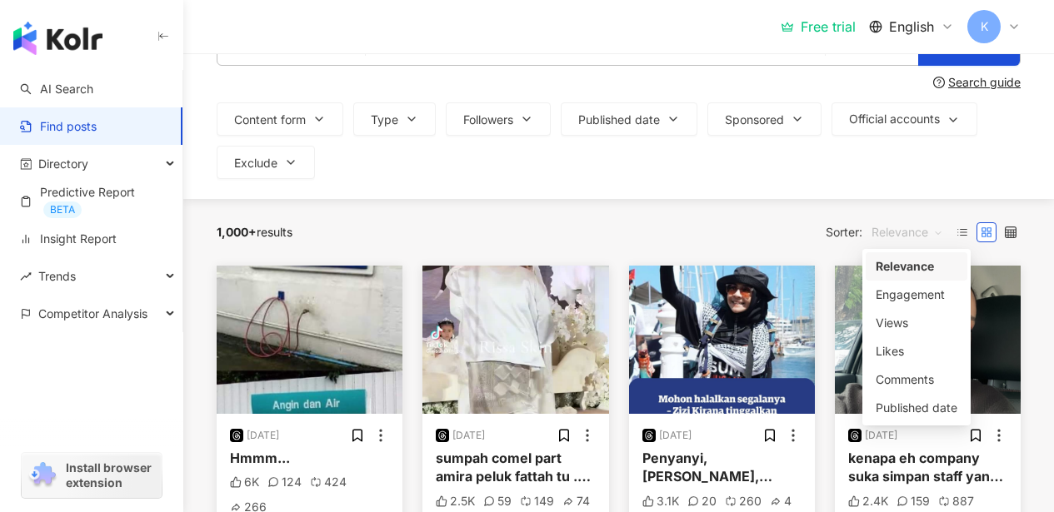
click at [806, 177] on div "Content form Type Followers Published date Sep 2025 Su Mo Tu We Th Fr Sa 31 1 2…" at bounding box center [619, 140] width 804 height 77
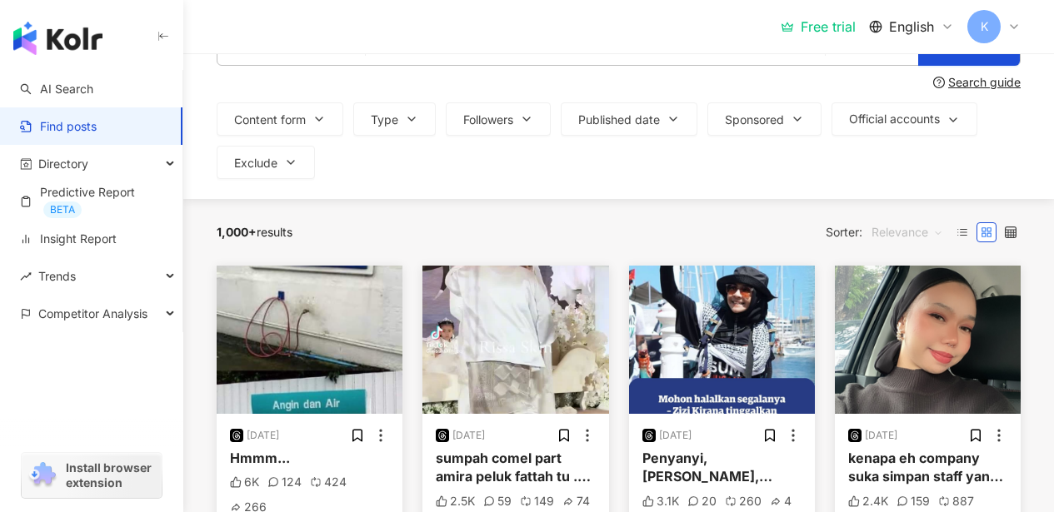
click at [924, 231] on span "Relevance" at bounding box center [907, 232] width 72 height 27
click at [895, 239] on span "Relevance" at bounding box center [907, 232] width 72 height 27
click at [940, 232] on span "Relevance" at bounding box center [907, 232] width 72 height 27
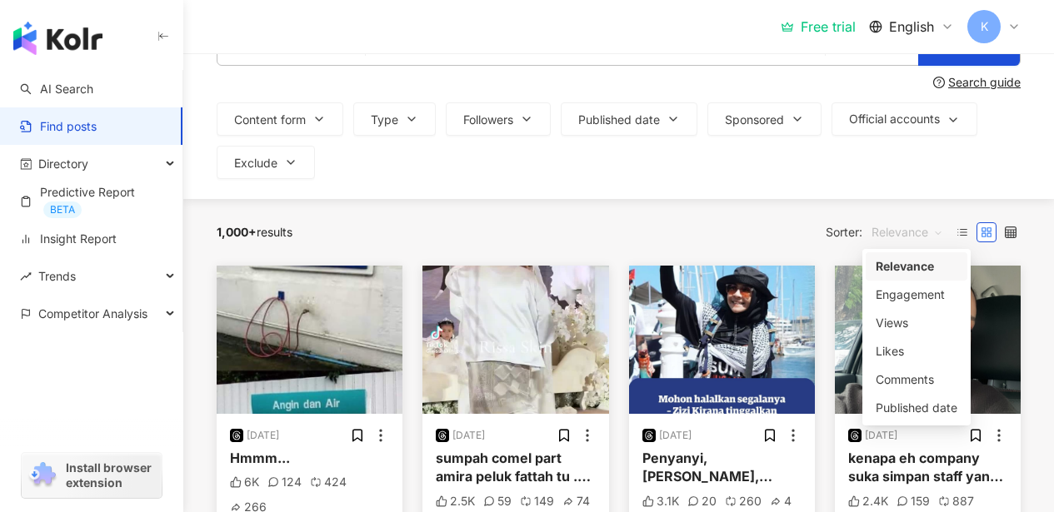
click at [937, 232] on span "Relevance" at bounding box center [907, 232] width 72 height 27
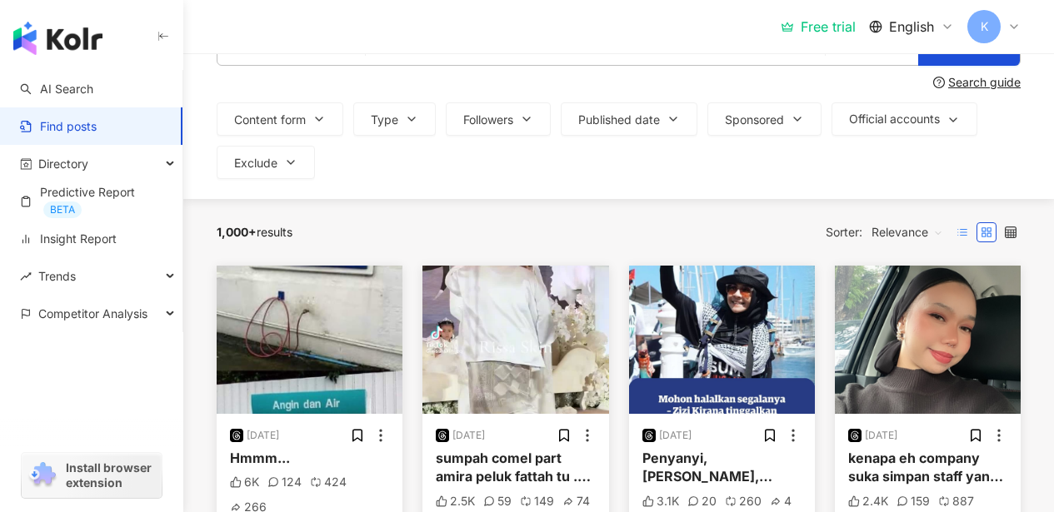
click at [965, 232] on icon at bounding box center [962, 233] width 12 height 12
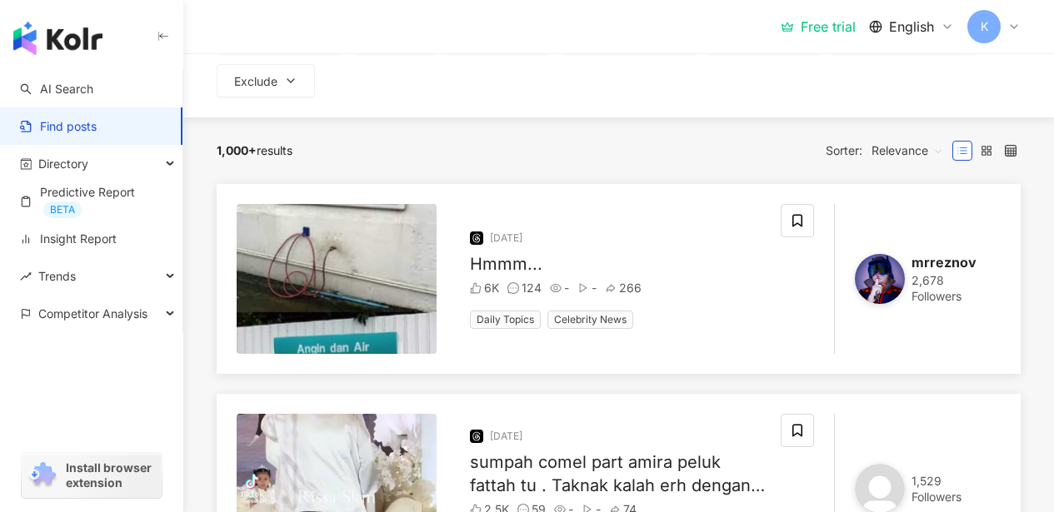
scroll to position [152, 0]
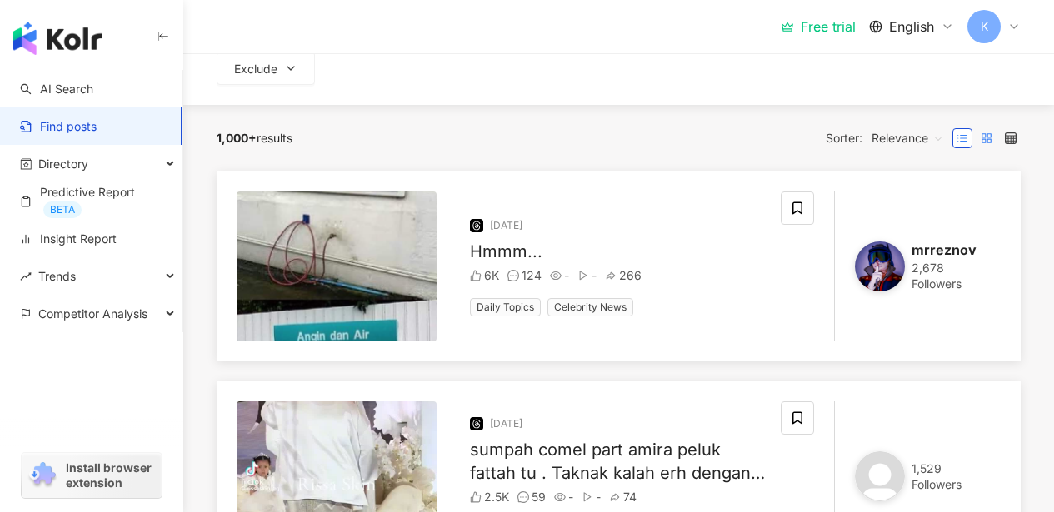
click at [987, 139] on rect at bounding box center [988, 140] width 3 height 3
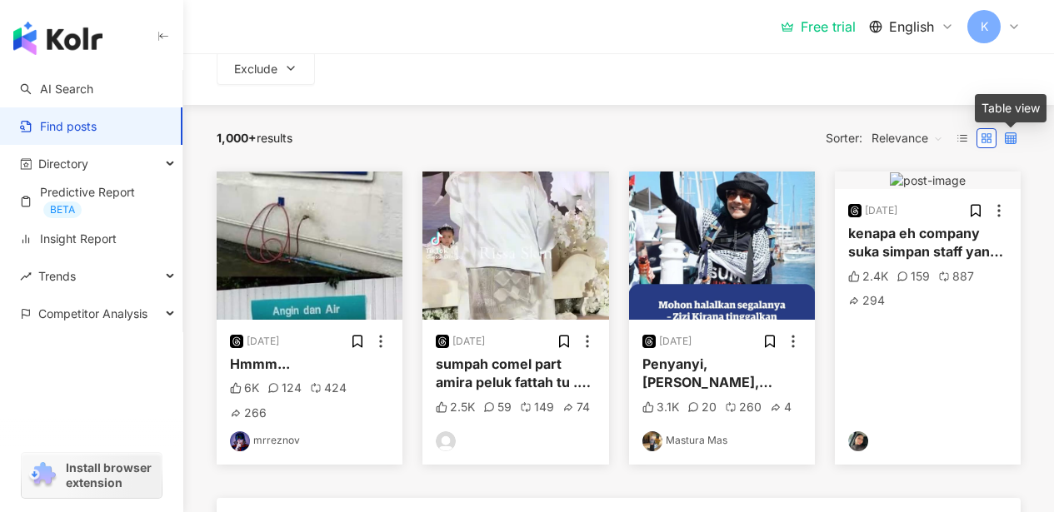
click at [1008, 137] on icon at bounding box center [1011, 138] width 12 height 12
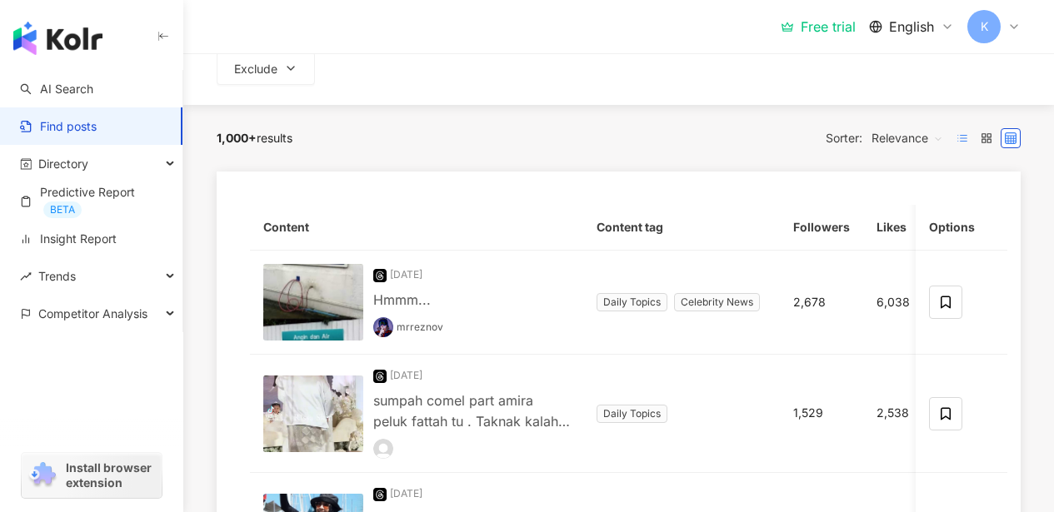
click at [965, 139] on icon at bounding box center [962, 138] width 12 height 12
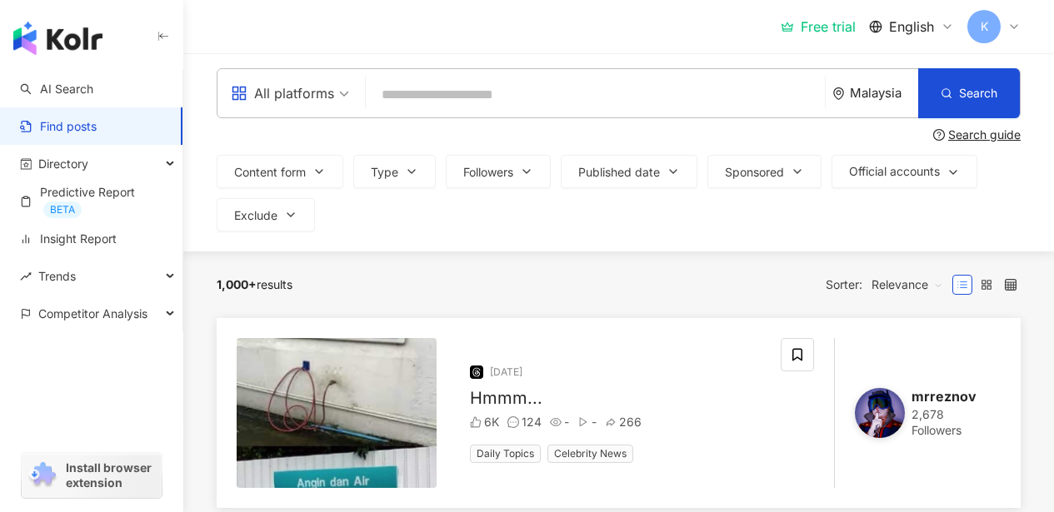
scroll to position [17, 0]
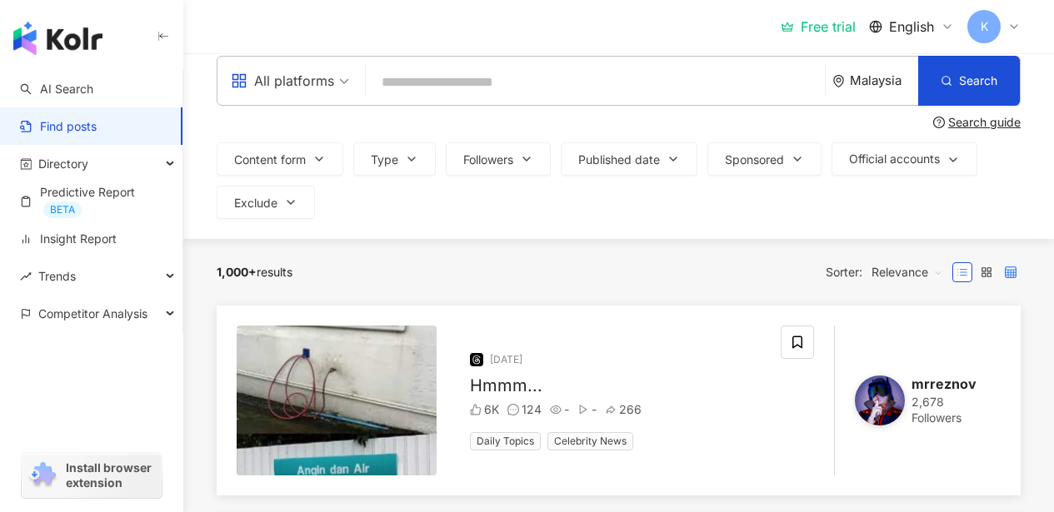
click at [1014, 272] on icon at bounding box center [1011, 273] width 12 height 12
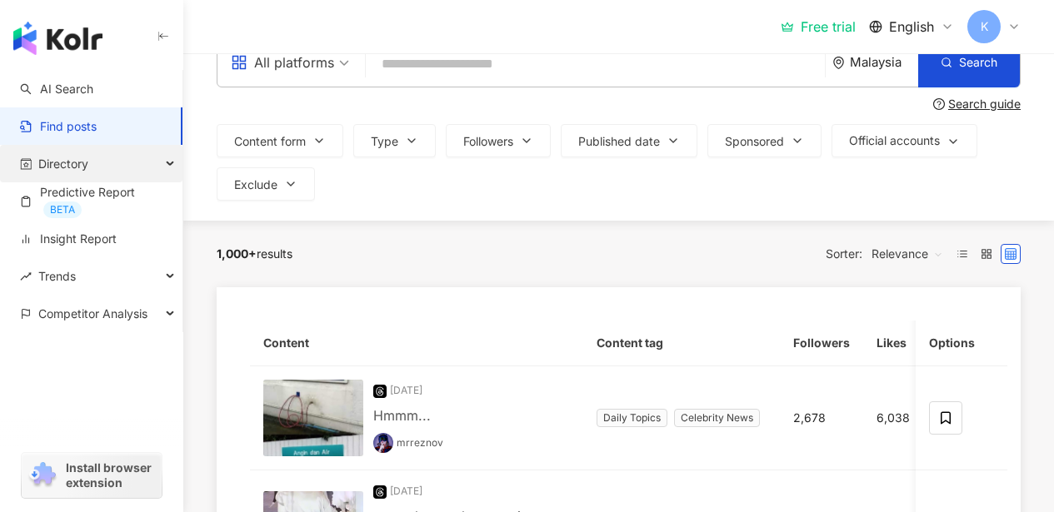
scroll to position [37, 0]
click at [87, 165] on span "Directory" at bounding box center [63, 163] width 50 height 37
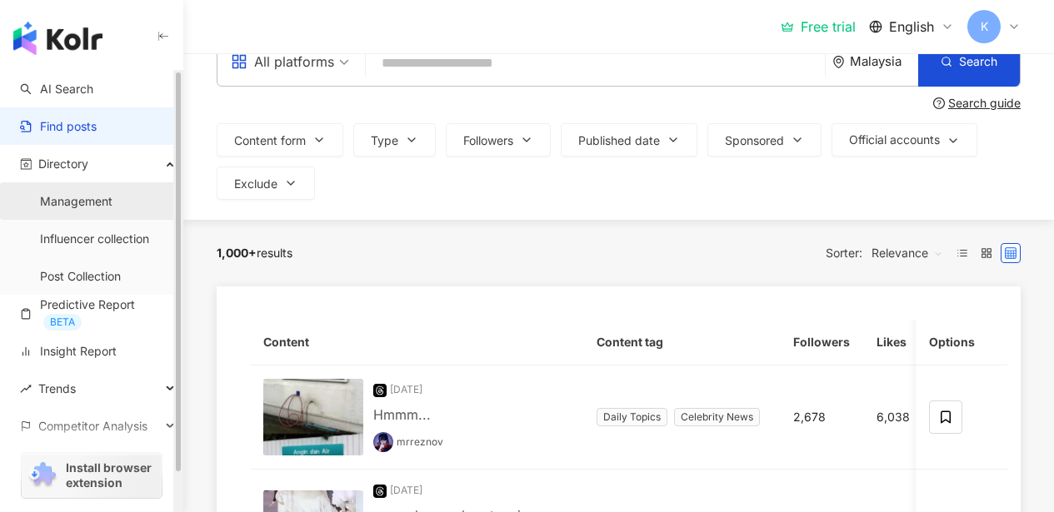
click at [112, 203] on link "Management" at bounding box center [76, 201] width 72 height 17
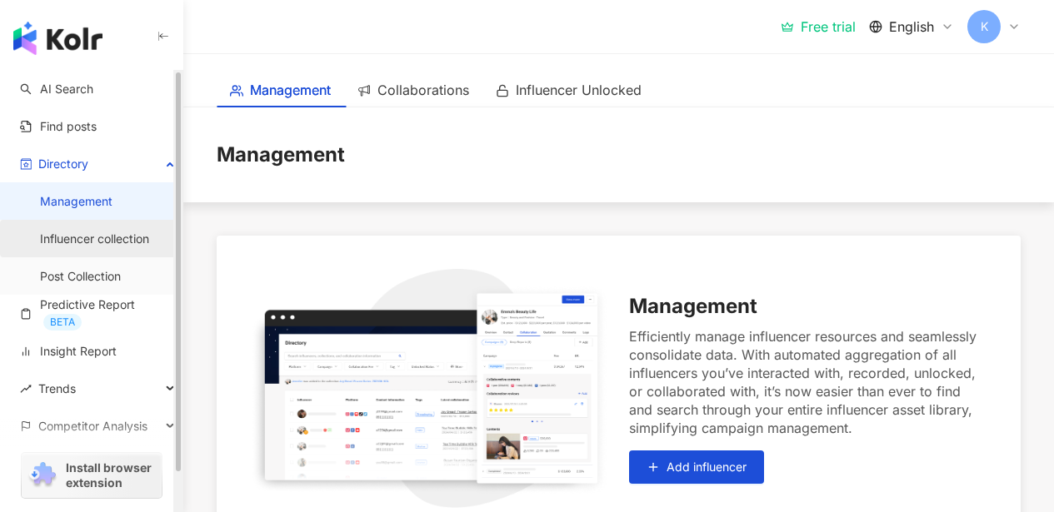
click at [105, 243] on link "Influencer collection" at bounding box center [94, 239] width 109 height 17
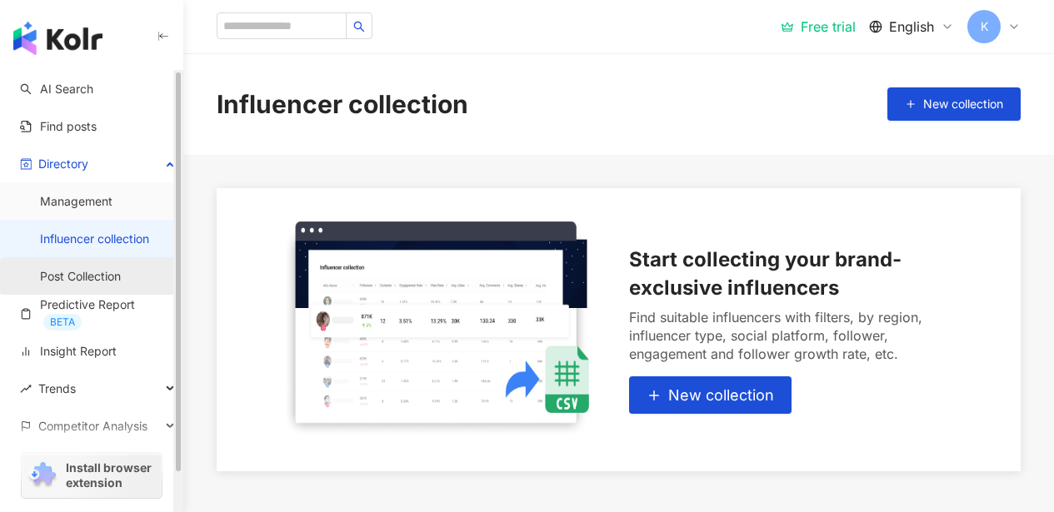
click at [105, 276] on link "Post Collection" at bounding box center [80, 276] width 81 height 17
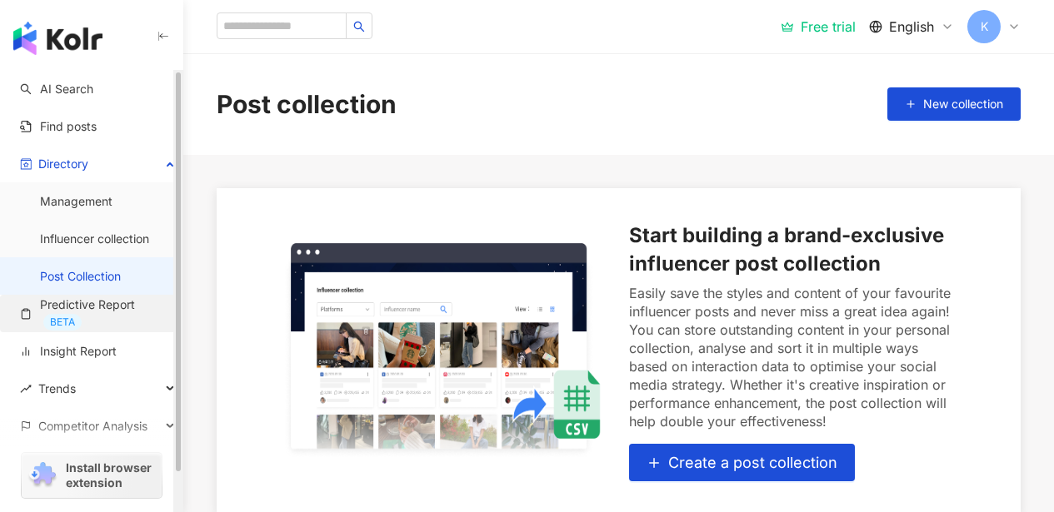
click at [92, 303] on link "Predictive Report BETA" at bounding box center [94, 314] width 149 height 34
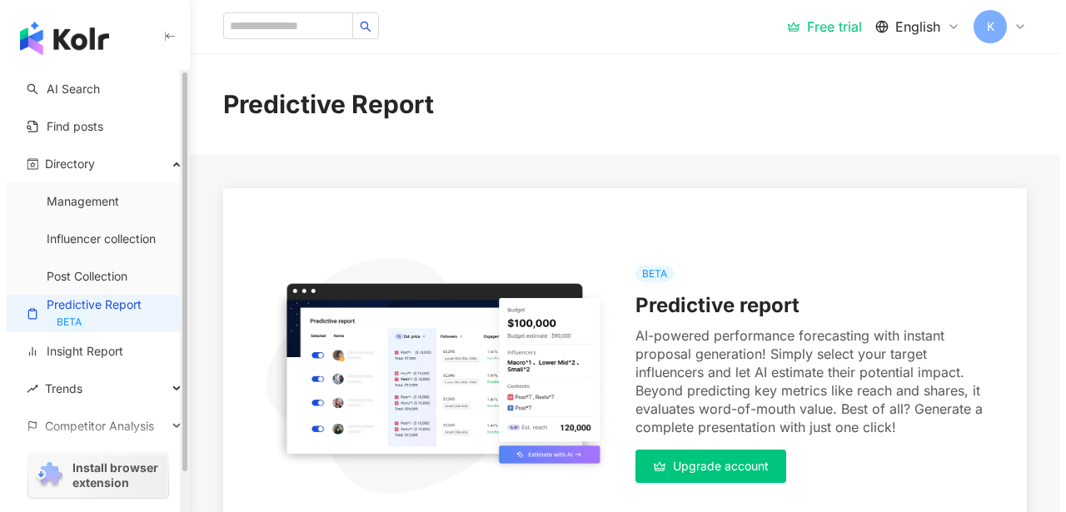
scroll to position [337, 0]
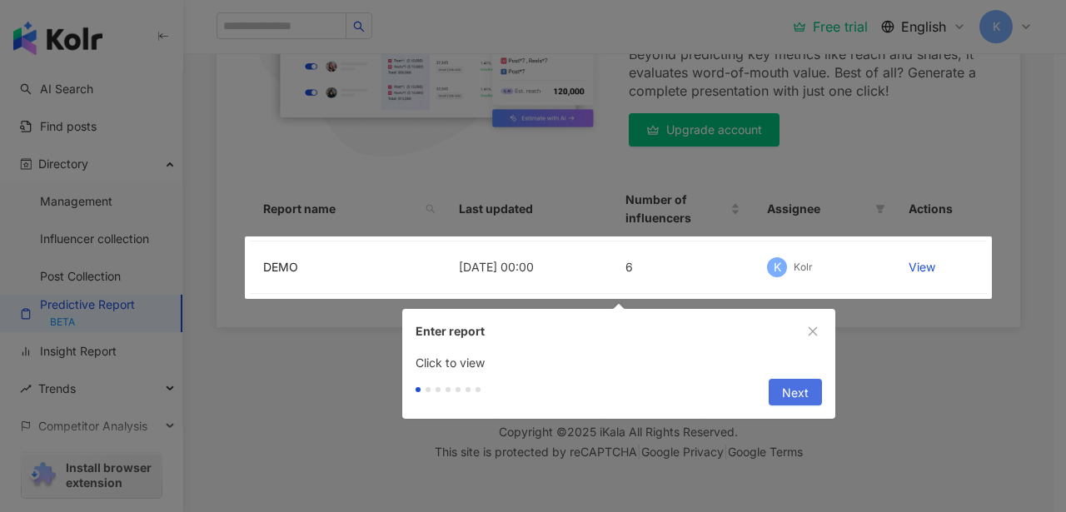
click at [786, 392] on span "Next" at bounding box center [795, 393] width 27 height 27
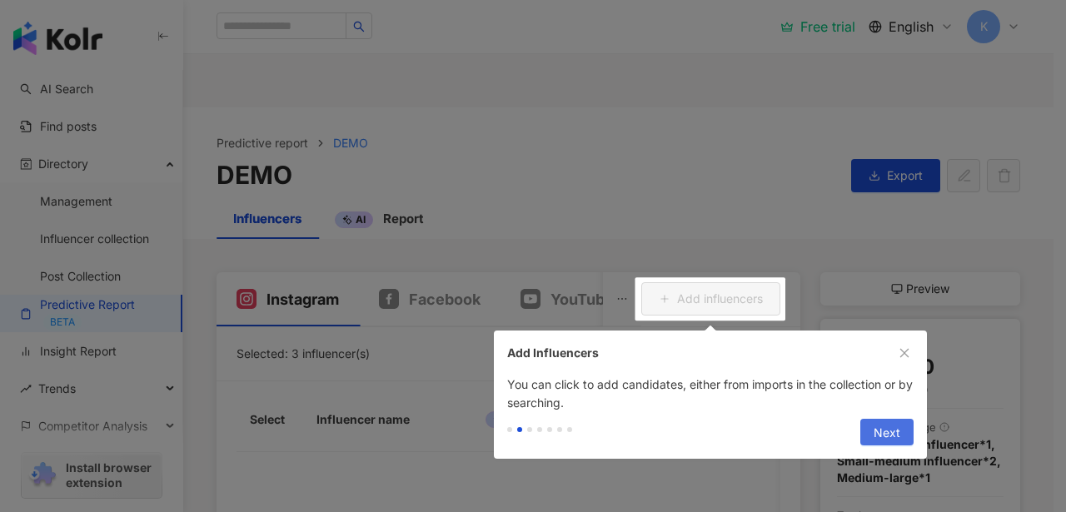
click at [887, 431] on span "Next" at bounding box center [887, 433] width 27 height 27
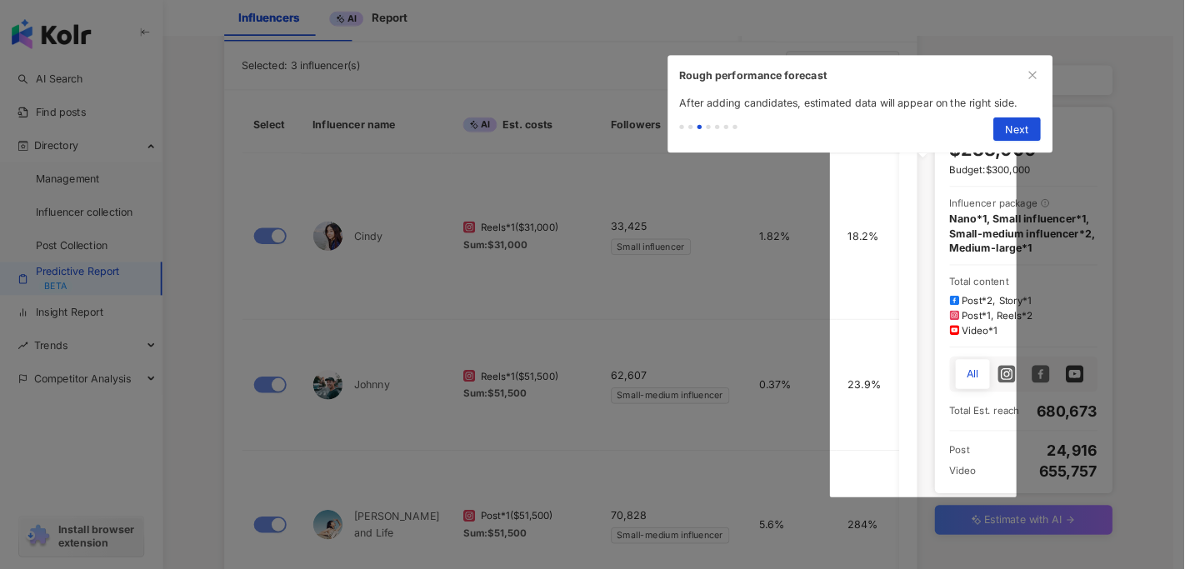
scroll to position [280, 0]
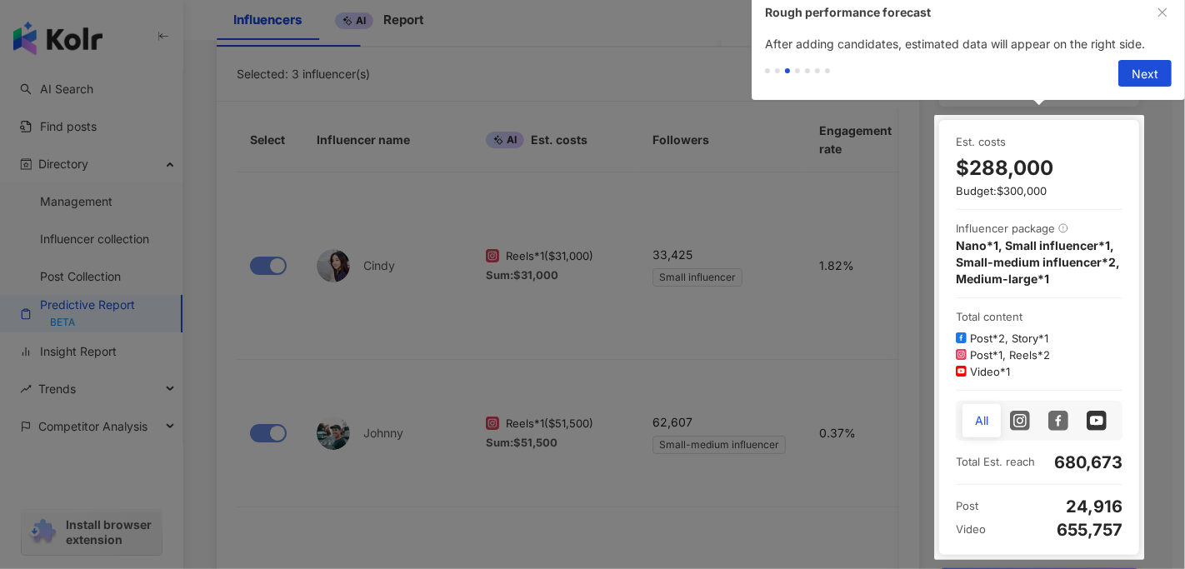
click at [873, 381] on div at bounding box center [592, 284] width 1185 height 569
click at [817, 277] on div at bounding box center [592, 284] width 1185 height 569
click at [1053, 69] on span "Next" at bounding box center [1144, 74] width 27 height 27
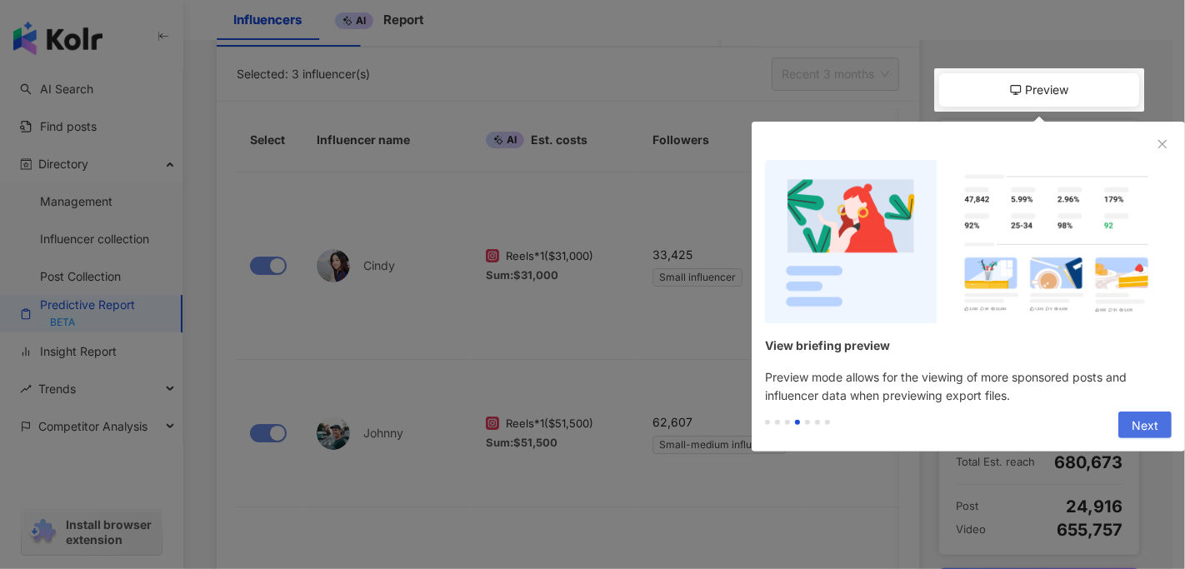
click at [1053, 419] on span "Next" at bounding box center [1144, 425] width 27 height 27
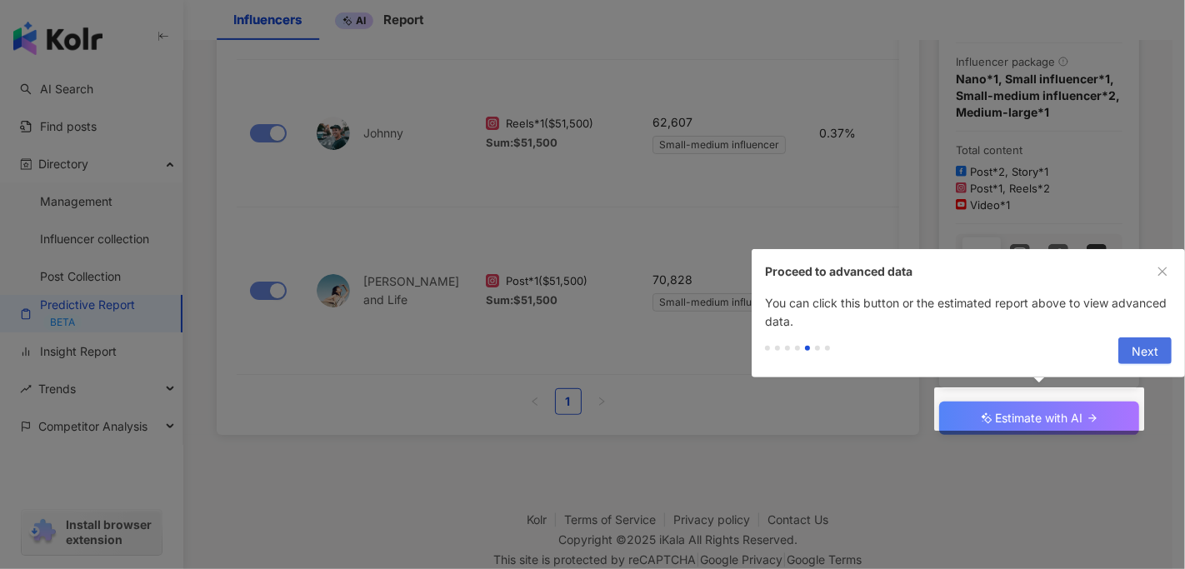
click at [1053, 342] on button "Next" at bounding box center [1144, 350] width 53 height 27
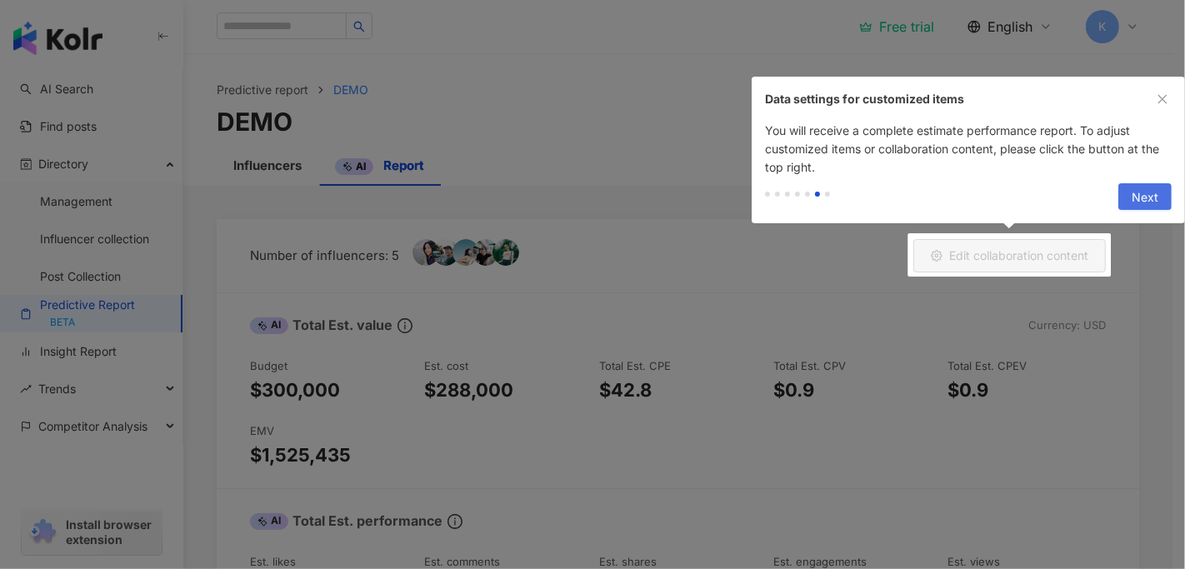
click at [1053, 191] on button "Next" at bounding box center [1144, 196] width 53 height 27
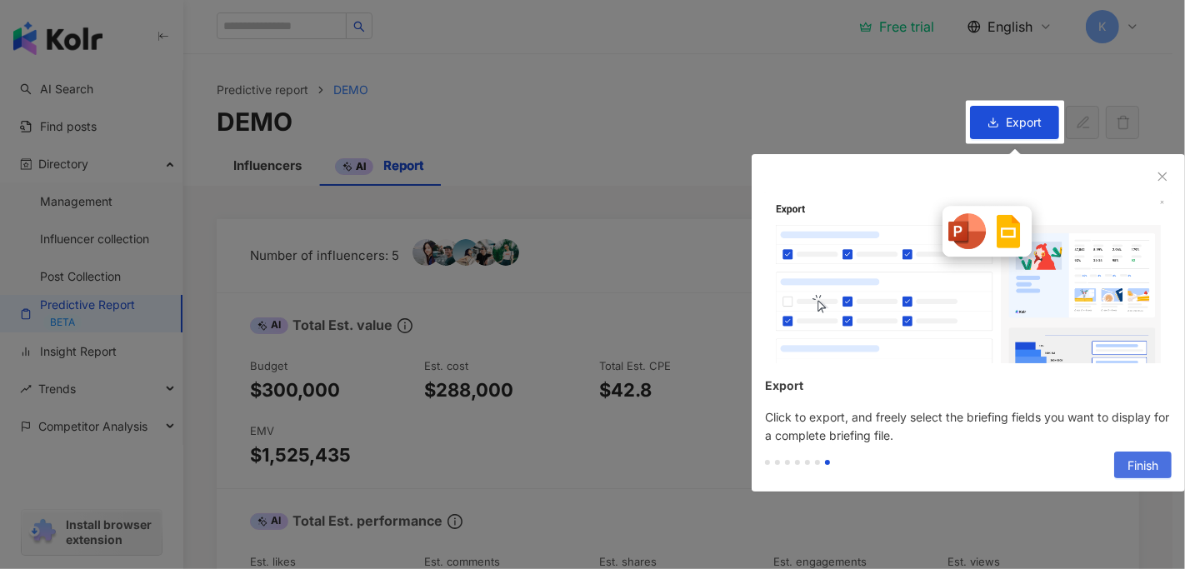
click at [1053, 461] on span "Finish" at bounding box center [1142, 465] width 31 height 27
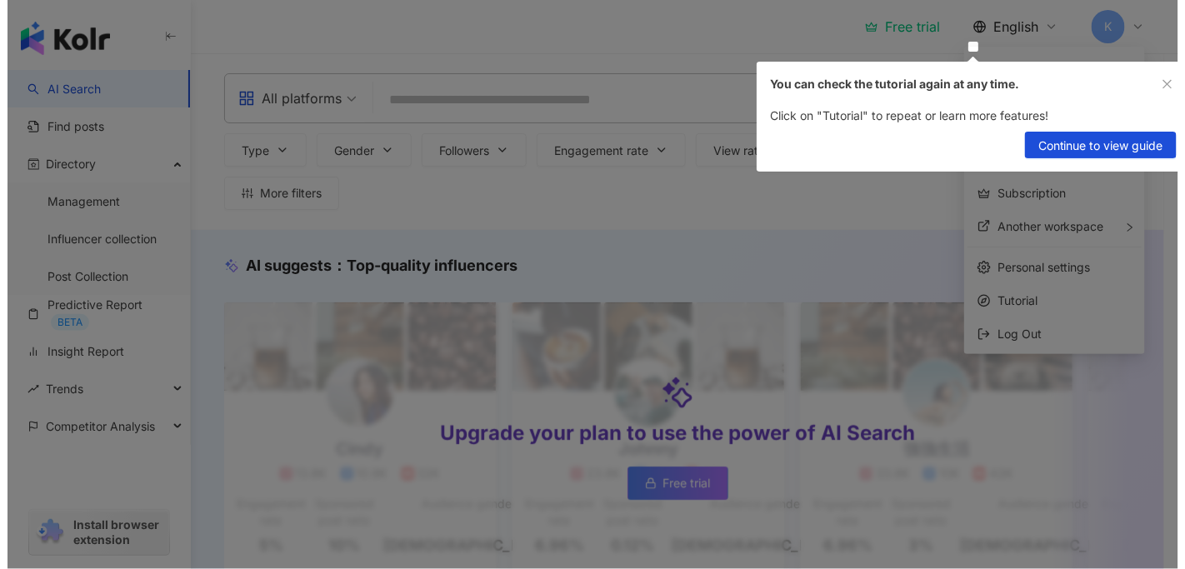
scroll to position [184, 0]
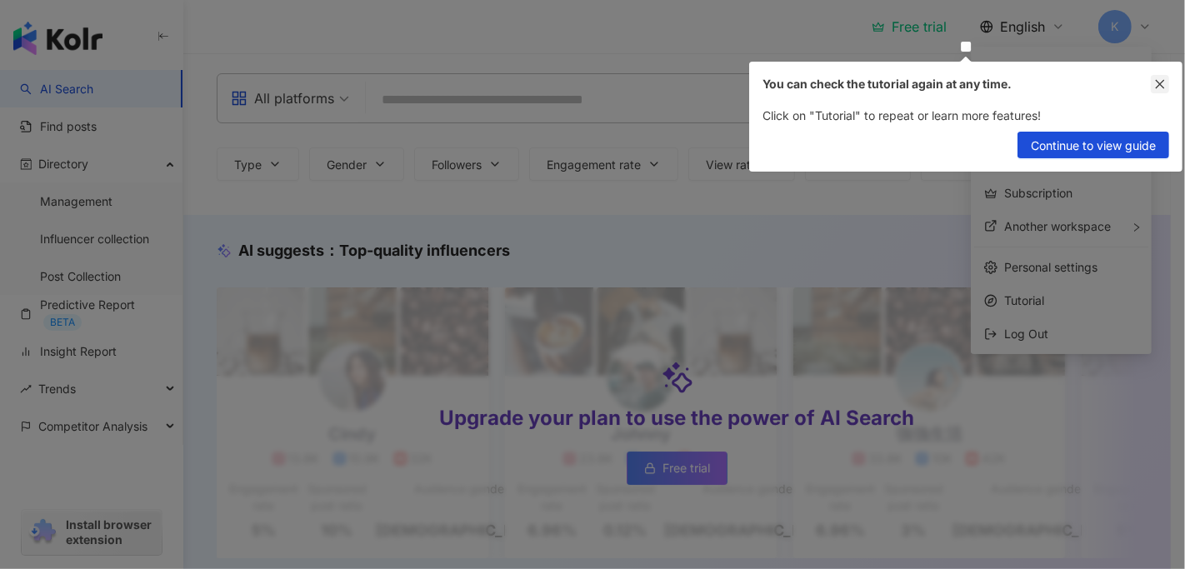
click at [1053, 83] on icon "close" at bounding box center [1160, 84] width 12 height 12
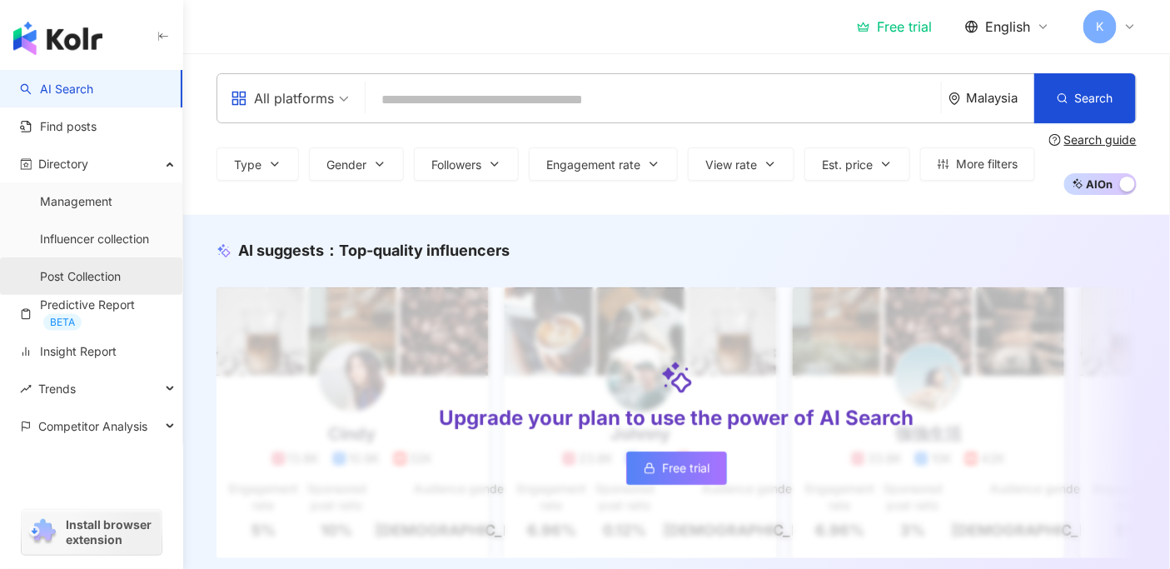
click at [109, 279] on link "Post Collection" at bounding box center [80, 276] width 81 height 17
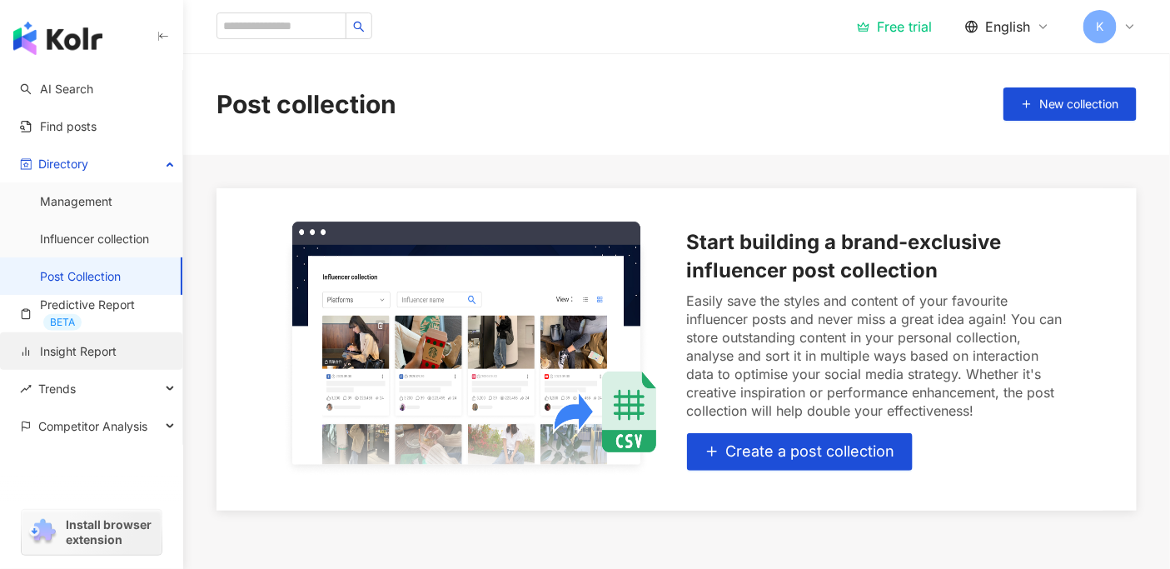
click at [117, 352] on link "Insight Report" at bounding box center [68, 351] width 97 height 17
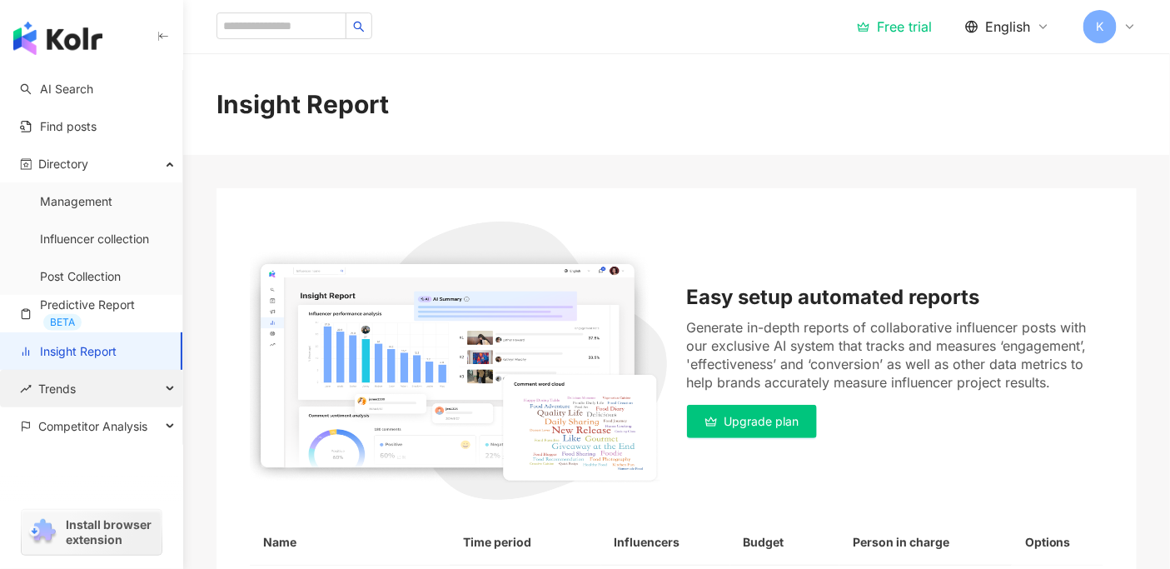
click at [133, 390] on div "Trends" at bounding box center [91, 388] width 182 height 37
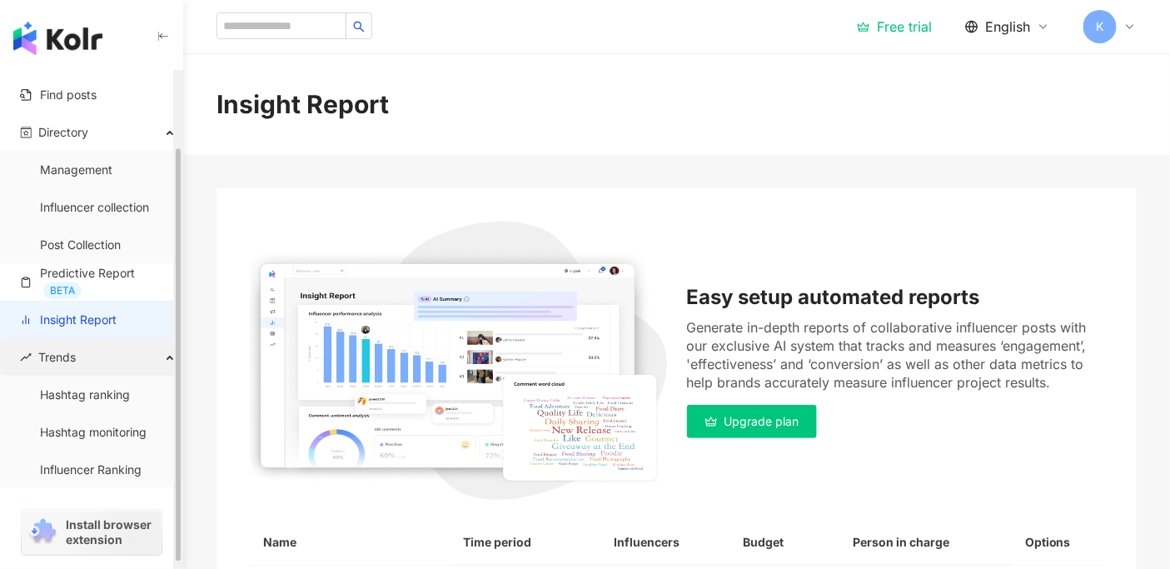
scroll to position [97, 0]
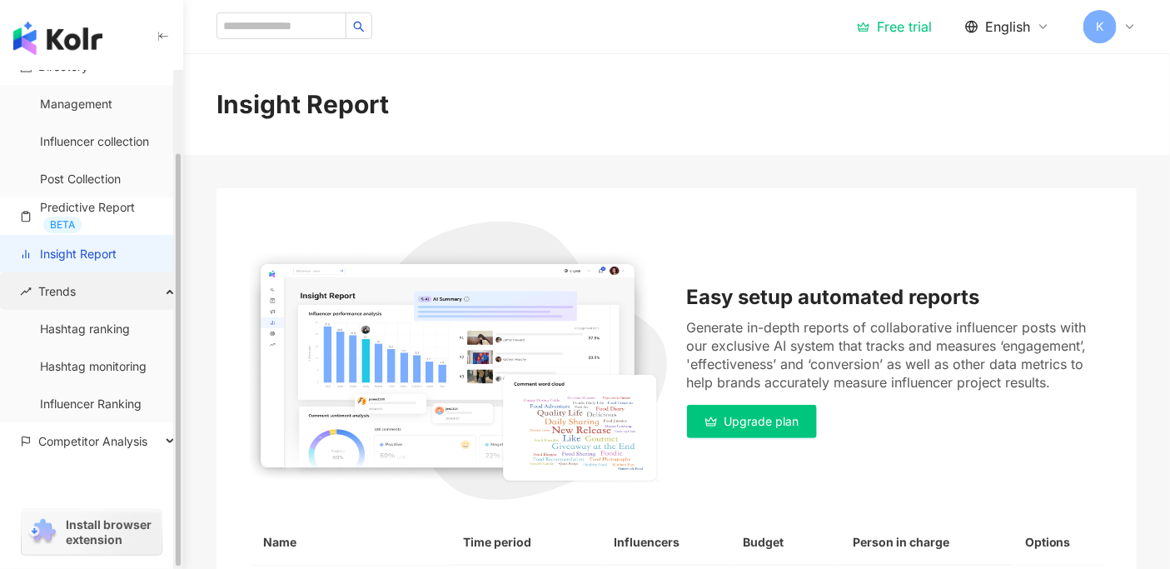
click at [158, 293] on div "Trends" at bounding box center [91, 290] width 182 height 37
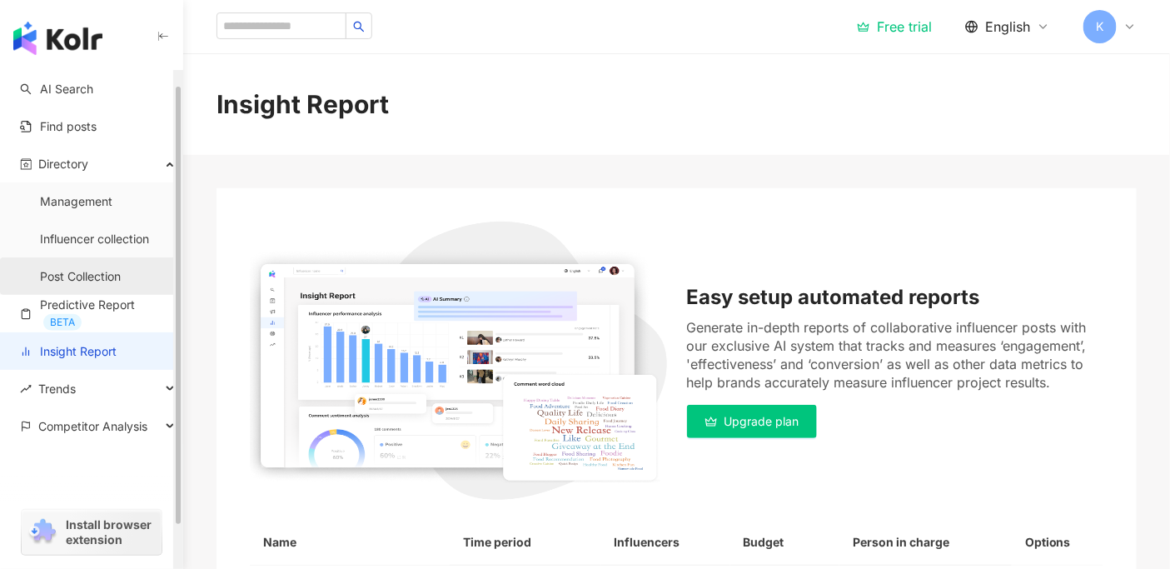
scroll to position [0, 0]
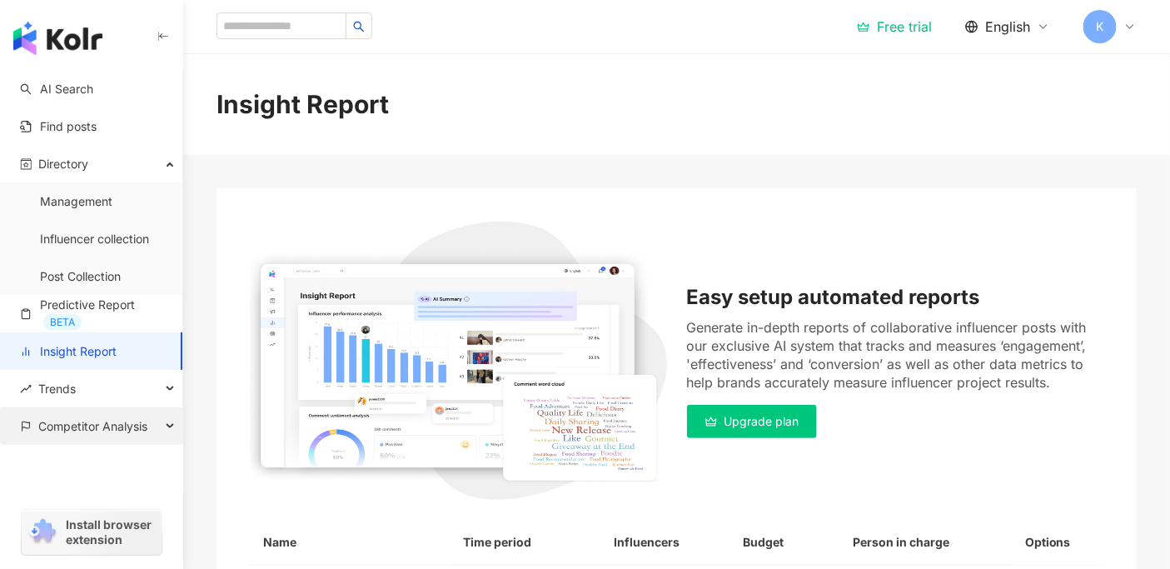
click at [99, 417] on span "Competitor Analysis" at bounding box center [92, 425] width 109 height 37
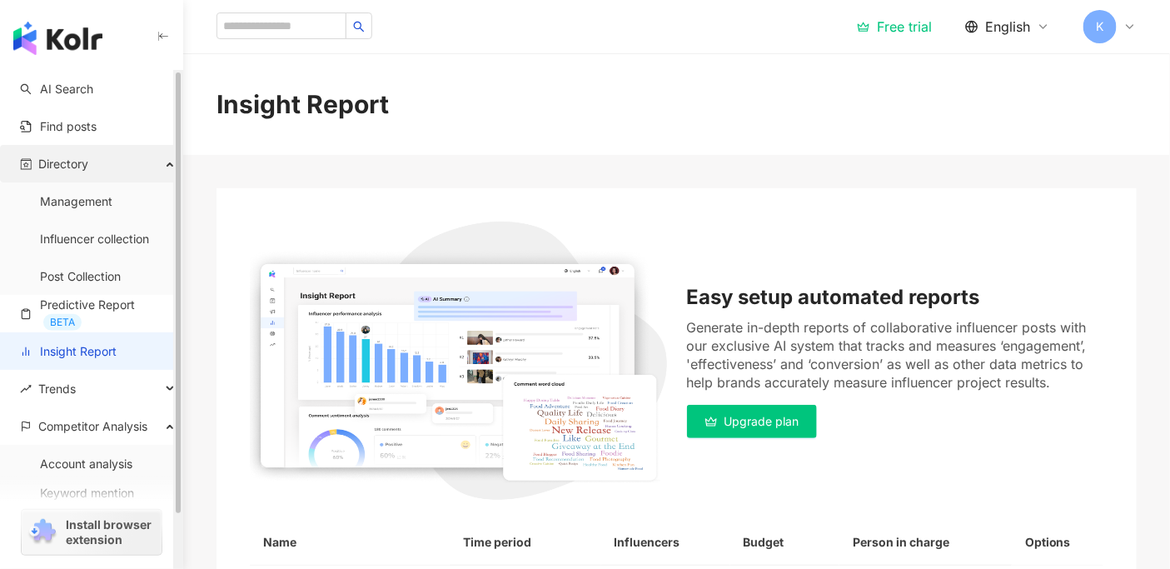
click at [94, 169] on div "Directory" at bounding box center [91, 163] width 182 height 37
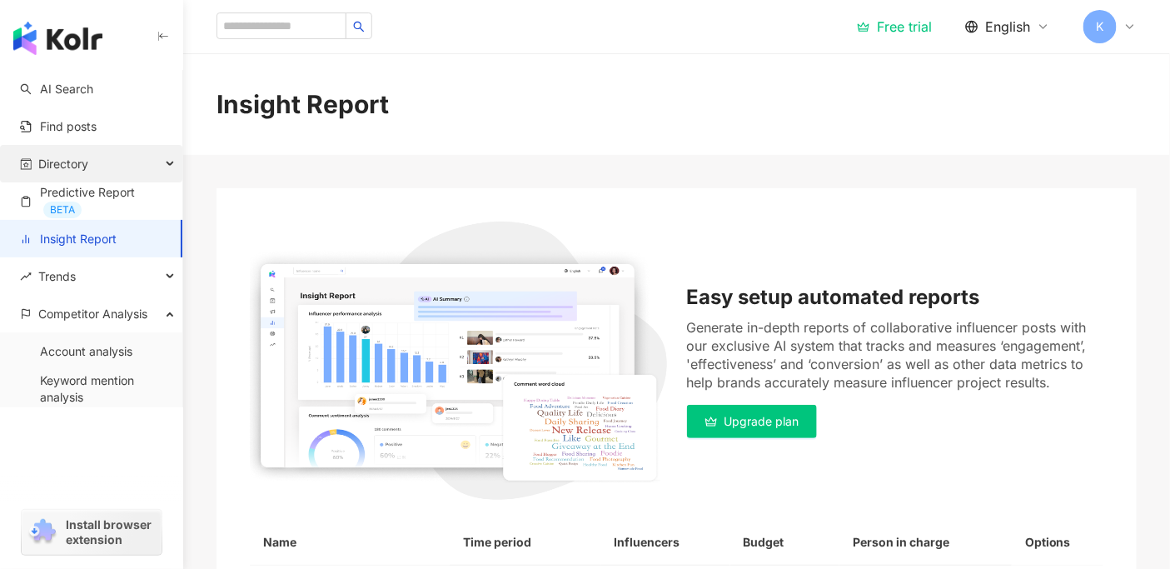
click at [95, 164] on div "Directory" at bounding box center [91, 163] width 182 height 37
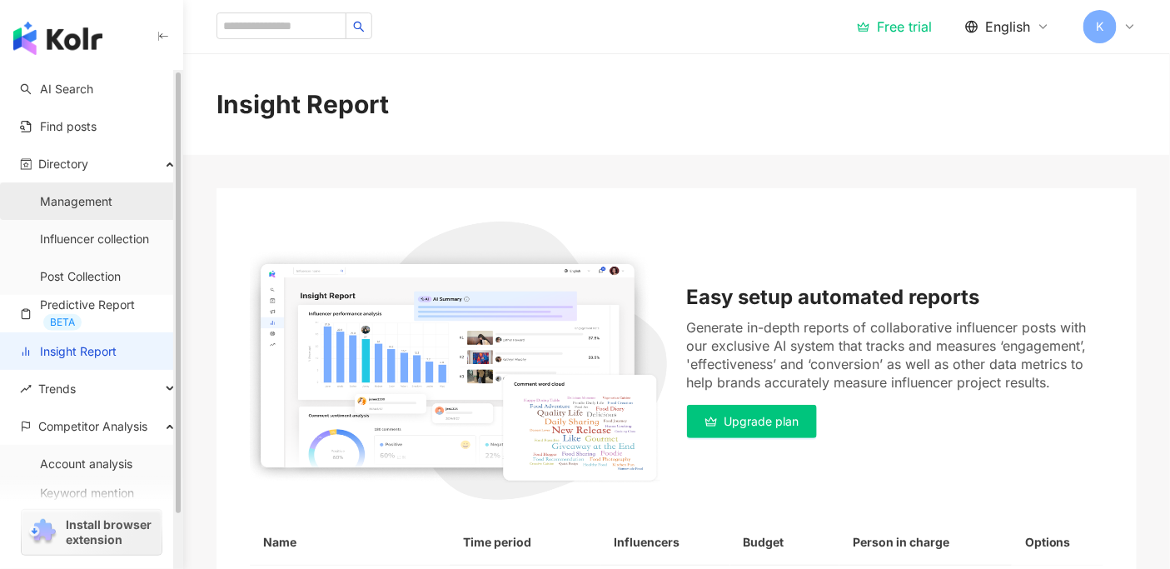
click at [90, 206] on link "Management" at bounding box center [76, 201] width 72 height 17
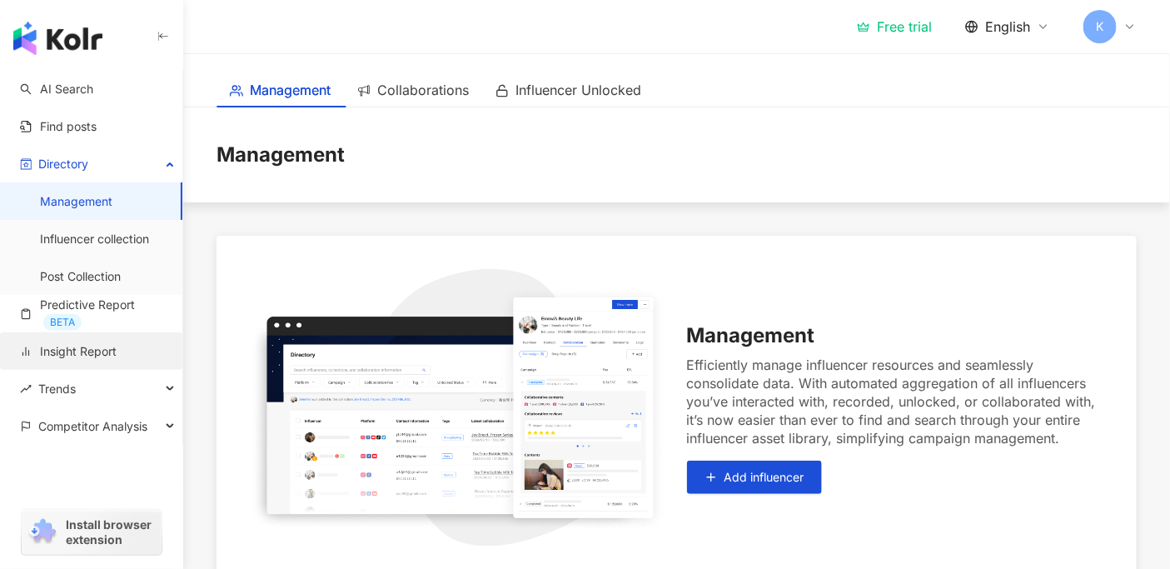
click at [54, 347] on link "Insight Report" at bounding box center [68, 351] width 97 height 17
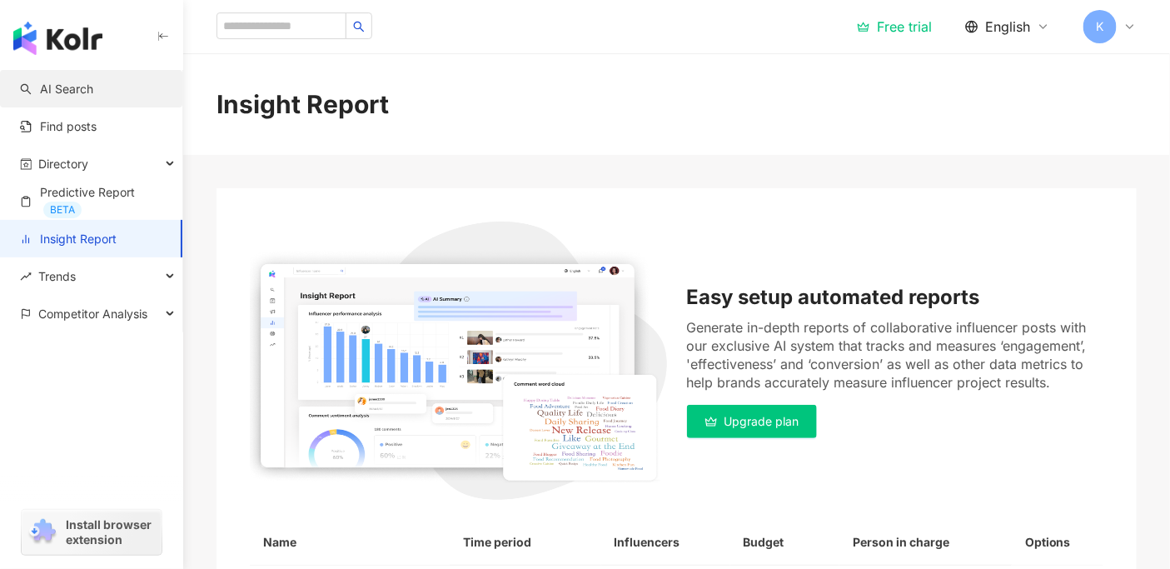
click at [72, 91] on link "AI Search" at bounding box center [56, 89] width 73 height 17
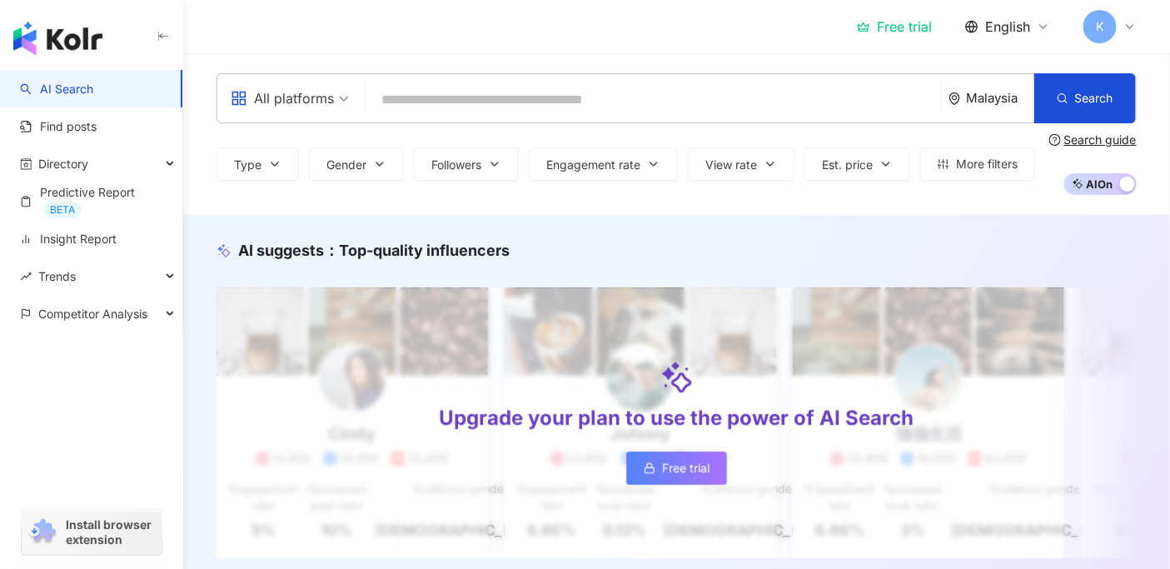
click at [900, 31] on div "Free trial" at bounding box center [894, 26] width 75 height 17
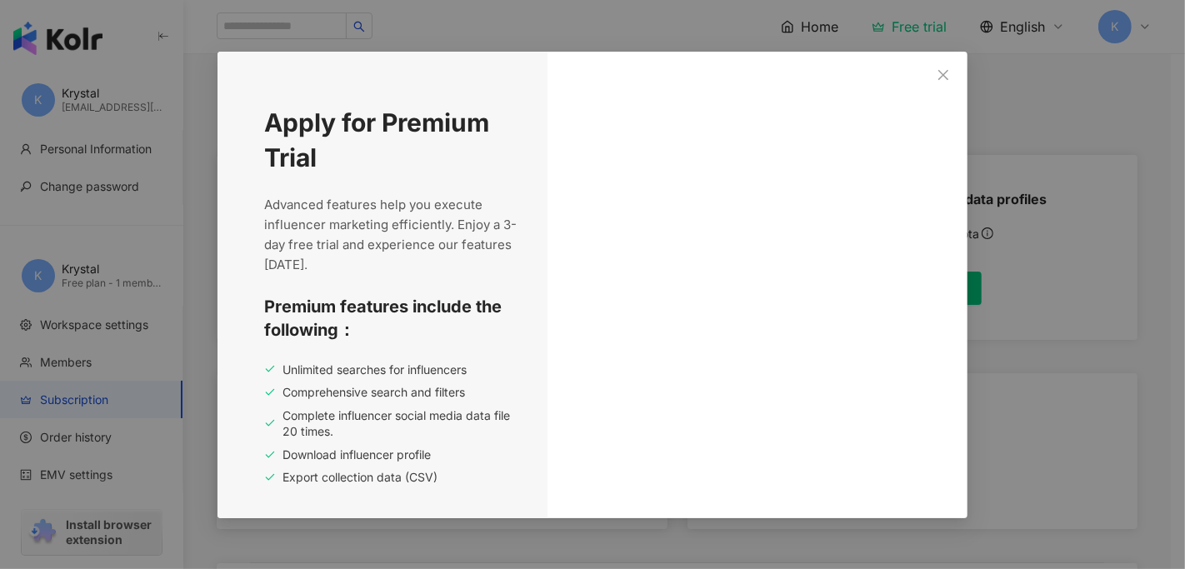
click at [447, 370] on div "Unlimited searches for influencers" at bounding box center [390, 370] width 253 height 17
click at [305, 341] on div "Premium features include the following： Unlimited searches for influencers Comp…" at bounding box center [390, 391] width 253 height 192
click at [331, 302] on span "Premium features include the following：" at bounding box center [390, 318] width 253 height 47
click at [403, 299] on span "Premium features include the following：" at bounding box center [390, 318] width 253 height 47
click at [937, 75] on icon "close" at bounding box center [942, 74] width 13 height 13
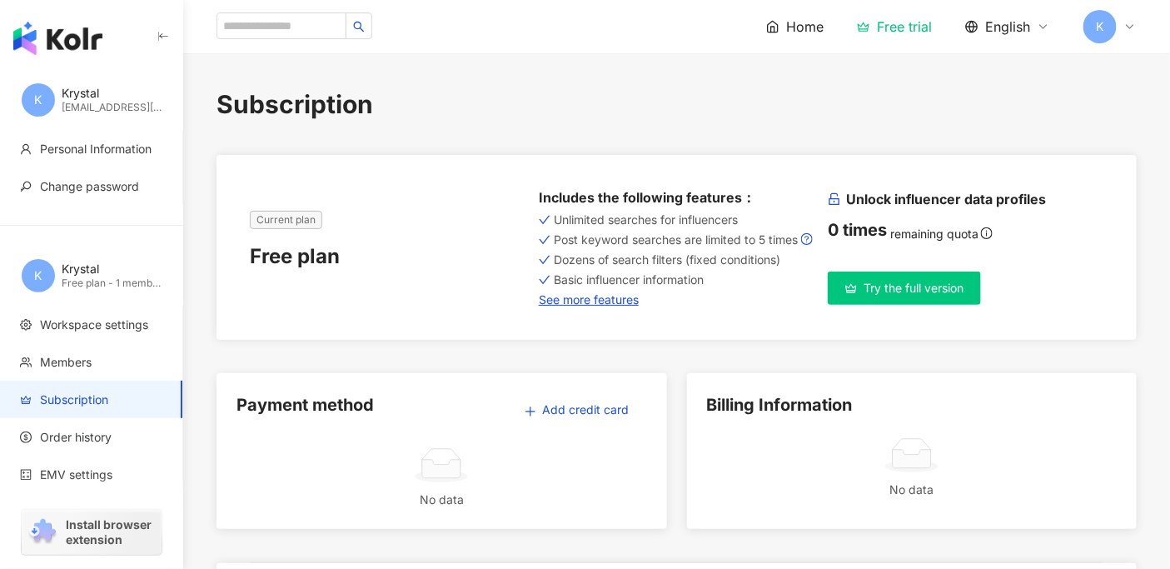
click at [1053, 19] on div "K" at bounding box center [1110, 26] width 53 height 33
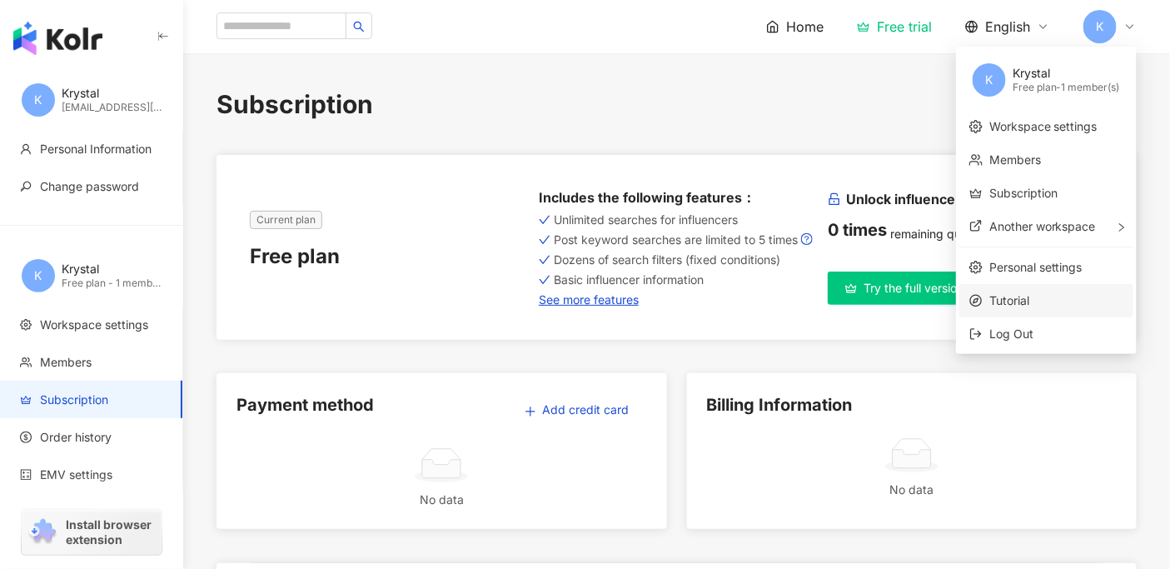
click at [1020, 294] on span "Tutorial" at bounding box center [1057, 301] width 134 height 18
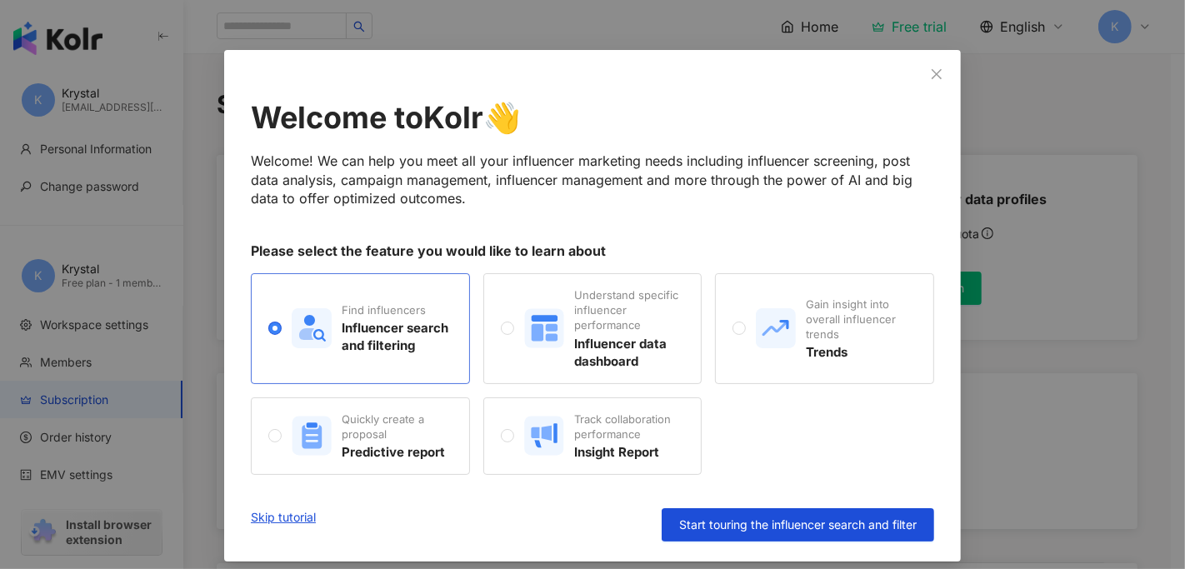
scroll to position [35, 0]
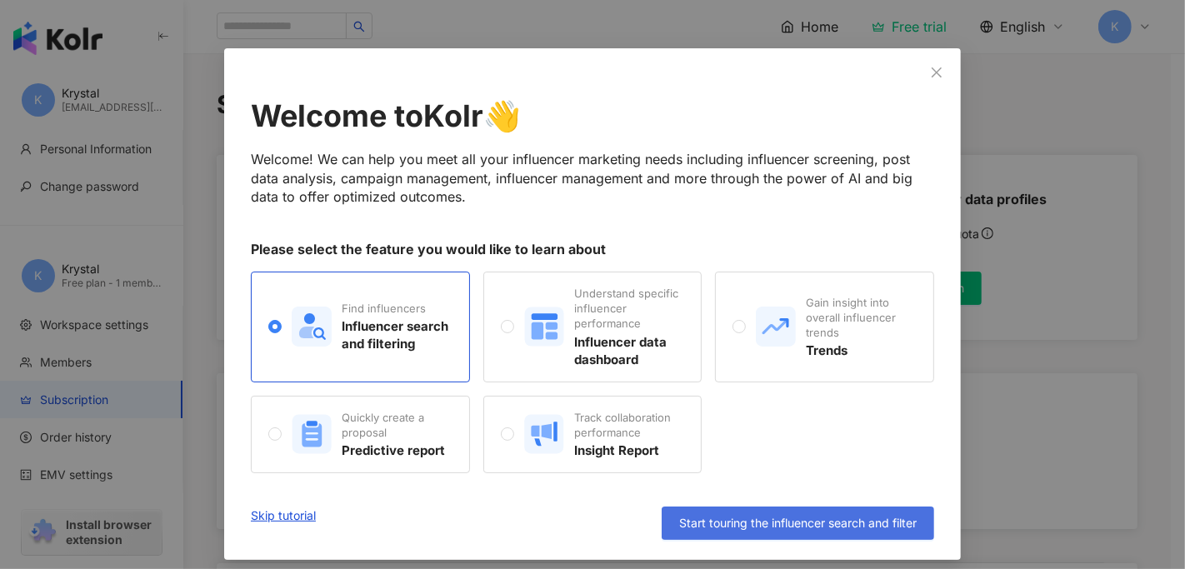
click at [781, 511] on span "Start touring the influencer search and filter" at bounding box center [797, 522] width 237 height 13
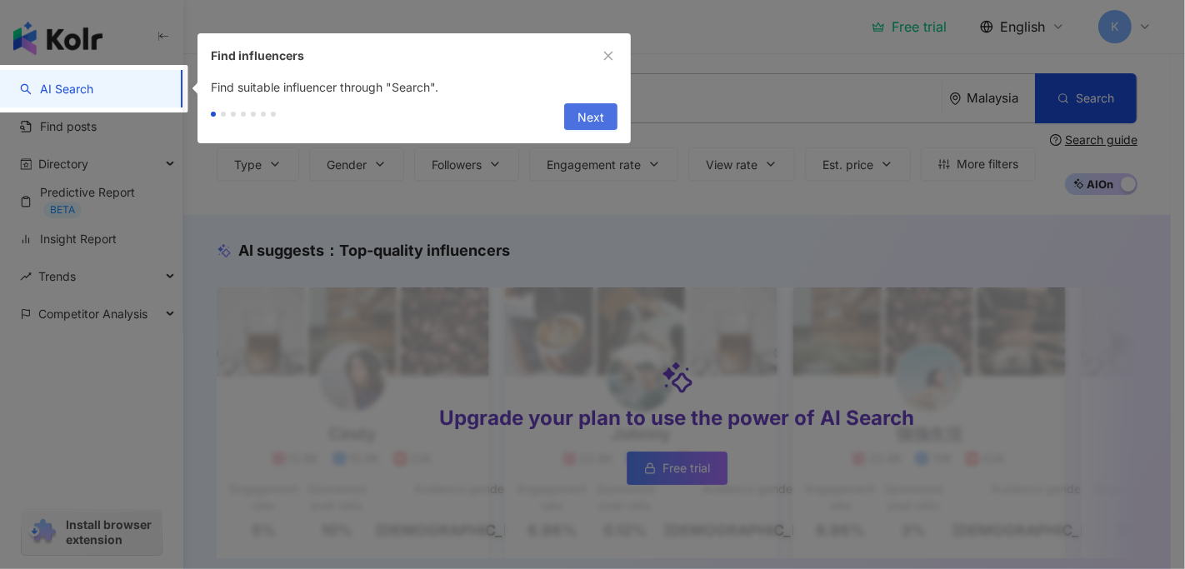
click at [585, 112] on span "Next" at bounding box center [590, 117] width 27 height 27
type input "**********"
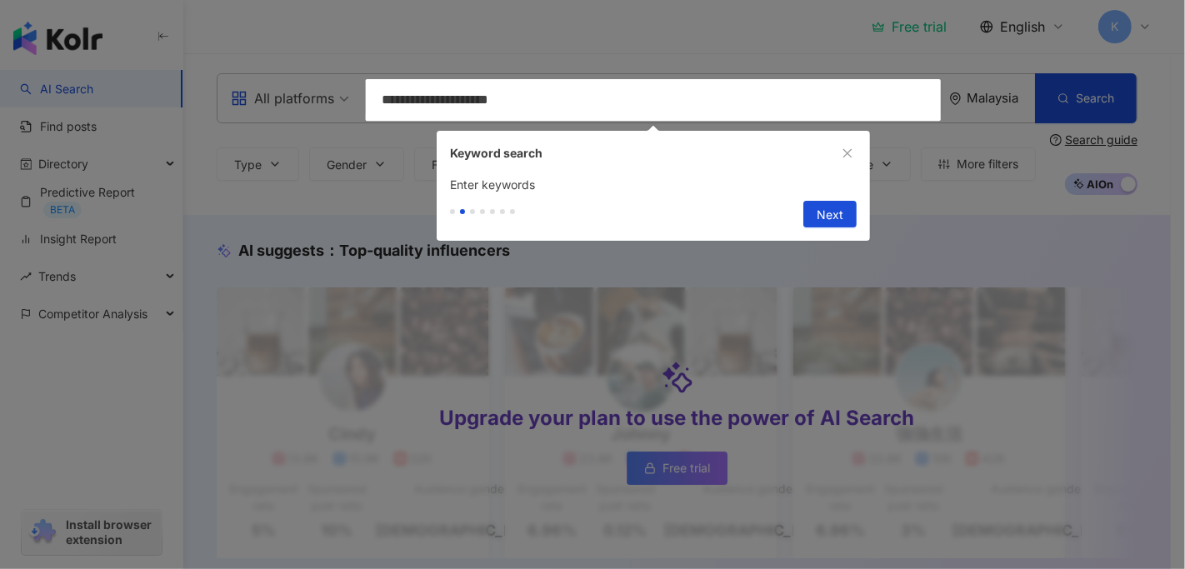
click at [828, 222] on span "Next" at bounding box center [829, 215] width 27 height 27
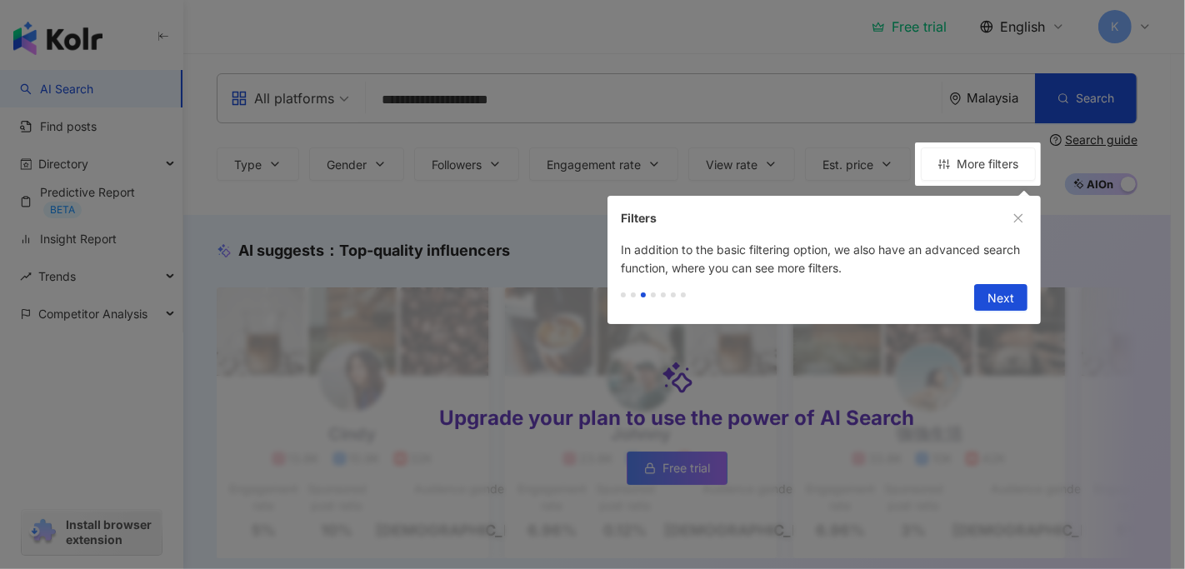
click at [1017, 219] on icon "close" at bounding box center [1018, 218] width 12 height 12
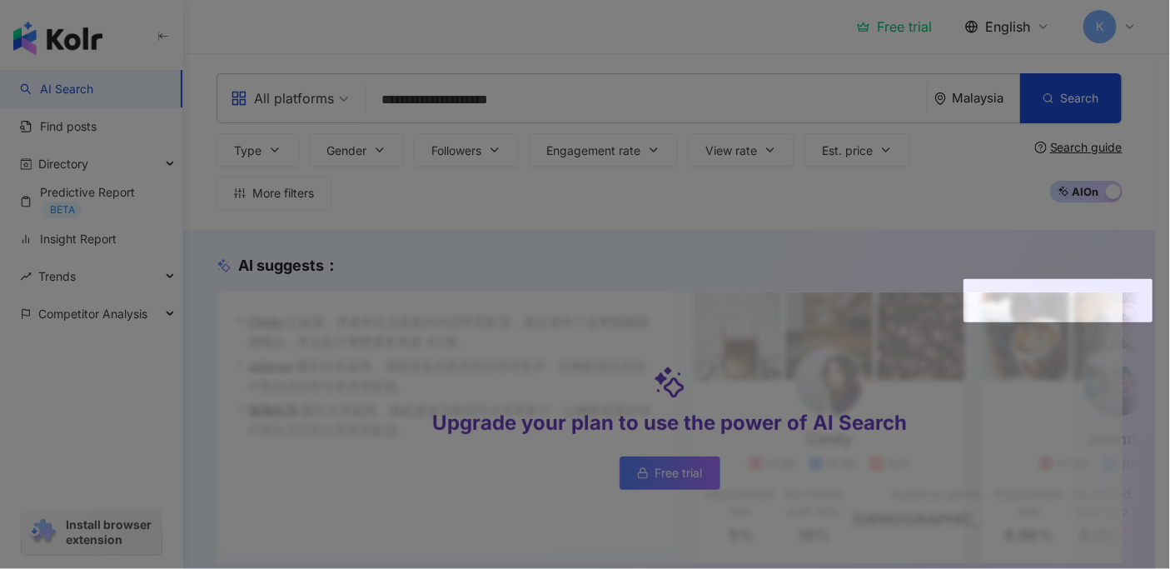
click at [1053, 20] on div at bounding box center [585, 284] width 1170 height 569
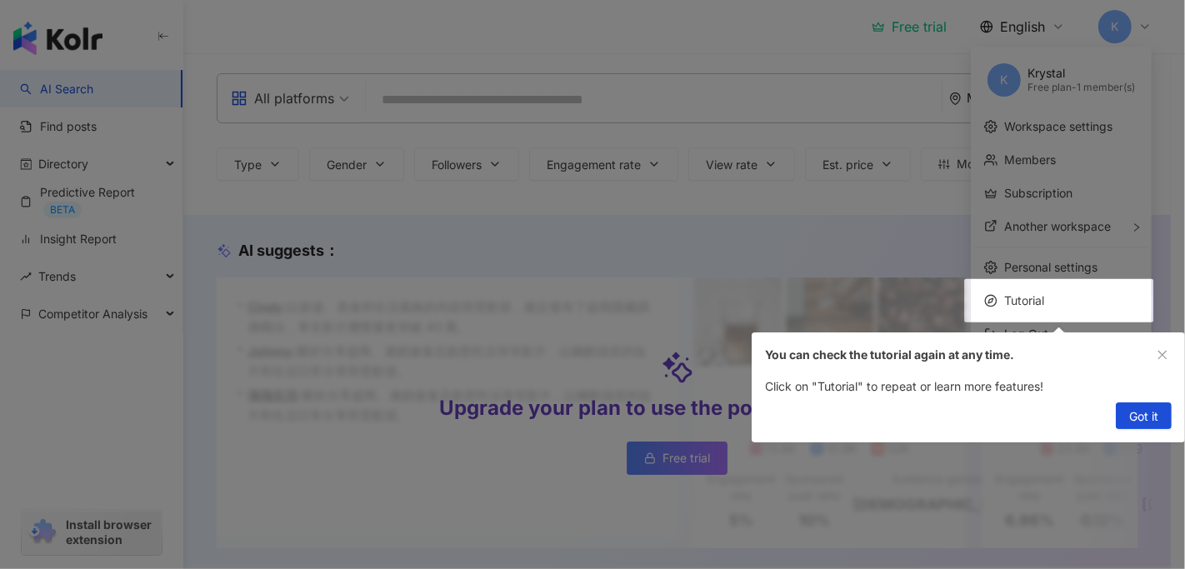
click at [1053, 412] on button "Got it" at bounding box center [1143, 415] width 56 height 27
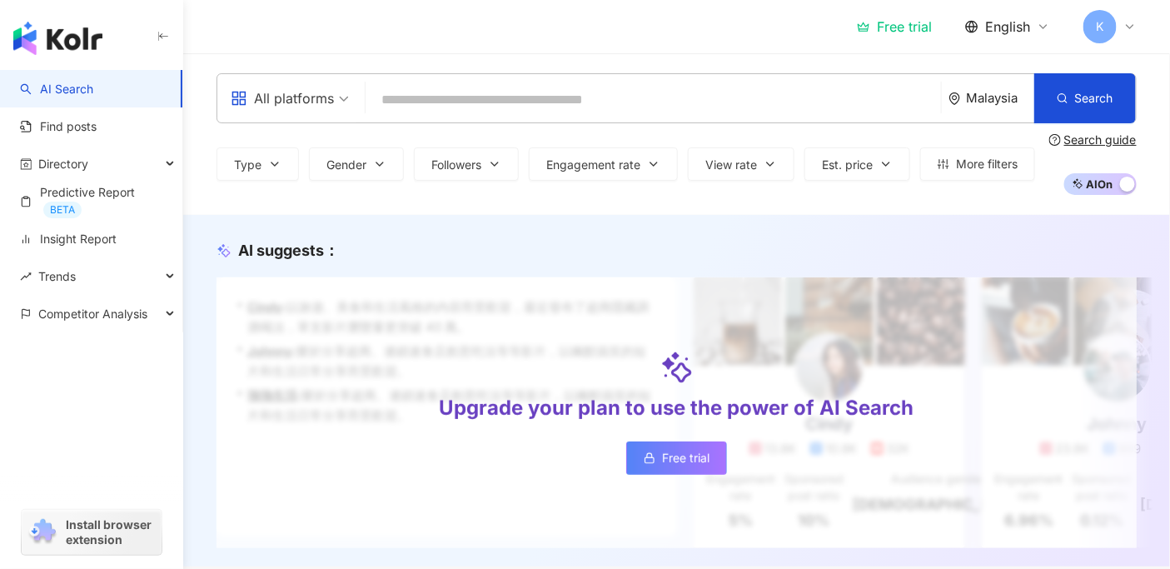
click at [1053, 28] on icon at bounding box center [1130, 26] width 7 height 3
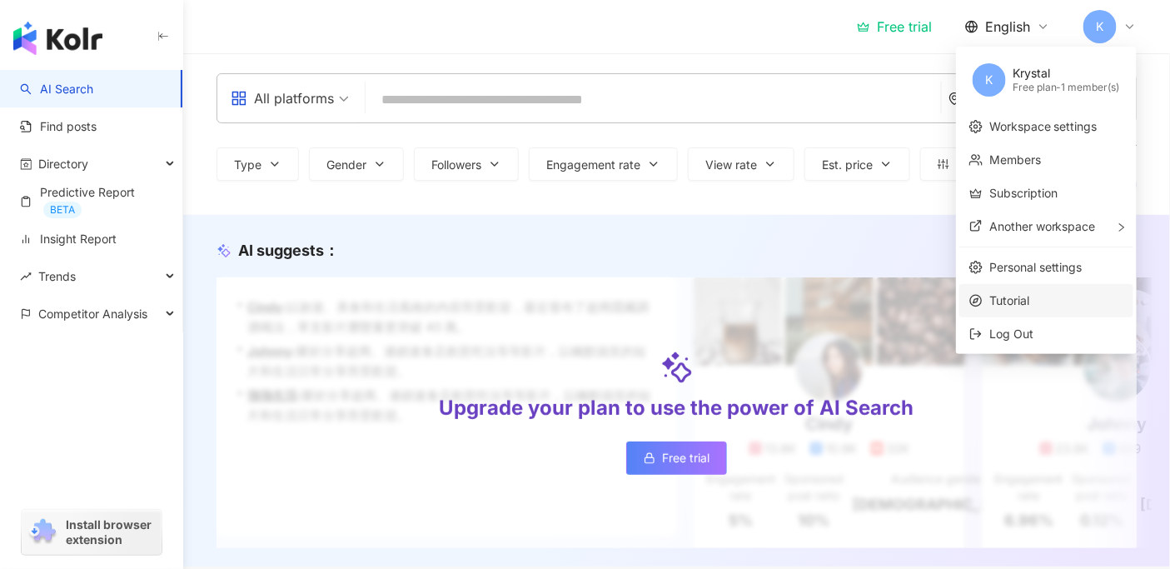
click at [1035, 297] on span "Tutorial" at bounding box center [1057, 301] width 134 height 18
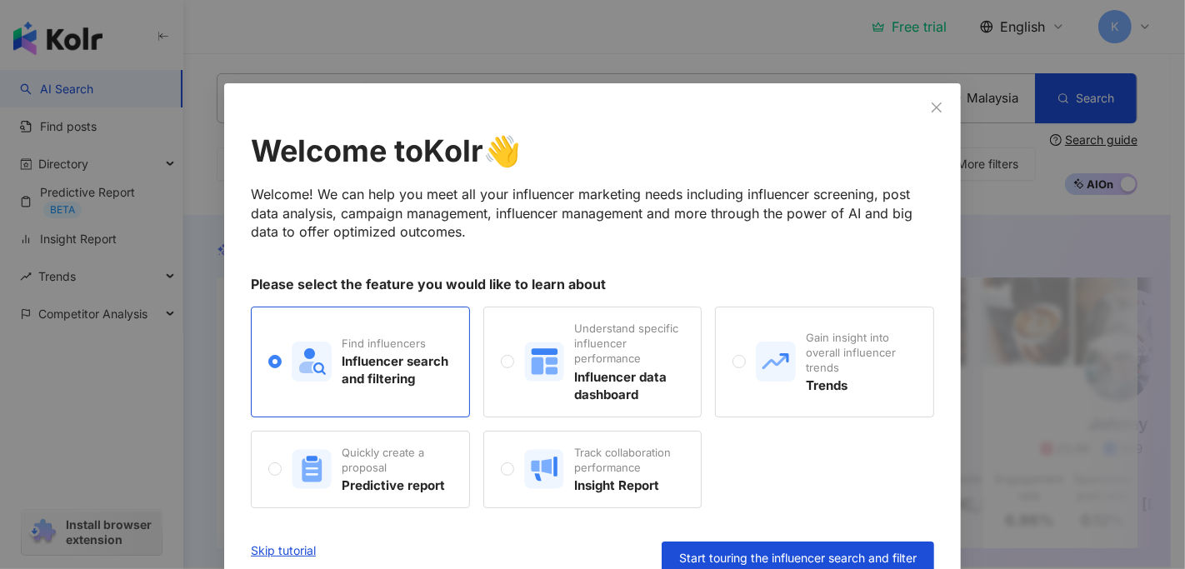
scroll to position [23, 0]
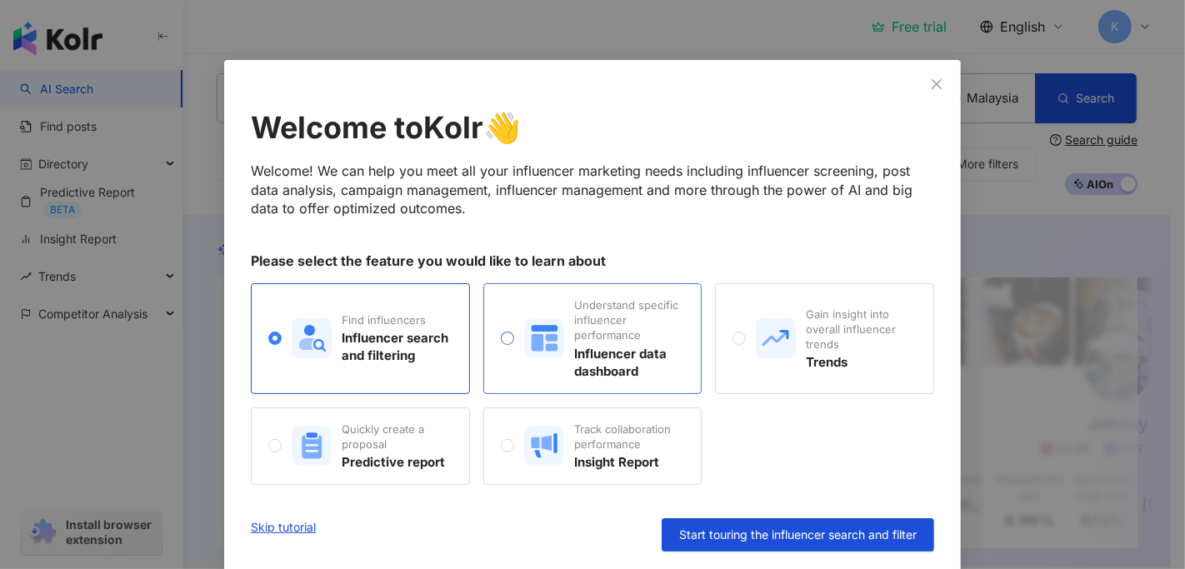
click at [611, 364] on div "Influencer data dashboard" at bounding box center [629, 362] width 110 height 35
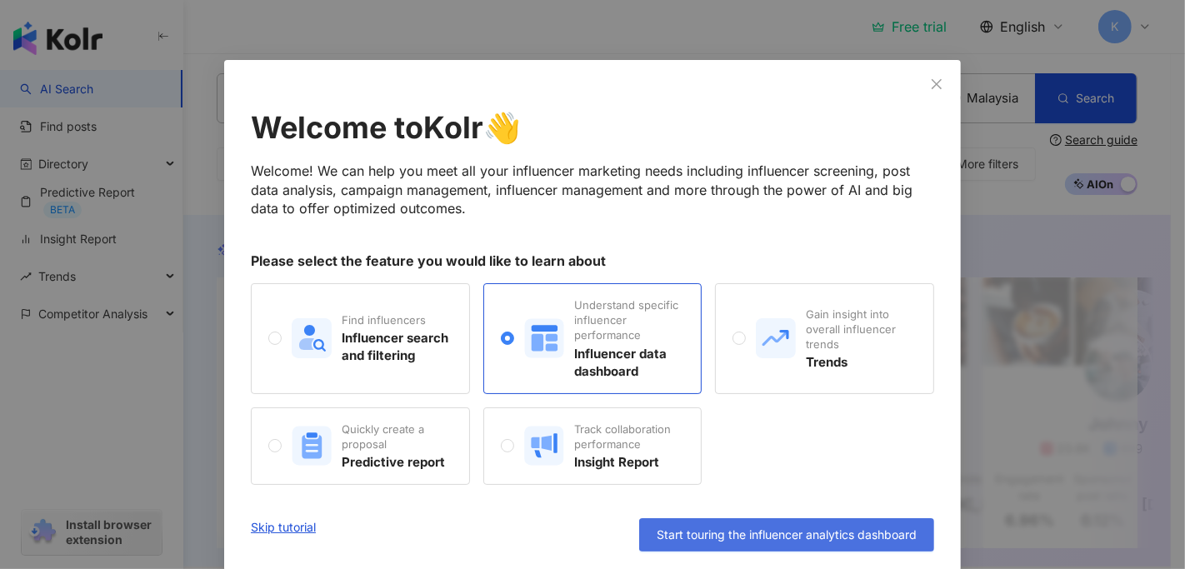
click at [743, 511] on span "Start touring the influencer analytics dashboard" at bounding box center [786, 534] width 260 height 13
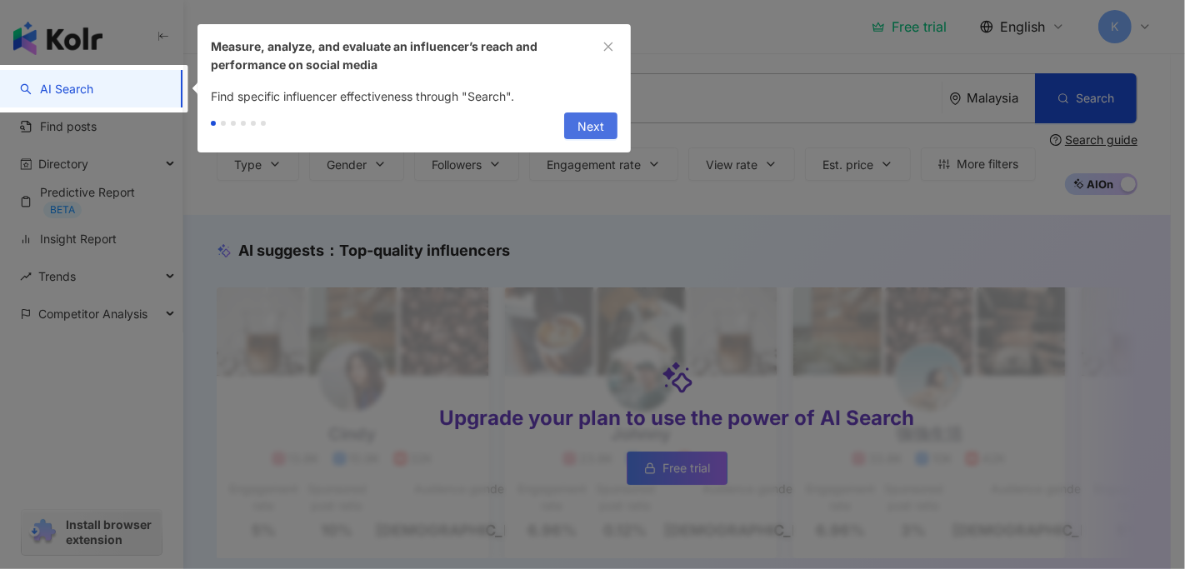
click at [596, 125] on span "Next" at bounding box center [590, 126] width 27 height 27
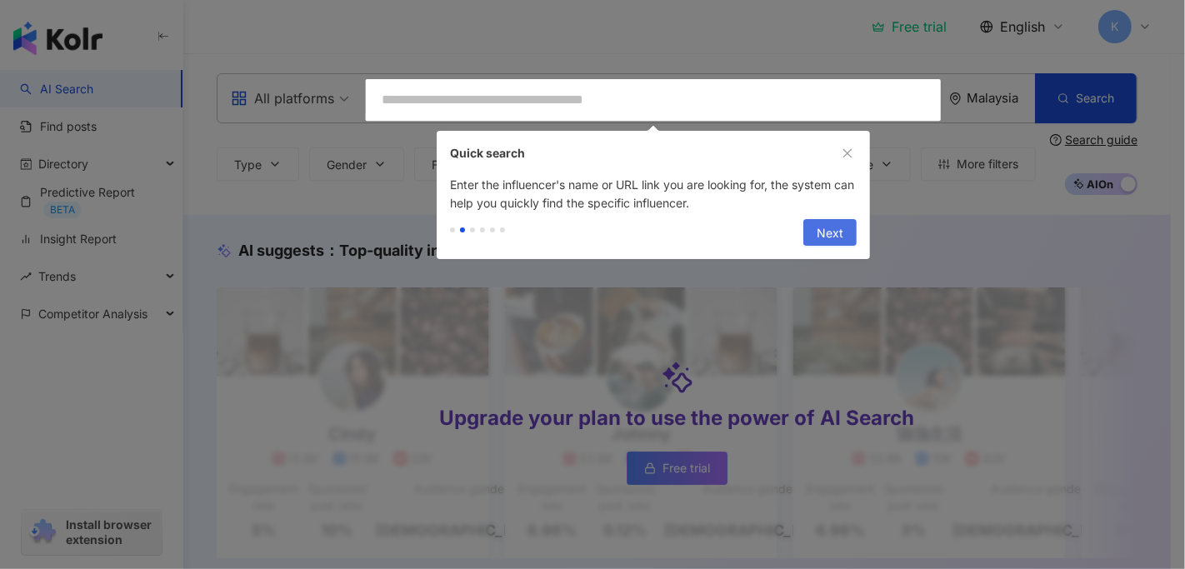
type input "**********"
click at [831, 234] on span "Next" at bounding box center [829, 233] width 27 height 27
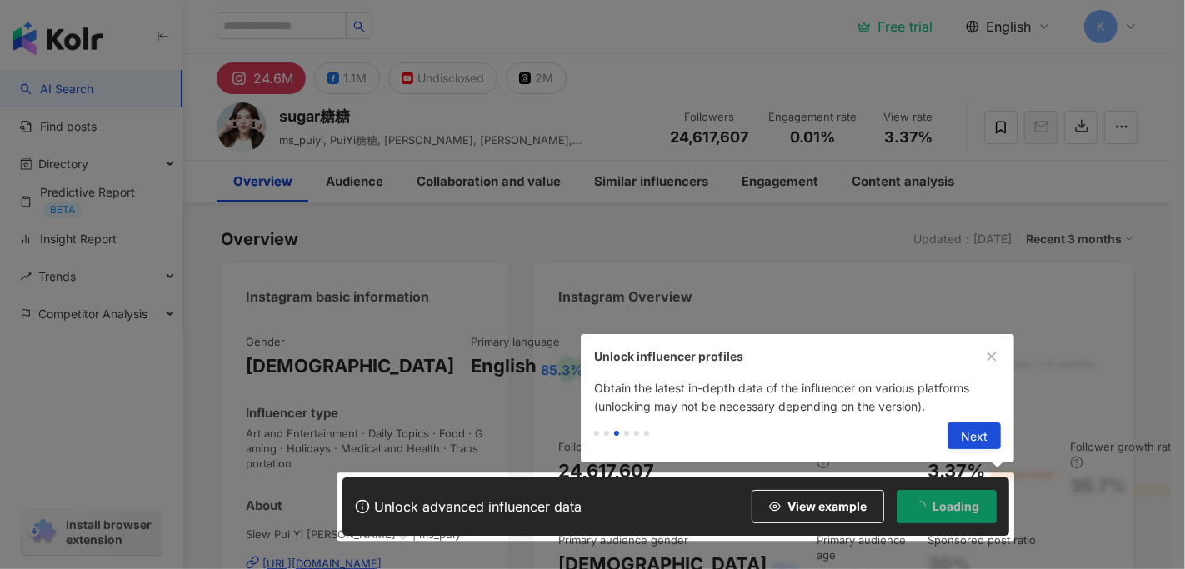
click at [964, 437] on span "Next" at bounding box center [973, 436] width 27 height 27
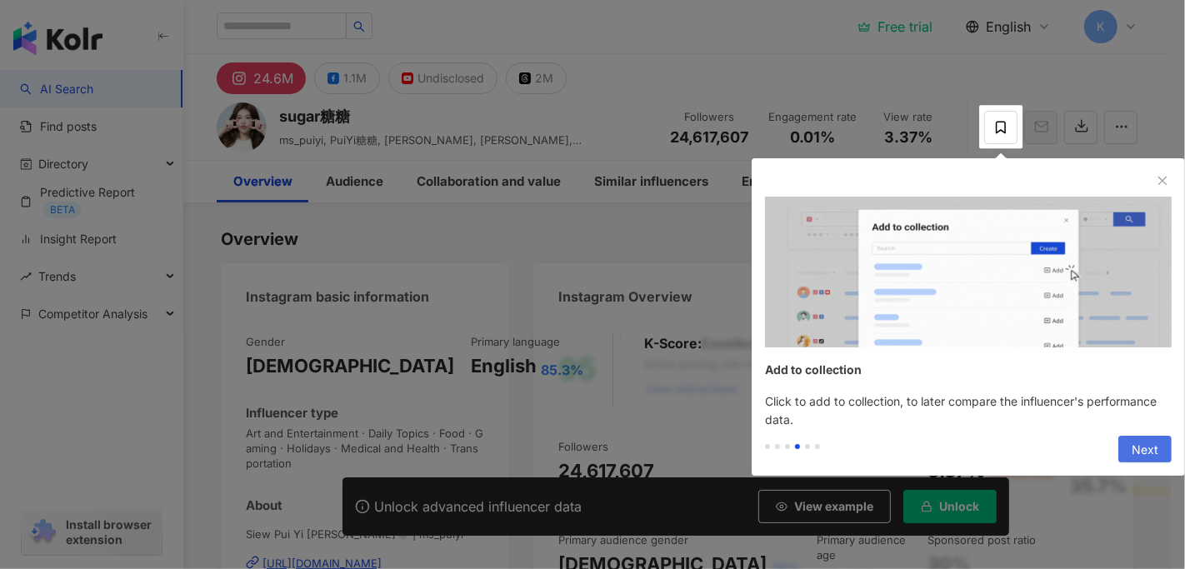
click at [1053, 446] on span "Next" at bounding box center [1144, 449] width 27 height 27
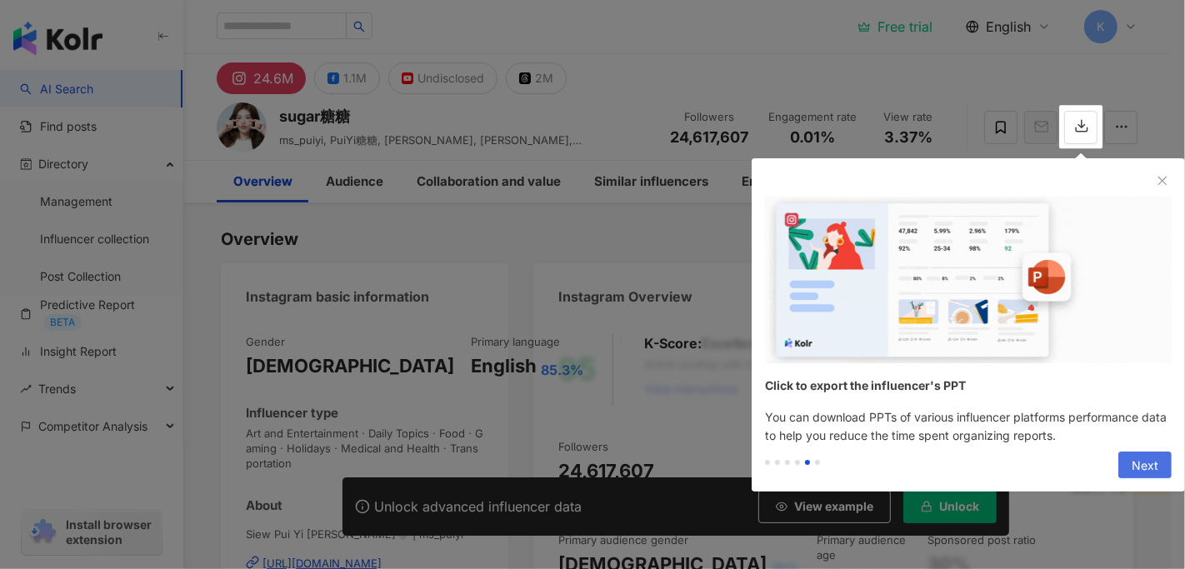
click at [1053, 461] on span "Next" at bounding box center [1144, 465] width 27 height 27
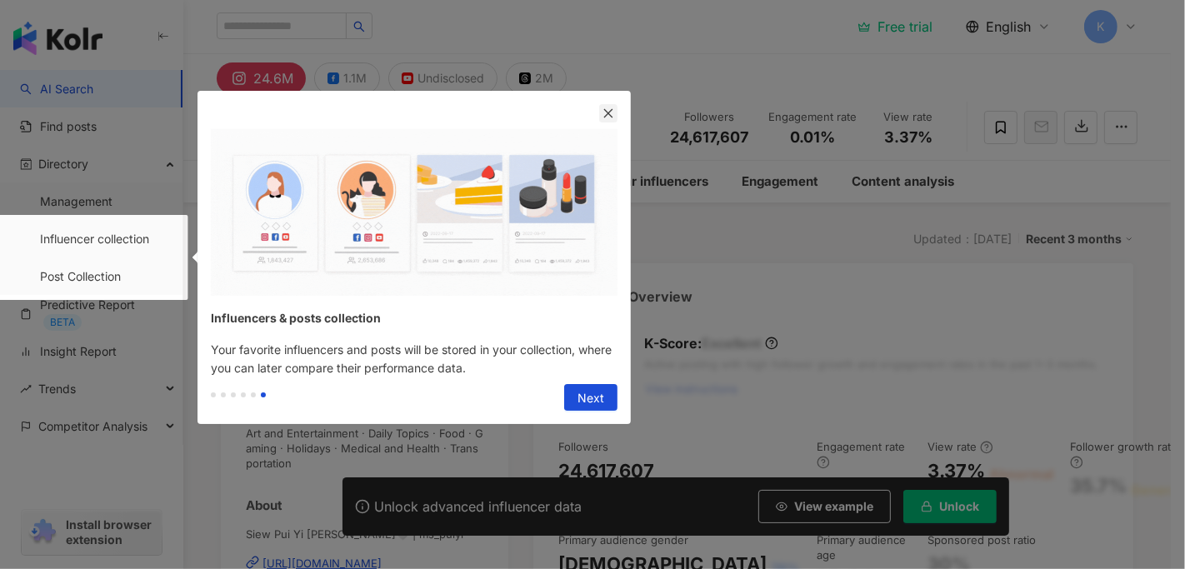
click at [606, 109] on icon "close" at bounding box center [608, 113] width 12 height 12
